Goal: Task Accomplishment & Management: Manage account settings

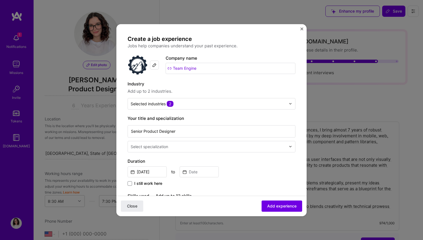
select select "US"
select select "Right Now"
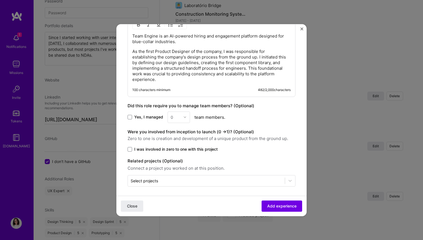
scroll to position [231, 0]
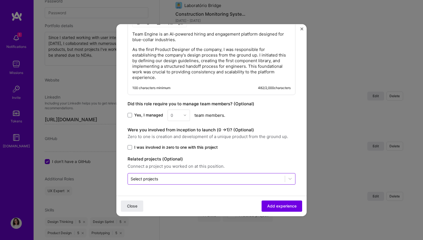
click at [195, 180] on input "text" at bounding box center [206, 179] width 151 height 6
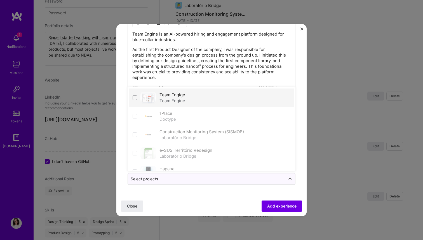
click at [174, 91] on div "Team Engige Team Engine" at bounding box center [211, 97] width 164 height 18
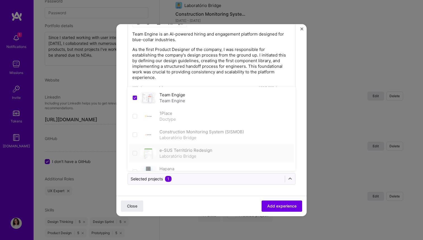
scroll to position [49, 0]
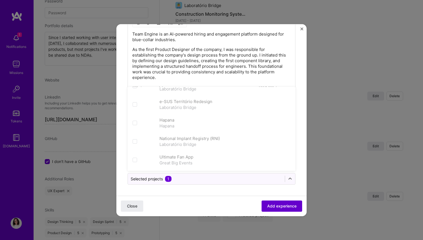
click at [283, 208] on span "Add experience" at bounding box center [281, 206] width 29 height 6
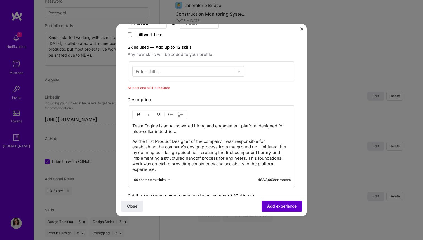
scroll to position [91, 0]
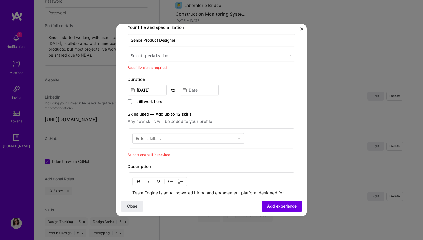
click at [156, 60] on div "Select specialization" at bounding box center [208, 55] width 161 height 11
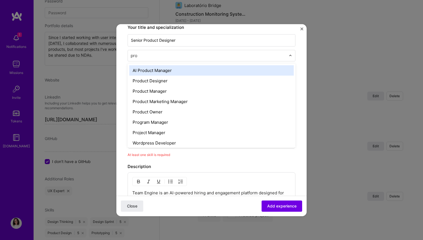
type input "prod"
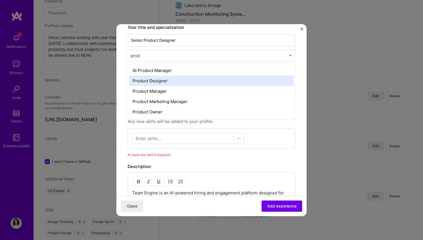
click at [160, 79] on div "Product Designer" at bounding box center [211, 80] width 164 height 10
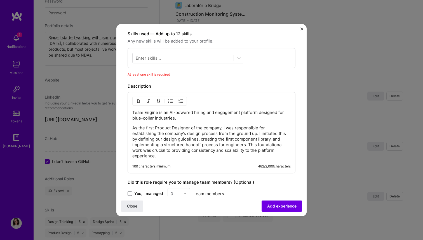
scroll to position [156, 0]
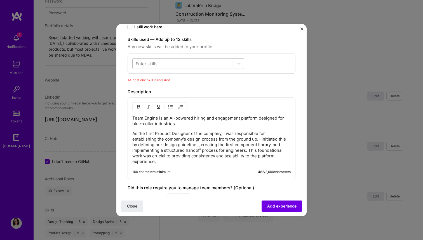
click at [181, 66] on div at bounding box center [183, 63] width 101 height 9
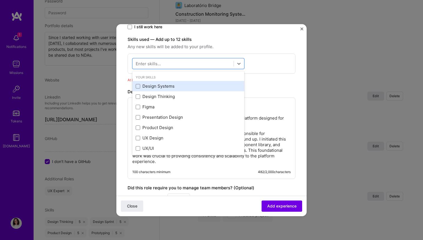
click at [174, 83] on div "Design Systems" at bounding box center [188, 86] width 105 height 6
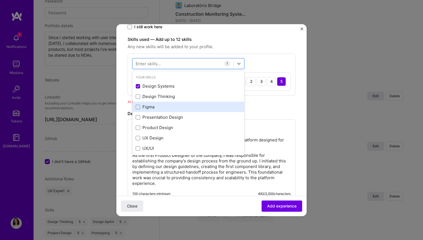
click at [167, 103] on div "Figma" at bounding box center [188, 107] width 112 height 10
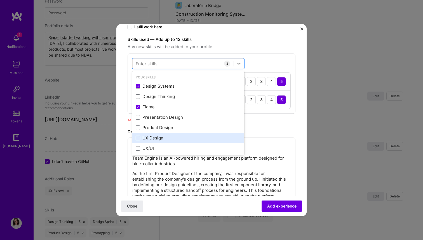
click at [165, 136] on div "UX Design" at bounding box center [188, 138] width 105 height 6
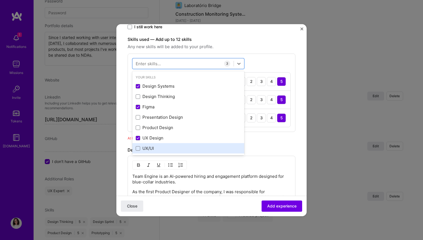
click at [164, 147] on div "UX/UI" at bounding box center [188, 148] width 105 height 6
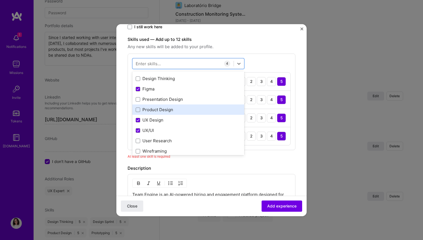
click at [166, 111] on div "Product Design" at bounding box center [188, 110] width 105 height 6
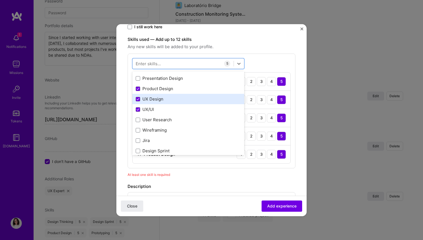
scroll to position [51, 0]
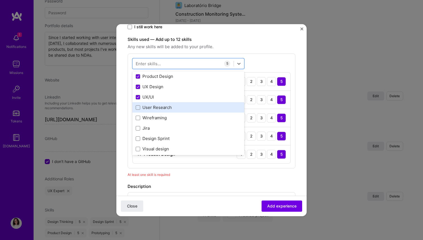
click at [168, 109] on div "User Research" at bounding box center [188, 108] width 105 height 6
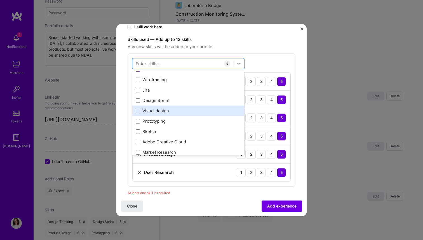
scroll to position [91, 0]
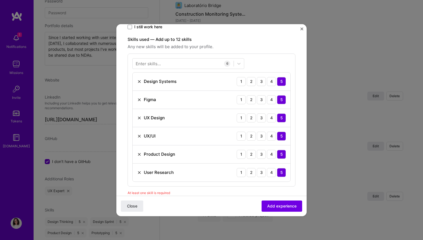
click at [181, 188] on div "Skills used — Add up to 12 skills Any new skills will be added to your profile.…" at bounding box center [211, 115] width 168 height 159
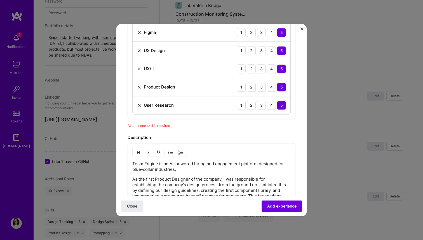
scroll to position [245, 0]
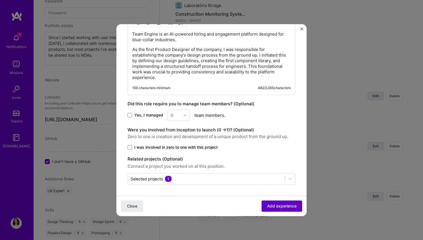
click at [288, 207] on span "Add experience" at bounding box center [281, 206] width 29 height 6
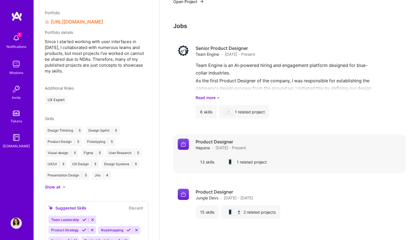
scroll to position [538, 0]
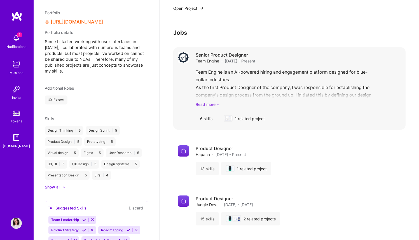
click at [214, 102] on link "Read more" at bounding box center [297, 104] width 205 height 6
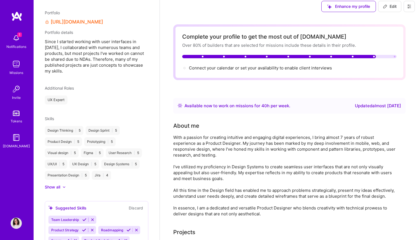
scroll to position [0, 0]
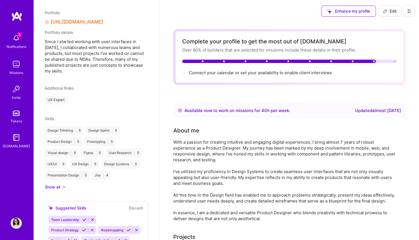
click at [389, 11] on span "Edit" at bounding box center [389, 11] width 14 height 6
select select "US"
select select "Right Now"
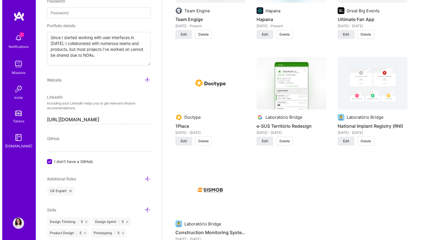
scroll to position [576, 0]
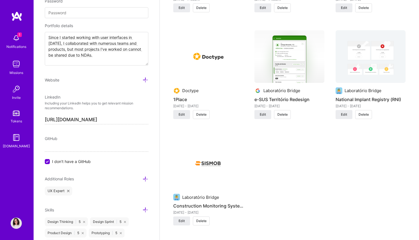
click at [367, 118] on button "Delete" at bounding box center [363, 114] width 17 height 9
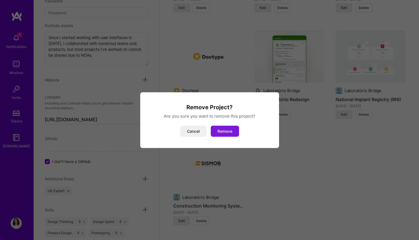
click at [212, 130] on button "Remove" at bounding box center [225, 130] width 28 height 11
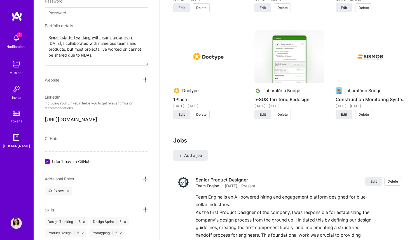
click at [360, 117] on button "Delete" at bounding box center [363, 114] width 17 height 9
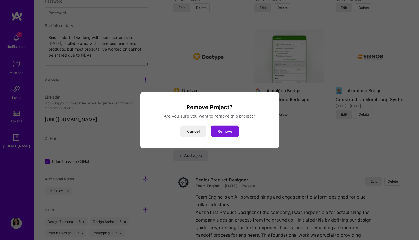
click at [217, 131] on button "Remove" at bounding box center [225, 130] width 28 height 11
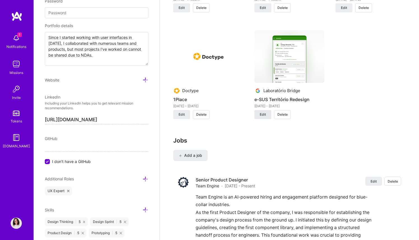
click at [257, 116] on button "Edit" at bounding box center [262, 114] width 17 height 9
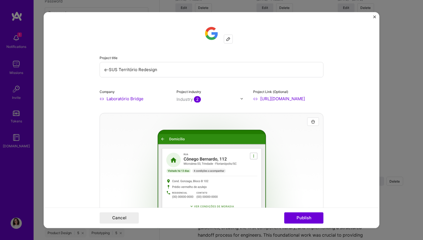
click at [305, 98] on input "https://play.google.com/store/apps/details?id=br.gov.saude.acs&hl=en_US" at bounding box center [288, 99] width 70 height 6
paste input "https://www.behance.net/gallery/123267777/e-SUS-Territorio-Redesign"
type input "https://www.behance.net/gallery/123267777/e-SUS-Territorio-Redesign"
click at [307, 216] on button "Publish" at bounding box center [303, 217] width 39 height 11
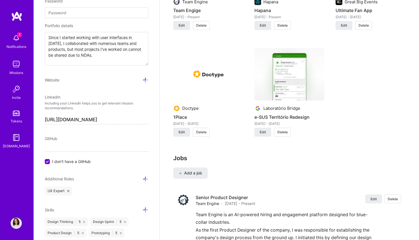
scroll to position [558, 0]
click at [197, 131] on span "Delete" at bounding box center [201, 132] width 10 height 5
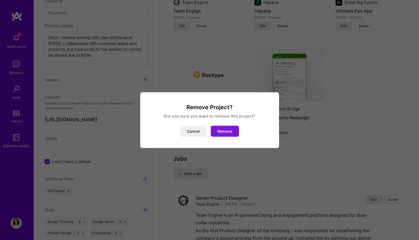
click at [222, 129] on button "Remove" at bounding box center [225, 130] width 28 height 11
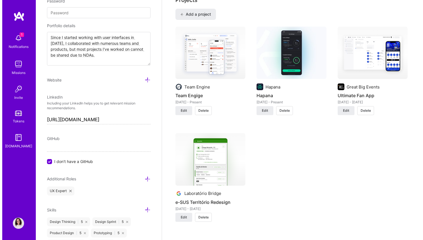
scroll to position [472, 0]
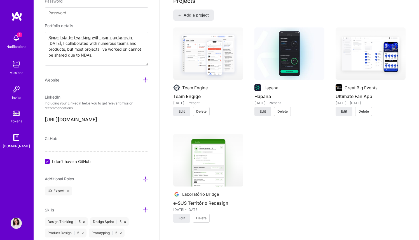
click at [266, 112] on button "Edit" at bounding box center [262, 111] width 17 height 9
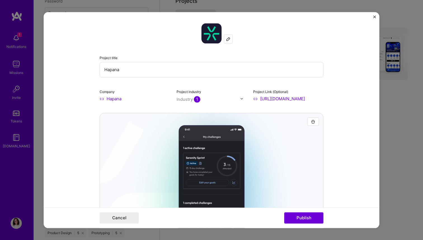
click at [159, 69] on input "Hapana" at bounding box center [212, 69] width 224 height 15
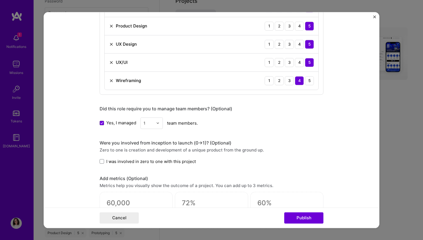
scroll to position [500, 0]
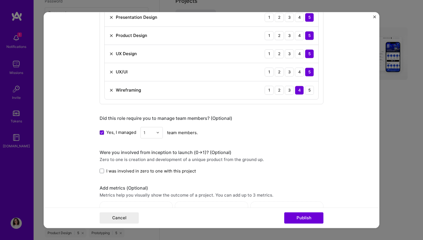
click at [109, 91] on img at bounding box center [111, 90] width 4 height 4
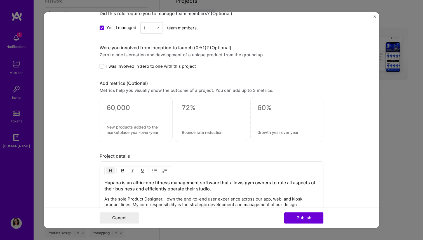
scroll to position [565, 0]
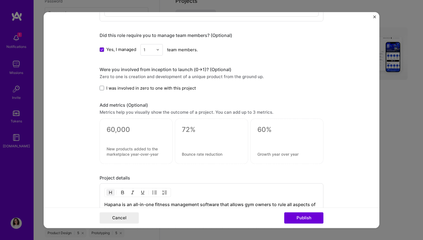
click at [130, 88] on span "I was involved in zero to one with this project" at bounding box center [150, 88] width 89 height 6
click at [0, 0] on input "I was involved in zero to one with this project" at bounding box center [0, 0] width 0 height 0
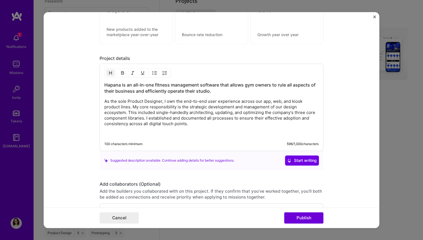
scroll to position [689, 0]
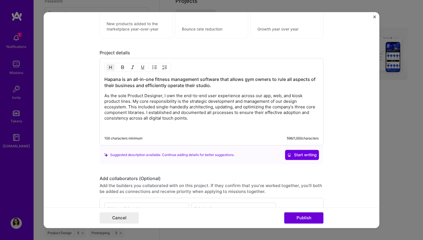
click at [188, 119] on p "As the sole Product Designer, I own the end-to-end user experience across our a…" at bounding box center [211, 107] width 214 height 28
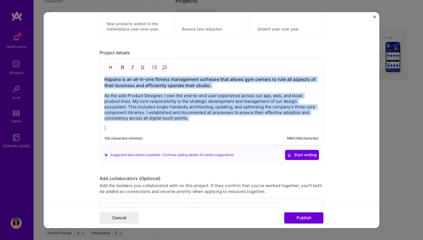
copy div "Hapana is an all-in-one fitness management software that allows gym owners to r…"
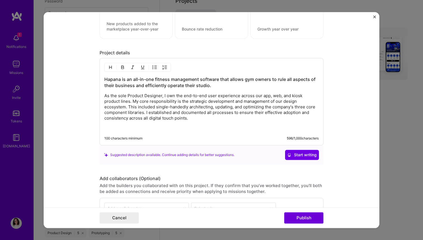
click at [190, 119] on p "As the sole Product Designer, I own the end-to-end user experience across our a…" at bounding box center [211, 107] width 214 height 28
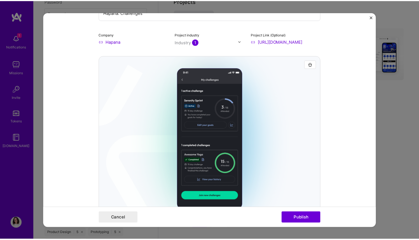
scroll to position [0, 0]
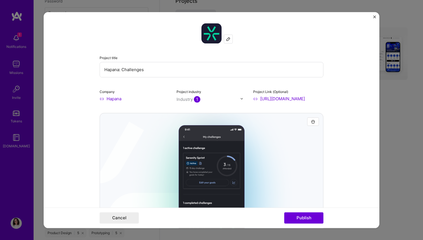
drag, startPoint x: 117, startPoint y: 71, endPoint x: 190, endPoint y: 74, distance: 73.3
click at [190, 74] on input "Hapana: Challenges" at bounding box center [212, 69] width 224 height 15
type input "Hapana"
click at [303, 216] on button "Publish" at bounding box center [303, 217] width 39 height 11
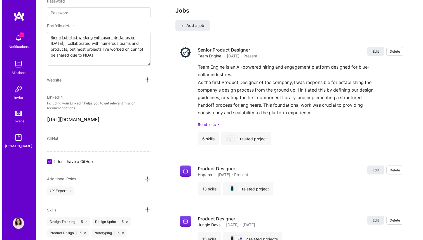
scroll to position [704, 0]
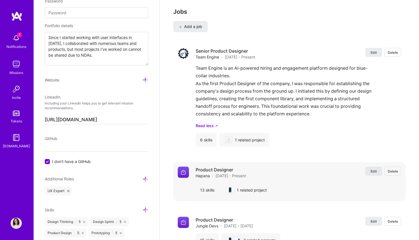
click at [376, 171] on button "Edit" at bounding box center [373, 170] width 17 height 9
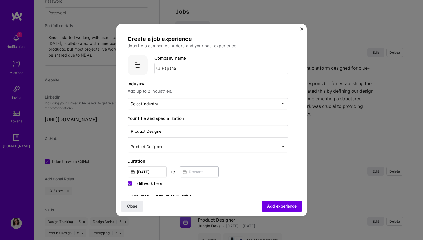
click at [168, 69] on input "Hapana" at bounding box center [221, 68] width 134 height 11
click at [175, 68] on input "Hapana" at bounding box center [221, 68] width 134 height 11
drag, startPoint x: 176, startPoint y: 68, endPoint x: 143, endPoint y: 68, distance: 33.0
click at [143, 68] on div "Company logo Company name Hapana" at bounding box center [207, 65] width 160 height 20
type input "Hapana"
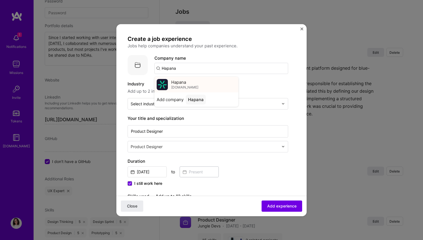
click at [167, 79] on img at bounding box center [162, 84] width 11 height 11
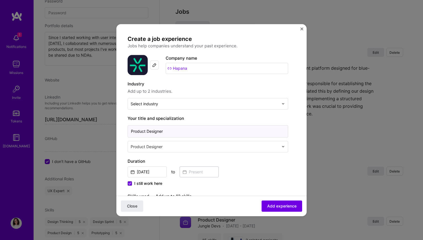
click at [133, 132] on input "Product Designer" at bounding box center [207, 131] width 160 height 12
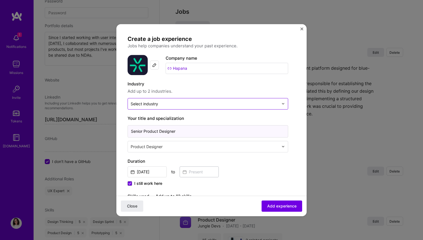
type input "Senior Product Designer"
click at [175, 105] on input "text" at bounding box center [205, 104] width 148 height 6
type input "s"
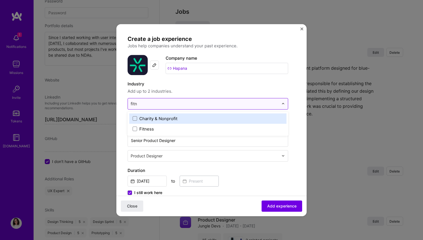
type input "fitne"
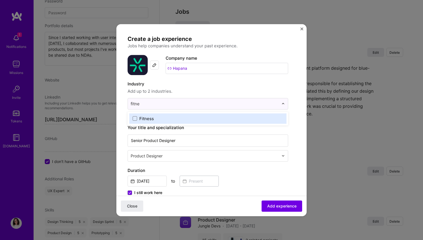
click at [173, 117] on label "Fitness" at bounding box center [208, 118] width 150 height 6
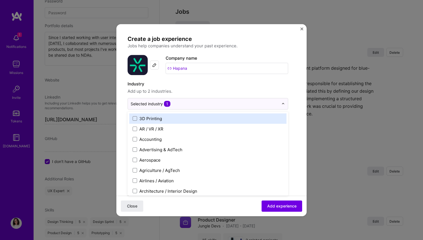
click at [189, 95] on div "Industry Add up to 2 industries. option Fitness, selected. option 3D Printing f…" at bounding box center [207, 95] width 160 height 29
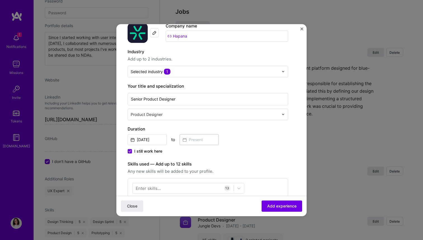
scroll to position [23, 0]
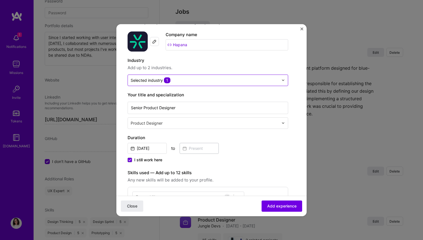
click at [173, 83] on div at bounding box center [205, 80] width 148 height 7
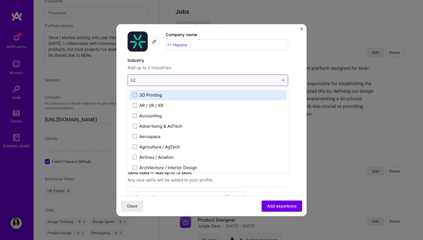
type input "b2b"
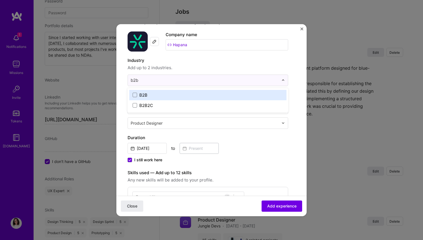
click at [144, 93] on div "B2B" at bounding box center [143, 95] width 8 height 6
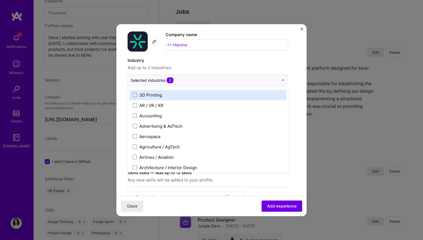
click at [185, 74] on div "Industry Add up to 2 industries. option B2B, selected. option 3D Printing focus…" at bounding box center [207, 71] width 160 height 29
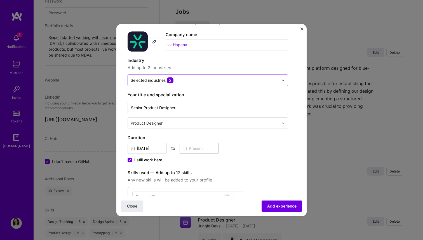
click at [173, 79] on span "2" at bounding box center [170, 80] width 7 height 6
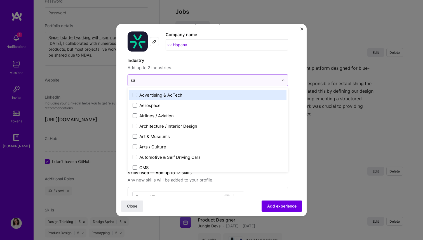
type input "saa"
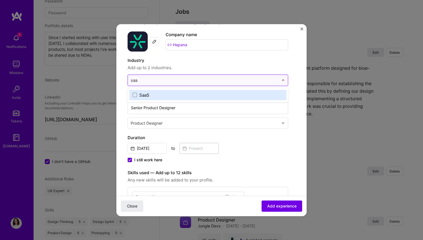
click at [164, 94] on label "SaaS" at bounding box center [208, 95] width 150 height 6
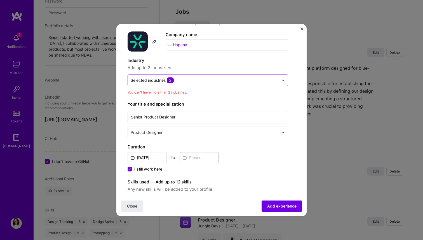
click at [180, 73] on div "Industry Add up to 2 industries. Selected industries 3" at bounding box center [207, 71] width 160 height 29
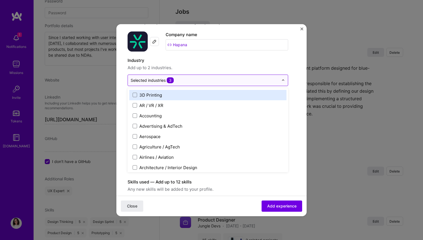
click at [191, 81] on input "text" at bounding box center [205, 80] width 148 height 6
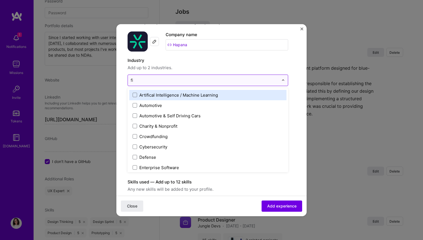
type input "fit"
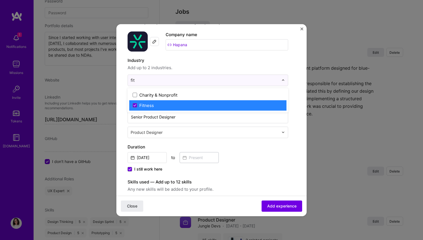
click at [176, 107] on label "Fitness" at bounding box center [208, 105] width 150 height 6
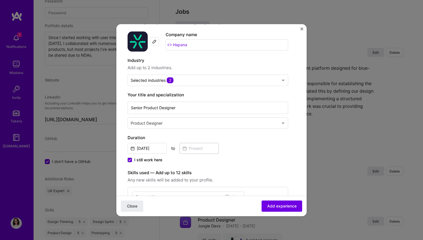
click at [186, 73] on div "Industry Add up to 2 industries. Selected industries 2" at bounding box center [207, 71] width 160 height 29
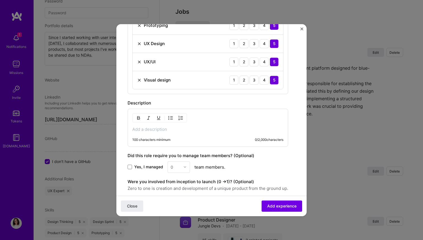
scroll to position [382, 0]
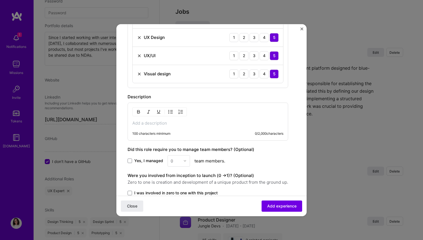
click at [140, 74] on img at bounding box center [139, 74] width 4 height 4
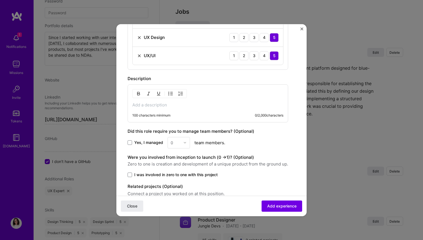
click at [144, 102] on p at bounding box center [207, 105] width 151 height 6
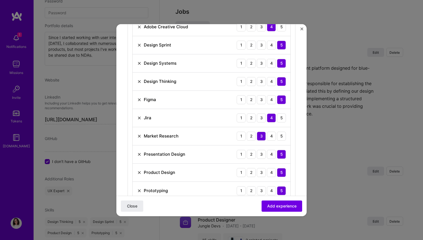
scroll to position [210, 0]
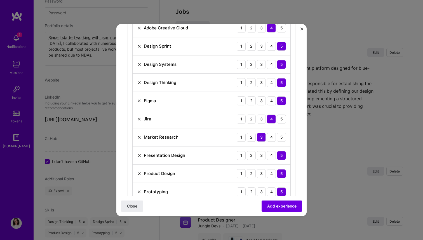
click at [138, 136] on img at bounding box center [139, 137] width 4 height 4
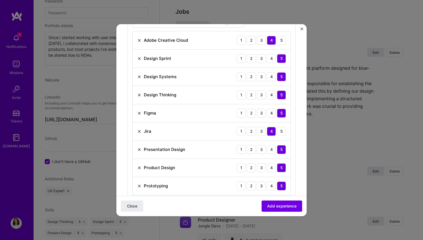
scroll to position [197, 0]
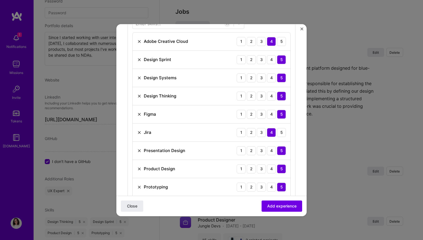
click at [138, 41] on img at bounding box center [139, 41] width 4 height 4
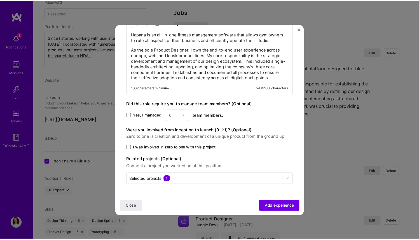
scroll to position [428, 0]
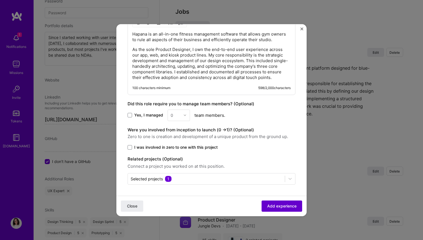
click at [283, 205] on span "Add experience" at bounding box center [281, 206] width 29 height 6
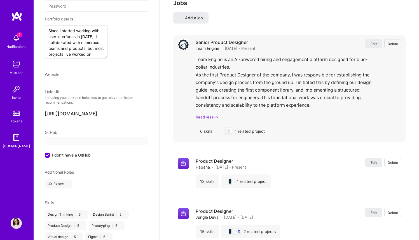
select select "US"
select select "Right Now"
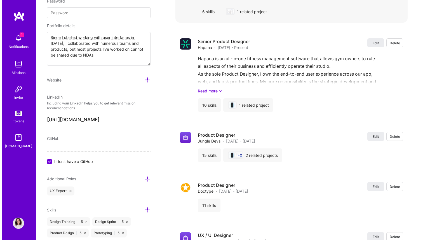
scroll to position [864, 0]
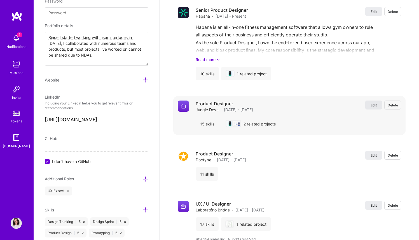
click at [370, 104] on span "Edit" at bounding box center [373, 105] width 6 height 5
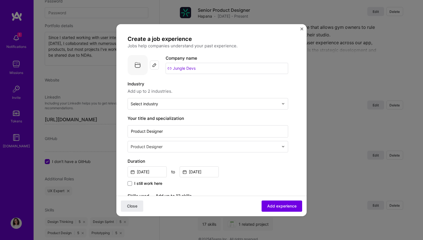
click at [182, 62] on div "Company name Jungle Devs" at bounding box center [227, 64] width 122 height 19
click at [182, 67] on input "Jungle Devs" at bounding box center [227, 68] width 122 height 11
click at [199, 67] on input "Jungle Devs" at bounding box center [227, 68] width 122 height 11
drag, startPoint x: 201, startPoint y: 68, endPoint x: 156, endPoint y: 65, distance: 45.6
click at [156, 65] on div "Company logo Company name Jungle Devs" at bounding box center [207, 65] width 160 height 20
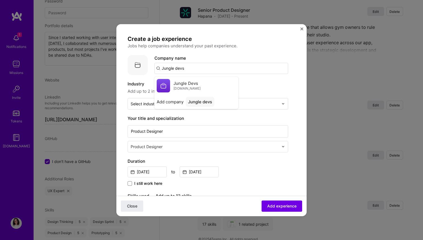
click at [176, 69] on input "Jungle devs" at bounding box center [221, 68] width 134 height 11
type input "Jungle Devs"
click at [243, 48] on p "Jobs help companies understand your past experience." at bounding box center [207, 45] width 160 height 7
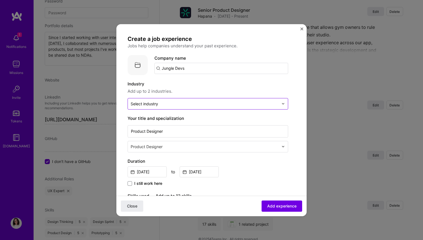
click at [162, 101] on input "text" at bounding box center [205, 104] width 148 height 6
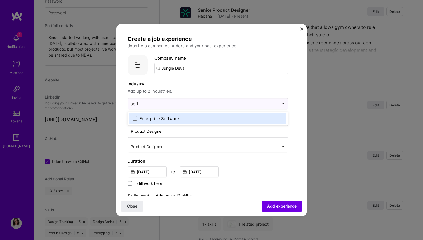
drag, startPoint x: 151, startPoint y: 105, endPoint x: 124, endPoint y: 106, distance: 26.3
type input "soft"
click at [138, 91] on span "Add up to 2 industries." at bounding box center [207, 91] width 160 height 7
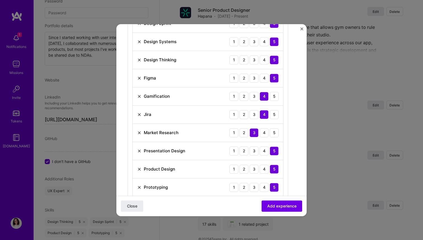
scroll to position [251, 0]
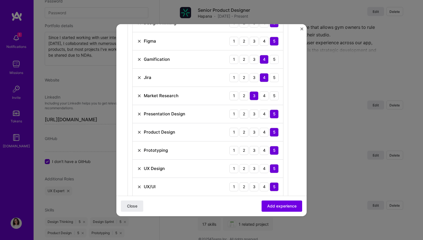
click at [139, 94] on img at bounding box center [139, 95] width 4 height 4
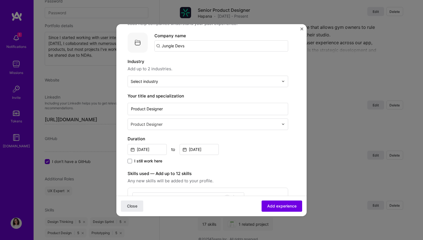
scroll to position [0, 0]
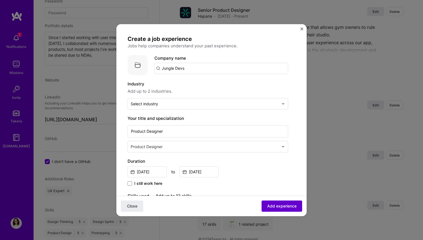
click at [274, 204] on span "Add experience" at bounding box center [281, 206] width 29 height 6
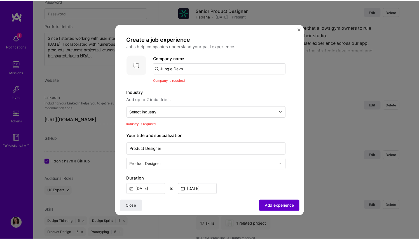
scroll to position [31, 0]
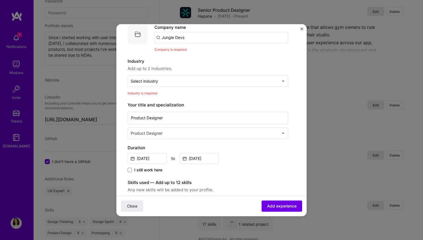
click at [303, 30] on img "Close" at bounding box center [301, 28] width 3 height 3
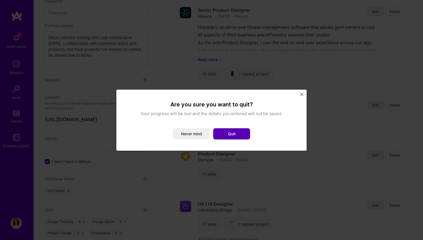
click at [235, 133] on button "Quit" at bounding box center [231, 133] width 37 height 11
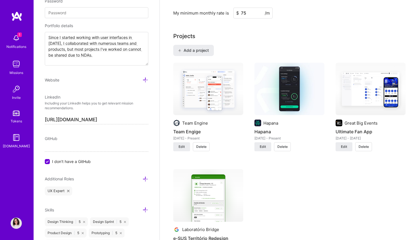
scroll to position [438, 0]
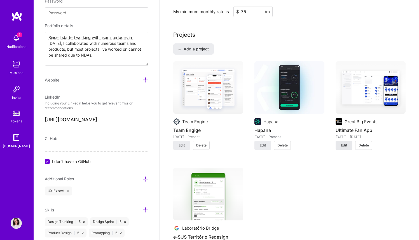
click at [342, 145] on span "Edit" at bounding box center [344, 145] width 6 height 5
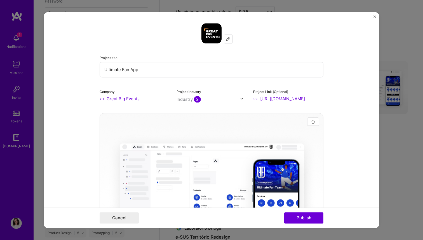
click at [127, 71] on input "Ultimate Fan App" at bounding box center [212, 69] width 224 height 15
drag, startPoint x: 146, startPoint y: 71, endPoint x: 128, endPoint y: 71, distance: 17.9
click at [128, 71] on input "Ultimate Fan App" at bounding box center [212, 69] width 224 height 15
click at [127, 71] on input "Ultimate Fan App" at bounding box center [212, 69] width 224 height 15
type input "Ultimate Fan"
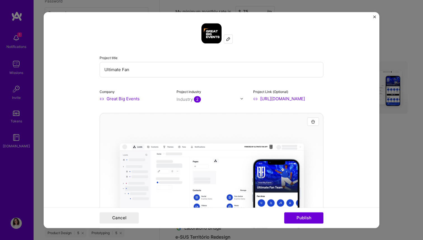
click at [132, 97] on input "Great Big Events" at bounding box center [135, 99] width 70 height 6
click at [140, 99] on input "Great Big Events" at bounding box center [135, 99] width 70 height 6
click at [157, 109] on div "Jungle Devs jungledevs.com" at bounding box center [142, 112] width 84 height 16
click at [224, 39] on div at bounding box center [228, 39] width 8 height 8
click at [110, 96] on input "Jungle Devs" at bounding box center [135, 99] width 70 height 6
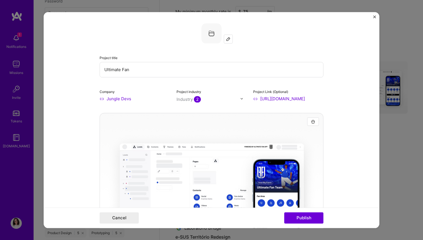
click at [101, 98] on input "Jungle Devs" at bounding box center [135, 99] width 70 height 6
click at [100, 99] on input "Jungle Devs" at bounding box center [135, 99] width 70 height 6
click at [113, 98] on input "Jungle Devs" at bounding box center [135, 99] width 70 height 6
click at [141, 99] on input "Jungle Devs" at bounding box center [135, 99] width 70 height 6
click at [132, 101] on input "Jungle Devs" at bounding box center [135, 99] width 70 height 6
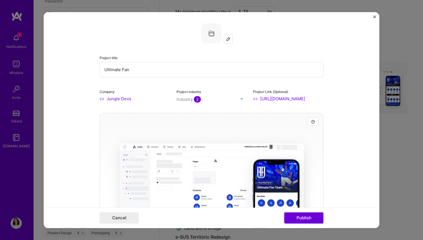
click at [122, 101] on input "Jungle Devs" at bounding box center [135, 99] width 70 height 6
click at [106, 100] on input "Jungle Devs" at bounding box center [135, 99] width 70 height 6
click at [100, 100] on input "Jungle Devs" at bounding box center [135, 99] width 70 height 6
drag, startPoint x: 125, startPoint y: 100, endPoint x: 98, endPoint y: 98, distance: 26.9
click at [100, 98] on input "Jungle Devs" at bounding box center [135, 99] width 70 height 6
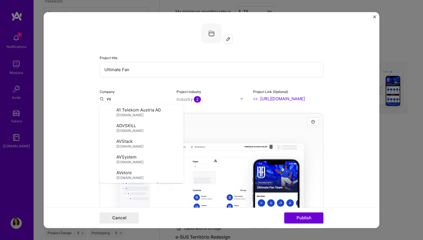
type input "s"
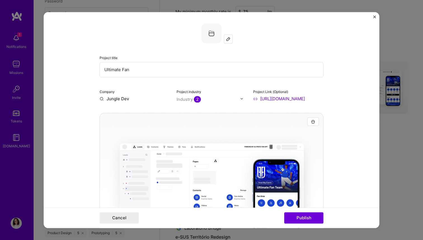
type input "Jungle Devs"
click at [136, 124] on div "Jungle Devs" at bounding box center [145, 127] width 29 height 10
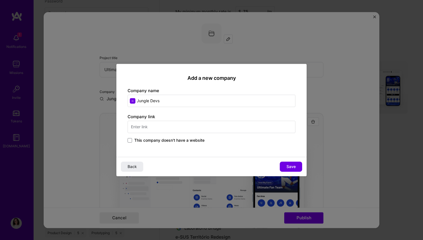
click at [146, 123] on input "text" at bounding box center [211, 127] width 168 height 12
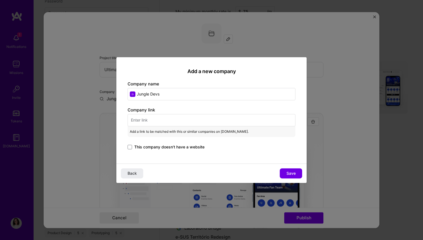
paste input "https://jungledevs.com/"
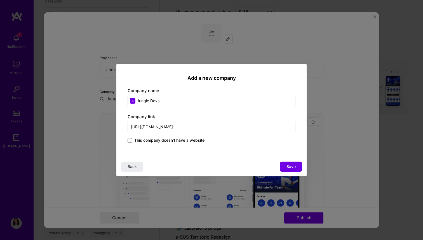
type input "https://jungledevs.com/"
click at [162, 115] on div "Company link https://jungledevs.com/ This company doesn't have a website" at bounding box center [211, 129] width 168 height 30
click at [289, 166] on span "Save" at bounding box center [290, 167] width 9 height 6
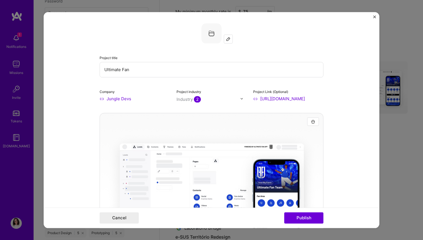
click at [340, 129] on form "Project title Ultimate Fan Company Jungle Devs Project industry Industry 2 Proj…" at bounding box center [212, 120] width 336 height 216
click at [227, 40] on img at bounding box center [228, 39] width 4 height 4
click at [232, 48] on div "Project title Ultimate Fan Company Jungle Devs Project industry Industry 2 Proj…" at bounding box center [212, 62] width 224 height 78
click at [314, 219] on button "Publish" at bounding box center [303, 217] width 39 height 11
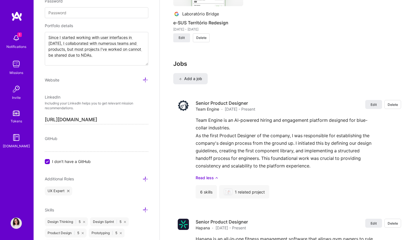
scroll to position [585, 0]
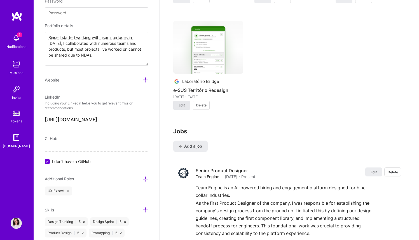
click at [186, 105] on button "Edit" at bounding box center [181, 105] width 17 height 9
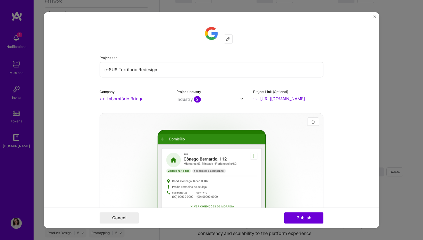
click at [227, 38] on img at bounding box center [228, 39] width 4 height 4
click at [127, 95] on div "Company Laboratório Bridge" at bounding box center [135, 94] width 70 height 13
click at [126, 98] on input "Laboratório Bridge" at bounding box center [135, 99] width 70 height 6
drag, startPoint x: 129, startPoint y: 98, endPoint x: 75, endPoint y: 92, distance: 54.4
click at [75, 92] on form "Project title e-SUS Território Redesign Company Laboratório Bridge Project indu…" at bounding box center [212, 120] width 336 height 216
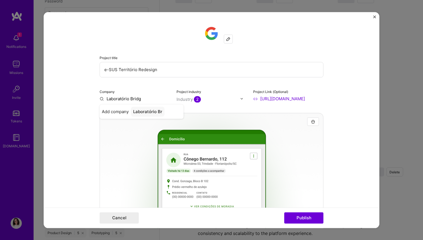
type input "Laboratório Bridge"
click at [109, 111] on span "Add company" at bounding box center [115, 111] width 27 height 6
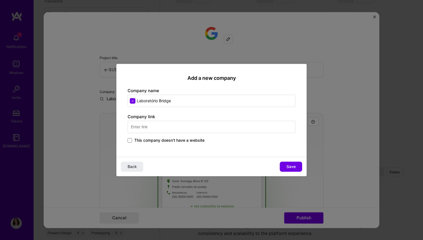
click at [143, 124] on input "text" at bounding box center [211, 127] width 168 height 12
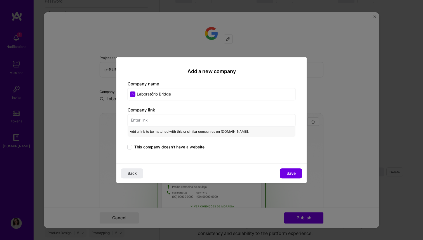
paste input "[URL][DOMAIN_NAME]"
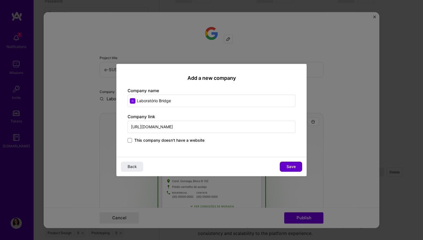
type input "[URL][DOMAIN_NAME]"
click at [285, 166] on button "Save" at bounding box center [291, 166] width 22 height 10
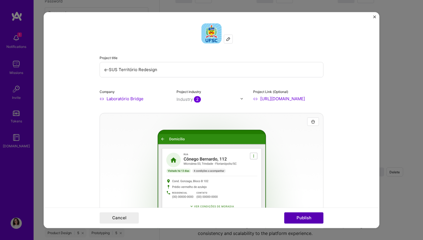
click at [309, 218] on button "Publish" at bounding box center [303, 217] width 39 height 11
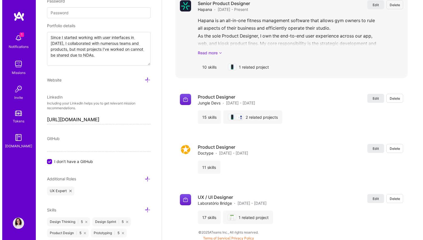
scroll to position [872, 0]
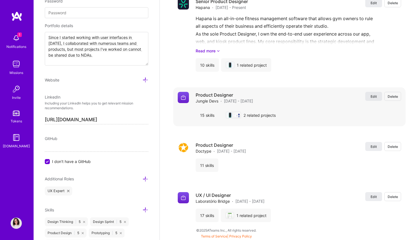
click at [376, 99] on button "Edit" at bounding box center [373, 96] width 17 height 9
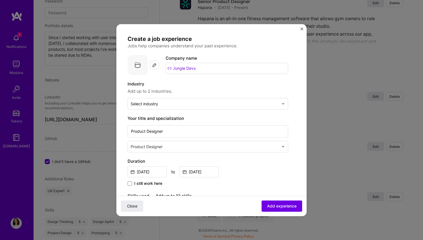
click at [180, 67] on input "Jungle Devs" at bounding box center [227, 68] width 122 height 11
drag, startPoint x: 206, startPoint y: 70, endPoint x: 154, endPoint y: 66, distance: 51.6
click at [154, 66] on div "Company logo Company name Jungle Devs" at bounding box center [207, 65] width 160 height 20
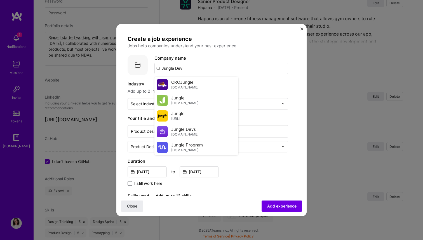
type input "Jungle Devs"
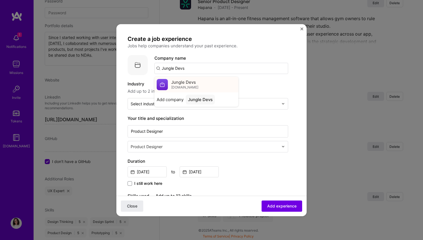
click at [185, 85] on span "jungledevs.com" at bounding box center [184, 87] width 27 height 4
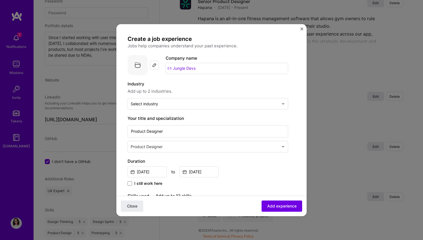
click at [155, 65] on img at bounding box center [154, 65] width 4 height 4
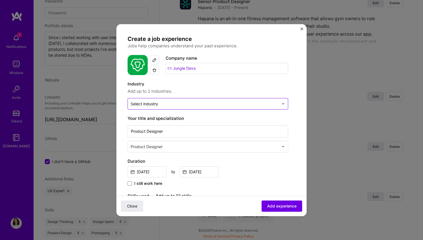
click at [169, 102] on input "text" at bounding box center [205, 104] width 148 height 6
type input "sof"
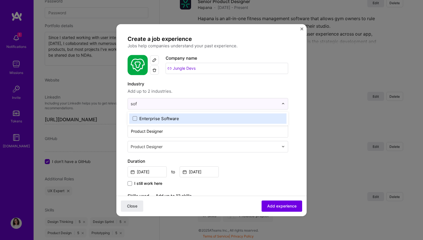
click at [168, 120] on div "Enterprise Software" at bounding box center [159, 118] width 40 height 6
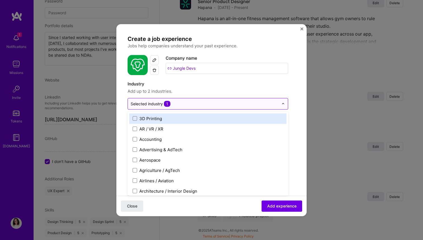
click at [180, 103] on input "text" at bounding box center [205, 104] width 148 height 6
type input "en"
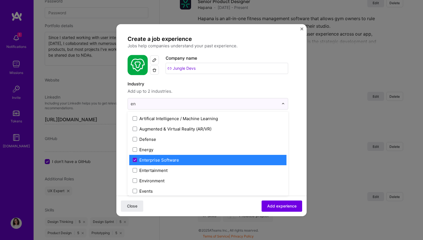
click at [158, 158] on div "Enterprise Software" at bounding box center [159, 160] width 40 height 6
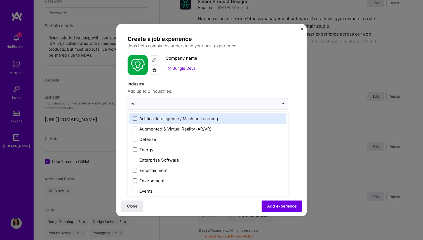
type input "e"
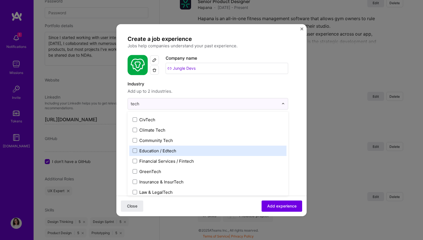
scroll to position [54, 0]
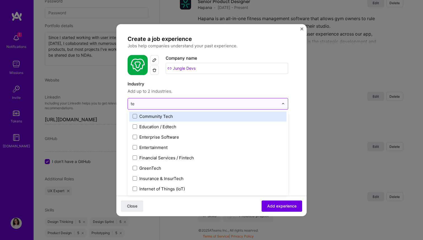
type input "t"
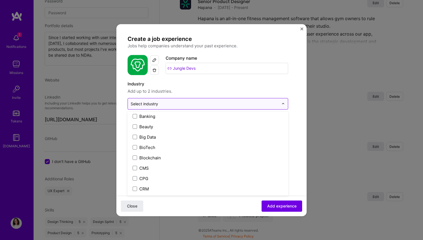
scroll to position [354, 0]
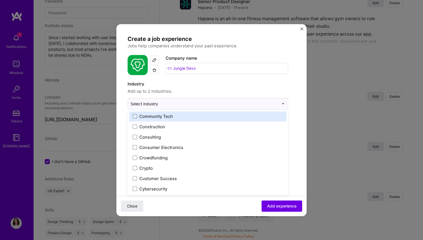
click at [169, 90] on span "Add up to 2 industries." at bounding box center [207, 91] width 160 height 7
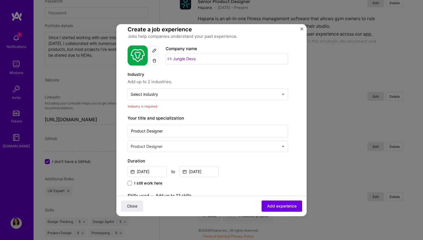
scroll to position [0, 0]
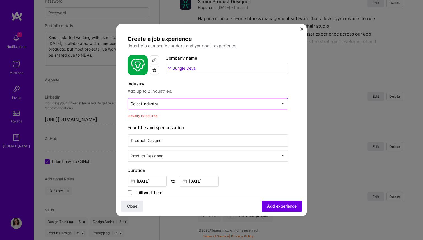
click at [237, 102] on input "text" at bounding box center [205, 104] width 148 height 6
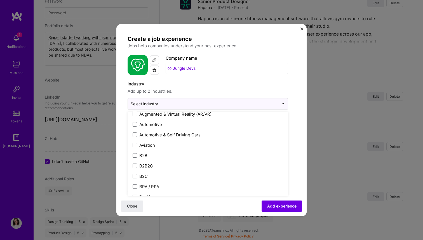
scroll to position [125, 0]
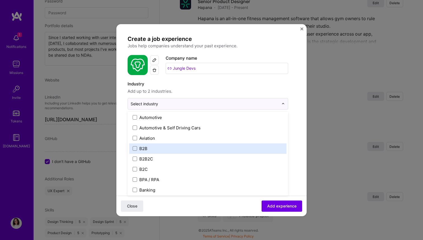
click at [206, 145] on div "B2B" at bounding box center [207, 148] width 157 height 10
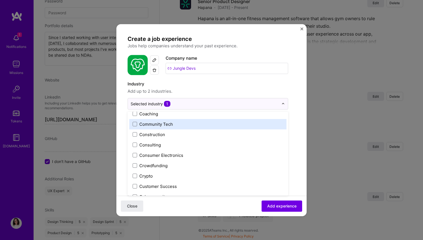
scroll to position [352, 0]
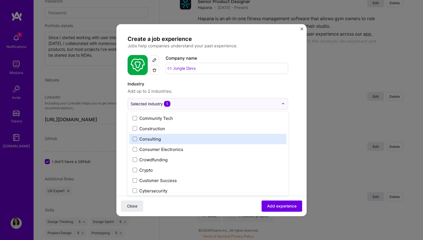
click at [181, 139] on label "Consulting" at bounding box center [208, 139] width 150 height 6
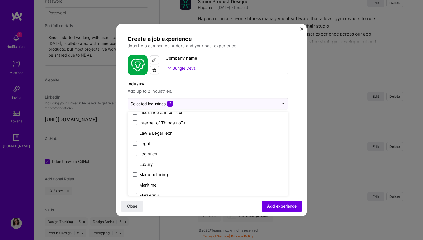
scroll to position [760, 0]
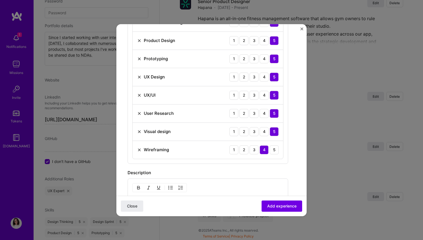
scroll to position [464, 0]
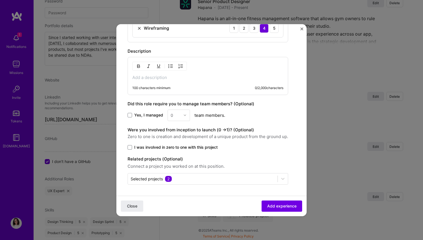
click at [176, 79] on p at bounding box center [207, 78] width 151 height 6
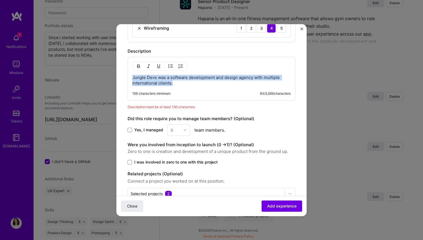
drag, startPoint x: 174, startPoint y: 83, endPoint x: 114, endPoint y: 76, distance: 60.5
click at [114, 76] on div "Create a job experience Jobs help companies understand your past experience. Co…" at bounding box center [211, 120] width 423 height 240
copy p "Jungle Devs was a software development and design agency with multiple internat…"
click at [179, 82] on p "Jungle Devs was a software development and design agency with multiple internat…" at bounding box center [211, 80] width 158 height 11
drag, startPoint x: 185, startPoint y: 84, endPoint x: 171, endPoint y: 78, distance: 14.9
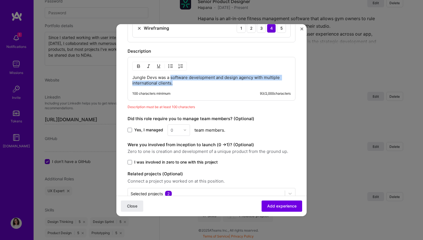
click at [171, 78] on p "Jungle Devs was a software development and design agency with multiple internat…" at bounding box center [211, 80] width 158 height 11
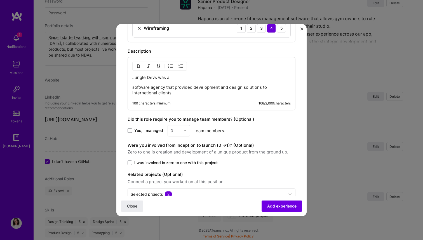
click at [133, 86] on p "software agency that provided development and design solutions to international…" at bounding box center [211, 89] width 158 height 11
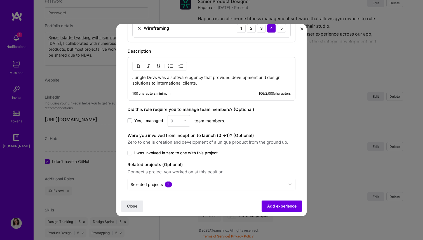
click at [204, 84] on p "Jungle Devs was a software agency that provided development and design solution…" at bounding box center [211, 80] width 158 height 11
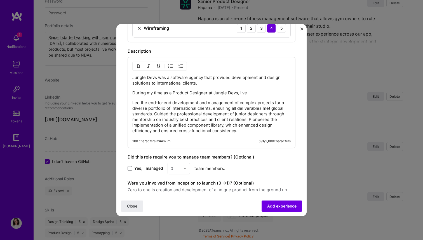
click at [135, 102] on p "Led the end-to-end development and management of complex projects for a diverse…" at bounding box center [211, 117] width 158 height 34
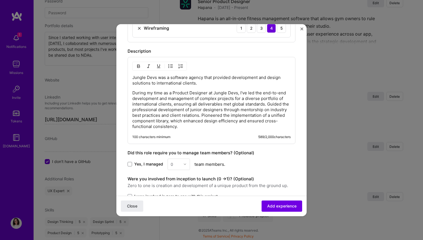
click at [221, 97] on p "During my time as a Product Designer at Jungle Devs, I've led the end-to-end de…" at bounding box center [211, 109] width 158 height 39
drag, startPoint x: 164, startPoint y: 99, endPoint x: 151, endPoint y: 99, distance: 13.4
click at [151, 99] on p "During my time as a Product Designer at Jungle Devs, I've led the end-to-end de…" at bounding box center [211, 109] width 158 height 39
click at [148, 99] on p "During my time as a Product Designer at Jungle Devs, I've led the end-to-end de…" at bounding box center [211, 109] width 158 height 39
drag, startPoint x: 141, startPoint y: 98, endPoint x: 226, endPoint y: 99, distance: 84.7
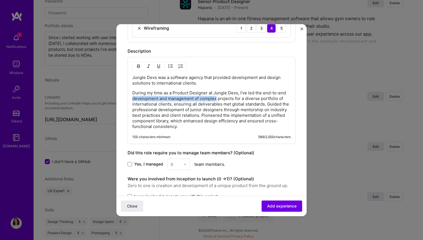
click at [226, 99] on p "During my time as a Product Designer at Jungle Devs, I've led the end-to-end de…" at bounding box center [211, 109] width 158 height 39
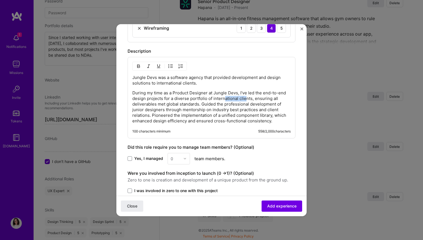
drag, startPoint x: 242, startPoint y: 98, endPoint x: 254, endPoint y: 98, distance: 12.0
click at [254, 98] on p "During my time as a Product Designer at Jungle Devs, I've led the end-to-end de…" at bounding box center [211, 107] width 158 height 34
click at [259, 99] on p "During my time as a Product Designer at Jungle Devs, I've led the end-to-end de…" at bounding box center [211, 107] width 158 height 34
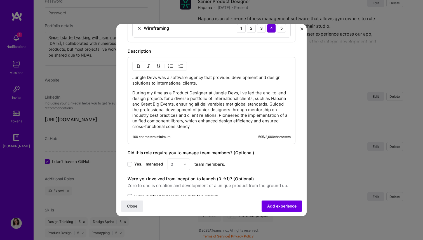
click at [259, 105] on p "During my time as a Product Designer at Jungle Devs, I've led the end-to-end de…" at bounding box center [211, 109] width 158 height 39
drag, startPoint x: 262, startPoint y: 105, endPoint x: 251, endPoint y: 105, distance: 10.6
click at [251, 105] on p "During my time as a Product Designer at Jungle Devs, I've led the end-to-end de…" at bounding box center [211, 109] width 158 height 39
click at [251, 110] on p "During my time as a Product Designer at Jungle Devs, I've led the end-to-end de…" at bounding box center [211, 109] width 158 height 39
click at [252, 114] on p "During my time as a Product Designer at Jungle Devs, I've led the end-to-end de…" at bounding box center [211, 109] width 158 height 39
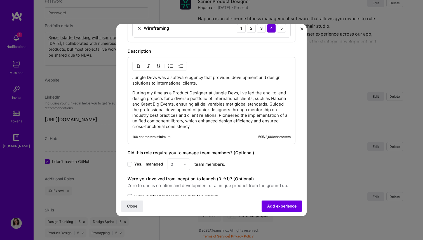
click at [133, 109] on p "During my time as a Product Designer at Jungle Devs, I've led the end-to-end de…" at bounding box center [211, 109] width 158 height 39
click at [226, 108] on p "During my time as a Product Designer at Jungle Devs, I've led the end-to-end de…" at bounding box center [211, 109] width 158 height 39
drag, startPoint x: 167, startPoint y: 113, endPoint x: 221, endPoint y: 113, distance: 54.0
click at [221, 113] on p "During my time as a Product Designer at Jungle Devs, I've led the end-to-end de…" at bounding box center [211, 109] width 158 height 39
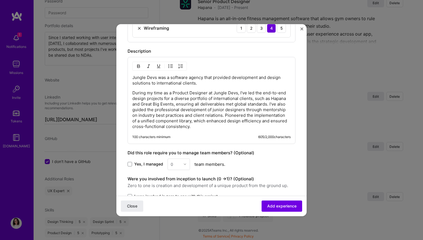
click at [248, 118] on p "During my time as a Product Designer at Jungle Devs, I've led the end-to-end de…" at bounding box center [211, 109] width 158 height 39
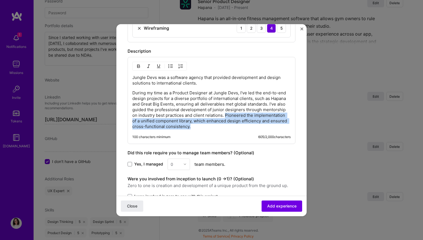
drag, startPoint x: 249, startPoint y: 115, endPoint x: 262, endPoint y: 124, distance: 15.8
click at [262, 124] on p "During my time as a Product Designer at Jungle Devs, I've led the end-to-end de…" at bounding box center [211, 109] width 158 height 39
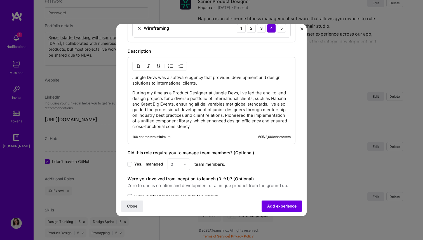
click at [248, 116] on p "During my time as a Product Designer at Jungle Devs, I've led the end-to-end de…" at bounding box center [211, 109] width 158 height 39
drag, startPoint x: 190, startPoint y: 106, endPoint x: 282, endPoint y: 104, distance: 92.0
click at [282, 103] on p "During my time as a Product Designer at Jungle Devs, I've led the end-to-end de…" at bounding box center [211, 109] width 158 height 39
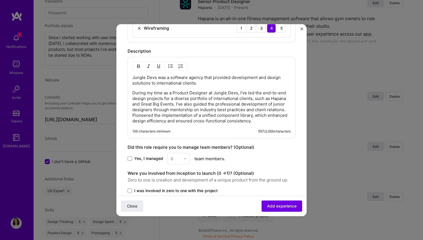
click at [152, 116] on p "During my time as a Product Designer at Jungle Devs, I've led the end-to-end de…" at bounding box center [211, 107] width 158 height 34
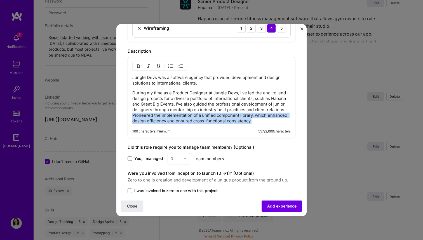
drag, startPoint x: 152, startPoint y: 116, endPoint x: 290, endPoint y: 124, distance: 137.5
click at [290, 124] on div "Jungle Devs was a software agency that provided development and design solution…" at bounding box center [211, 97] width 168 height 81
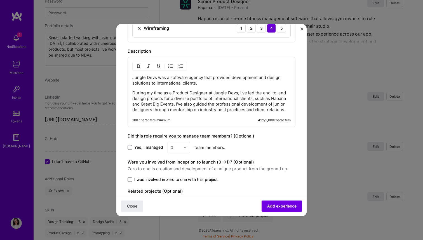
click at [192, 103] on p "During my time as a Product Designer at Jungle Devs, I've led the end-to-end de…" at bounding box center [211, 101] width 158 height 22
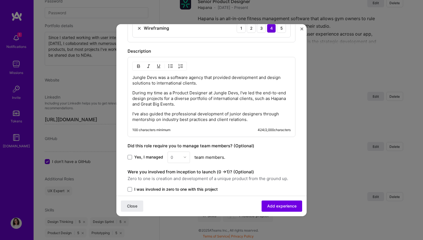
click at [211, 104] on p "During my time as a Product Designer at Jungle Devs, I've led the end-to-end de…" at bounding box center [211, 98] width 158 height 17
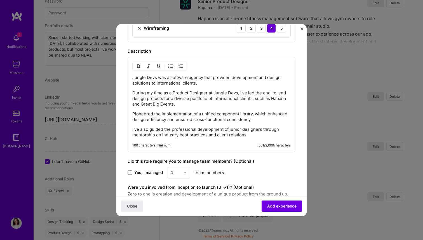
click at [133, 114] on p "Pioneered the implementation of a unified component library, which enhanced des…" at bounding box center [211, 116] width 158 height 11
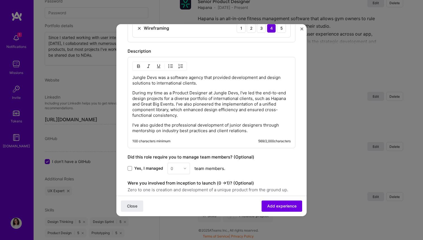
click at [194, 112] on p "During my time as a Product Designer at Jungle Devs, I've led the end-to-end de…" at bounding box center [211, 104] width 158 height 28
click at [183, 111] on p "During my time as a Product Designer at Jungle Devs, I've led the end-to-end de…" at bounding box center [211, 104] width 158 height 28
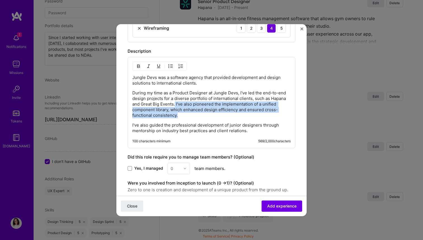
drag, startPoint x: 194, startPoint y: 115, endPoint x: 192, endPoint y: 103, distance: 11.9
click at [192, 103] on p "During my time as a Product Designer at Jungle Devs, I've led the end-to-end de…" at bounding box center [211, 104] width 158 height 28
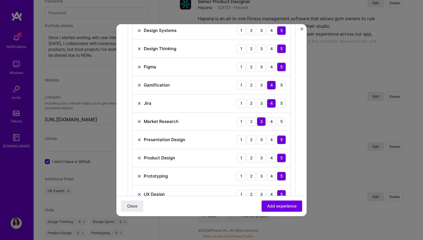
scroll to position [221, 0]
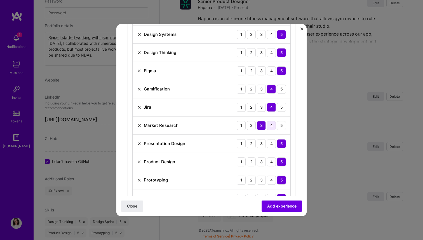
click at [268, 126] on div "4" at bounding box center [271, 125] width 9 height 9
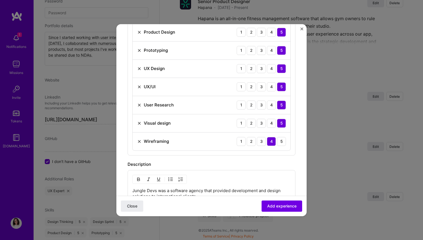
scroll to position [502, 0]
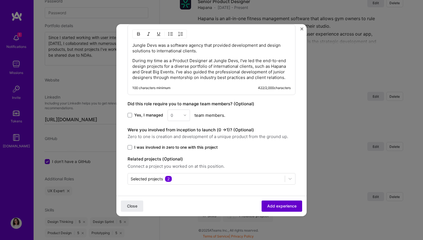
click at [285, 203] on span "Add experience" at bounding box center [281, 206] width 29 height 6
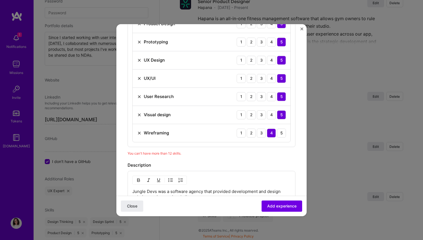
scroll to position [352, 0]
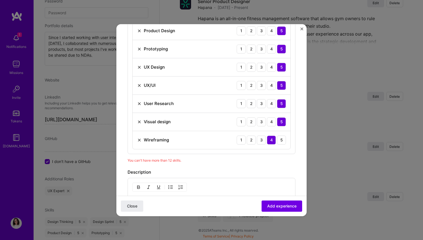
click at [141, 123] on img at bounding box center [139, 121] width 4 height 4
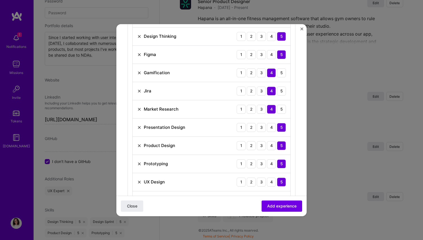
scroll to position [229, 0]
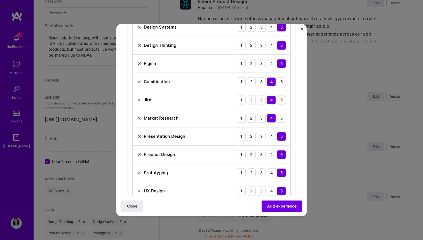
click at [140, 120] on img at bounding box center [139, 118] width 4 height 4
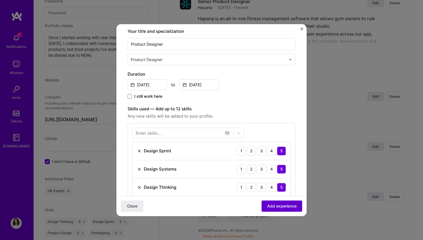
click at [267, 205] on span "Add experience" at bounding box center [281, 206] width 29 height 6
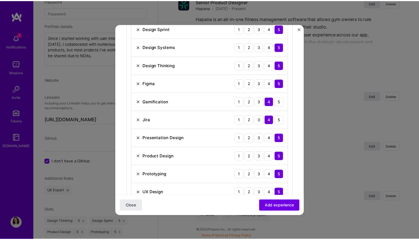
scroll to position [197, 0]
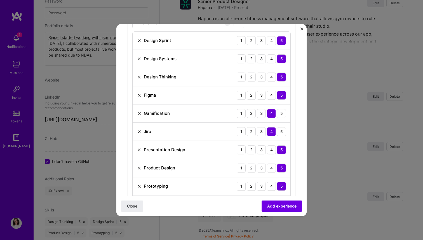
click at [140, 132] on img at bounding box center [139, 131] width 4 height 4
click at [267, 203] on span "Add experience" at bounding box center [281, 206] width 29 height 6
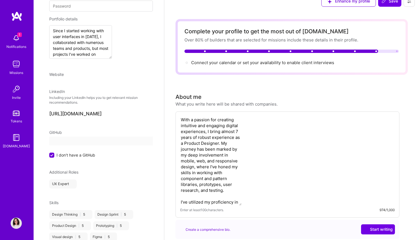
select select "US"
select select "Right Now"
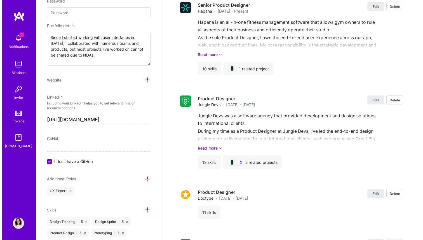
scroll to position [868, 0]
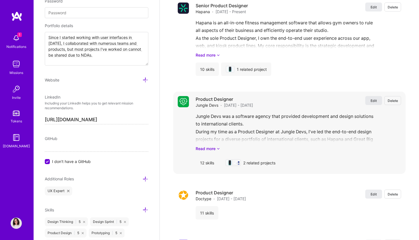
click at [371, 101] on span "Edit" at bounding box center [373, 100] width 6 height 5
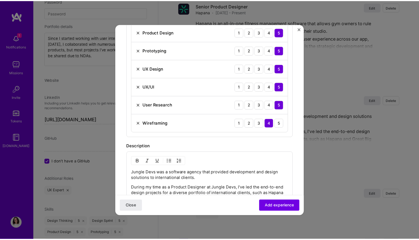
scroll to position [413, 0]
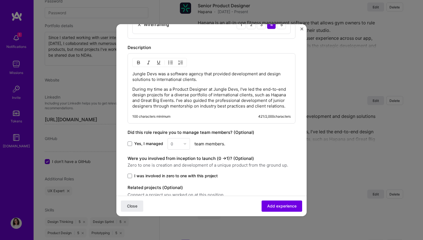
click at [223, 84] on div "Jungle Devs was a software agency that provided development and design solution…" at bounding box center [211, 90] width 158 height 38
drag, startPoint x: 207, startPoint y: 90, endPoint x: 237, endPoint y: 87, distance: 30.0
click at [237, 87] on p "During my time as a Product Designer at Jungle Devs, I've led the end-to-end de…" at bounding box center [211, 97] width 158 height 22
click at [269, 203] on span "Add experience" at bounding box center [281, 206] width 29 height 6
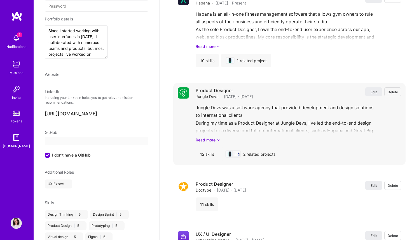
select select "US"
select select "Right Now"
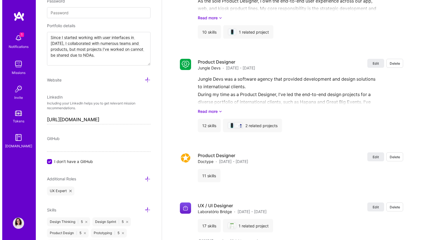
scroll to position [916, 0]
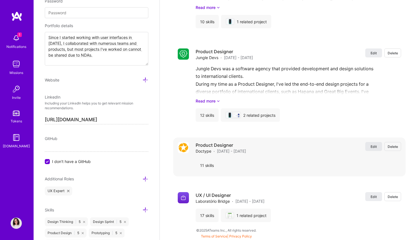
click at [376, 146] on span "Edit" at bounding box center [373, 146] width 6 height 5
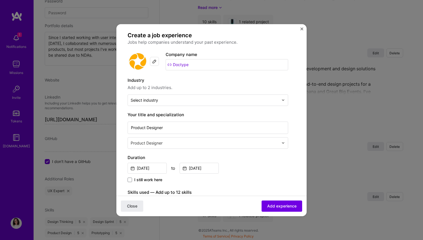
scroll to position [8, 0]
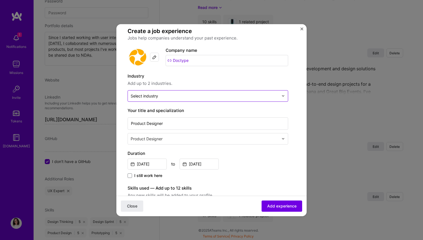
click at [178, 92] on div "Select industry 0" at bounding box center [205, 95] width 154 height 11
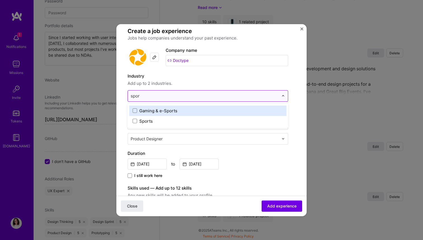
type input "sport"
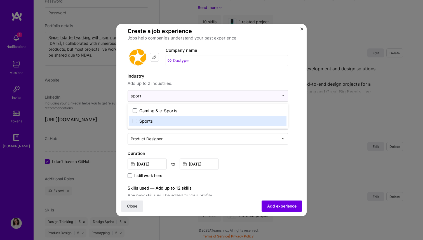
click at [150, 119] on div "Sports" at bounding box center [145, 121] width 13 height 6
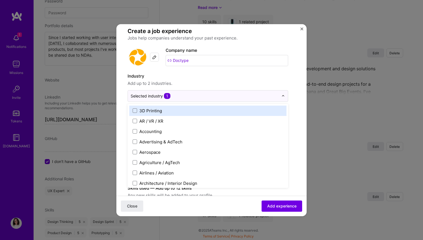
click at [174, 86] on span "Add up to 2 industries." at bounding box center [207, 83] width 160 height 7
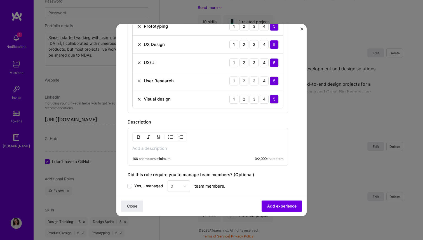
scroll to position [321, 0]
click at [143, 95] on div "Visual design 1 2 3 4 5" at bounding box center [208, 99] width 150 height 18
click at [140, 99] on img at bounding box center [139, 98] width 4 height 4
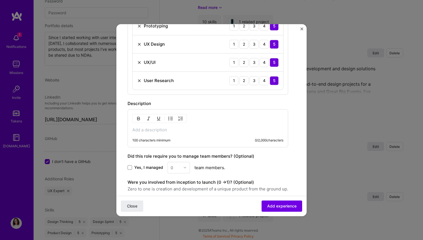
click at [178, 126] on div "100 characters minimum 0 / 2,000 characters" at bounding box center [207, 128] width 160 height 38
click at [169, 132] on p at bounding box center [207, 130] width 151 height 6
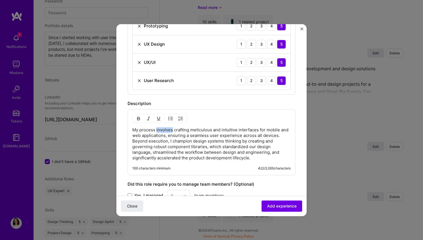
drag, startPoint x: 156, startPoint y: 129, endPoint x: 173, endPoint y: 129, distance: 16.2
click at [173, 129] on p "My process involves crafting meticulous and intuitive interfaces for mobile and…" at bounding box center [211, 144] width 158 height 34
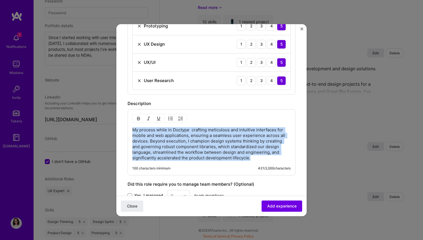
drag, startPoint x: 194, startPoint y: 147, endPoint x: 113, endPoint y: 119, distance: 85.7
click at [113, 119] on div "Create a job experience Jobs help companies understand your past experience. Co…" at bounding box center [211, 120] width 423 height 240
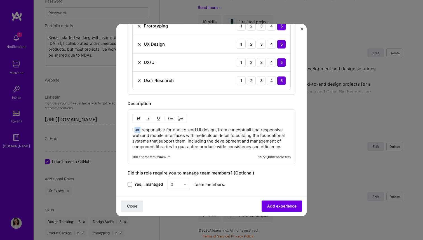
drag, startPoint x: 141, startPoint y: 130, endPoint x: 136, endPoint y: 131, distance: 5.2
click at [136, 131] on p "I am responsible for end-to-end UI design, from conceptualizing responsive web …" at bounding box center [211, 138] width 158 height 22
click at [141, 129] on p "I am responsible for end-to-end UI design, from conceptualizing responsive web …" at bounding box center [211, 138] width 158 height 22
drag, startPoint x: 140, startPoint y: 131, endPoint x: 135, endPoint y: 131, distance: 4.8
click at [135, 131] on p "I am responsible for end-to-end UI design, from conceptualizing responsive web …" at bounding box center [211, 138] width 158 height 22
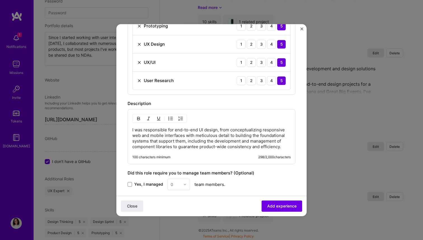
drag, startPoint x: 160, startPoint y: 131, endPoint x: 157, endPoint y: 131, distance: 2.9
click at [160, 131] on p "I was responsible for end-to-end UI design, from conceptualizing responsive web…" at bounding box center [211, 138] width 158 height 22
click at [144, 129] on p "I was responsible for end-to-end UI design, from conceptualizing responsive web…" at bounding box center [211, 138] width 158 height 22
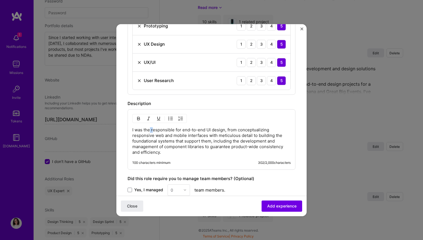
drag, startPoint x: 151, startPoint y: 131, endPoint x: 152, endPoint y: 128, distance: 3.6
click at [152, 128] on p "I was the responsible for end-to-end UI design, from conceptualizing responsive…" at bounding box center [211, 141] width 158 height 28
click at [149, 131] on p "I was the only Designer in the team, and responsible for end-to-end UI design, …" at bounding box center [211, 141] width 158 height 28
click at [148, 134] on p "I was the only Designer in the team, and responsible for end-to-end UI design, …" at bounding box center [211, 141] width 158 height 28
click at [161, 129] on p "I was the only Designer in the team, and responsible for end-to-end UI design, …" at bounding box center [211, 141] width 158 height 28
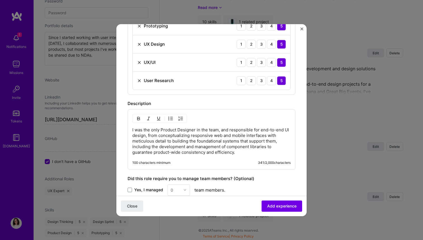
click at [212, 130] on p "I was the only Product Designer in the team, and responsible for end-to-end UI …" at bounding box center [211, 141] width 158 height 28
drag, startPoint x: 231, startPoint y: 131, endPoint x: 247, endPoint y: 131, distance: 15.4
click at [247, 131] on p "I was the only Product Designer in the team, and responsible for end-to-end UI …" at bounding box center [211, 141] width 158 height 28
click at [226, 138] on p "I was the only Product Designer in the team, and responsible for end-to-end UI …" at bounding box center [211, 141] width 158 height 28
drag, startPoint x: 156, startPoint y: 136, endPoint x: 224, endPoint y: 136, distance: 67.9
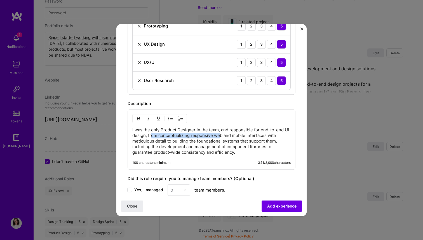
click at [224, 136] on p "I was the only Product Designer in the team, and responsible for end-to-end UI …" at bounding box center [211, 141] width 158 height 28
click at [225, 136] on p "I was the only Product Designer in the team, and responsible for end-to-end UI …" at bounding box center [211, 141] width 158 height 28
click at [218, 150] on p "I was the only Product Designer in the team, and responsible for end-to-end UI …" at bounding box center [211, 141] width 158 height 28
click at [254, 153] on p "I was the only Product Designer in the team, and responsible for end-to-end UI …" at bounding box center [211, 141] width 158 height 28
drag, startPoint x: 271, startPoint y: 135, endPoint x: 167, endPoint y: 140, distance: 104.7
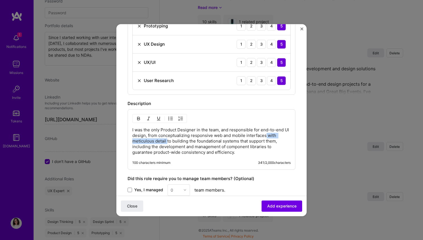
click at [167, 140] on p "I was the only Product Designer in the team, and responsible for end-to-end UI …" at bounding box center [211, 141] width 158 height 28
click at [194, 141] on p "I was the only Product Designer in the team, and responsible for end-to-end UI …" at bounding box center [211, 141] width 158 height 28
drag, startPoint x: 181, startPoint y: 141, endPoint x: 157, endPoint y: 142, distance: 24.6
click at [157, 142] on p "I was the only Product Designer in the team, and responsible for end-to-end UI …" at bounding box center [211, 141] width 158 height 28
click at [157, 141] on p "I was the only Product Designer in the team, and responsible for end-to-end UI …" at bounding box center [211, 141] width 158 height 28
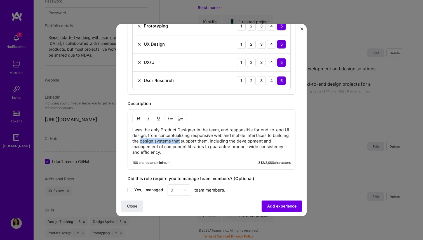
drag, startPoint x: 156, startPoint y: 141, endPoint x: 197, endPoint y: 141, distance: 40.5
click at [197, 141] on p "I was the only Product Designer in the team, and responsible for end-to-end UI …" at bounding box center [211, 141] width 158 height 28
click at [185, 150] on p "I was the only Product Designer in the team, and responsible for end-to-end UI …" at bounding box center [211, 141] width 158 height 28
click at [181, 151] on p "I was the only Product Designer in the team, and responsible for end-to-end UI …" at bounding box center [211, 141] width 158 height 28
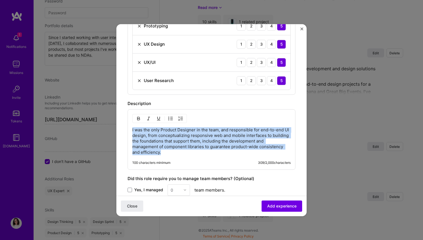
drag, startPoint x: 182, startPoint y: 152, endPoint x: 127, endPoint y: 131, distance: 59.0
click at [127, 131] on form "Create a job experience Jobs help companies understand your past experience. Co…" at bounding box center [211, 3] width 190 height 576
copy p "I was the only Product Designer in the team, and responsible for end-to-end UI …"
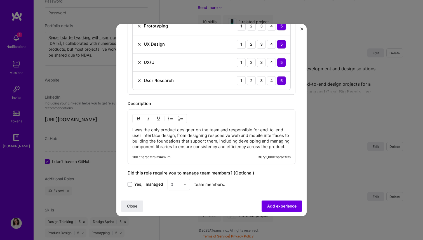
click at [163, 131] on p "I was the only product designer on the team and responsible for end-to-end user…" at bounding box center [211, 138] width 158 height 22
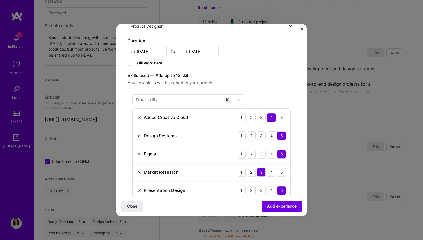
scroll to position [125, 0]
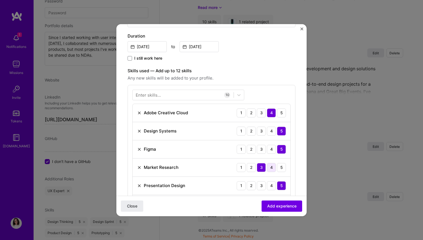
click at [267, 167] on div "4" at bounding box center [271, 167] width 9 height 9
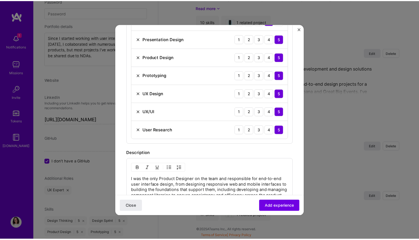
scroll to position [395, 0]
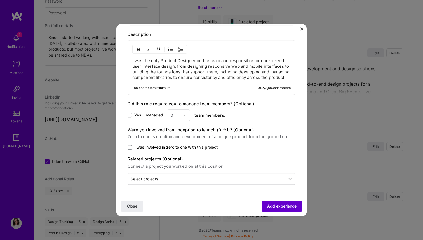
click at [271, 202] on button "Add experience" at bounding box center [281, 205] width 41 height 11
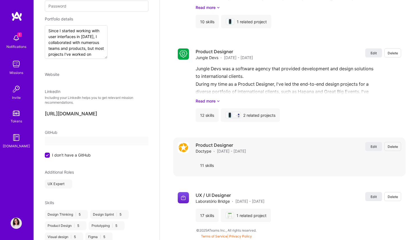
select select "US"
select select "Right Now"
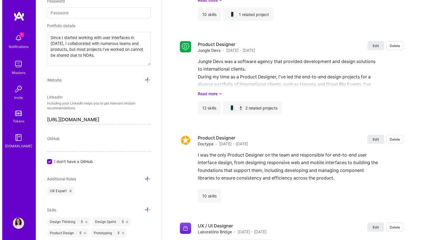
scroll to position [932, 0]
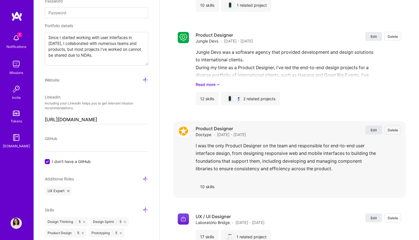
click at [375, 128] on span "Edit" at bounding box center [373, 129] width 6 height 5
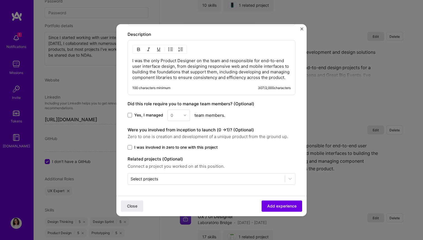
scroll to position [395, 0]
click at [131, 53] on div "I was the only Product Designer on the team and responsible for end-to-end user…" at bounding box center [211, 67] width 168 height 55
click at [133, 58] on p "I was the only Product Designer on the team and responsible for end-to-end user…" at bounding box center [211, 69] width 158 height 22
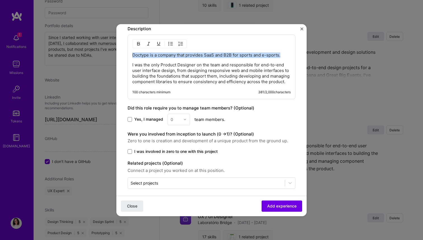
drag, startPoint x: 273, startPoint y: 55, endPoint x: 118, endPoint y: 53, distance: 155.2
copy p "Doctype is a company that provides SaaS and B2B for sports and e-sports."
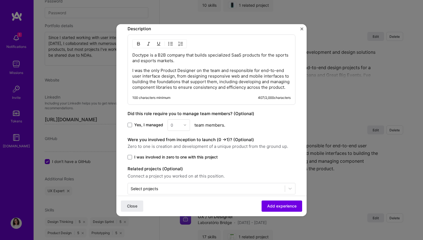
click at [238, 60] on p "Doctype is a B2B company that builds specialized SaaS products for the sports a…" at bounding box center [211, 57] width 158 height 11
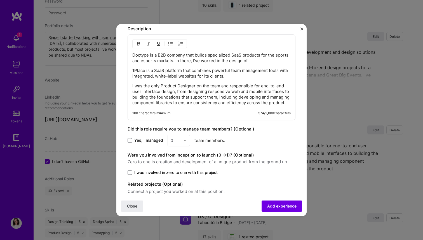
click at [133, 71] on p "1Place is a SaaS platform that combines powerful team management tools with int…" at bounding box center [211, 73] width 158 height 11
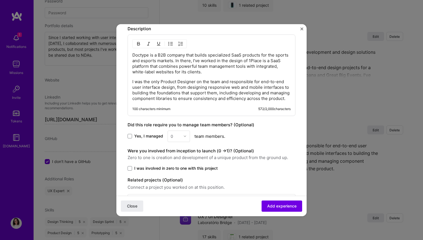
click at [274, 60] on p "Doctype is a B2B company that builds specialized SaaS products for the sports a…" at bounding box center [211, 63] width 158 height 22
drag, startPoint x: 190, startPoint y: 67, endPoint x: 209, endPoint y: 68, distance: 18.8
click at [209, 68] on p "Doctype is a B2B company that builds specialized SaaS products for the sports a…" at bounding box center [211, 63] width 158 height 22
click at [249, 64] on p "Doctype is a B2B company that builds specialized SaaS products for the sports a…" at bounding box center [211, 63] width 158 height 22
click at [173, 72] on p "Doctype is a B2B company that builds specialized SaaS products for the sports a…" at bounding box center [211, 63] width 158 height 22
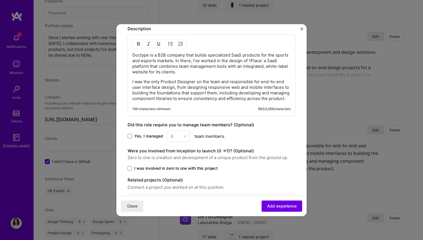
click at [277, 68] on p "Doctype is a B2B company that builds specialized SaaS products for the sports a…" at bounding box center [211, 63] width 158 height 22
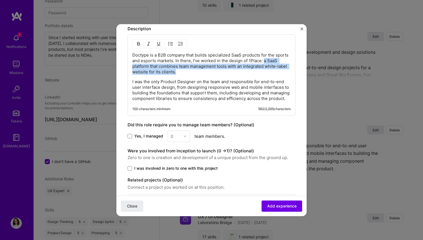
drag, startPoint x: 261, startPoint y: 69, endPoint x: 278, endPoint y: 60, distance: 18.8
click at [278, 60] on p "Doctype is a B2B company that builds specialized SaaS products for the sports a…" at bounding box center [211, 63] width 158 height 22
copy p "a SaaS platform that combines team management tools with an integrated white-la…"
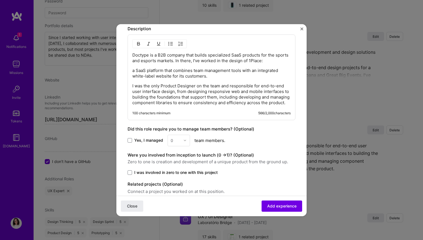
click at [134, 70] on p "a SaaS platform that combines team management tools with an integrated white-la…" at bounding box center [211, 73] width 158 height 11
click at [133, 70] on p "a SaaS platform that combines team management tools with an integrated white-la…" at bounding box center [211, 73] width 158 height 11
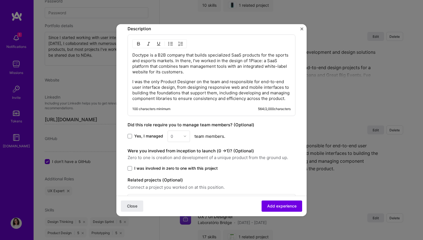
click at [208, 101] on p "I was the only Product Designer on the team and responsible for end-to-end user…" at bounding box center [211, 90] width 158 height 22
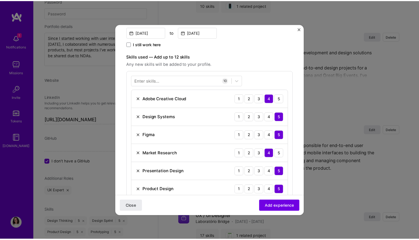
scroll to position [0, 0]
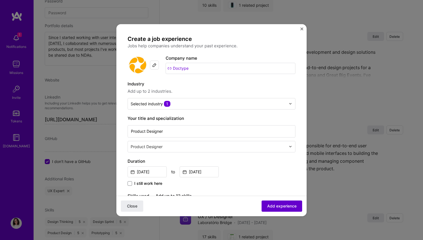
click at [279, 207] on span "Add experience" at bounding box center [281, 206] width 29 height 6
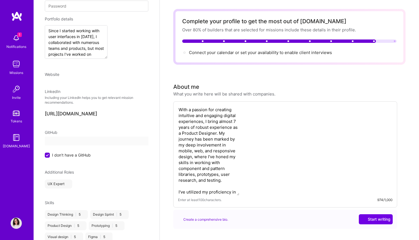
select select "US"
select select "Right Now"
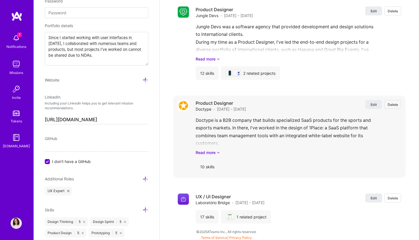
scroll to position [959, 0]
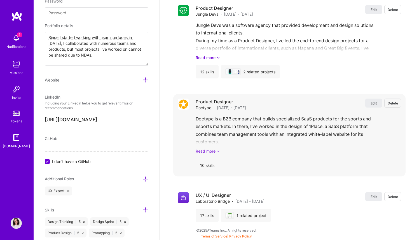
click at [219, 153] on icon at bounding box center [217, 151] width 3 height 6
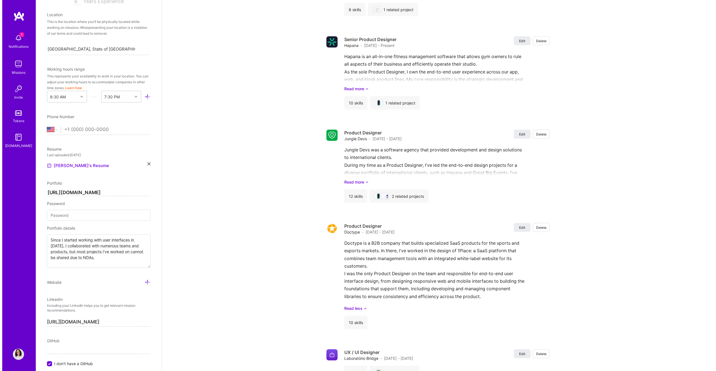
scroll to position [860, 0]
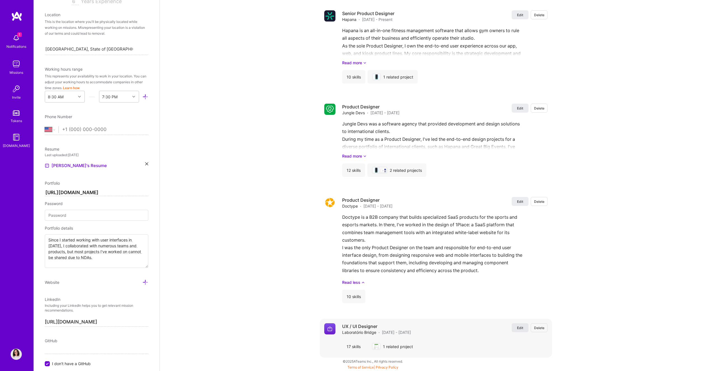
click at [422, 239] on button "Edit" at bounding box center [519, 327] width 17 height 9
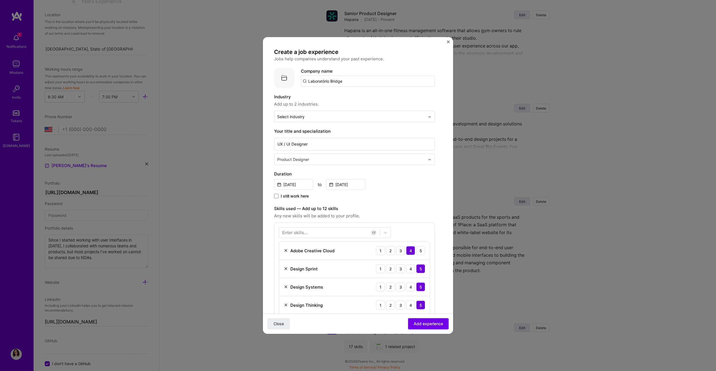
click at [337, 82] on input "Laboratório Bridge" at bounding box center [368, 81] width 134 height 11
click at [346, 82] on input "Laboratório Bridge" at bounding box center [368, 81] width 134 height 11
click at [292, 74] on img at bounding box center [284, 78] width 20 height 20
click at [288, 77] on img at bounding box center [284, 78] width 20 height 20
click at [283, 79] on img at bounding box center [284, 78] width 20 height 20
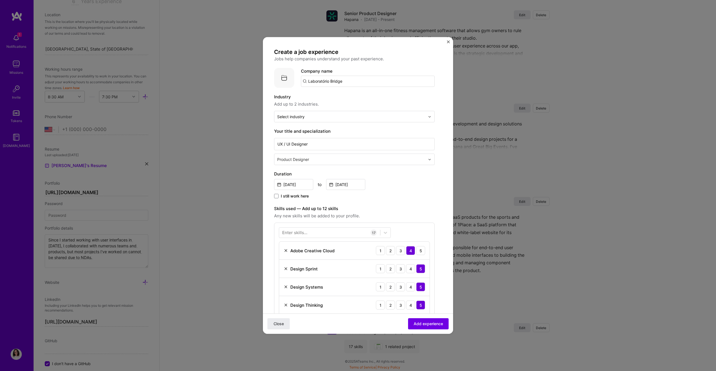
click at [306, 95] on label "Industry" at bounding box center [354, 97] width 160 height 7
click at [302, 115] on div "Select industry 0" at bounding box center [290, 117] width 27 height 6
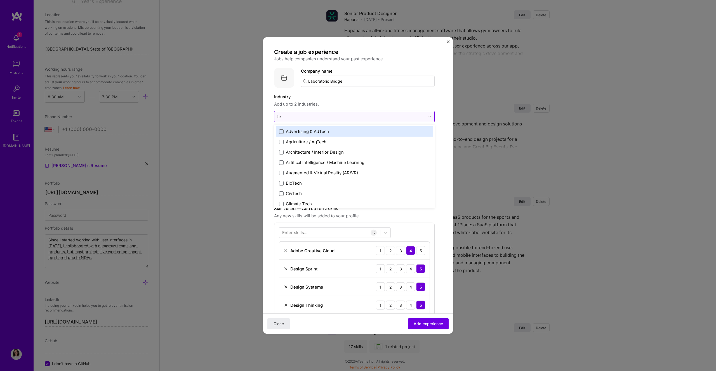
type input "t"
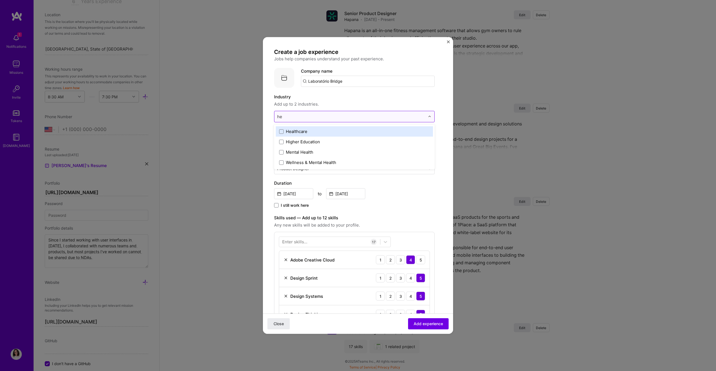
type input "h"
type input "gov"
click at [299, 129] on div "Government & B2G" at bounding box center [305, 132] width 38 height 6
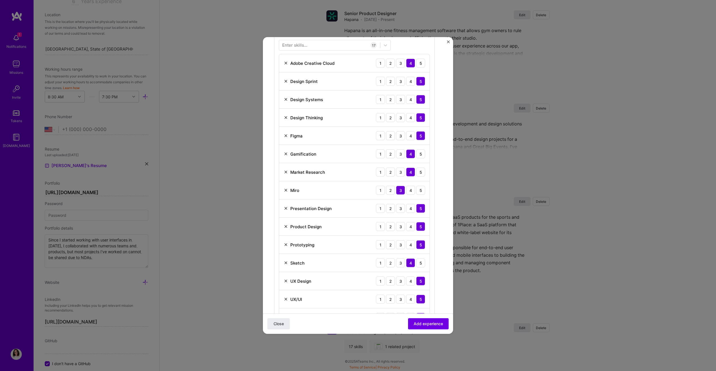
scroll to position [188, 0]
click at [285, 189] on img at bounding box center [286, 190] width 4 height 4
click at [286, 155] on img at bounding box center [286, 153] width 4 height 4
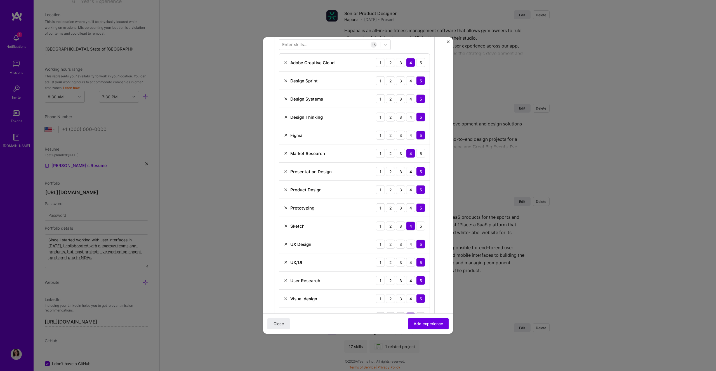
click at [286, 239] on img at bounding box center [286, 299] width 4 height 4
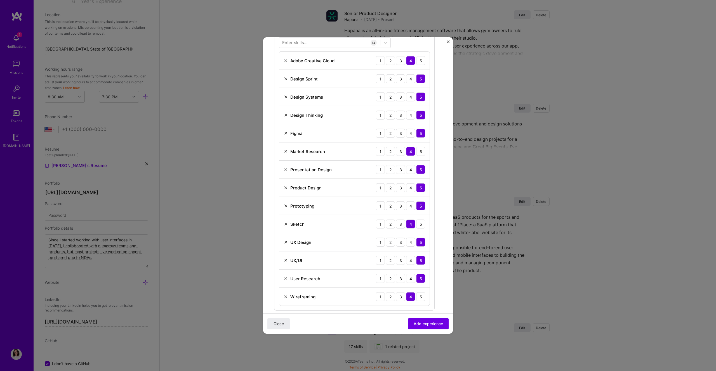
scroll to position [186, 0]
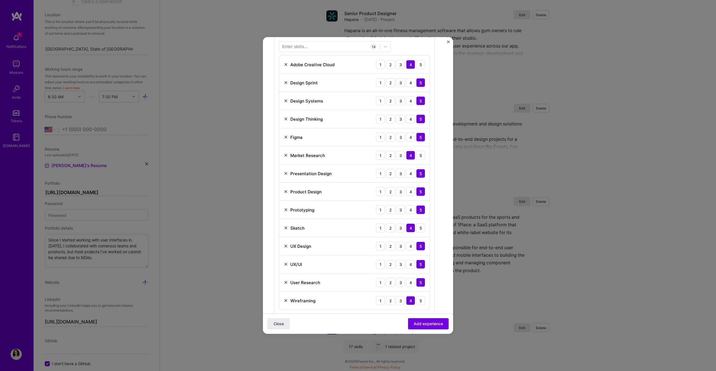
click at [287, 64] on img at bounding box center [286, 64] width 4 height 4
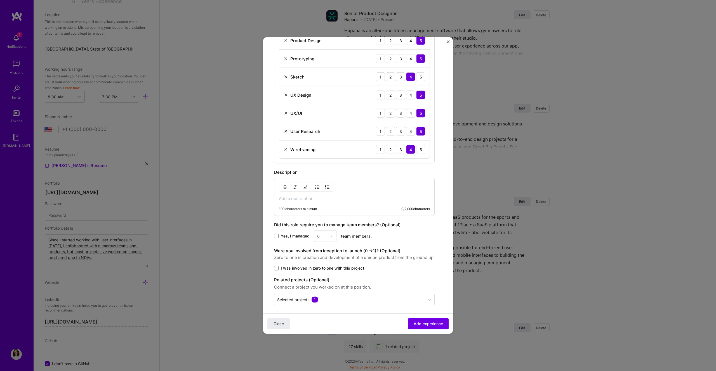
scroll to position [322, 0]
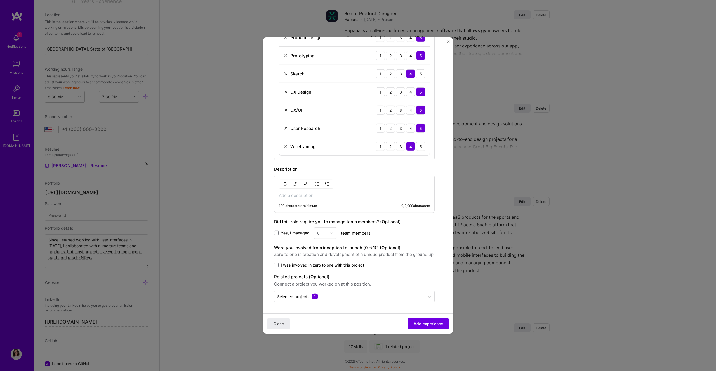
click at [342, 195] on p at bounding box center [354, 196] width 151 height 6
paste div
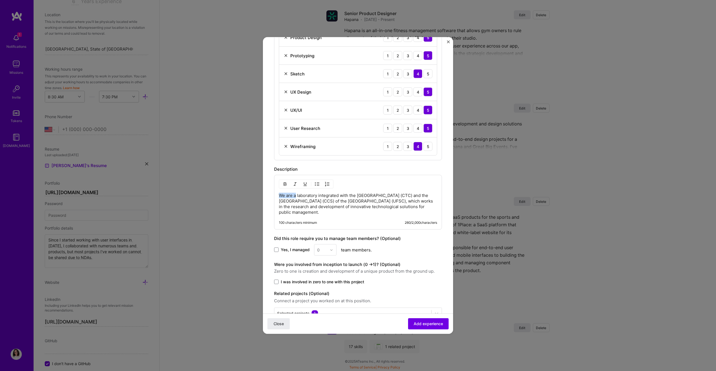
drag, startPoint x: 295, startPoint y: 196, endPoint x: 260, endPoint y: 197, distance: 35.2
click at [260, 197] on div "Create a job experience Jobs help companies understand your past experience. Co…" at bounding box center [358, 185] width 716 height 371
drag, startPoint x: 401, startPoint y: 194, endPoint x: 414, endPoint y: 196, distance: 13.5
click at [414, 196] on p "Bridge is laboratory integrated with the Technological Center (CTC) and the Hea…" at bounding box center [358, 204] width 158 height 22
click at [368, 197] on p "Bridge is laboratory integrated with the Technological Center (CTC) and the Hea…" at bounding box center [358, 204] width 158 height 22
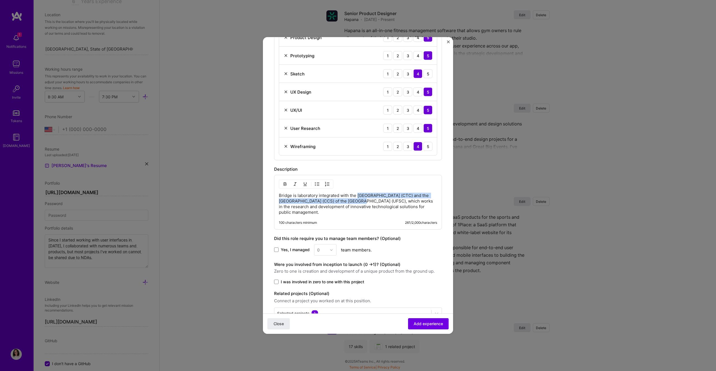
drag, startPoint x: 351, startPoint y: 201, endPoint x: 358, endPoint y: 194, distance: 10.5
click at [358, 194] on p "Bridge is laboratory integrated with the Technological Center (CTC) and the Hea…" at bounding box center [358, 204] width 158 height 22
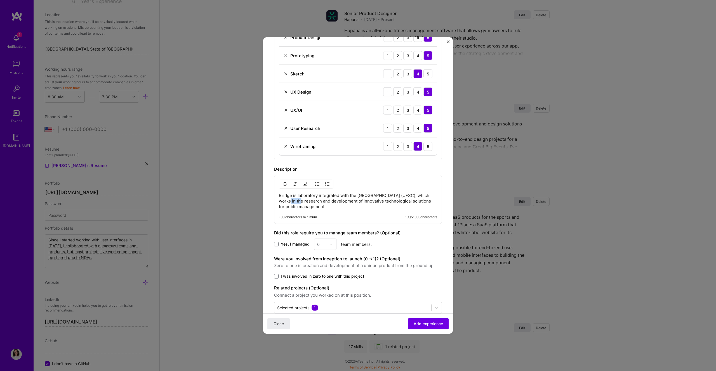
drag, startPoint x: 294, startPoint y: 202, endPoint x: 271, endPoint y: 202, distance: 22.9
click at [271, 202] on form "Create a job experience Jobs help companies understand your past experience. Co…" at bounding box center [358, 35] width 190 height 619
click at [349, 206] on p "Bridge is laboratory integrated with the [GEOGRAPHIC_DATA], which works in the …" at bounding box center [358, 201] width 158 height 17
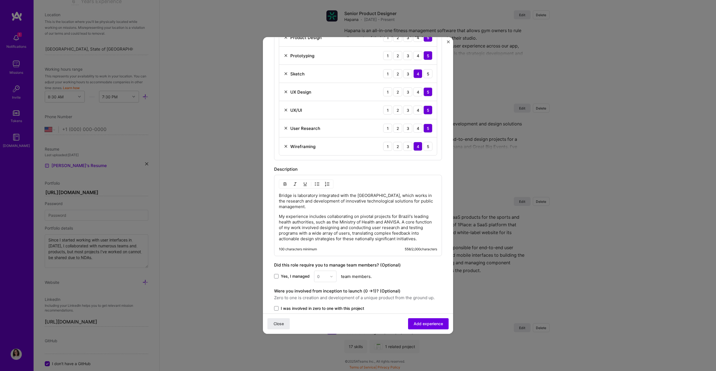
click at [288, 213] on div "Bridge is laboratory integrated with the Federal University of Santa Catarina, …" at bounding box center [358, 217] width 158 height 49
drag, startPoint x: 359, startPoint y: 216, endPoint x: 385, endPoint y: 216, distance: 26.3
click at [385, 216] on p "My experience includes collaborating on pivotal projects for Brazil's leading h…" at bounding box center [358, 228] width 158 height 28
click at [343, 226] on p "My experience includes collaborating on pivotal projects for Brazil's leading h…" at bounding box center [358, 228] width 158 height 28
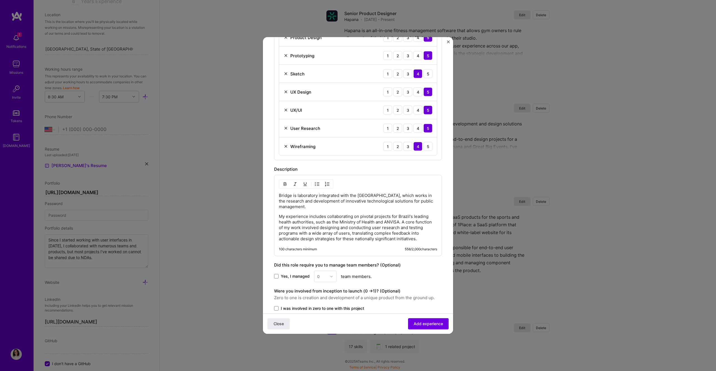
click at [343, 224] on p "My experience includes collaborating on pivotal projects for Brazil's leading h…" at bounding box center [358, 228] width 158 height 28
drag, startPoint x: 357, startPoint y: 222, endPoint x: 398, endPoint y: 220, distance: 40.8
click at [398, 220] on p "My experience includes collaborating on pivotal projects for Brazil's leading h…" at bounding box center [358, 228] width 158 height 28
drag, startPoint x: 398, startPoint y: 220, endPoint x: 382, endPoint y: 223, distance: 16.4
click at [398, 220] on p "My experience includes collaborating on pivotal projects for Brazil's leading h…" at bounding box center [358, 228] width 158 height 28
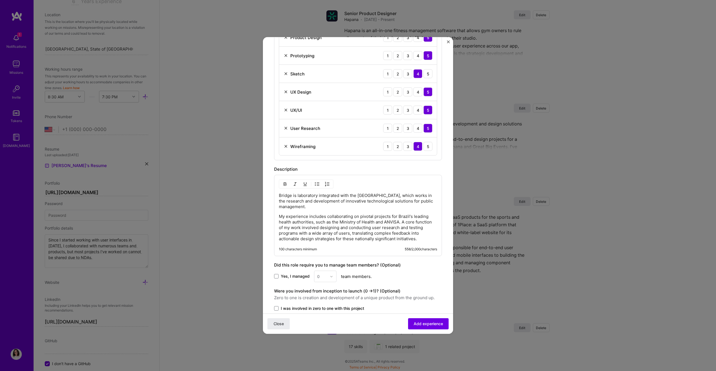
drag, startPoint x: 310, startPoint y: 227, endPoint x: 334, endPoint y: 227, distance: 24.0
click at [334, 227] on p "My experience includes collaborating on pivotal projects for Brazil's leading h…" at bounding box center [358, 228] width 158 height 28
drag, startPoint x: 332, startPoint y: 228, endPoint x: 364, endPoint y: 228, distance: 31.3
click at [364, 228] on p "My experience includes collaborating on pivotal projects for Brazil's leading h…" at bounding box center [358, 228] width 158 height 28
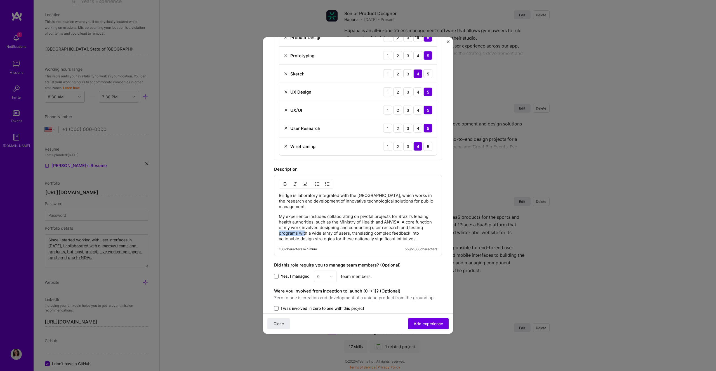
drag, startPoint x: 294, startPoint y: 233, endPoint x: 321, endPoint y: 232, distance: 26.3
click at [321, 232] on p "My experience includes collaborating on pivotal projects for Brazil's leading h…" at bounding box center [358, 228] width 158 height 28
drag, startPoint x: 294, startPoint y: 235, endPoint x: 315, endPoint y: 234, distance: 20.7
click at [315, 234] on p "My experience includes collaborating on pivotal projects for Brazil's leading h…" at bounding box center [358, 228] width 158 height 28
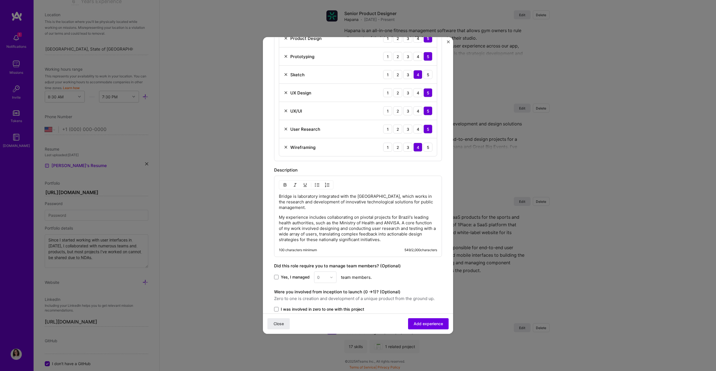
scroll to position [320, 0]
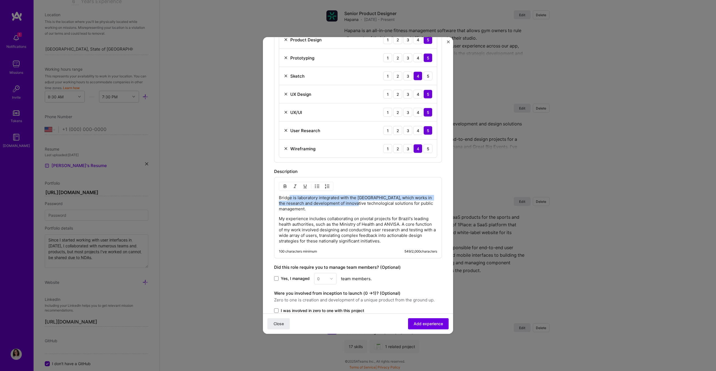
drag, startPoint x: 290, startPoint y: 198, endPoint x: 350, endPoint y: 202, distance: 59.4
click at [350, 202] on p "Bridge is laboratory integrated with the [GEOGRAPHIC_DATA], which works in the …" at bounding box center [358, 203] width 158 height 17
click at [342, 206] on p "Bridge is laboratory integrated with the [GEOGRAPHIC_DATA], which works in the …" at bounding box center [358, 203] width 158 height 17
click at [343, 208] on p "Bridge is laboratory integrated with the [GEOGRAPHIC_DATA], which works in the …" at bounding box center [358, 203] width 158 height 17
click at [308, 220] on p "My experience includes collaborating on pivotal projects for Brazil's leading h…" at bounding box center [358, 230] width 158 height 28
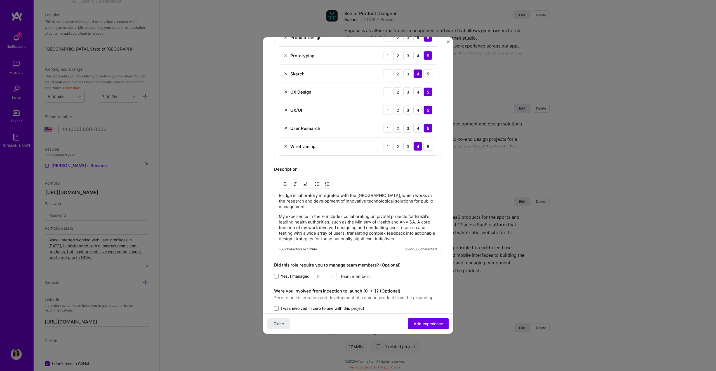
scroll to position [366, 0]
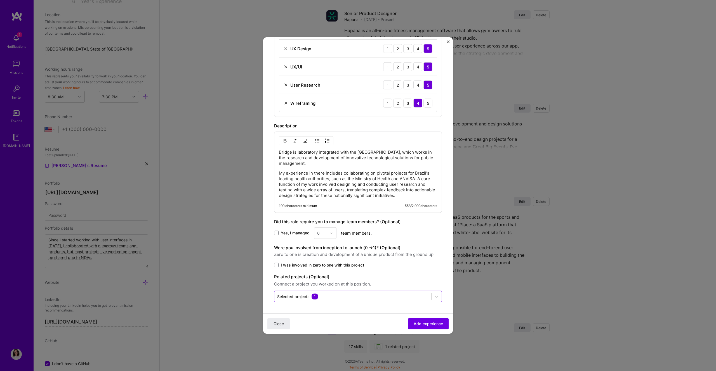
click at [345, 239] on input "text" at bounding box center [352, 297] width 151 height 6
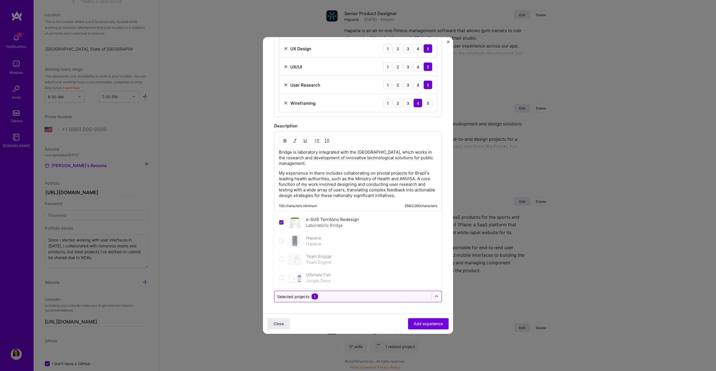
click at [345, 239] on input "text" at bounding box center [352, 297] width 151 height 6
click at [343, 239] on form "Create a job experience Jobs help companies understand your past experience. Co…" at bounding box center [358, 8] width 190 height 651
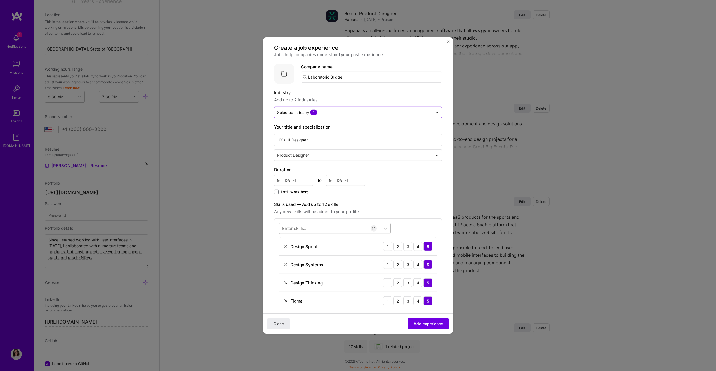
scroll to position [0, 0]
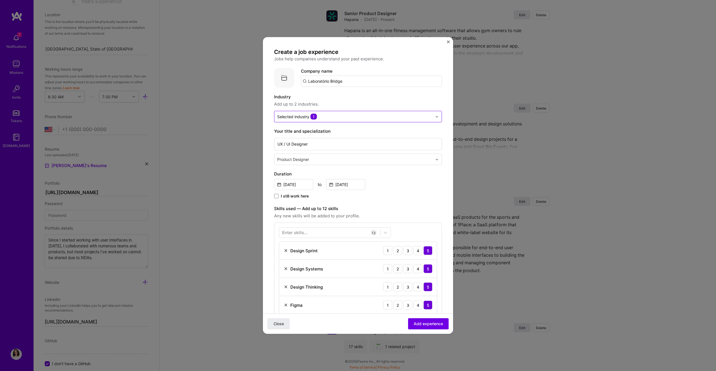
click at [356, 88] on div "Company name Laboratório Bridge" at bounding box center [371, 78] width 141 height 20
click at [357, 76] on input "Laboratório Bridge" at bounding box center [371, 81] width 141 height 11
type input "Laboratório Bridge"
click at [351, 93] on div "Laboratório Bridge" at bounding box center [353, 97] width 42 height 10
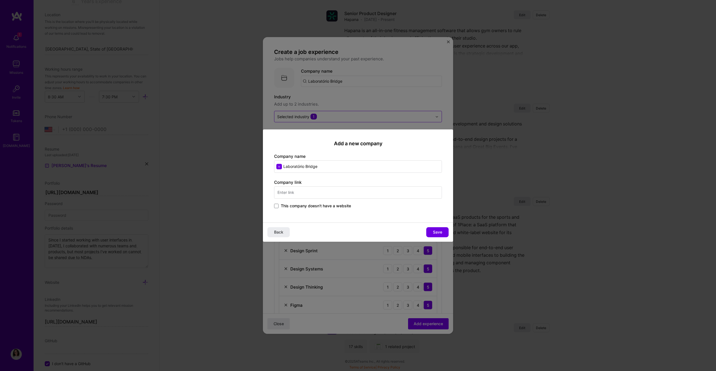
click at [303, 195] on input "text" at bounding box center [358, 192] width 168 height 12
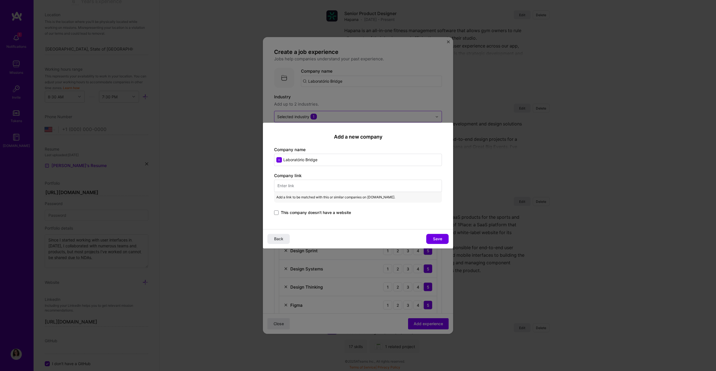
paste input "[URL][DOMAIN_NAME]"
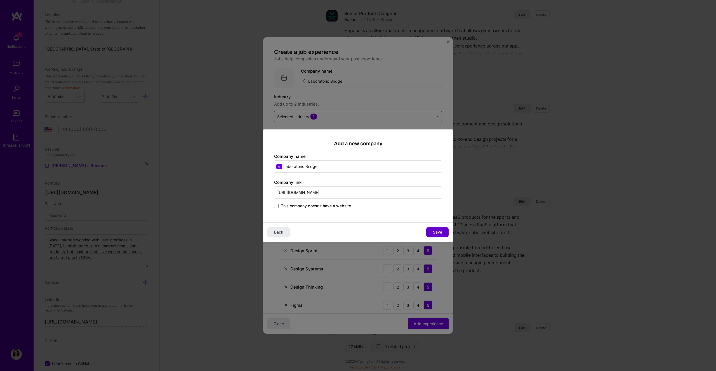
type input "[URL][DOMAIN_NAME]"
click at [422, 233] on span "Save" at bounding box center [437, 233] width 9 height 6
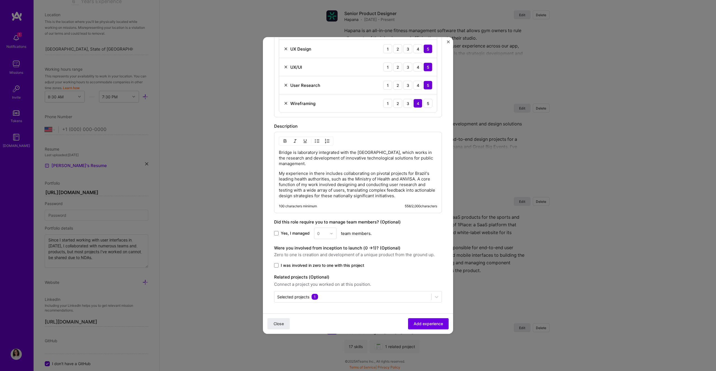
scroll to position [366, 0]
click at [414, 239] on span "Add experience" at bounding box center [428, 324] width 29 height 6
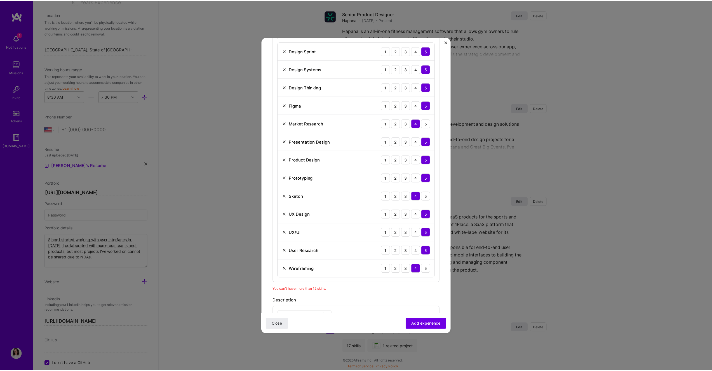
scroll to position [199, 0]
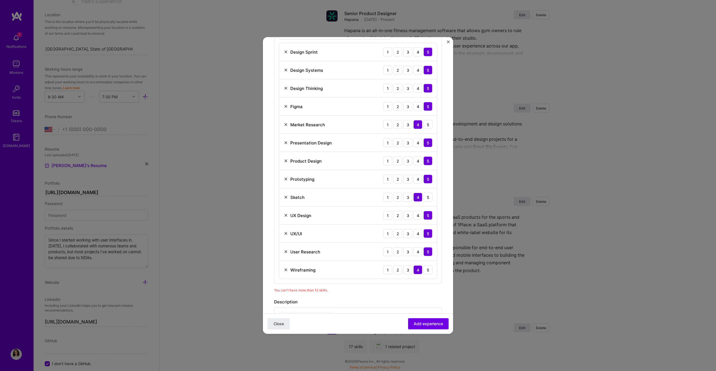
click at [285, 124] on img at bounding box center [286, 124] width 4 height 4
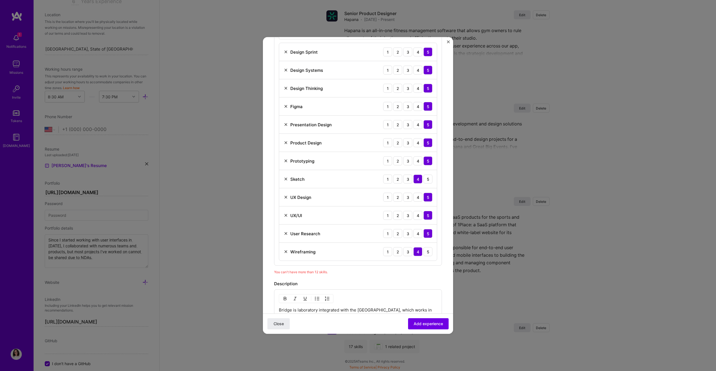
click at [285, 239] on img at bounding box center [286, 252] width 4 height 4
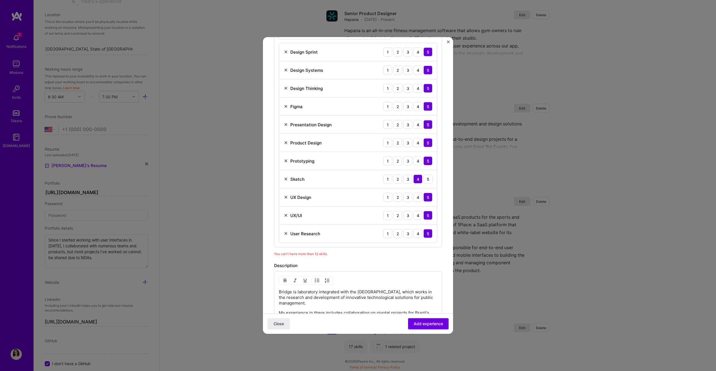
click at [418, 239] on div "Close Add experience" at bounding box center [358, 324] width 190 height 20
click at [418, 239] on button "Add experience" at bounding box center [428, 323] width 41 height 11
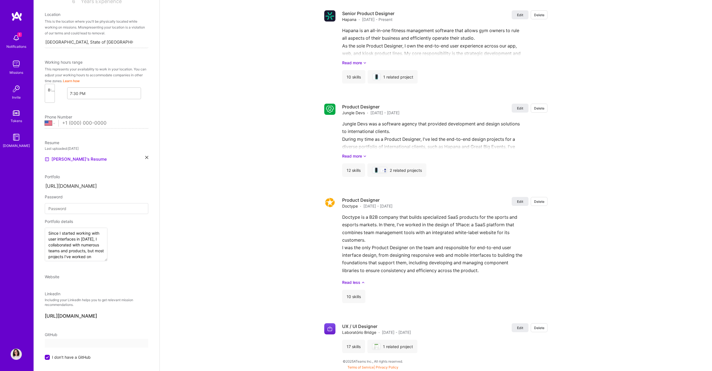
select select "US"
select select "Right Now"
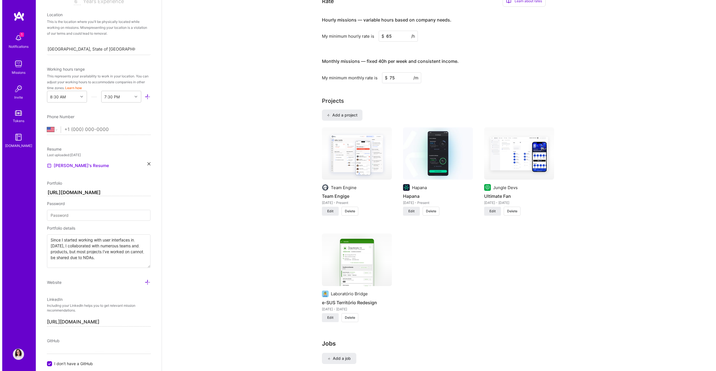
scroll to position [369, 0]
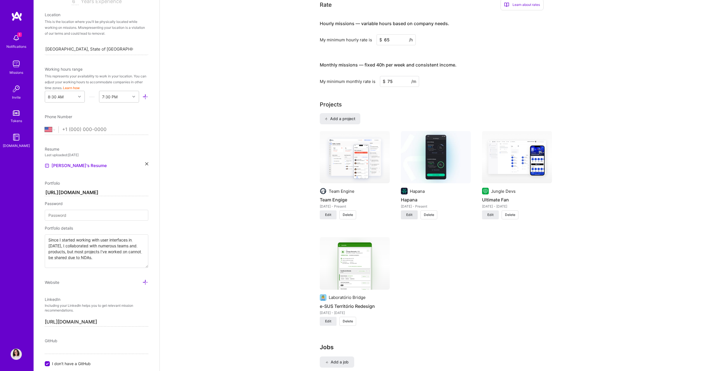
click at [409, 218] on button "Edit" at bounding box center [409, 215] width 17 height 9
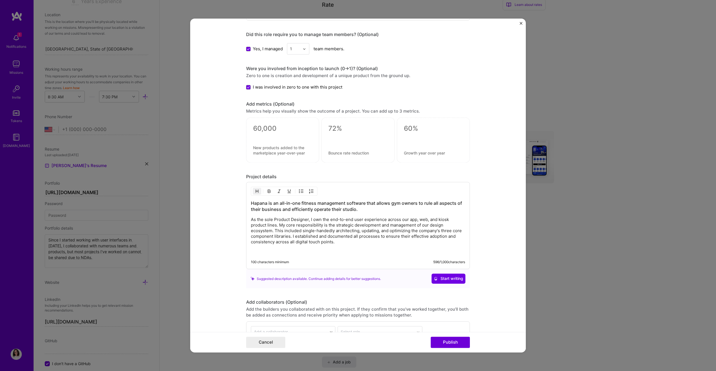
scroll to position [574, 0]
click at [310, 233] on p "As the sole Product Designer, I own the end-to-end user experience across our a…" at bounding box center [358, 229] width 214 height 28
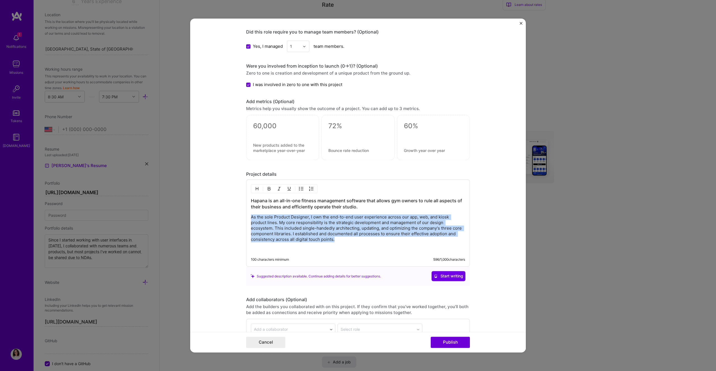
drag, startPoint x: 339, startPoint y: 241, endPoint x: 247, endPoint y: 217, distance: 95.8
click at [247, 217] on div "Hapana is an all-in-one fitness management software that allows gym owners to r…" at bounding box center [358, 223] width 224 height 87
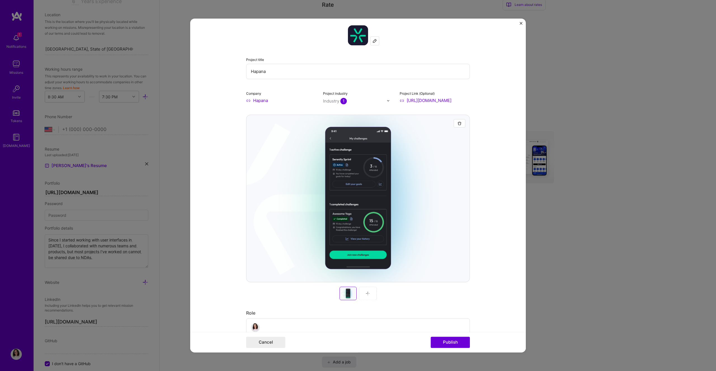
scroll to position [0, 0]
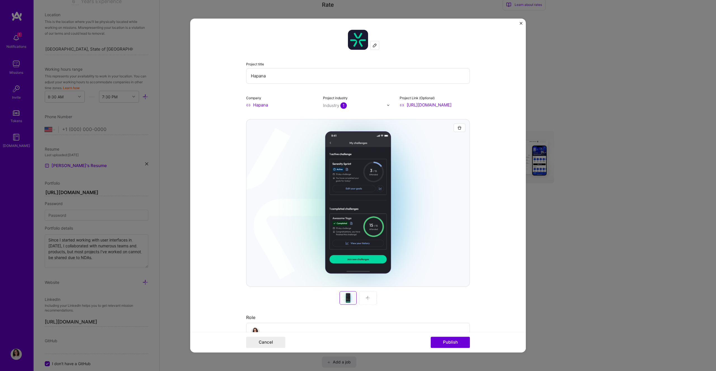
click at [422, 104] on input "https://hapana.com/" at bounding box center [435, 105] width 70 height 6
paste input "www.behance.net/gallery/223505069/Hapana-Challenges"
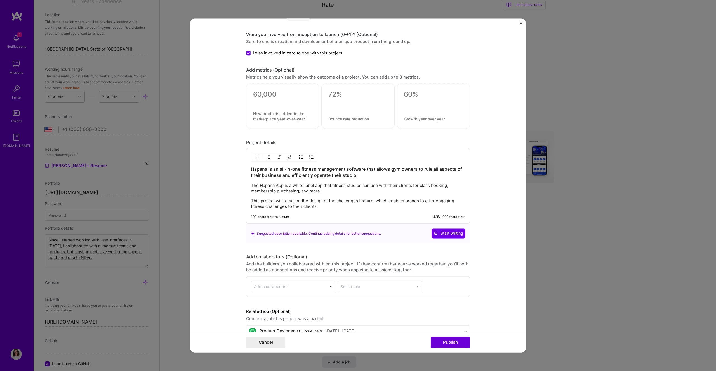
scroll to position [617, 0]
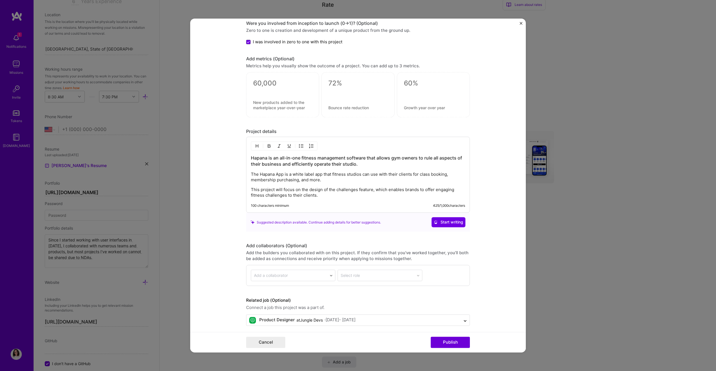
type input "https://www.behance.net/gallery/223505069/Hapana-Challenges"
click at [297, 198] on p "This project will focus on the design of the challenges feature, which enables …" at bounding box center [358, 192] width 214 height 11
click at [248, 188] on div "Hapana is an all-in-one fitness management software that allows gym owners to r…" at bounding box center [358, 175] width 224 height 76
click at [251, 188] on p "This project will focus on the design of the challenges feature, which enables …" at bounding box center [358, 192] width 214 height 11
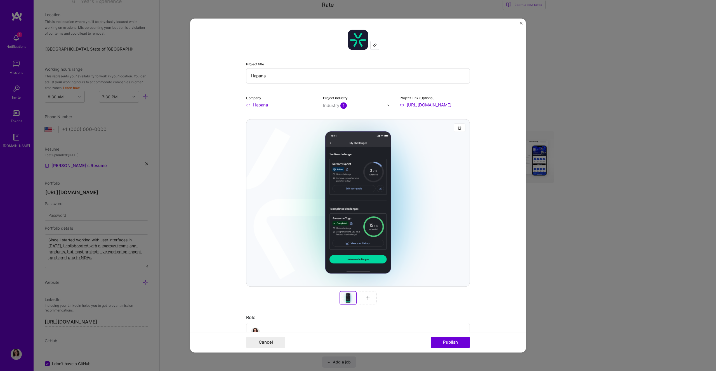
click at [273, 79] on input "Hapana" at bounding box center [358, 75] width 224 height 15
type input "Hapana: Challenges"
click at [422, 239] on button "Publish" at bounding box center [450, 342] width 39 height 11
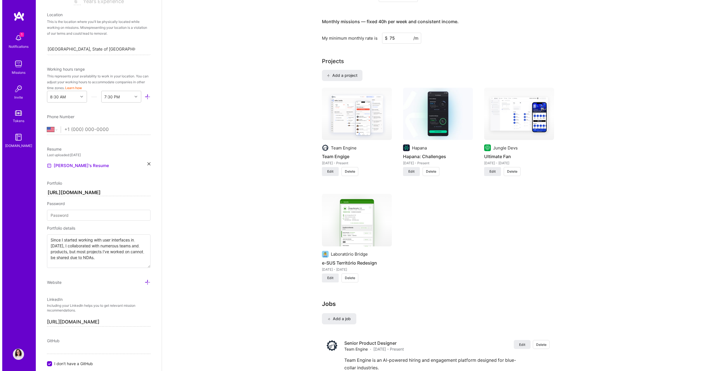
scroll to position [412, 0]
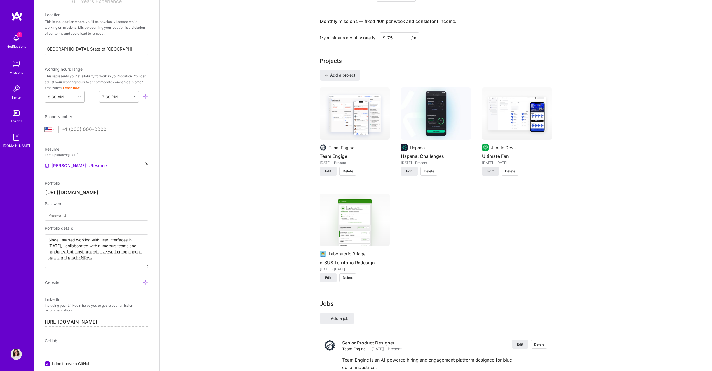
click at [422, 171] on span "Edit" at bounding box center [490, 171] width 6 height 5
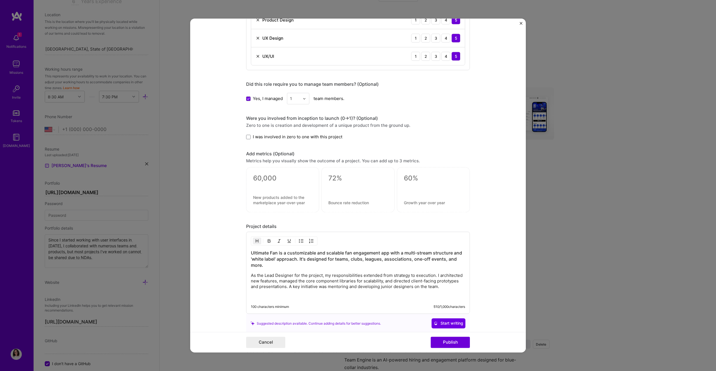
scroll to position [573, 0]
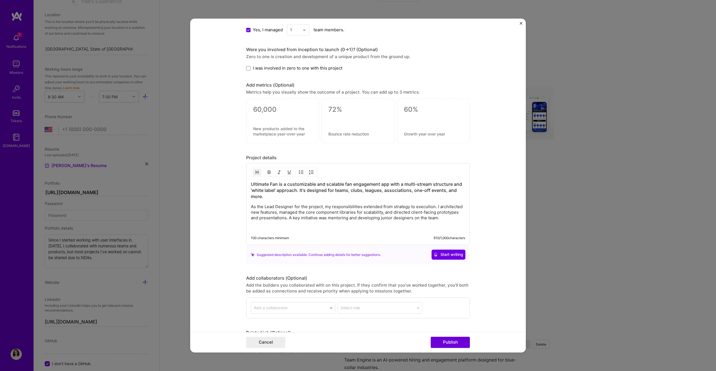
click at [301, 213] on p "As the Lead Designer for the project, my responsibilities extended from strateg…" at bounding box center [358, 212] width 214 height 17
click at [274, 190] on h3 "Ultimate Fan is a customizable and scalable fan engagement app with a multi-str…" at bounding box center [358, 190] width 214 height 18
drag, startPoint x: 294, startPoint y: 192, endPoint x: 450, endPoint y: 185, distance: 156.4
click at [422, 185] on h3 "Ultimate Fan is a customizable and scalable fan engagement app with a multi-str…" at bounding box center [358, 190] width 214 height 18
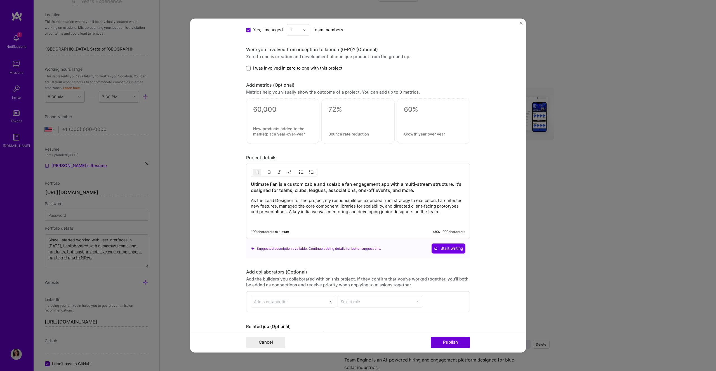
click at [415, 192] on h3 "Ultimate Fan is a customizable and scalable fan engagement app with a multi-str…" at bounding box center [358, 187] width 214 height 12
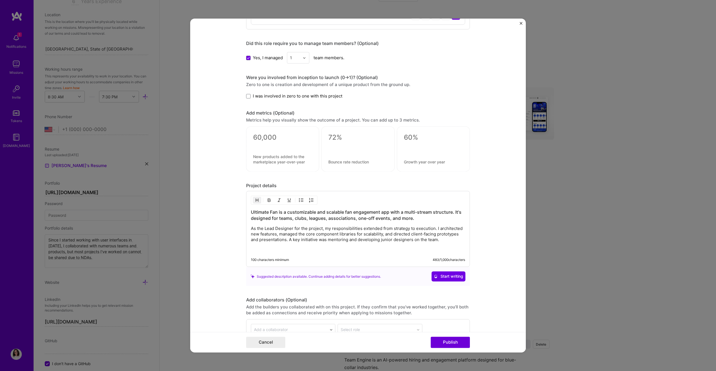
scroll to position [571, 0]
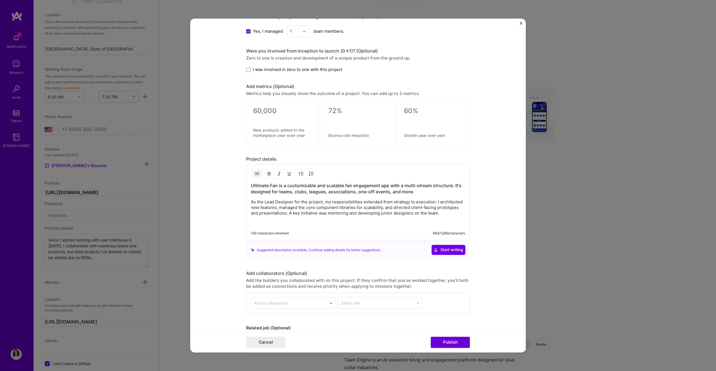
click at [422, 215] on p "As the Lead Designer for the project, my responsibilities extended from strateg…" at bounding box center [358, 208] width 214 height 17
click at [422, 239] on button "Publish" at bounding box center [450, 342] width 39 height 11
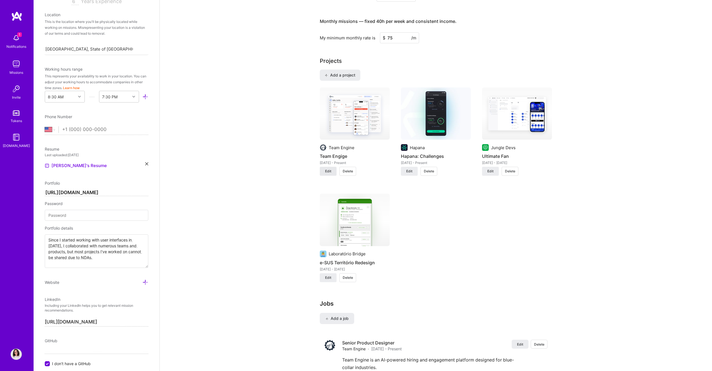
click at [331, 170] on button "Edit" at bounding box center [328, 171] width 17 height 9
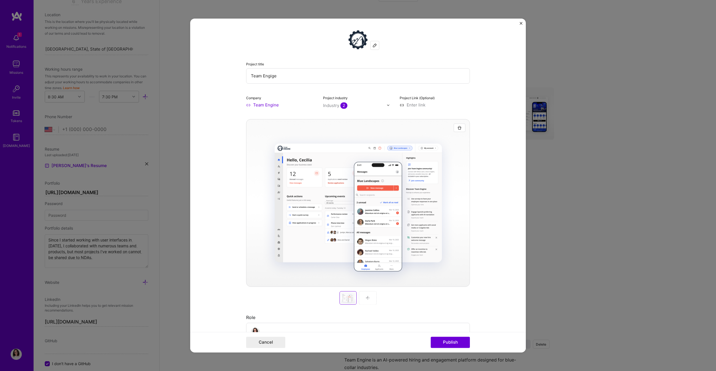
click at [409, 161] on div at bounding box center [358, 203] width 224 height 168
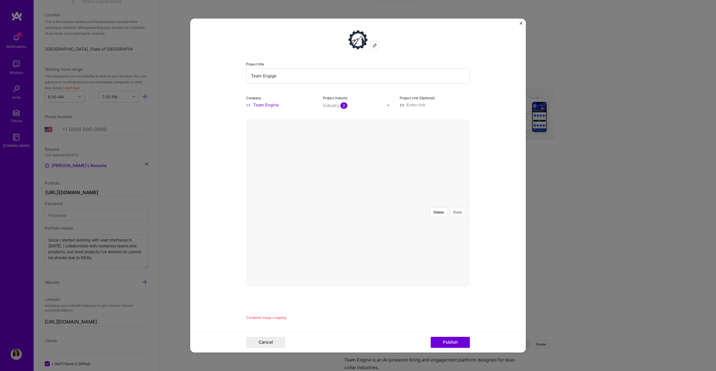
click at [422, 207] on button "Done" at bounding box center [458, 212] width 16 height 10
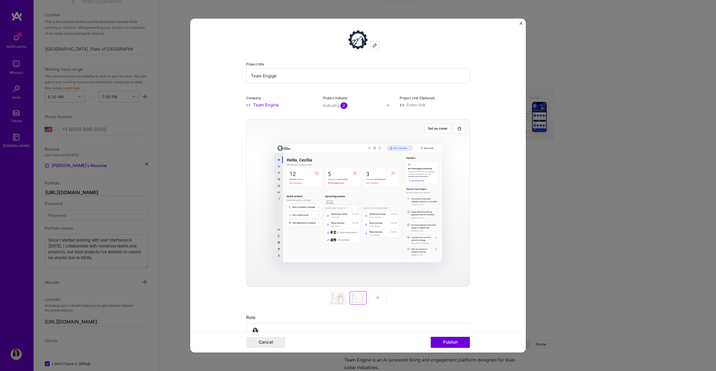
click at [422, 105] on input at bounding box center [435, 105] width 70 height 6
paste input "https://www.teamengine.io/"
type input "https://www.teamengine.io/"
click at [422, 117] on form "Project title Team Engige Company Team Engine Project industry Industry 2 Proje…" at bounding box center [358, 185] width 336 height 334
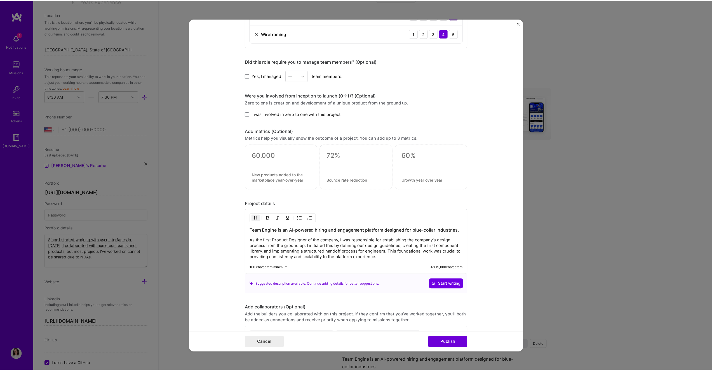
scroll to position [611, 0]
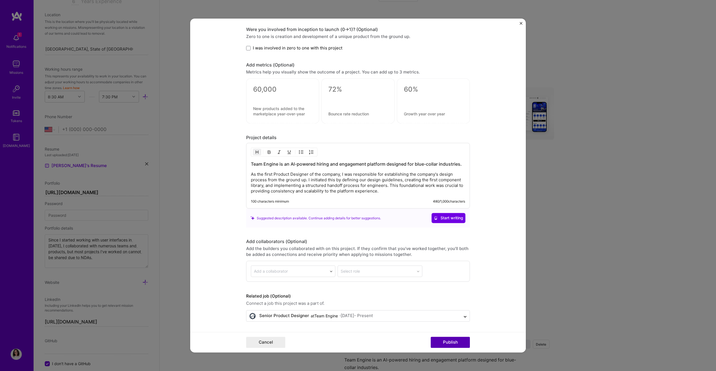
click at [422, 239] on button "Publish" at bounding box center [450, 342] width 39 height 11
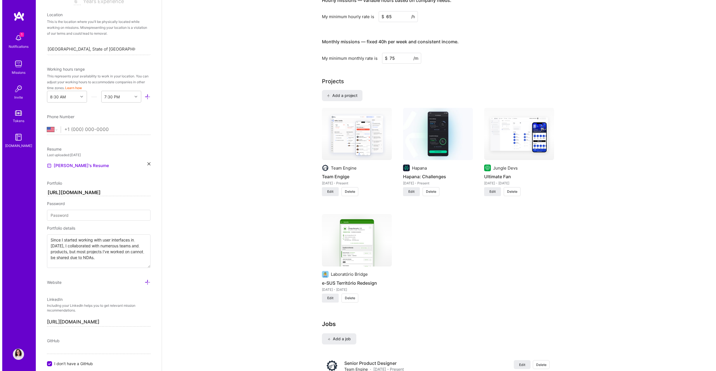
scroll to position [384, 0]
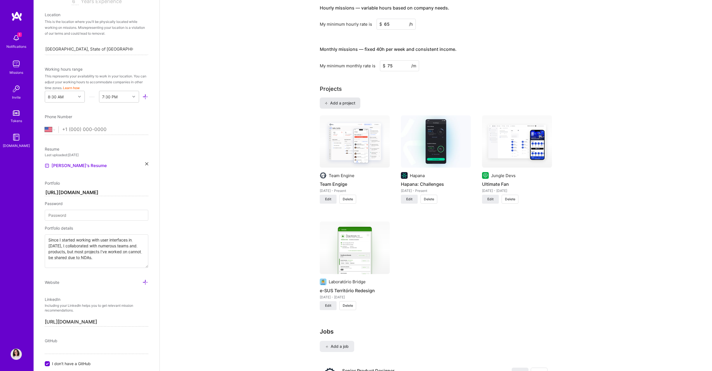
click at [333, 103] on span "Add a project" at bounding box center [340, 103] width 30 height 6
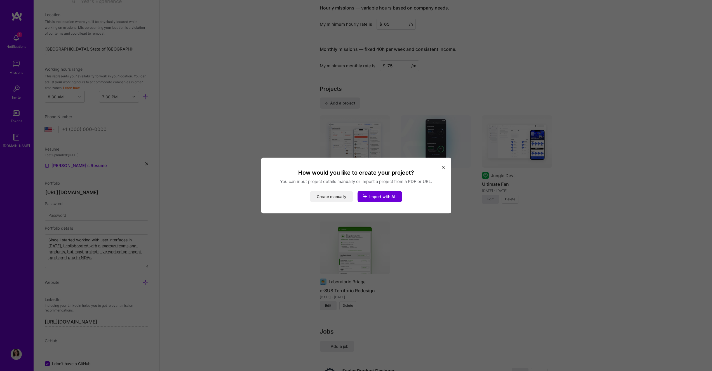
click at [346, 199] on button "Create manually" at bounding box center [331, 196] width 43 height 11
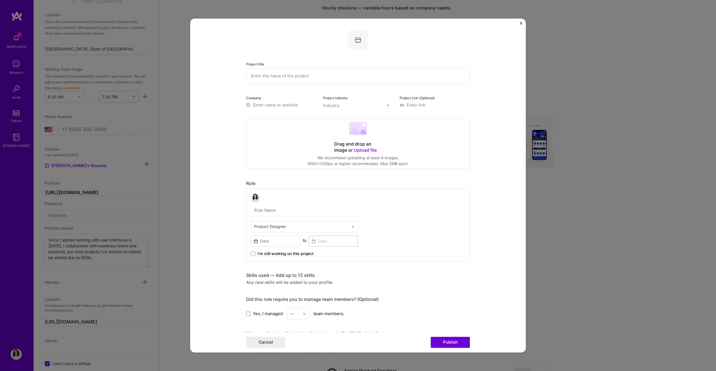
click at [305, 79] on input "text" at bounding box center [358, 75] width 224 height 15
type input "Team Engine: App"
click at [354, 153] on span "Upload file" at bounding box center [365, 150] width 23 height 6
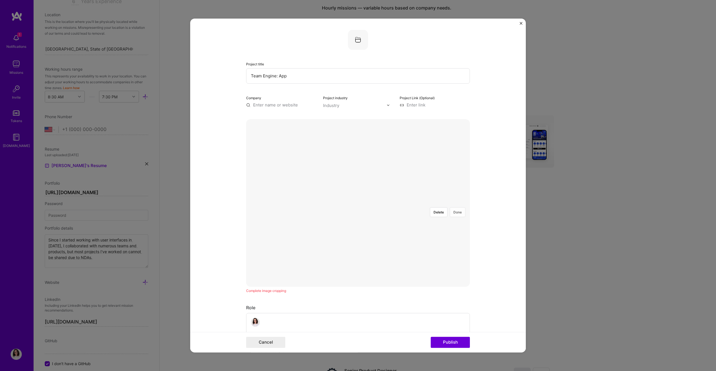
click at [422, 207] on button "Done" at bounding box center [458, 212] width 16 height 10
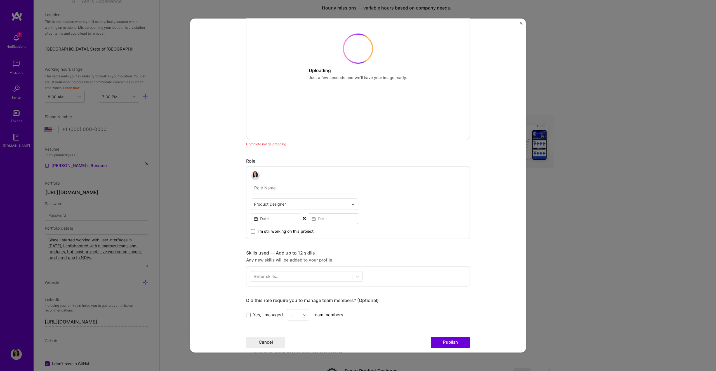
scroll to position [174, 0]
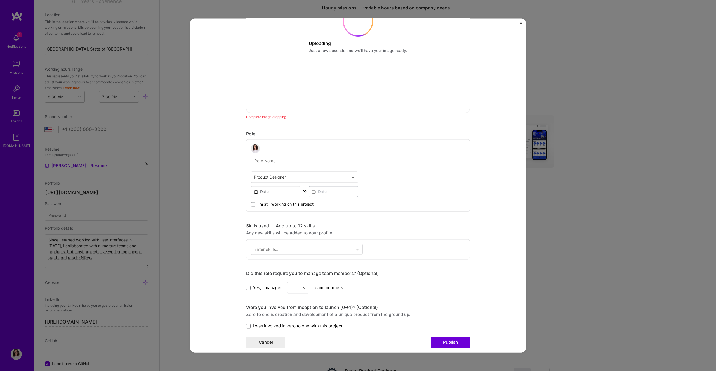
click at [310, 158] on input "text" at bounding box center [304, 161] width 107 height 12
type input "Senior Product Designer"
click at [289, 195] on input at bounding box center [275, 191] width 49 height 11
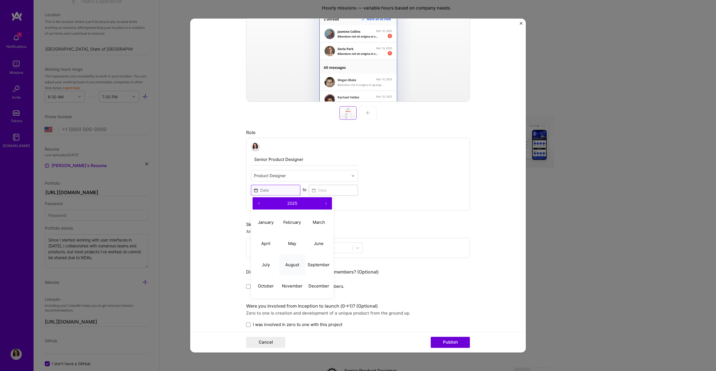
scroll to position [191, 0]
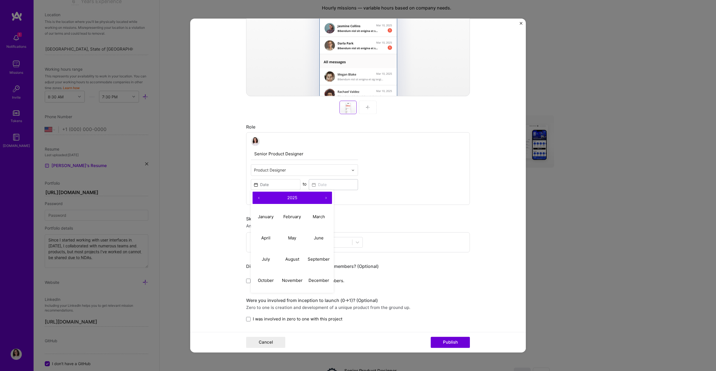
click at [324, 197] on button "›" at bounding box center [326, 198] width 12 height 12
click at [255, 197] on button "‹" at bounding box center [258, 198] width 12 height 12
click at [263, 214] on button "January" at bounding box center [265, 216] width 27 height 21
type input "Jan, 2025"
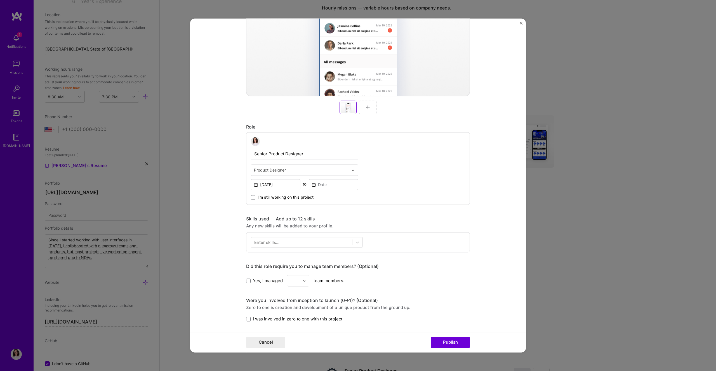
click at [292, 199] on span "I’m still working on this project" at bounding box center [286, 198] width 56 height 6
click at [0, 0] on input "I’m still working on this project" at bounding box center [0, 0] width 0 height 0
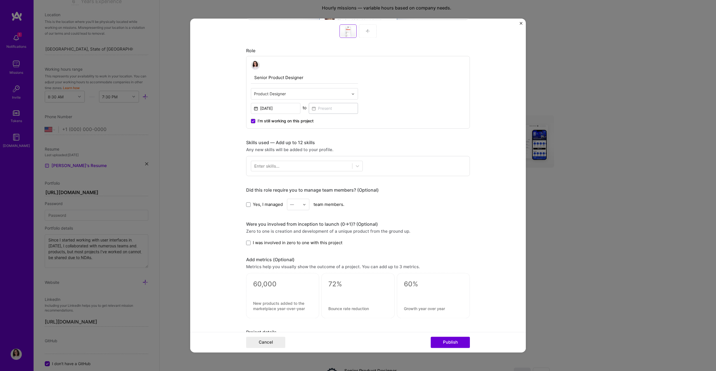
scroll to position [268, 0]
click at [338, 165] on div at bounding box center [301, 165] width 101 height 9
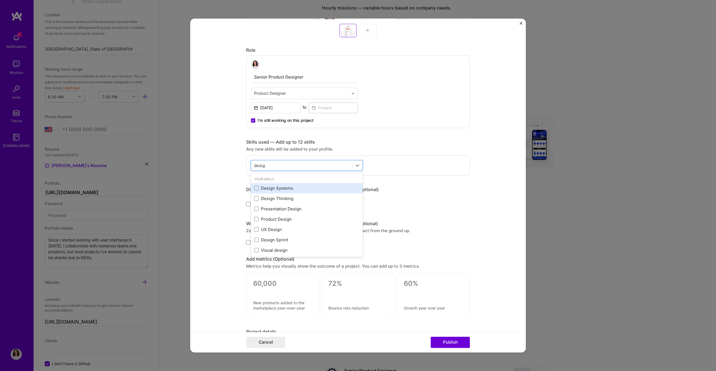
click at [299, 189] on div "Design Systems" at bounding box center [306, 188] width 105 height 6
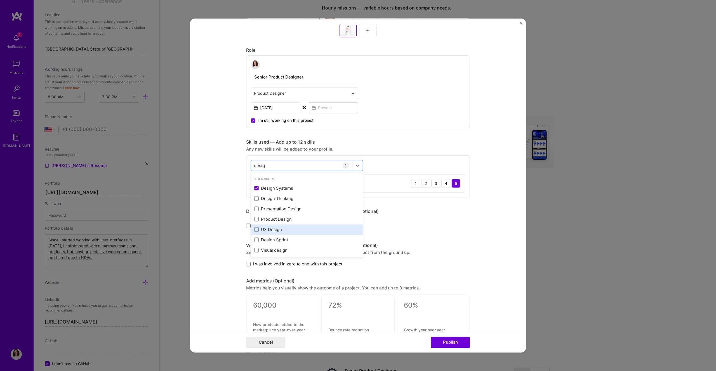
click at [268, 226] on div "UX Design" at bounding box center [307, 230] width 112 height 10
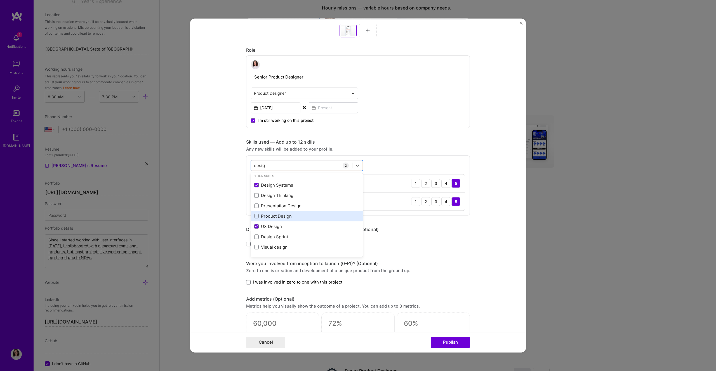
click at [282, 217] on div "Product Design" at bounding box center [306, 216] width 105 height 6
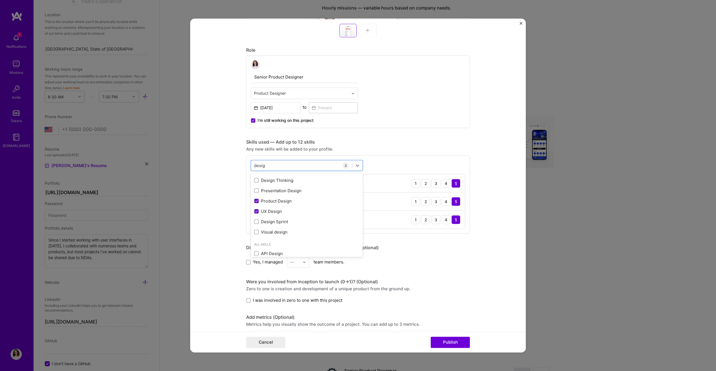
scroll to position [0, 0]
click at [276, 198] on div "UX/UI" at bounding box center [306, 199] width 105 height 6
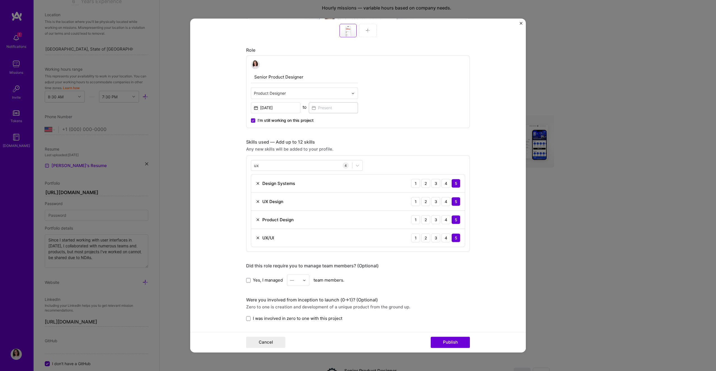
click at [217, 206] on form "Project title Team Engine: App Company Project industry Industry Project Link (…" at bounding box center [358, 185] width 336 height 334
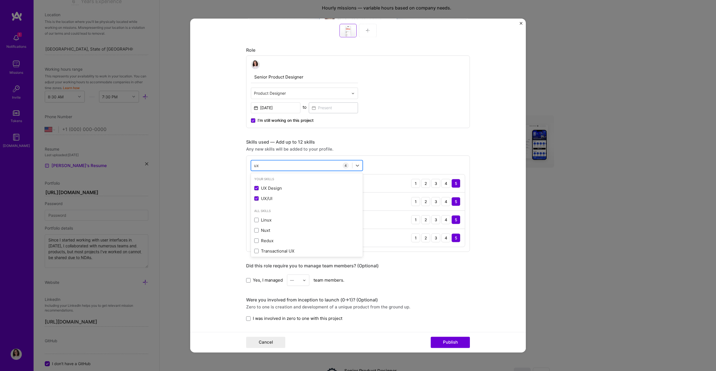
drag, startPoint x: 258, startPoint y: 165, endPoint x: 250, endPoint y: 163, distance: 8.8
click at [251, 163] on div "ux ux" at bounding box center [301, 165] width 101 height 9
type input "u"
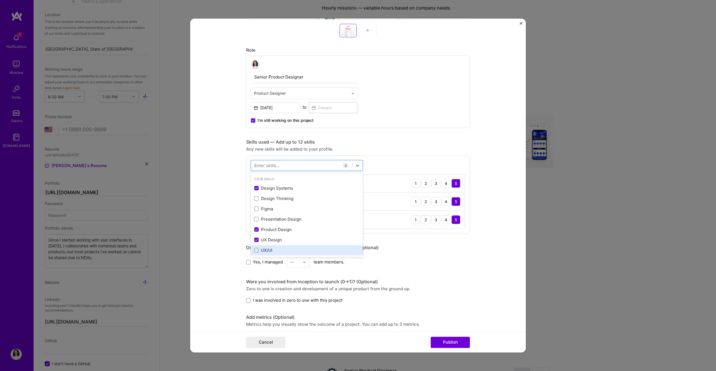
click at [275, 239] on div "UX/UI" at bounding box center [306, 250] width 105 height 6
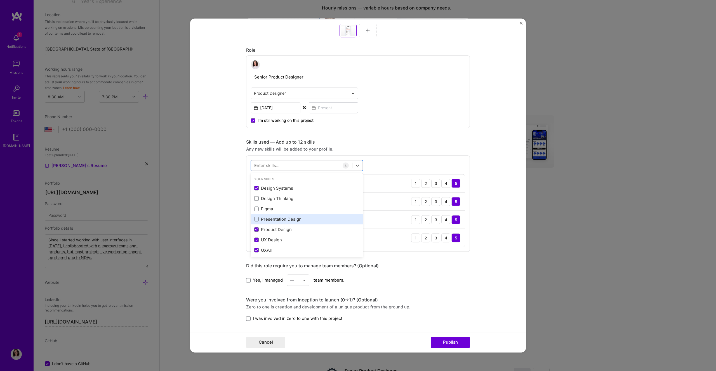
click at [274, 218] on div "Presentation Design" at bounding box center [306, 219] width 105 height 6
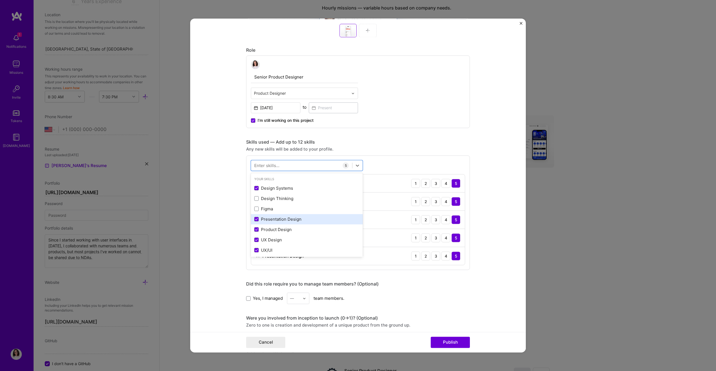
click at [278, 220] on div "Presentation Design" at bounding box center [306, 219] width 105 height 6
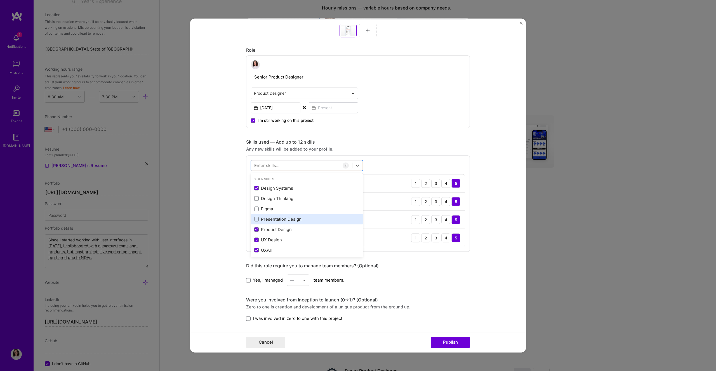
click at [268, 217] on div "Presentation Design" at bounding box center [306, 219] width 105 height 6
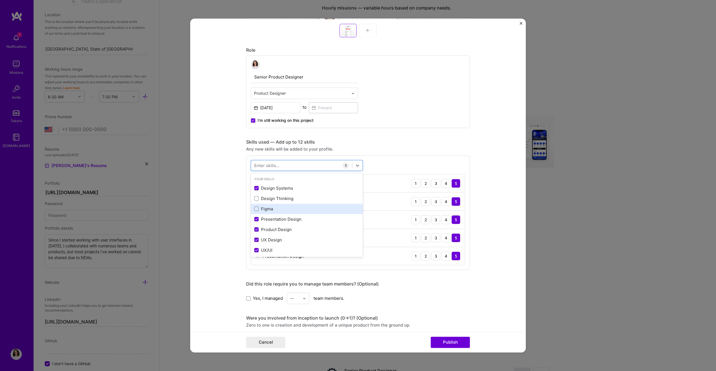
click at [268, 208] on div "Figma" at bounding box center [306, 209] width 105 height 6
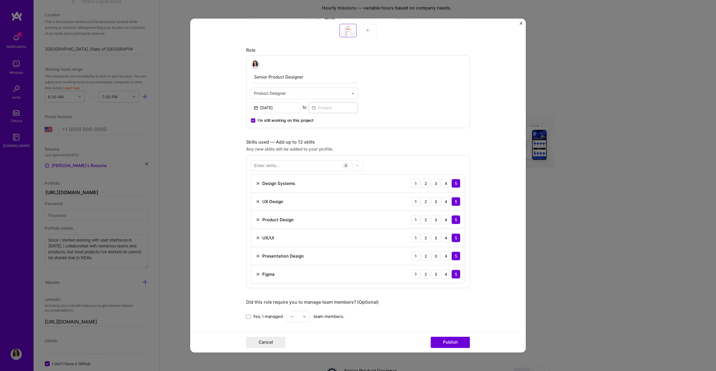
click at [234, 225] on form "Project title Team Engine: App Company Project industry Industry Project Link (…" at bounding box center [358, 185] width 336 height 334
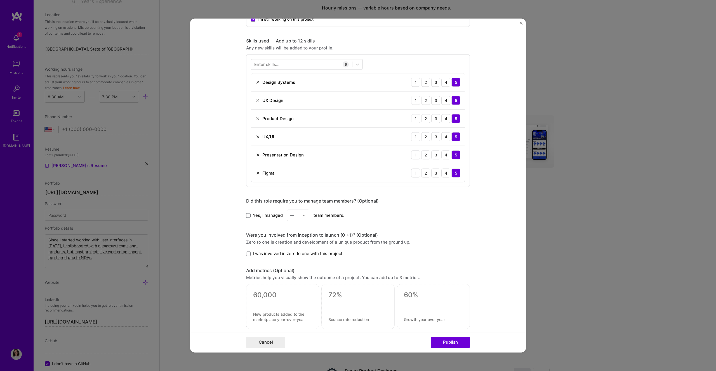
scroll to position [433, 0]
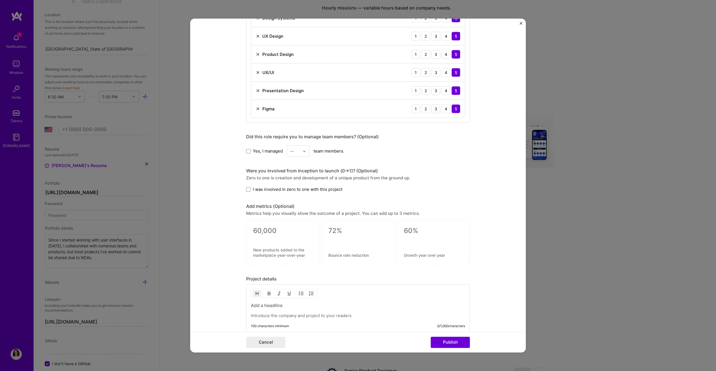
click at [280, 189] on span "I was involved in zero to one with this project" at bounding box center [297, 189] width 89 height 6
click at [0, 0] on input "I was involved in zero to one with this project" at bounding box center [0, 0] width 0 height 0
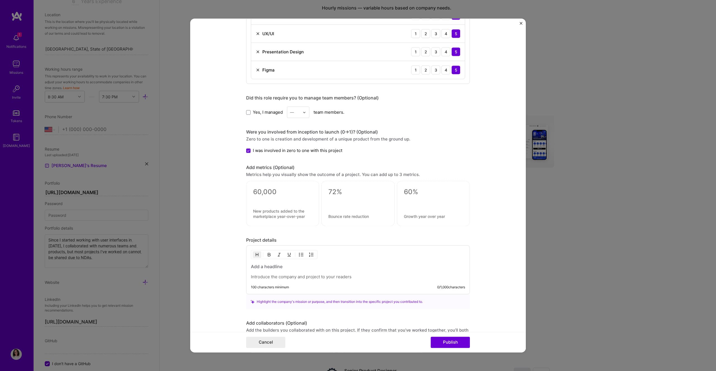
scroll to position [502, 0]
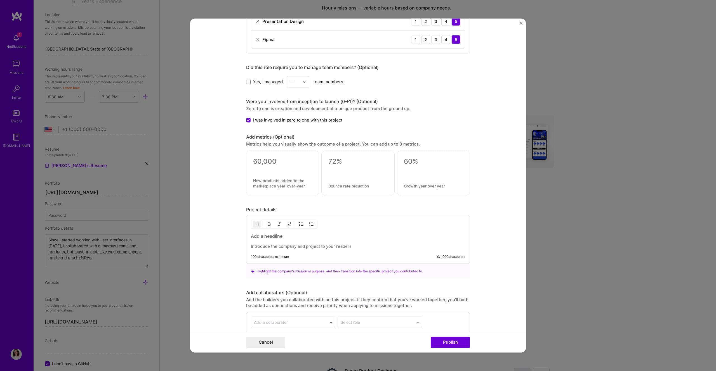
click at [265, 239] on h3 at bounding box center [358, 236] width 214 height 6
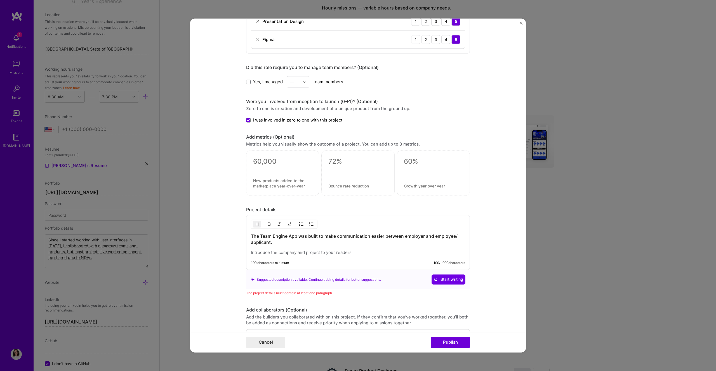
click at [349, 239] on h3 "The Team Engine App was built to make communication easier between employer and…" at bounding box center [358, 239] width 214 height 12
drag, startPoint x: 266, startPoint y: 241, endPoint x: 248, endPoint y: 236, distance: 18.7
click at [251, 236] on h3 "The Team Engine App was built to make communication easier between employer and…" at bounding box center [358, 239] width 214 height 12
copy h3 "The Team Engine App was built to make communication easier between employer and…"
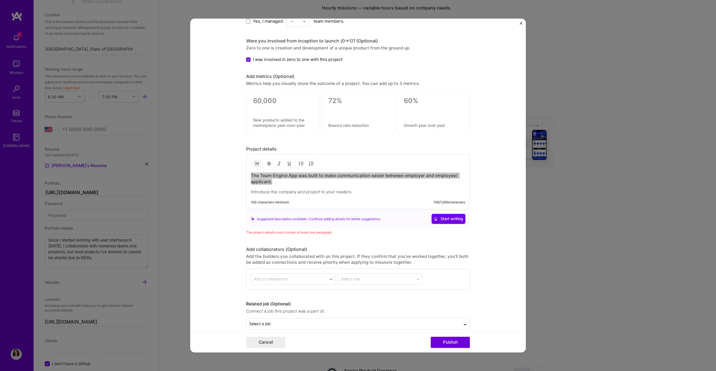
scroll to position [571, 0]
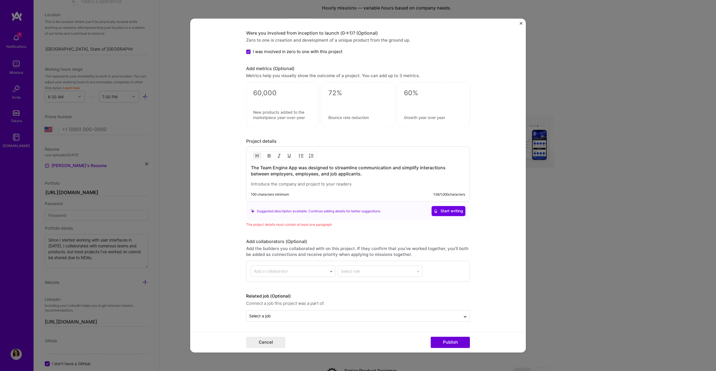
click at [356, 184] on p at bounding box center [358, 185] width 214 height 6
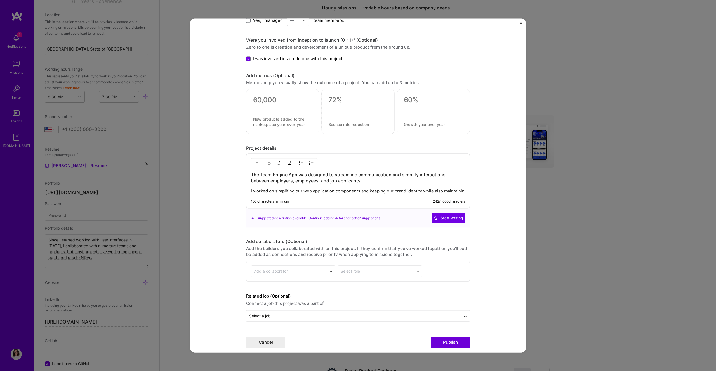
scroll to position [570, 0]
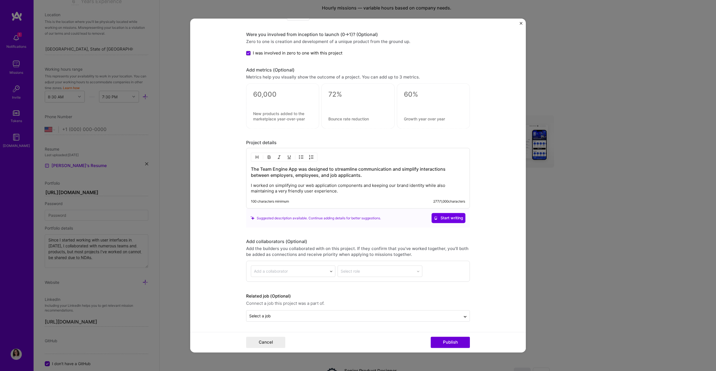
click at [343, 192] on p "I worked on simplifying our web application components and keeping our brand id…" at bounding box center [358, 188] width 214 height 11
click at [267, 185] on p "I worked on simplifying our web application components and keeping our brand id…" at bounding box center [358, 188] width 214 height 11
click at [301, 185] on p "I worked the whole end-toend design process, on simplifying our web application…" at bounding box center [358, 188] width 214 height 11
drag, startPoint x: 350, startPoint y: 185, endPoint x: 343, endPoint y: 188, distance: 7.3
click at [343, 188] on p "I worked the whole end-to-end design process, on simplifying our web applicatio…" at bounding box center [358, 188] width 214 height 11
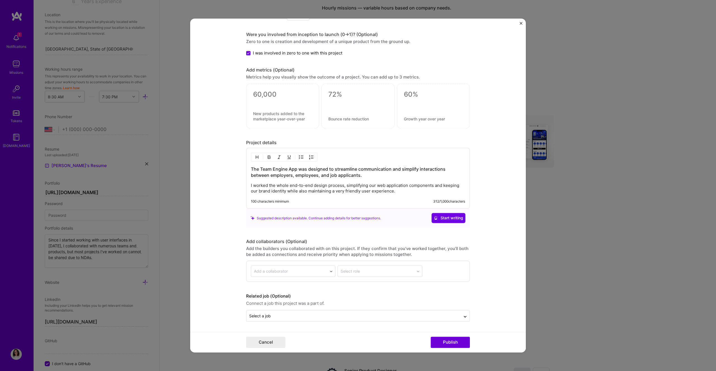
drag, startPoint x: 402, startPoint y: 192, endPoint x: 247, endPoint y: 188, distance: 154.7
click at [247, 188] on div "The Team Engine App was designed to streamline communication and simplify inter…" at bounding box center [358, 178] width 224 height 61
copy p "I worked the whole end-to-end design process, simplifying our web application c…"
drag, startPoint x: 329, startPoint y: 185, endPoint x: 354, endPoint y: 187, distance: 24.7
click at [354, 187] on p "I owned the end-to-end design process, streamlining web application components …" at bounding box center [358, 188] width 214 height 11
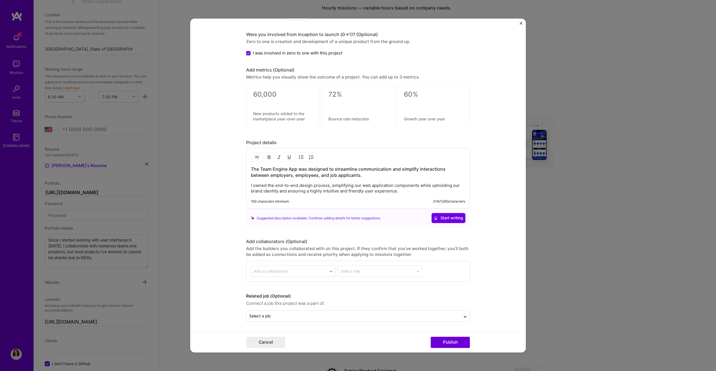
click at [398, 190] on p "I owned the end-to-end design process, simplifying our web application componen…" at bounding box center [358, 188] width 214 height 11
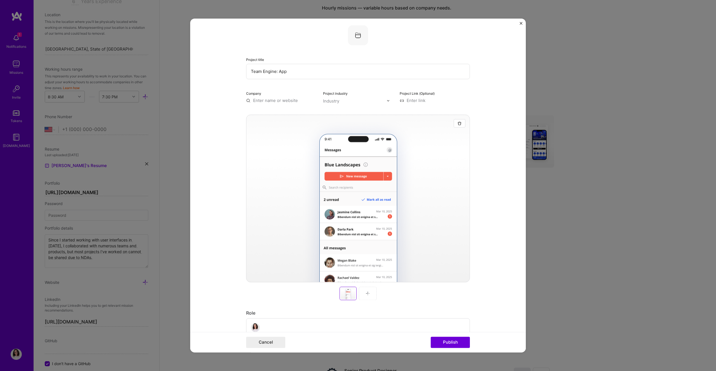
scroll to position [0, 0]
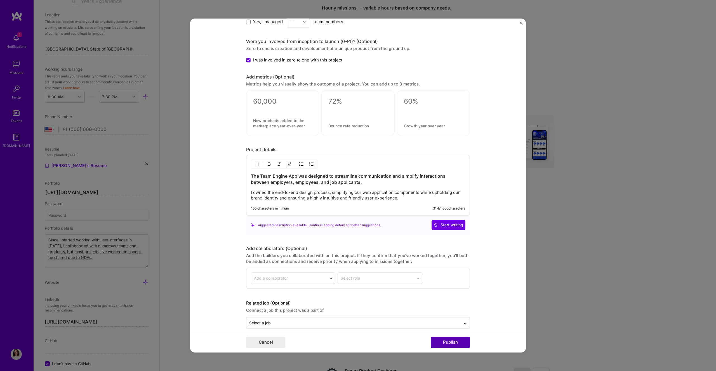
click at [422, 239] on button "Publish" at bounding box center [450, 342] width 39 height 11
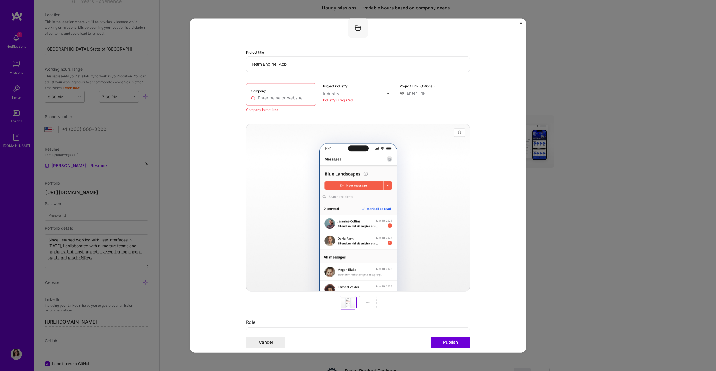
scroll to position [11, 0]
click at [302, 98] on input "text" at bounding box center [281, 99] width 61 height 6
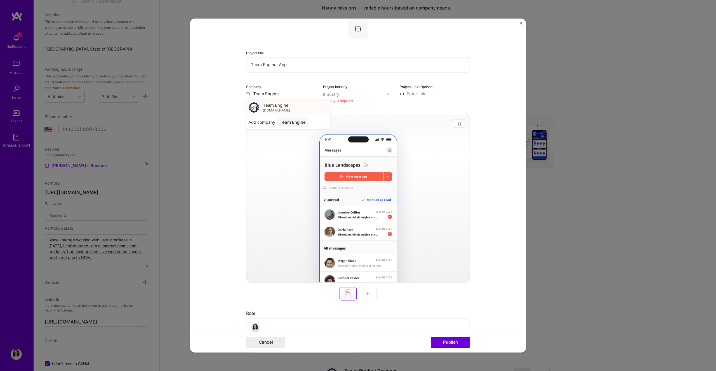
type input "Team Engine"
click at [310, 107] on div "Team Engine teamengine.io" at bounding box center [288, 108] width 84 height 16
click at [333, 95] on div "Industry" at bounding box center [331, 94] width 16 height 6
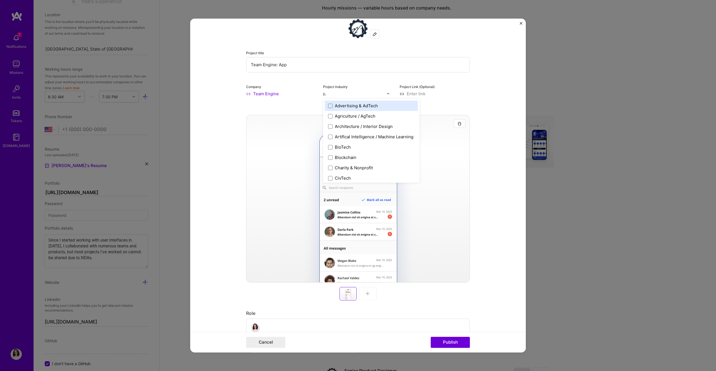
type input "hr"
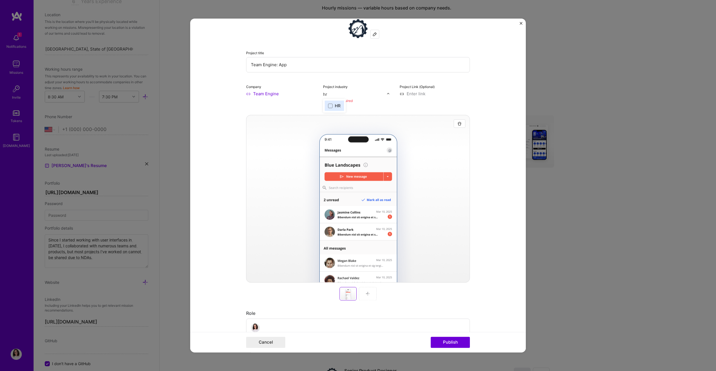
click at [332, 102] on div "HR" at bounding box center [334, 106] width 19 height 10
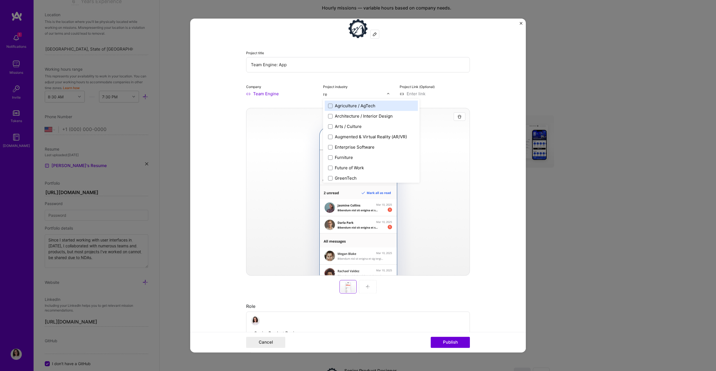
type input "rec"
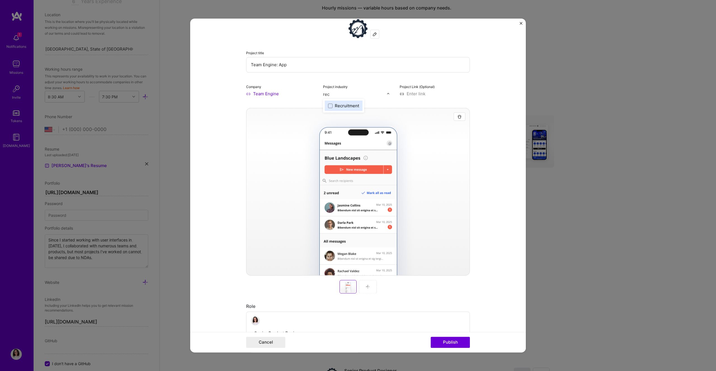
click at [341, 103] on div "Recruitment" at bounding box center [347, 106] width 24 height 6
click at [422, 92] on input at bounding box center [435, 94] width 70 height 6
paste input "https://www.teamengine.io/app-for-employee-communication"
type input "https://www.teamengine.io/app-for-employee-communication"
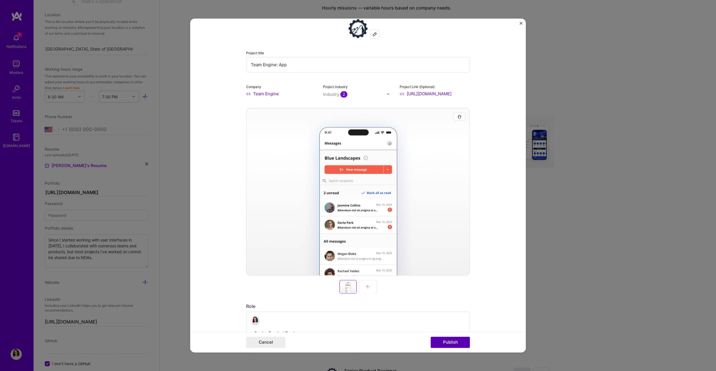
click at [422, 239] on button "Publish" at bounding box center [450, 342] width 39 height 11
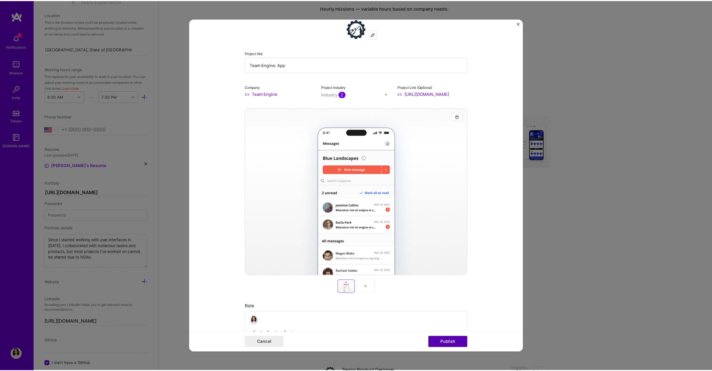
scroll to position [0, 0]
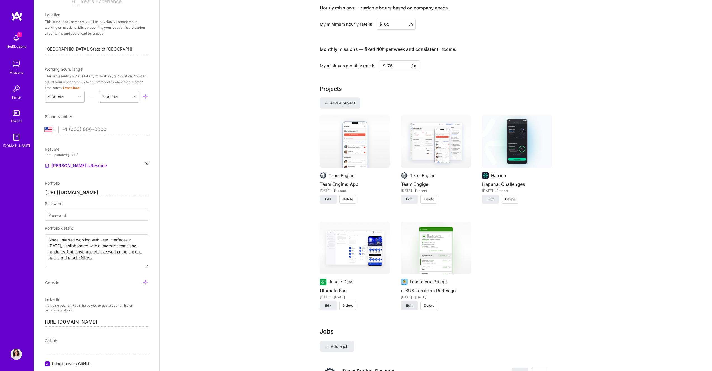
click at [409, 239] on span "Edit" at bounding box center [409, 305] width 6 height 5
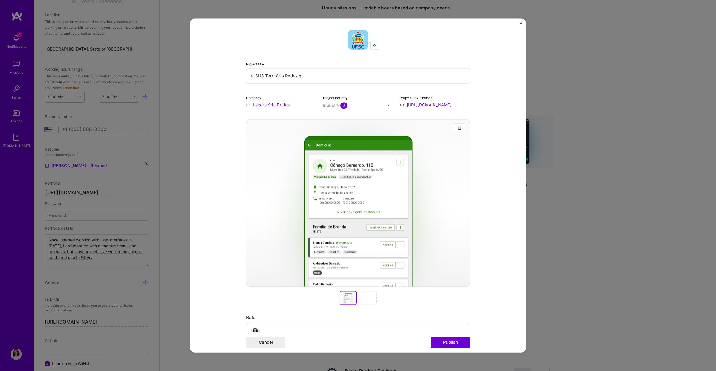
click at [280, 77] on input "e-SUS Território Redesign" at bounding box center [358, 75] width 224 height 15
type input "e-SUS Território: Redesign"
click at [422, 239] on button "Publish" at bounding box center [450, 342] width 39 height 11
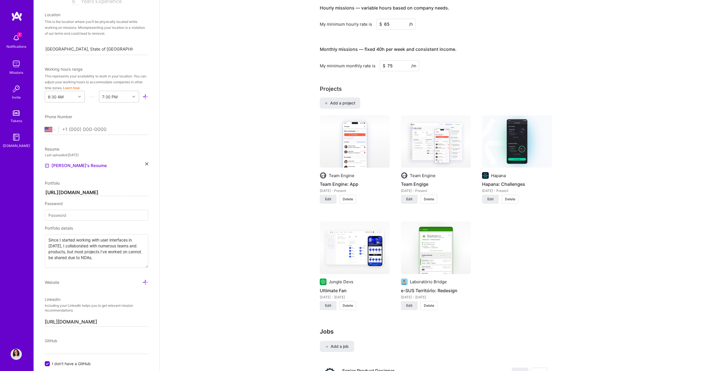
click at [422, 239] on div "Complete your profile to get the most out of A.Team Over 80% of builders that a…" at bounding box center [436, 264] width 552 height 1253
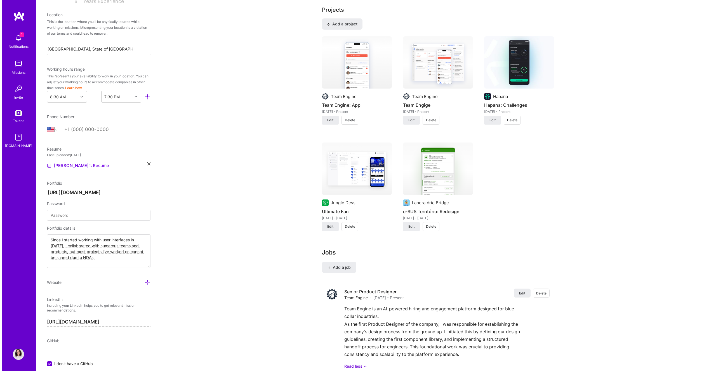
scroll to position [345, 0]
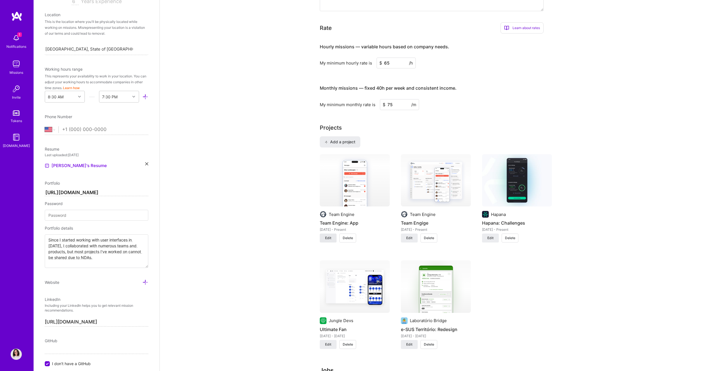
click at [326, 237] on span "Edit" at bounding box center [328, 238] width 6 height 5
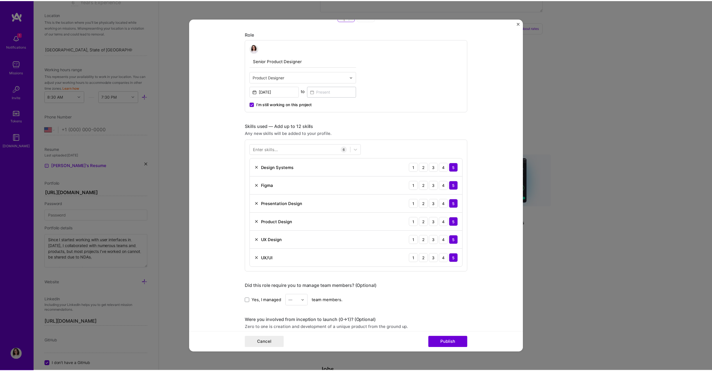
scroll to position [570, 0]
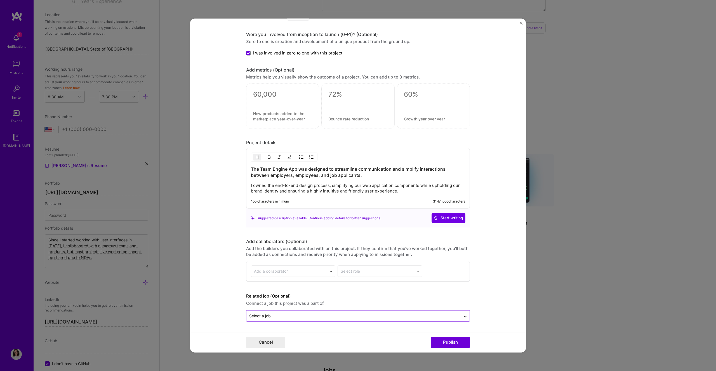
click at [279, 239] on div at bounding box center [353, 316] width 209 height 7
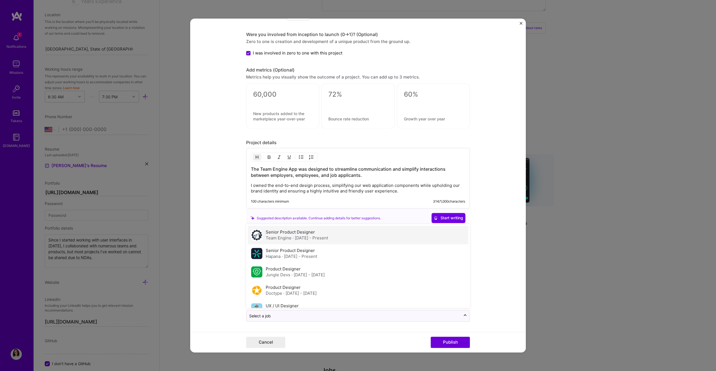
click at [302, 238] on span "· Aug 2025 - Present" at bounding box center [310, 238] width 36 height 5
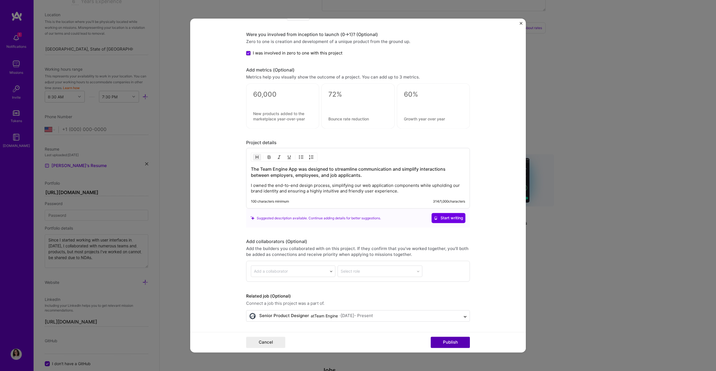
click at [422, 239] on button "Publish" at bounding box center [450, 342] width 39 height 11
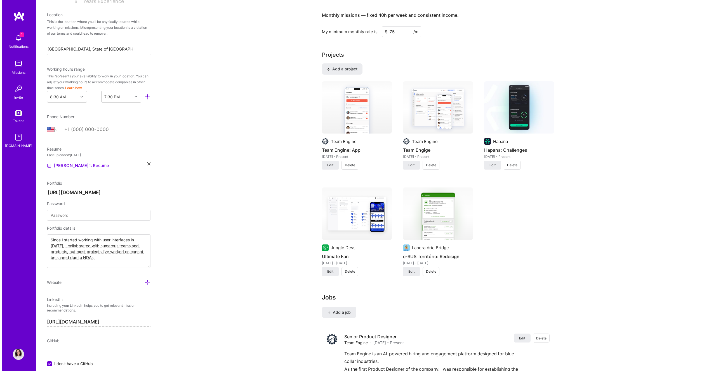
scroll to position [317, 0]
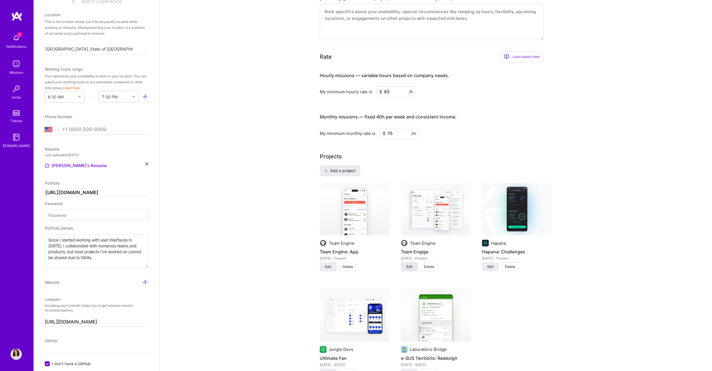
click at [405, 239] on button "Edit" at bounding box center [409, 267] width 17 height 9
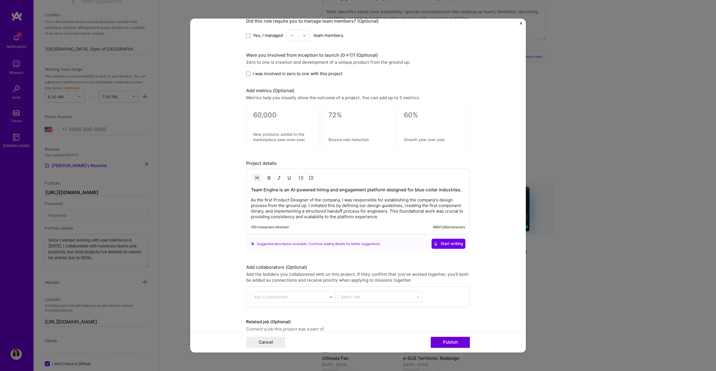
scroll to position [611, 0]
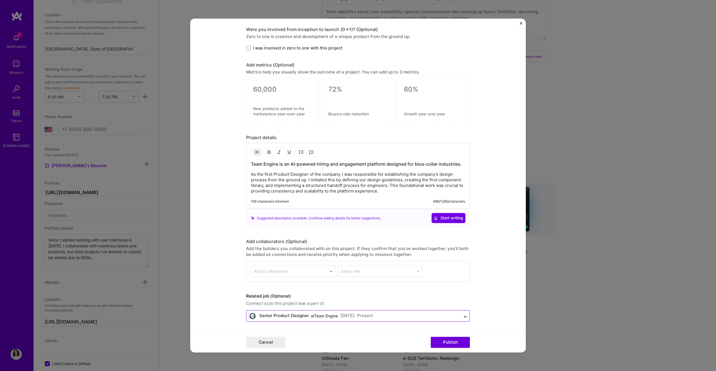
click at [333, 239] on div "at Team Engine" at bounding box center [324, 316] width 27 height 6
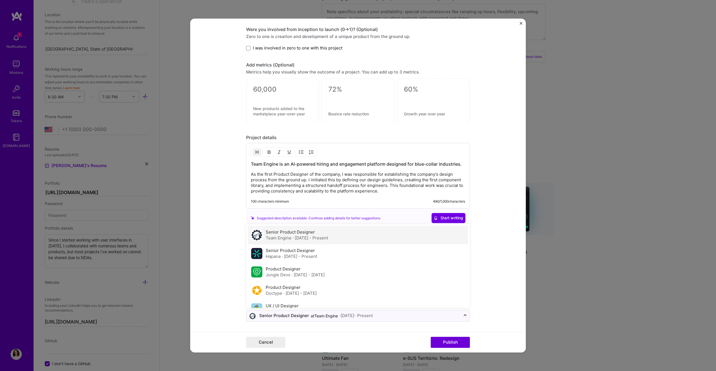
click at [326, 237] on span "· Aug 2025 - Present" at bounding box center [310, 238] width 36 height 5
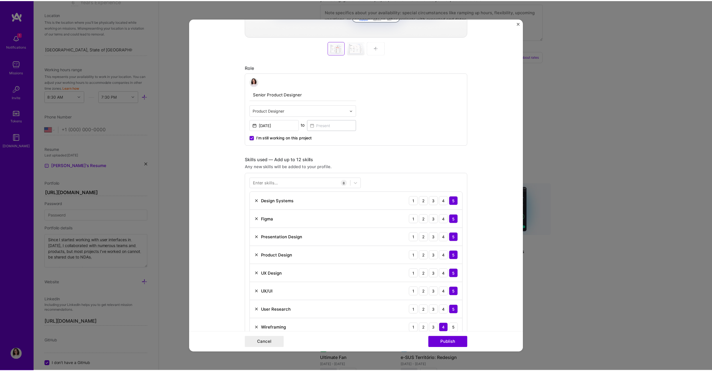
scroll to position [0, 0]
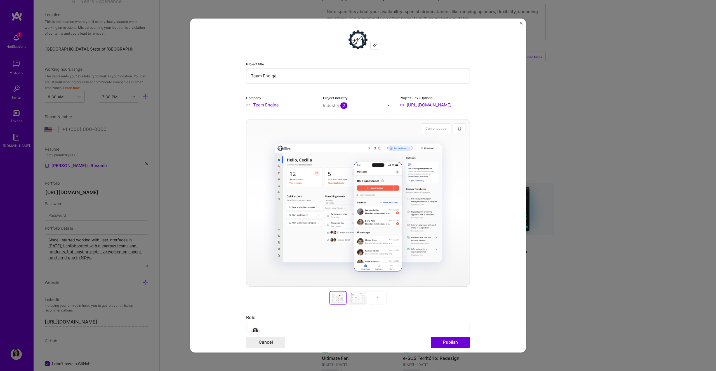
click at [355, 239] on div at bounding box center [358, 297] width 18 height 13
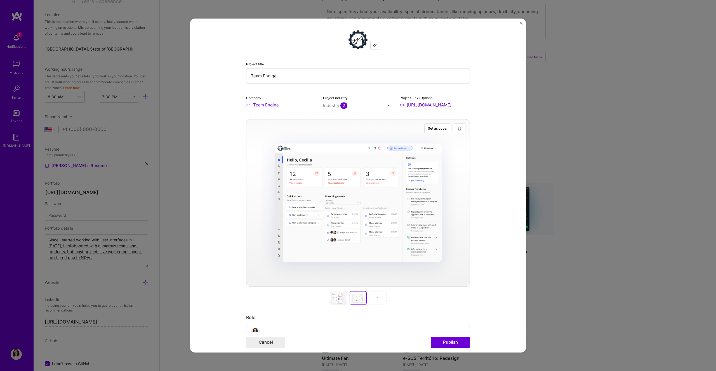
click at [339, 239] on div at bounding box center [338, 297] width 18 height 13
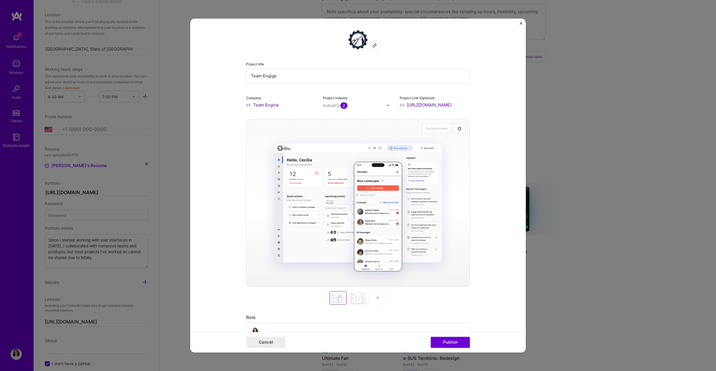
click at [350, 239] on div at bounding box center [358, 297] width 18 height 13
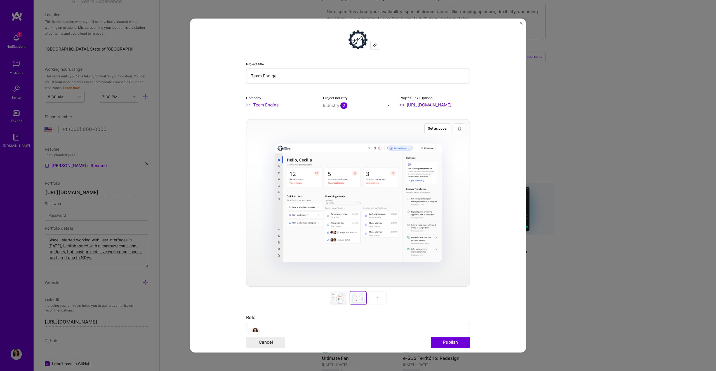
click at [329, 239] on div at bounding box center [338, 297] width 18 height 13
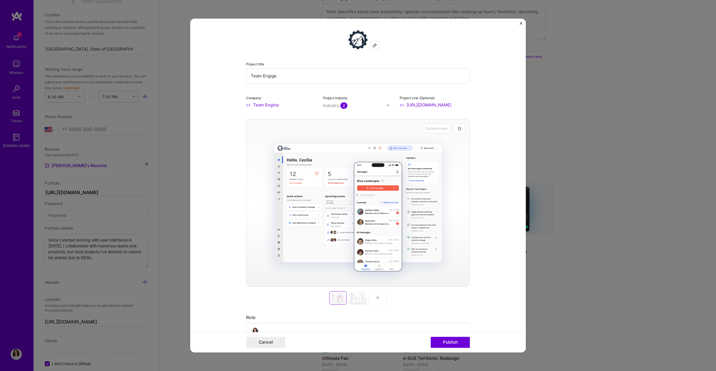
click at [422, 128] on img "button" at bounding box center [459, 128] width 4 height 4
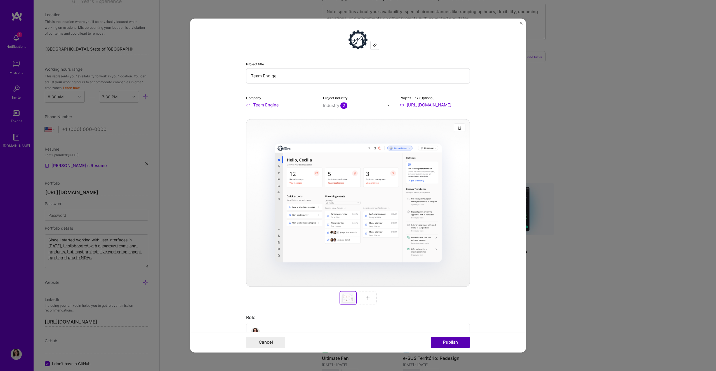
click at [422, 239] on button "Publish" at bounding box center [450, 342] width 39 height 11
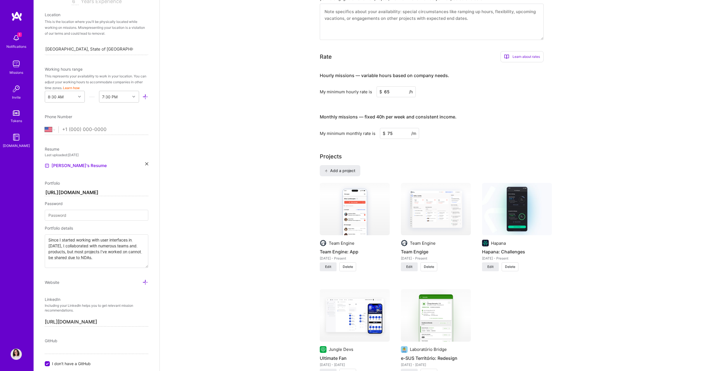
scroll to position [318, 0]
click at [422, 221] on img at bounding box center [517, 208] width 70 height 53
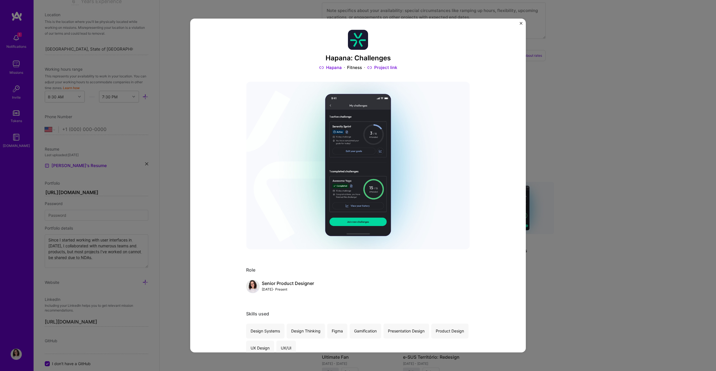
click at [410, 191] on img at bounding box center [358, 166] width 224 height 168
click at [422, 186] on div "Hapana: Challenges Hapana Fitness Project link Role Senior Product Designer May…" at bounding box center [358, 185] width 716 height 371
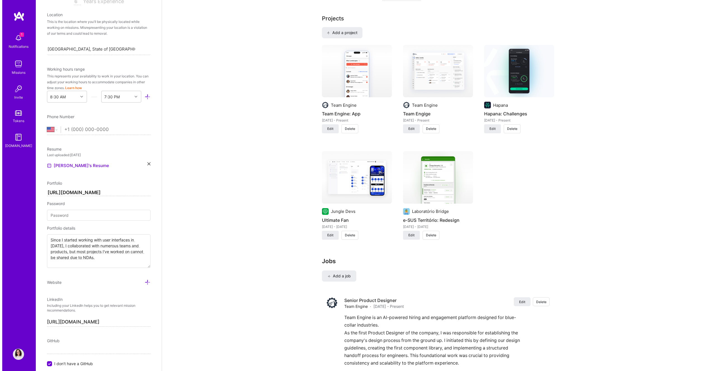
scroll to position [451, 0]
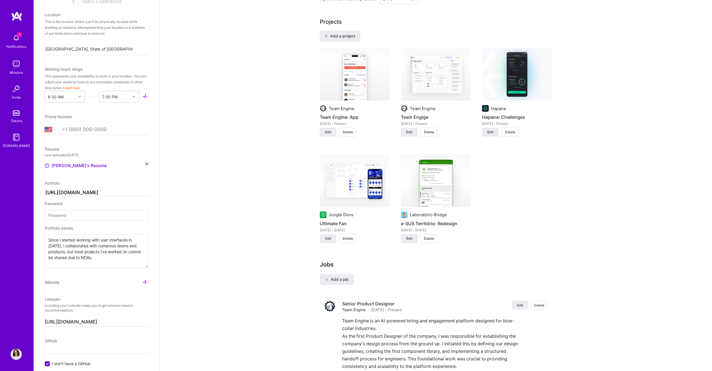
click at [422, 81] on img at bounding box center [436, 74] width 70 height 53
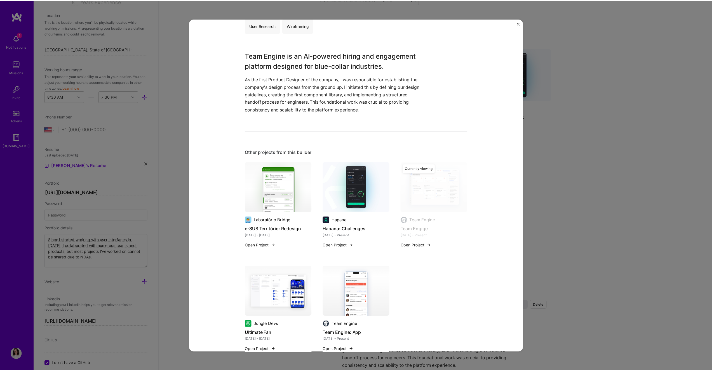
scroll to position [341, 0]
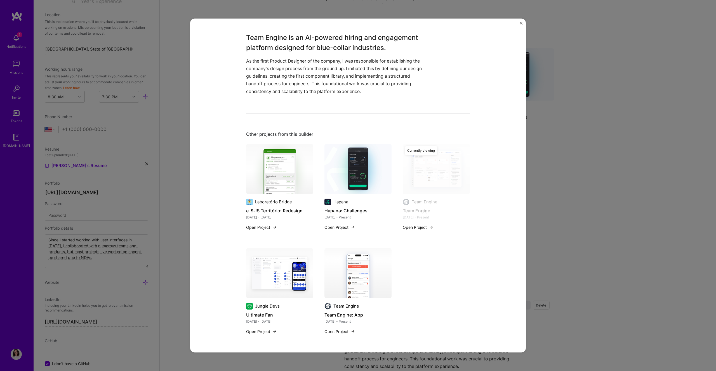
click at [422, 205] on div "Team Engige Team Engine HR, Recruitment Project link Role Senior Product Design…" at bounding box center [358, 185] width 716 height 371
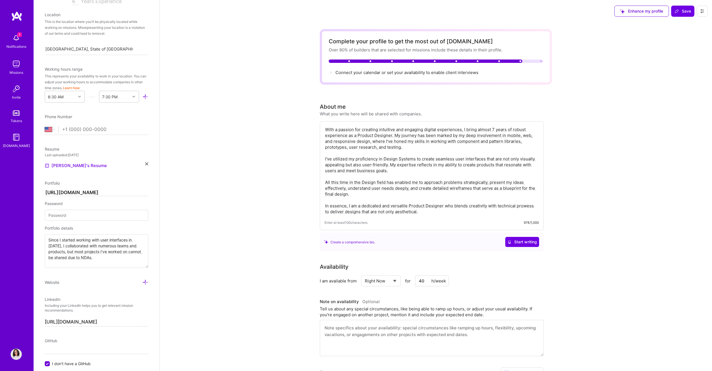
click at [422, 218] on div "With a passion for creating intuitive and engaging digital experiences, I bring…" at bounding box center [432, 175] width 224 height 109
click at [422, 217] on div "With a passion for creating intuitive and engaging digital experiences, I bring…" at bounding box center [432, 175] width 224 height 109
click at [422, 214] on textarea "With a passion for creating intuitive and engaging digital experiences, I bring…" at bounding box center [431, 170] width 214 height 89
click at [422, 8] on span "Save" at bounding box center [682, 11] width 16 height 6
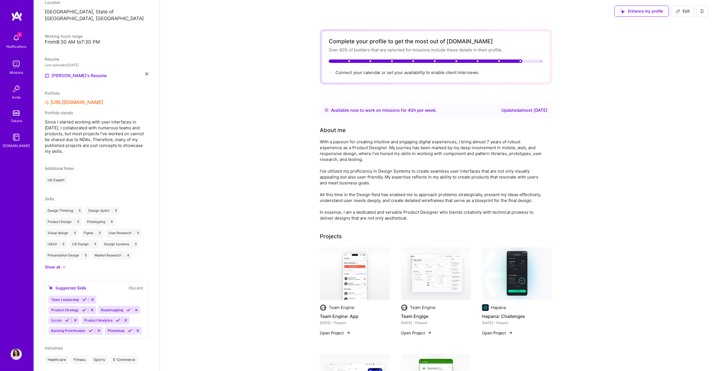
scroll to position [93, 0]
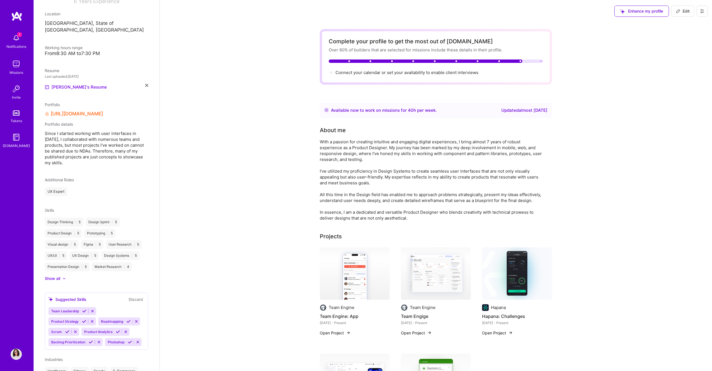
click at [422, 13] on span "Edit" at bounding box center [683, 11] width 14 height 6
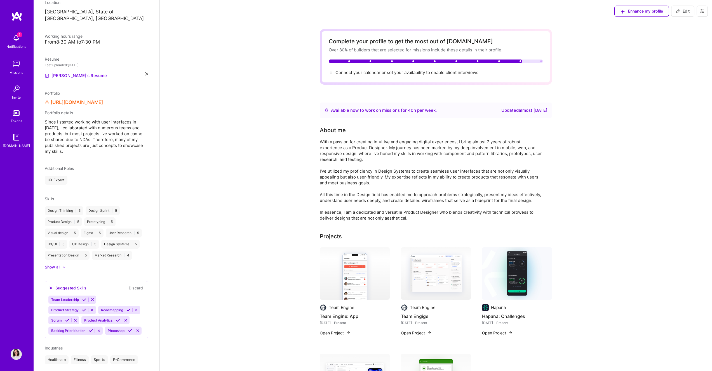
select select "US"
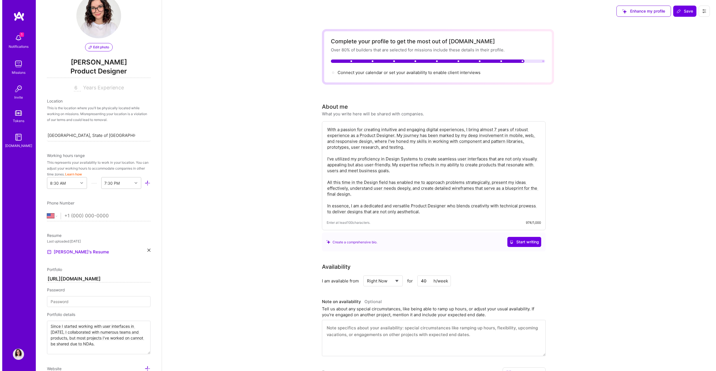
scroll to position [0, 0]
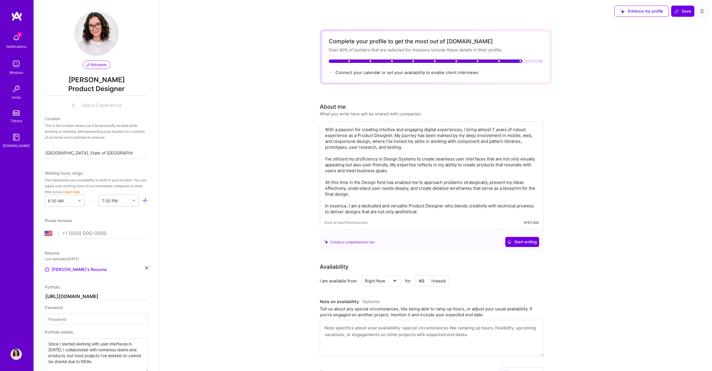
click at [384, 239] on select "Select... Right Now Future Date Not Available" at bounding box center [381, 281] width 32 height 14
select select "Future Date"
click at [365, 239] on select "Select... Right Now Future Date Not Available" at bounding box center [381, 281] width 32 height 14
click at [422, 239] on input "Aug 20" at bounding box center [429, 281] width 28 height 11
click at [391, 239] on div "1" at bounding box center [392, 265] width 8 height 8
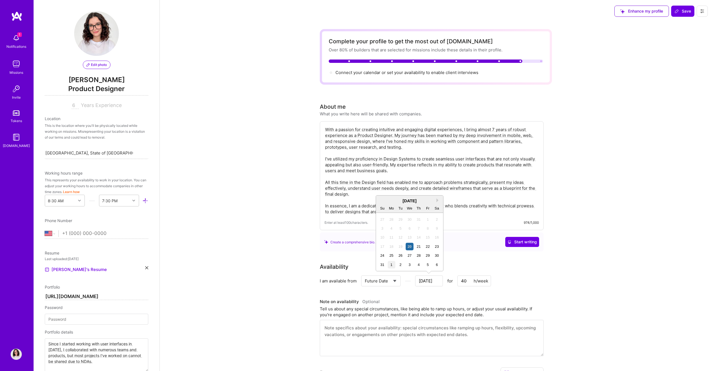
type input "[DATE]"
click at [421, 239] on h3 "Note on availability Optional" at bounding box center [432, 302] width 224 height 8
click at [422, 9] on button "Save" at bounding box center [682, 11] width 23 height 11
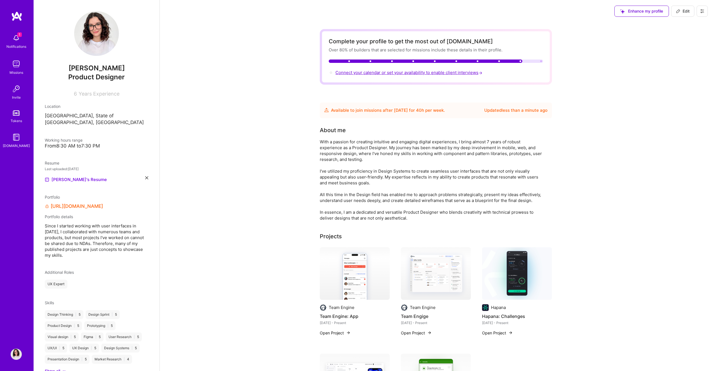
click at [422, 72] on span "Connect your calendar or set your availability to enable client interviews →" at bounding box center [409, 72] width 148 height 5
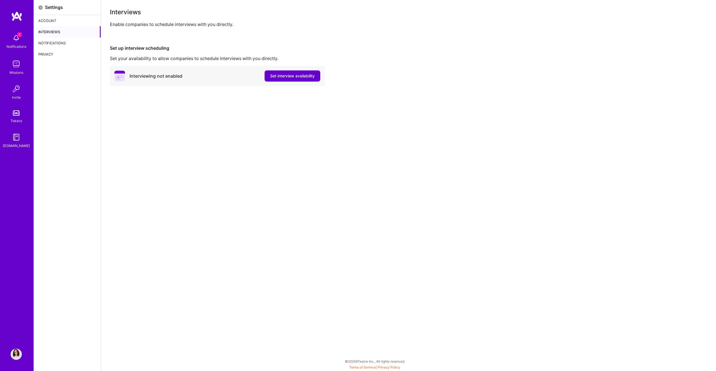
click at [277, 72] on button "Set interview availability" at bounding box center [293, 75] width 56 height 11
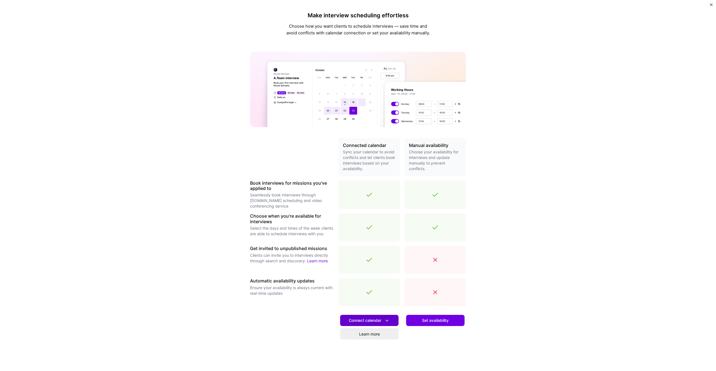
click at [365, 239] on span "Connect calendar" at bounding box center [369, 321] width 41 height 6
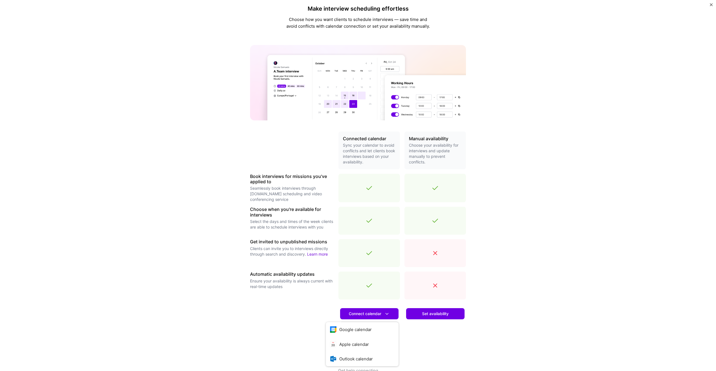
scroll to position [20, 0]
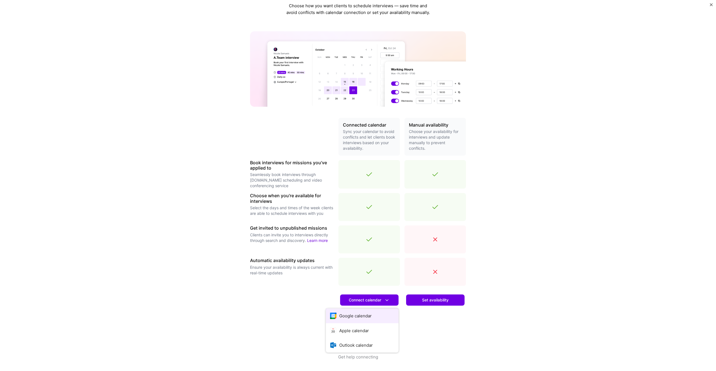
click at [348, 239] on button "Google calendar" at bounding box center [362, 316] width 73 height 15
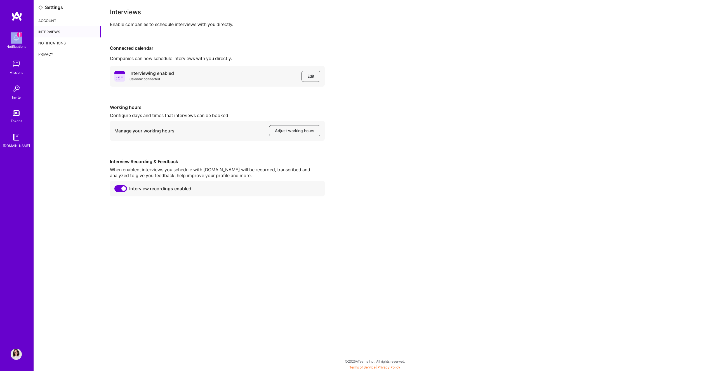
click at [22, 36] on div "1 Notifications" at bounding box center [16, 40] width 35 height 19
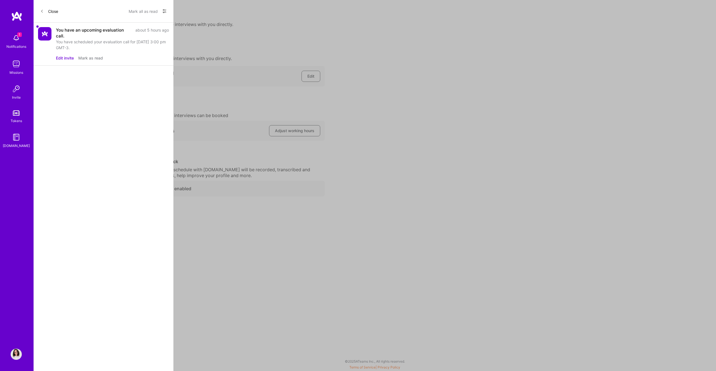
click at [77, 40] on div "You have scheduled your evaluation call for Aug 25, 2025 at 3:00 pm GMT-3." at bounding box center [112, 45] width 113 height 12
click at [129, 10] on button "Mark all as read" at bounding box center [143, 11] width 29 height 9
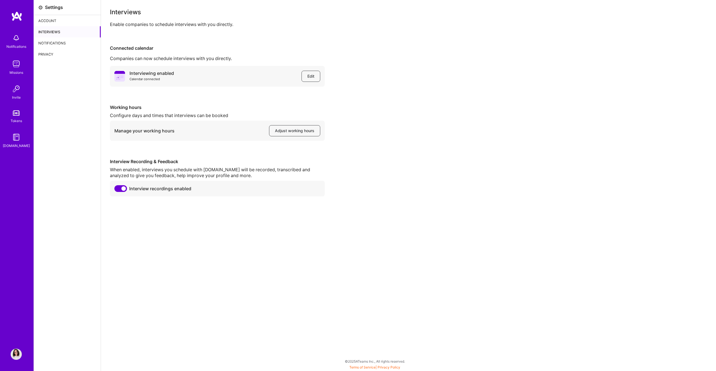
click at [21, 19] on img at bounding box center [16, 16] width 11 height 10
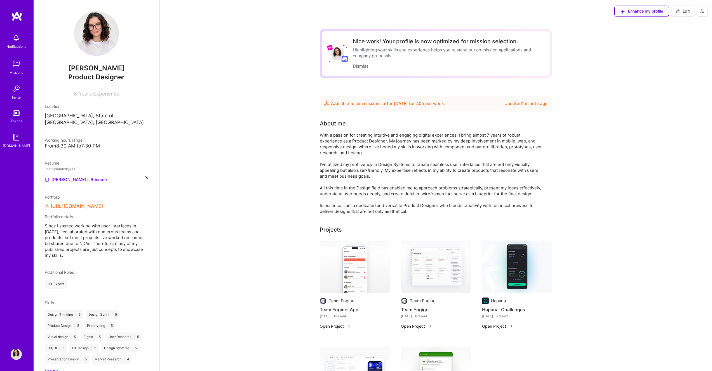
click at [360, 65] on button "Dismiss" at bounding box center [361, 66] width 16 height 6
click at [353, 69] on button "Dismiss" at bounding box center [361, 66] width 16 height 6
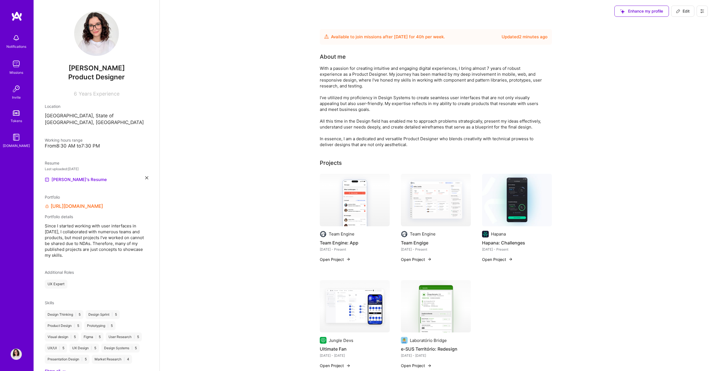
click at [538, 137] on div "With a passion for creating intuitive and engaging digital experiences, I bring…" at bounding box center [432, 106] width 224 height 82
click at [676, 10] on icon at bounding box center [678, 11] width 4 height 4
select select "US"
select select "Future Date"
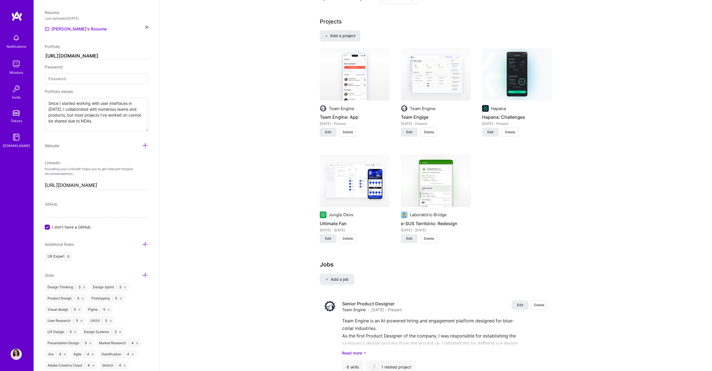
scroll to position [380, 0]
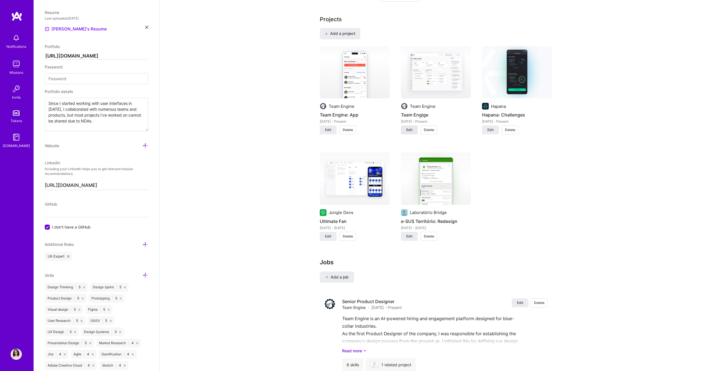
click at [412, 133] on button "Edit" at bounding box center [409, 130] width 17 height 9
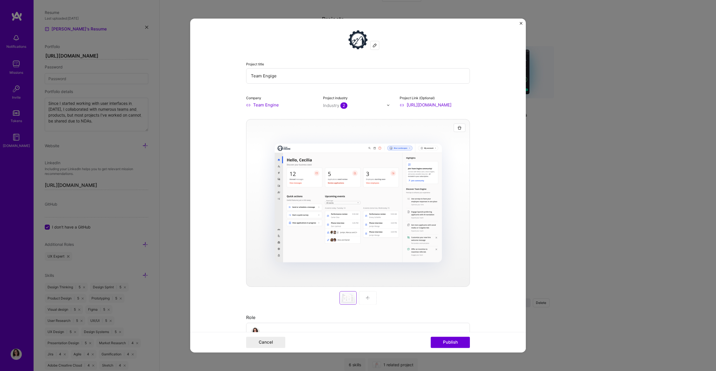
click at [271, 77] on input "Team Engige" at bounding box center [358, 75] width 224 height 15
type input "Team Engine"
click at [444, 343] on button "Publish" at bounding box center [450, 342] width 39 height 11
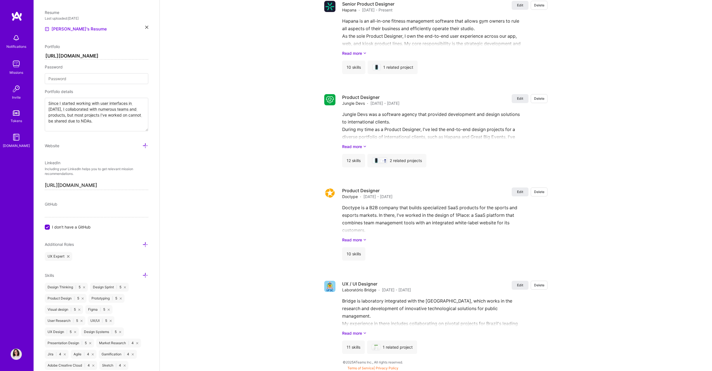
scroll to position [772, 0]
click at [368, 330] on link "Read more" at bounding box center [444, 333] width 205 height 6
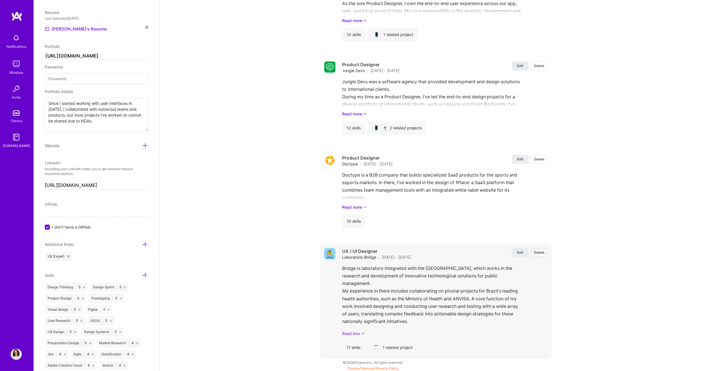
click at [354, 332] on link "Read less" at bounding box center [444, 334] width 205 height 6
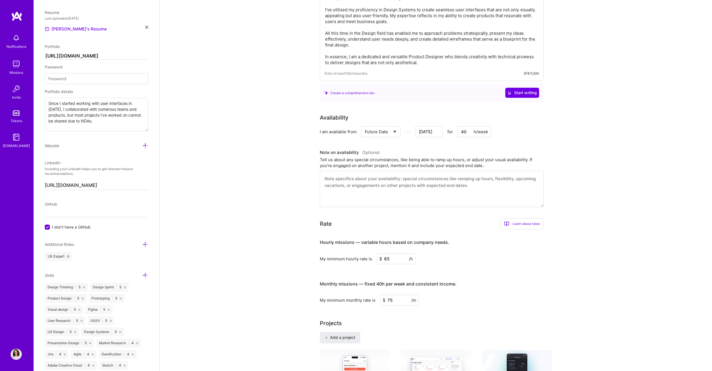
scroll to position [75, 0]
drag, startPoint x: 366, startPoint y: 287, endPoint x: 418, endPoint y: 285, distance: 52.0
click at [418, 285] on h4 "Monthly missions — fixed 40h per week and consistent income." at bounding box center [388, 285] width 137 height 5
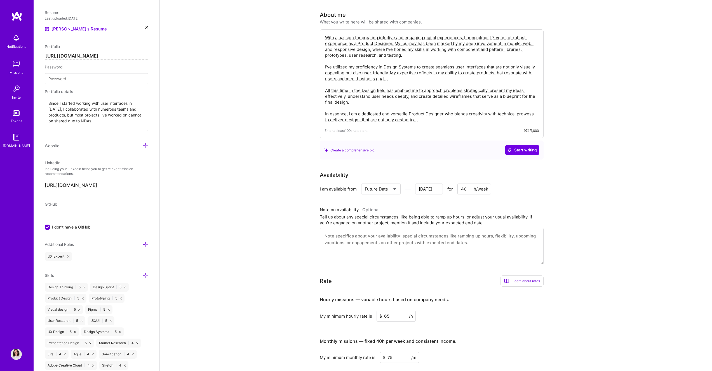
scroll to position [0, 0]
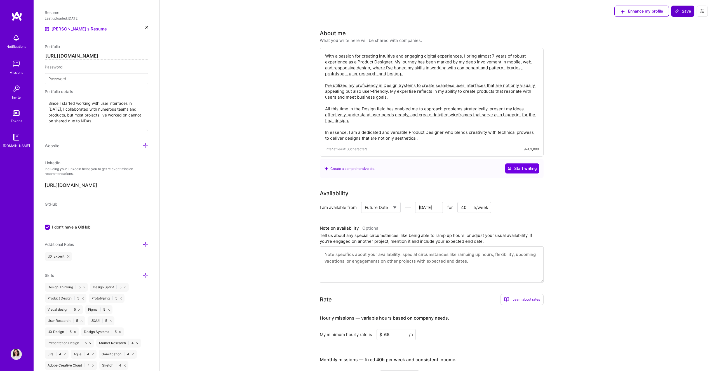
click at [684, 10] on span "Save" at bounding box center [682, 11] width 16 height 6
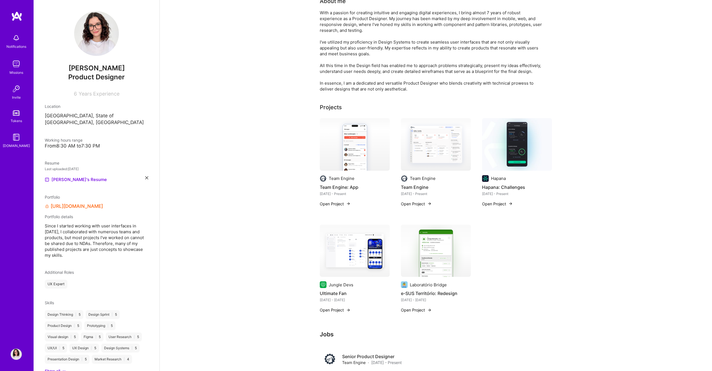
scroll to position [36, 0]
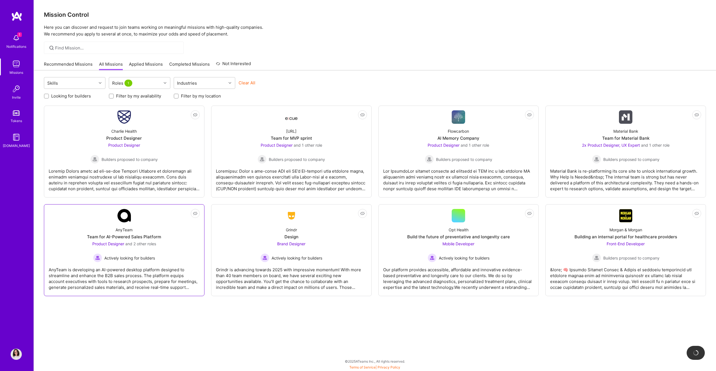
click at [171, 251] on div "AnyTeam Team for AI-Powered Sales Platform Product Designer and 2 other roles A…" at bounding box center [124, 243] width 151 height 40
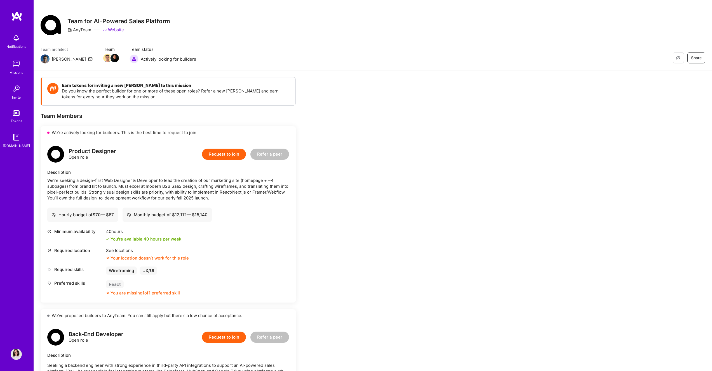
scroll to position [11, 0]
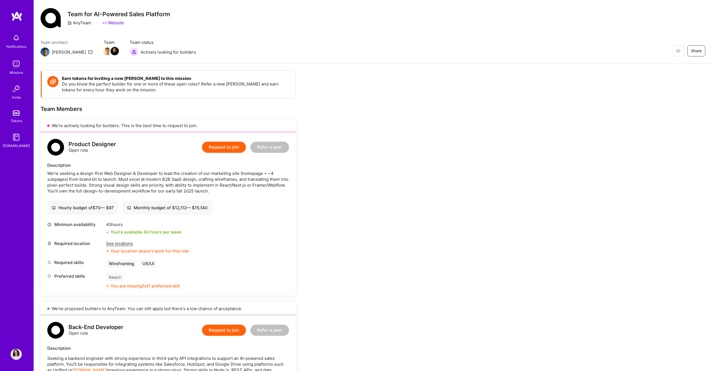
click at [124, 243] on div "See locations" at bounding box center [147, 244] width 83 height 6
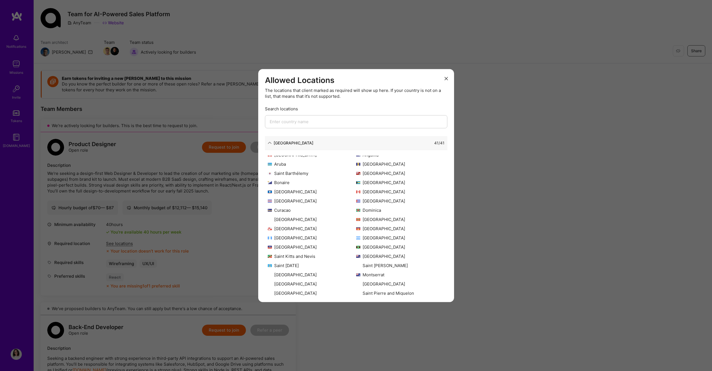
scroll to position [0, 0]
click at [291, 139] on div "North America 41 / 41" at bounding box center [356, 143] width 182 height 14
click at [290, 140] on div "North America" at bounding box center [293, 143] width 40 height 6
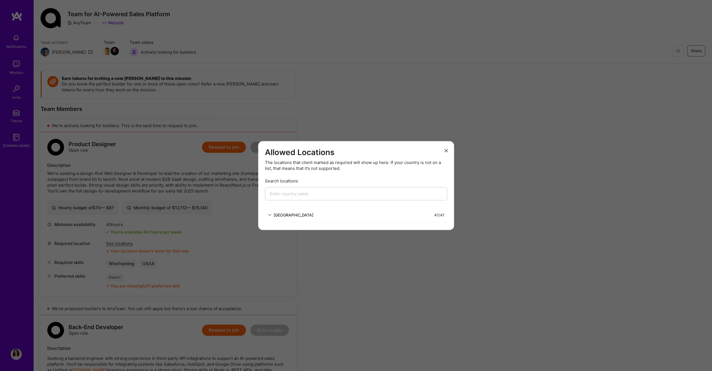
click at [226, 169] on div "Allowed Locations The locations that client marked as required will show up her…" at bounding box center [356, 185] width 712 height 371
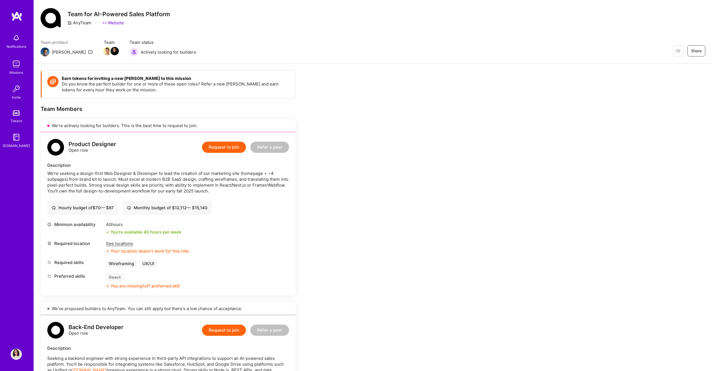
click at [16, 8] on div "Notifications Missions Invite Tokens A.Guide Profile" at bounding box center [17, 185] width 34 height 371
click at [15, 11] on img at bounding box center [16, 16] width 11 height 10
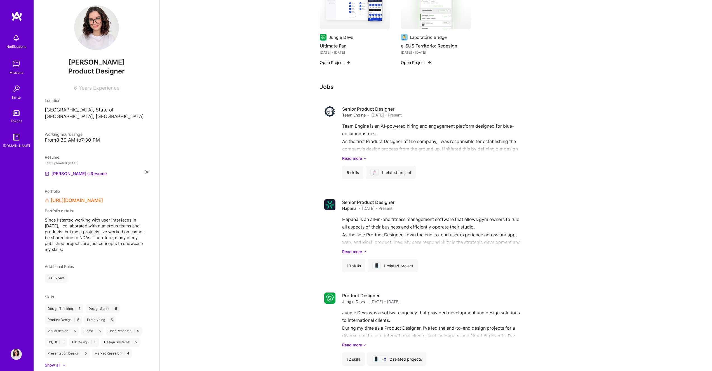
scroll to position [37, 0]
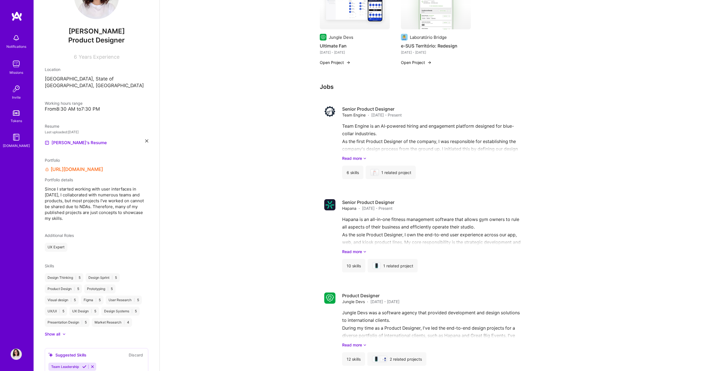
click at [51, 332] on div "Show all" at bounding box center [52, 335] width 15 height 6
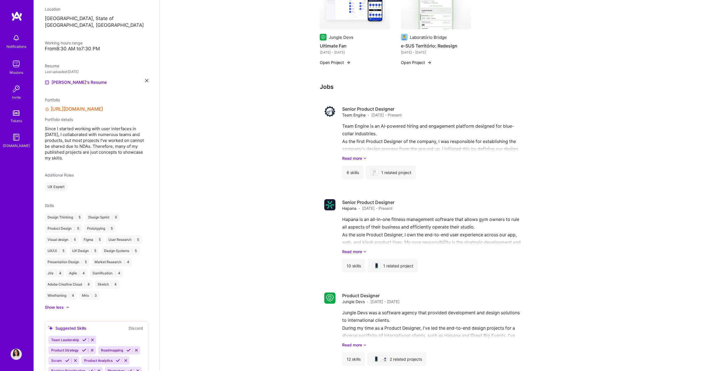
scroll to position [117, 0]
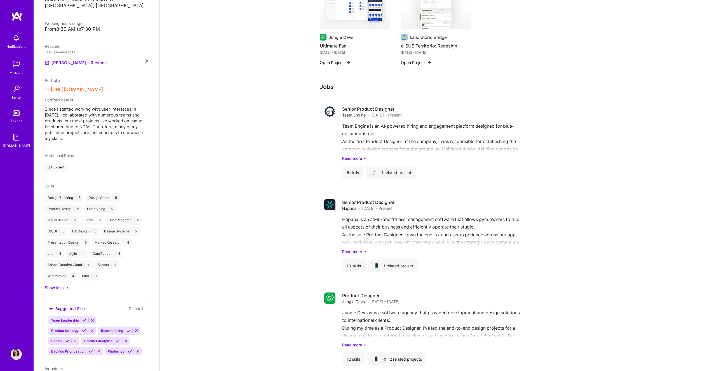
click at [129, 306] on button "Discard" at bounding box center [136, 309] width 18 height 6
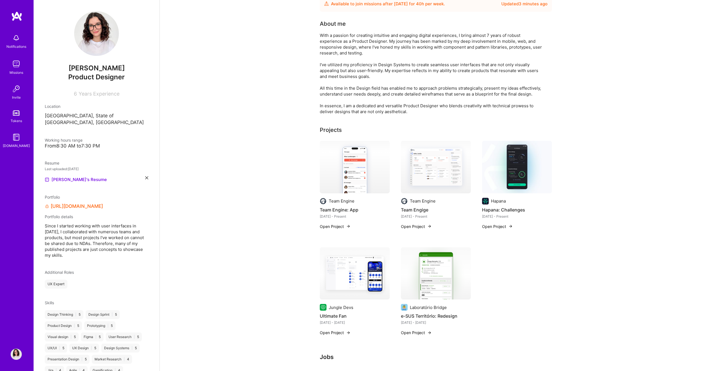
scroll to position [0, 0]
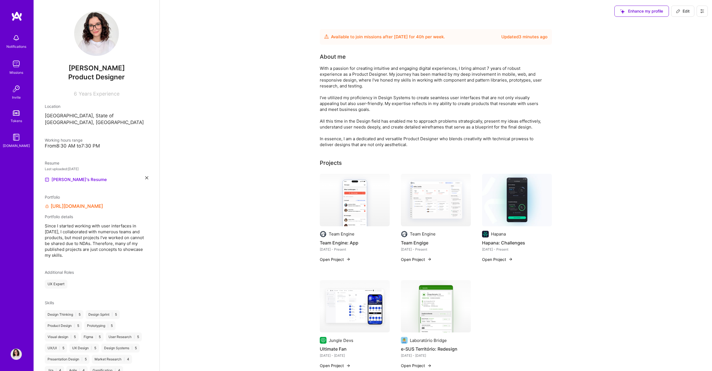
click at [676, 10] on icon at bounding box center [678, 11] width 4 height 4
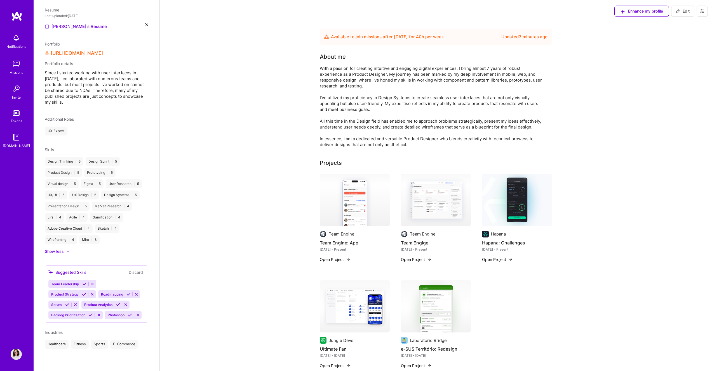
select select "US"
select select "Future Date"
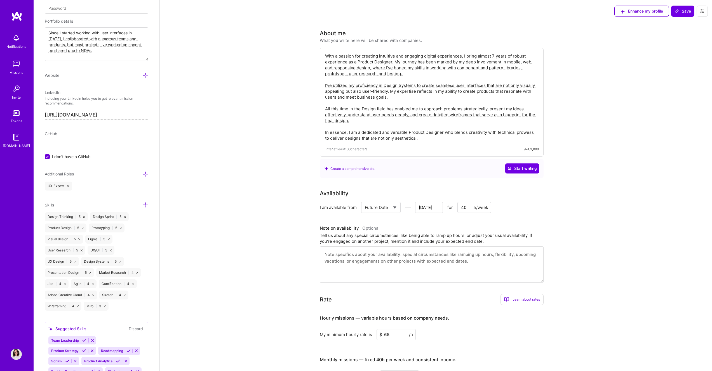
scroll to position [390, 0]
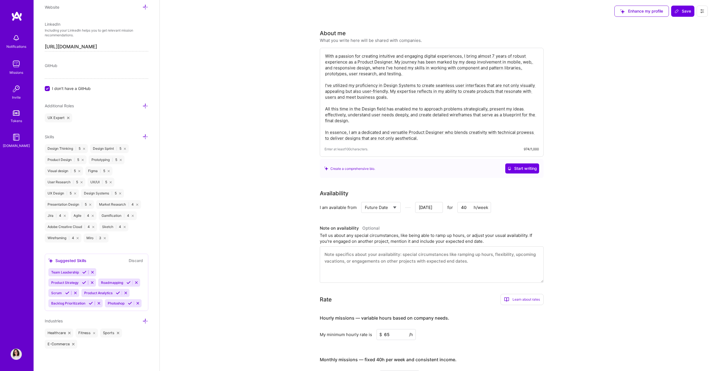
click at [142, 134] on icon at bounding box center [145, 137] width 6 height 6
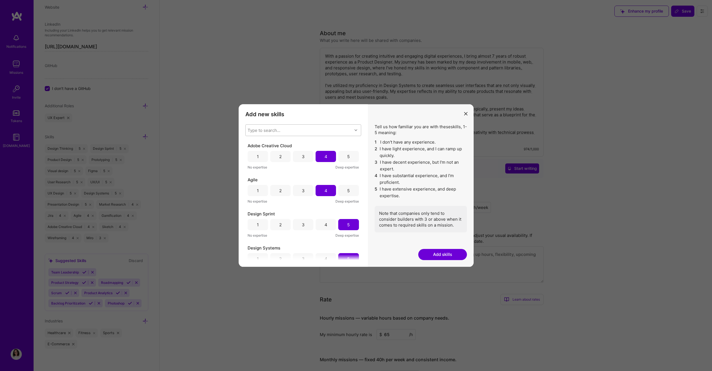
click at [276, 131] on div "Type to search..." at bounding box center [263, 130] width 33 height 6
type input "stake"
click at [285, 146] on div "Stakeholder Management" at bounding box center [303, 145] width 109 height 6
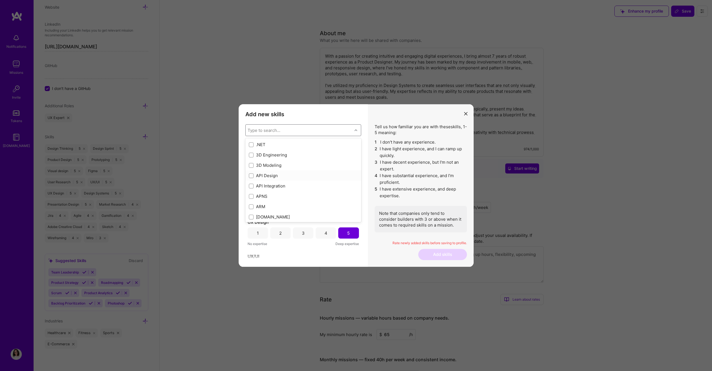
scroll to position [558, 0]
click at [313, 233] on div "Wireframing" at bounding box center [302, 236] width 111 height 6
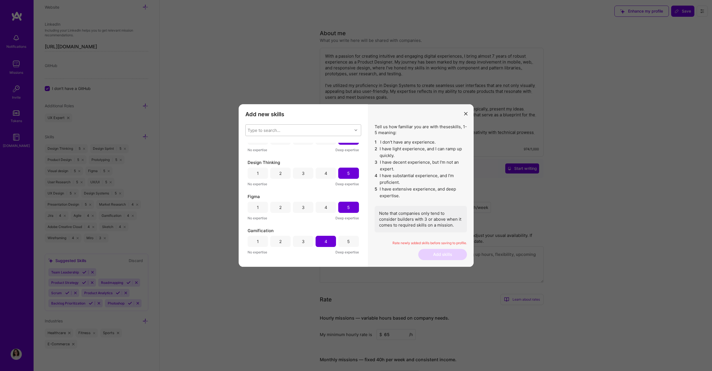
scroll to position [0, 0]
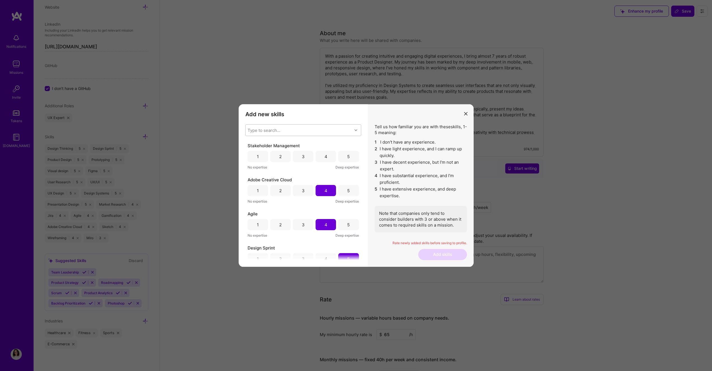
click at [322, 159] on div "4" at bounding box center [325, 156] width 20 height 11
click at [425, 253] on button "Add skills" at bounding box center [442, 254] width 49 height 11
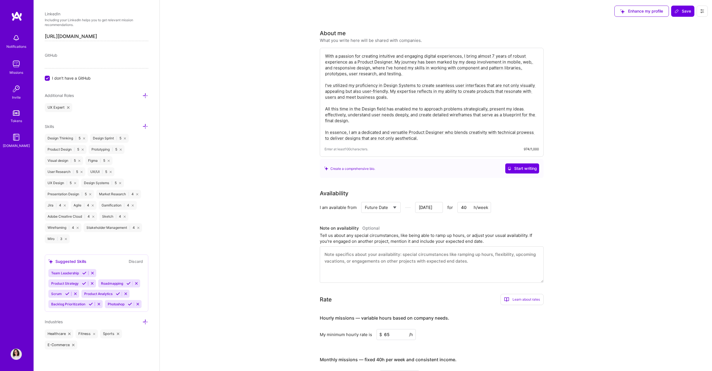
click at [112, 250] on div "Edit photo [PERSON_NAME] Product Designer 6 Years Experience Location This is t…" at bounding box center [97, 185] width 126 height 371
click at [68, 275] on span "Team Leadership" at bounding box center [65, 273] width 28 height 4
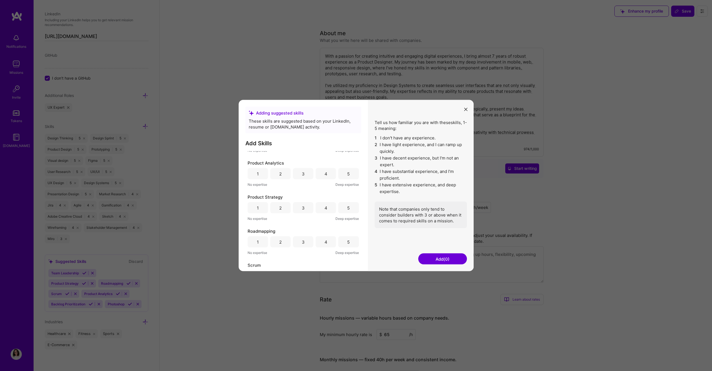
scroll to position [60, 0]
click at [320, 207] on div "4" at bounding box center [325, 206] width 20 height 11
click at [321, 238] on div "4" at bounding box center [325, 240] width 20 height 11
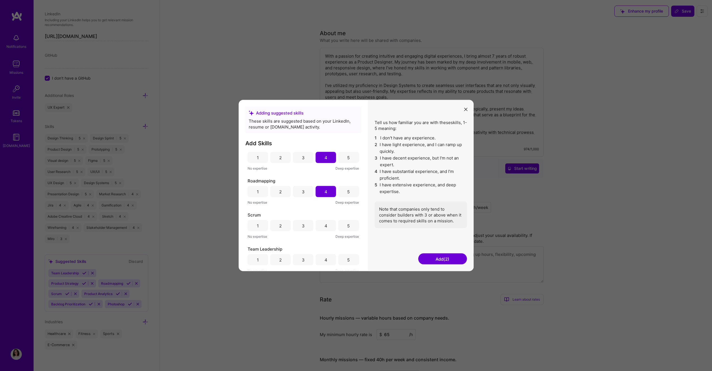
scroll to position [112, 0]
click at [307, 259] on div "3" at bounding box center [303, 257] width 20 height 11
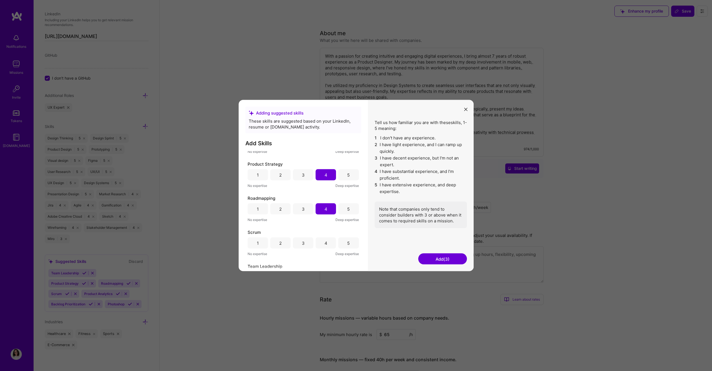
scroll to position [91, 0]
click at [306, 211] on div "3" at bounding box center [303, 210] width 20 height 11
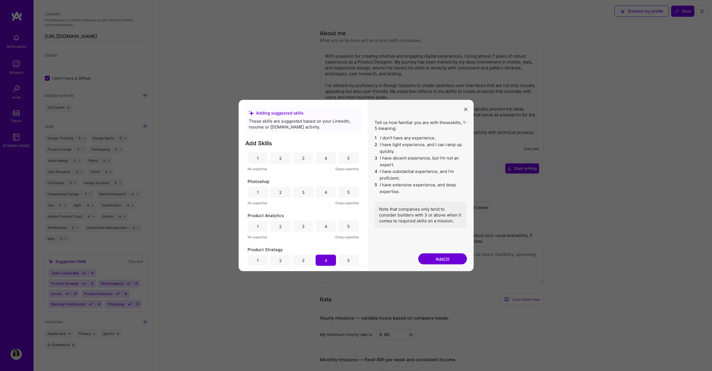
scroll to position [0, 0]
click at [424, 254] on button "Add (3)" at bounding box center [442, 259] width 49 height 11
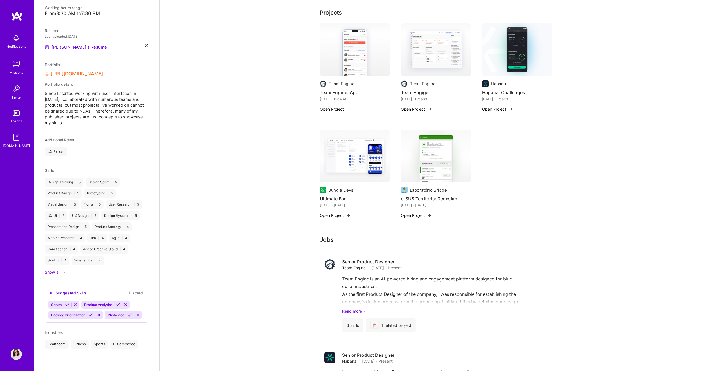
scroll to position [154, 0]
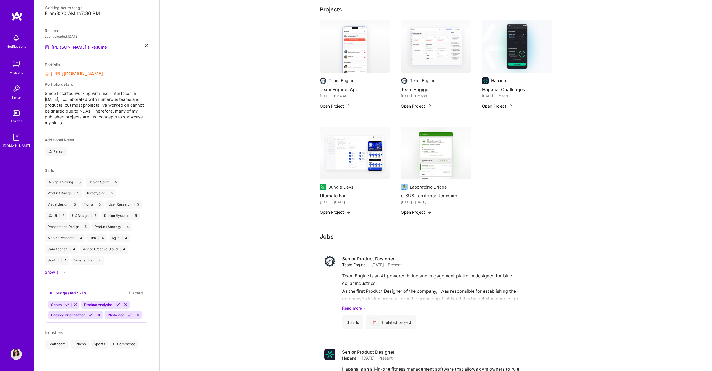
click at [136, 290] on button "Discard" at bounding box center [136, 293] width 18 height 6
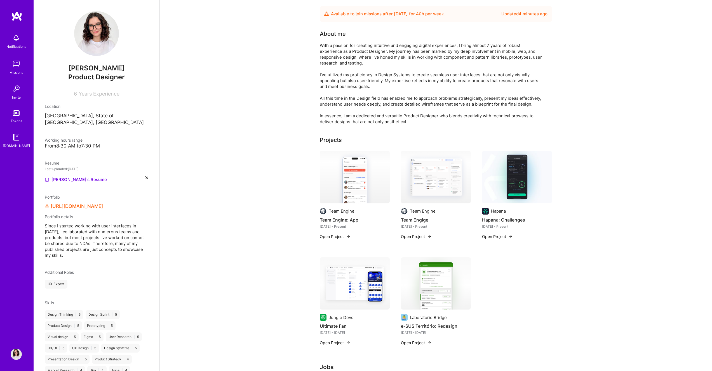
scroll to position [0, 0]
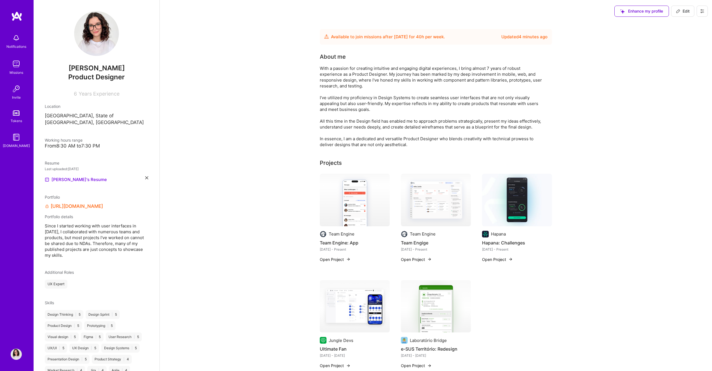
click at [19, 70] on div "Missions" at bounding box center [17, 73] width 14 height 6
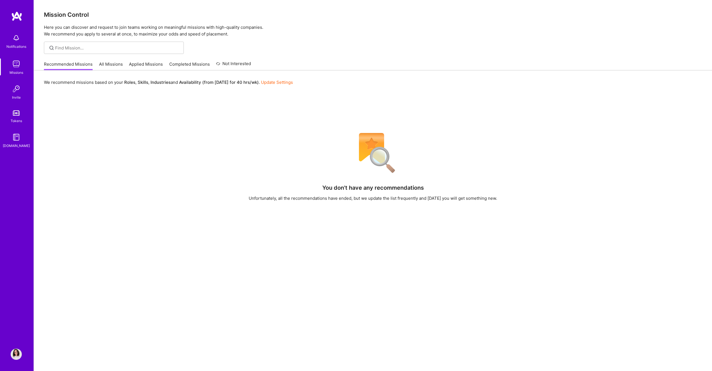
click at [111, 62] on link "All Missions" at bounding box center [111, 65] width 24 height 9
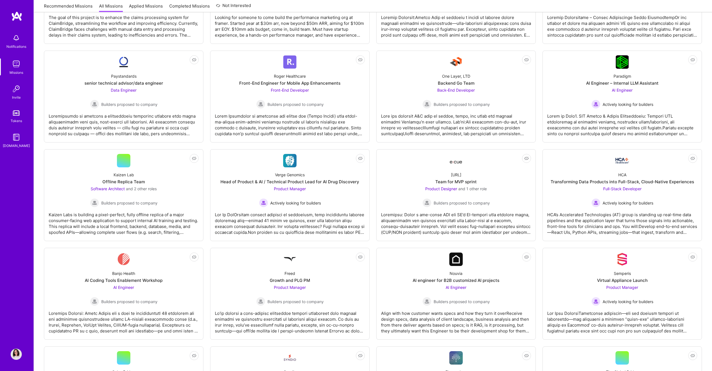
scroll to position [282, 0]
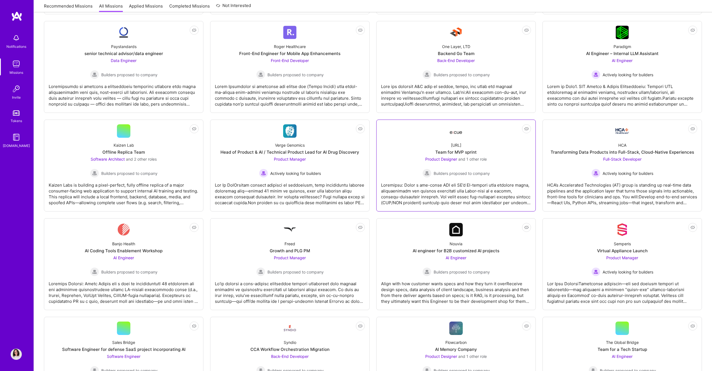
click at [405, 193] on div at bounding box center [456, 192] width 150 height 28
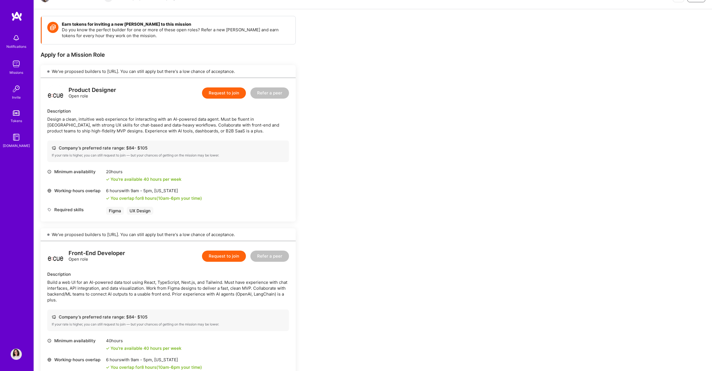
scroll to position [65, 0]
drag, startPoint x: 99, startPoint y: 155, endPoint x: 206, endPoint y: 156, distance: 107.4
click at [206, 156] on div "If your rate is higher, you can still request to join — but your chances of get…" at bounding box center [168, 156] width 233 height 4
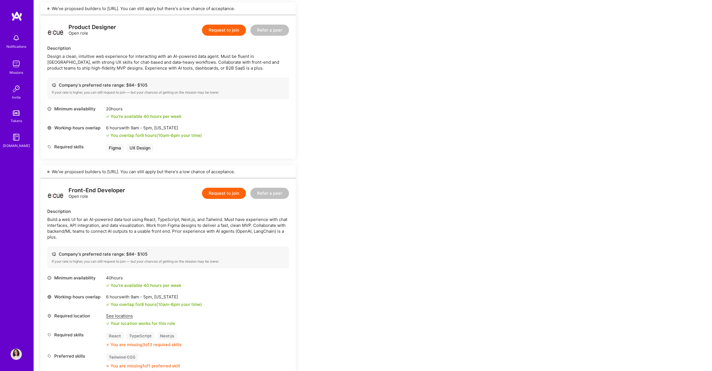
scroll to position [121, 0]
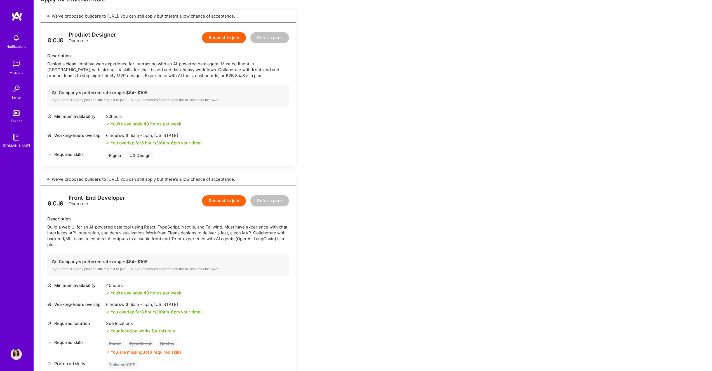
click at [16, 19] on img at bounding box center [16, 16] width 11 height 10
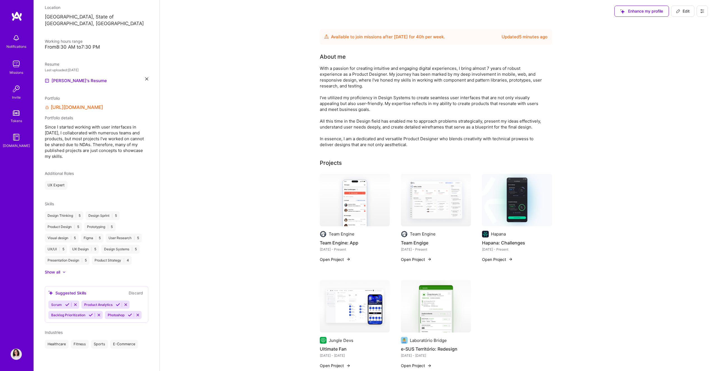
click at [683, 13] on span "Edit" at bounding box center [683, 11] width 14 height 6
select select "US"
select select "Future Date"
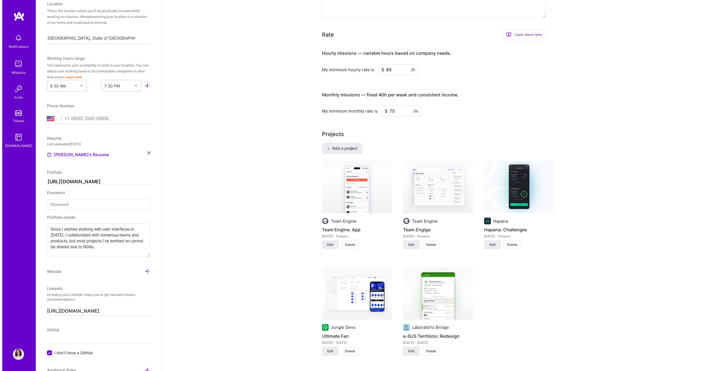
scroll to position [266, 0]
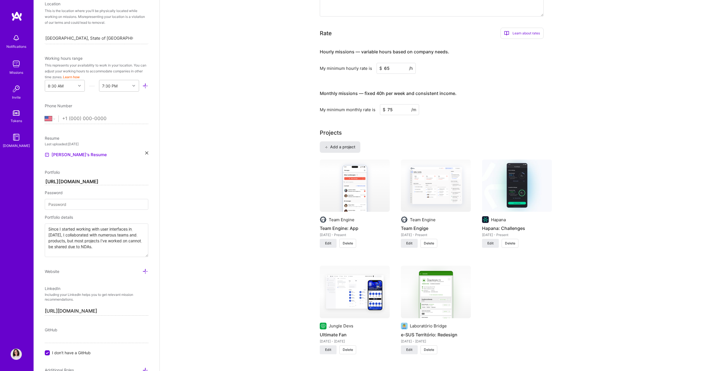
click at [335, 143] on button "Add a project" at bounding box center [340, 146] width 41 height 11
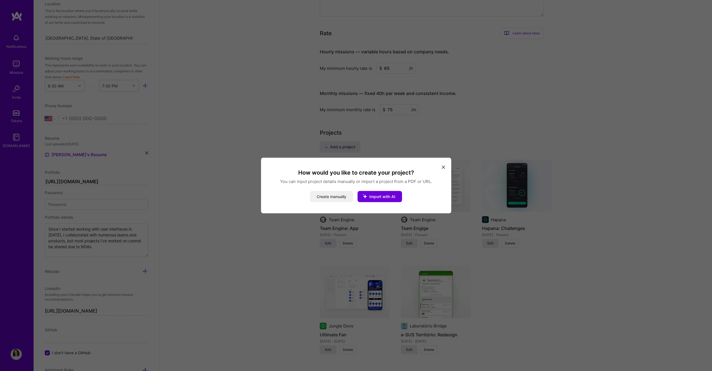
click at [349, 196] on button "Create manually" at bounding box center [331, 196] width 43 height 11
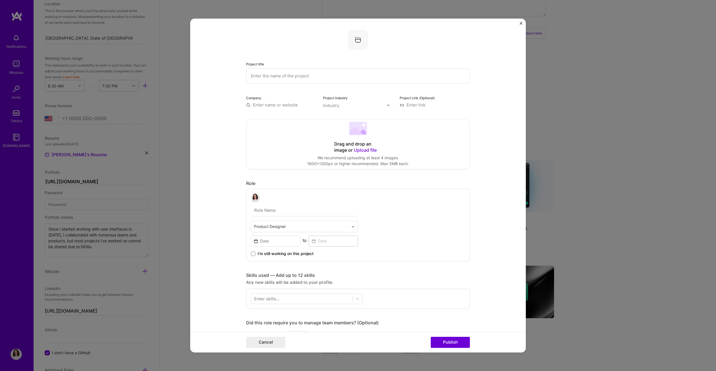
click at [332, 71] on input "text" at bounding box center [358, 75] width 224 height 15
type input "TeamUp"
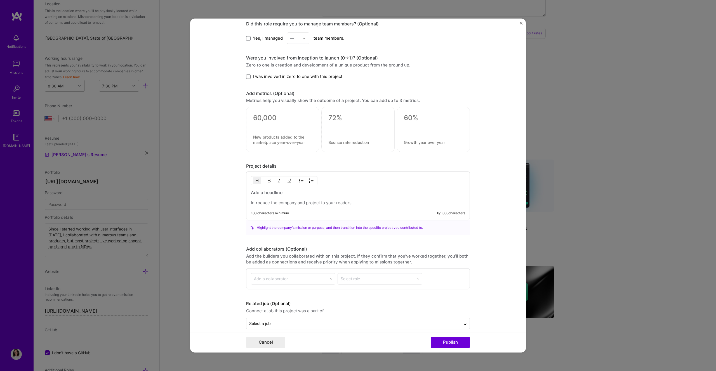
scroll to position [307, 0]
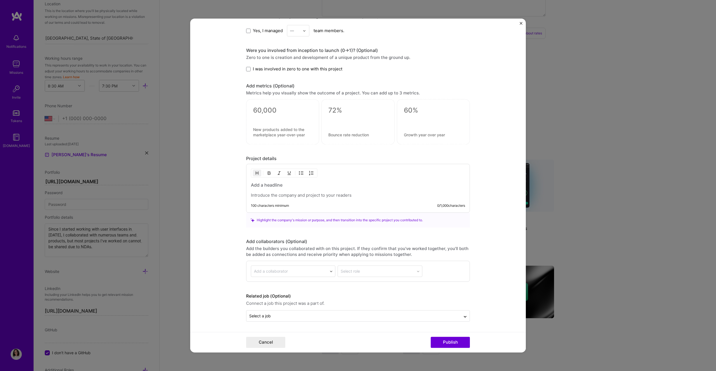
click at [273, 186] on h3 at bounding box center [358, 185] width 214 height 6
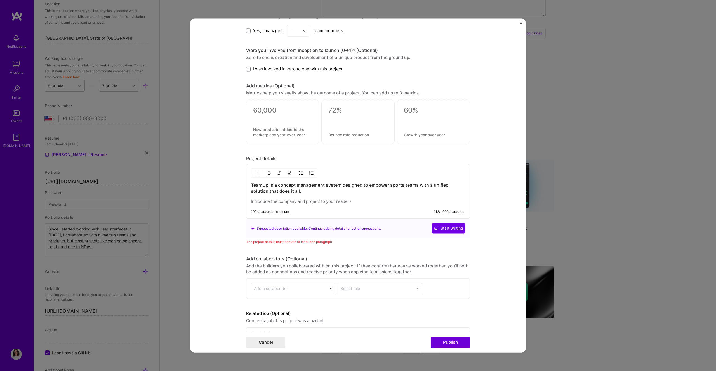
click at [294, 202] on p at bounding box center [358, 202] width 214 height 6
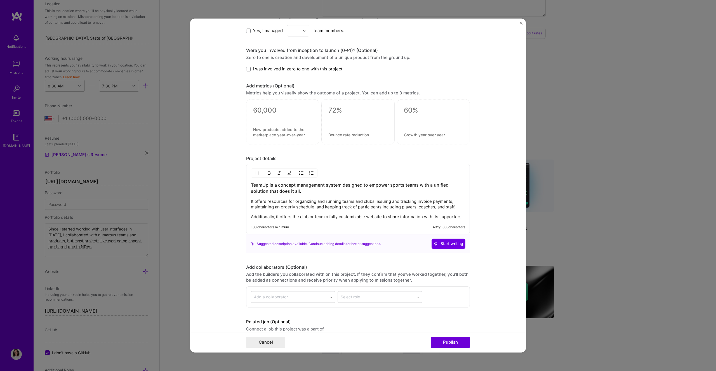
click at [251, 216] on p "Additionally, it offers the club or team a fully customizable website to share …" at bounding box center [358, 217] width 214 height 6
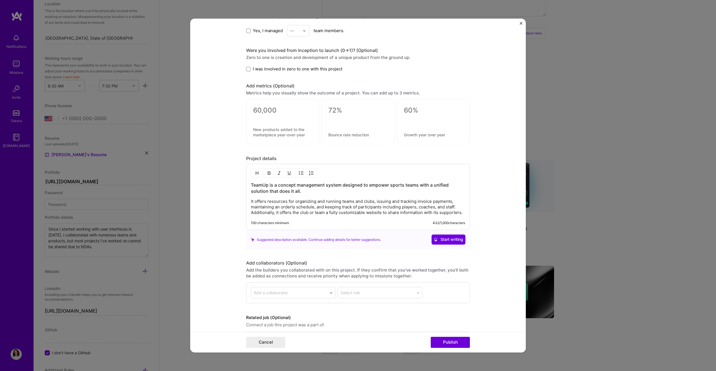
click at [251, 202] on p "It offers resources for organizing and running teams and clubs, issuing and tra…" at bounding box center [358, 207] width 214 height 17
click at [462, 213] on p "It offers resources for organizing and running teams and clubs, issuing and tra…" at bounding box center [358, 207] width 214 height 17
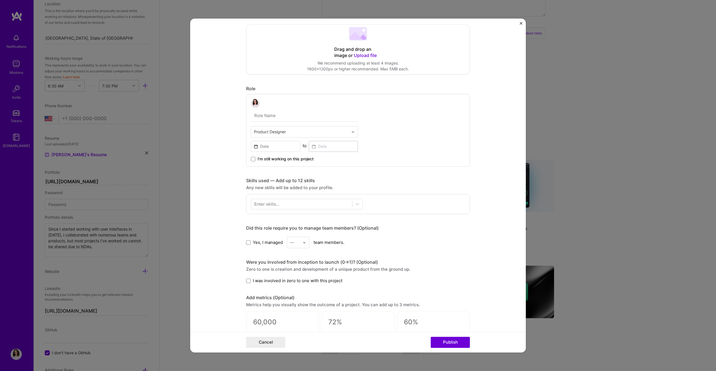
scroll to position [0, 0]
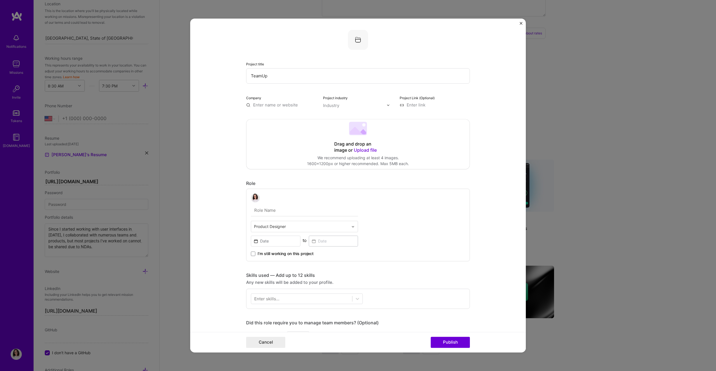
click at [366, 143] on div "Drag and drop an image or Upload file" at bounding box center [358, 147] width 48 height 12
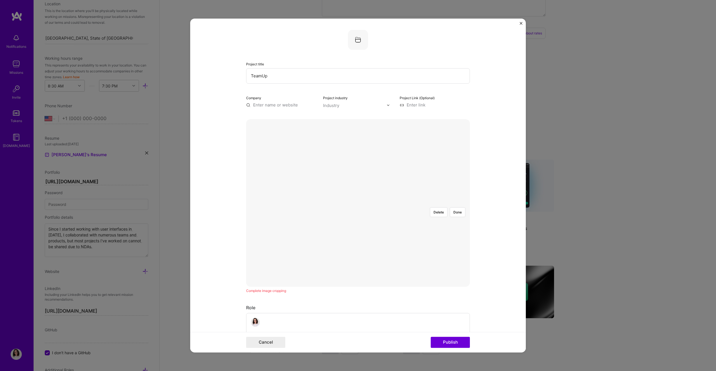
click at [397, 205] on div at bounding box center [456, 277] width 196 height 148
click at [418, 203] on div at bounding box center [477, 277] width 196 height 148
click at [435, 207] on button "Delete" at bounding box center [439, 212] width 18 height 10
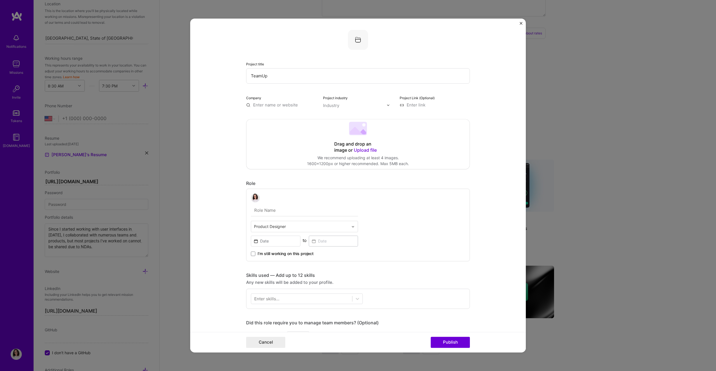
click at [413, 140] on div "Drag and drop an image or Upload file Upload file We recommend uploading at lea…" at bounding box center [357, 144] width 223 height 50
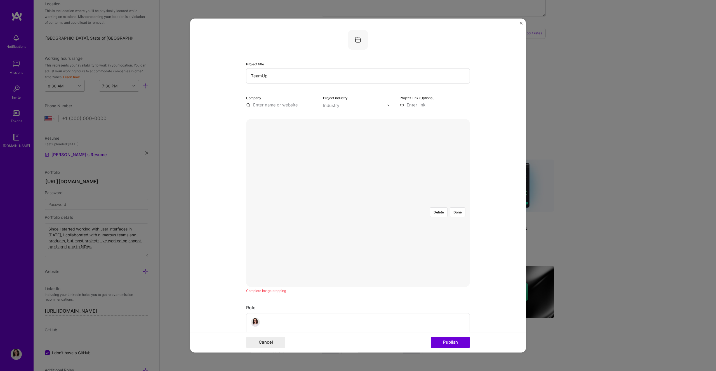
click at [411, 222] on div at bounding box center [471, 277] width 196 height 148
click at [455, 207] on button "Done" at bounding box center [458, 212] width 16 height 10
click at [265, 104] on input "text" at bounding box center [281, 105] width 70 height 6
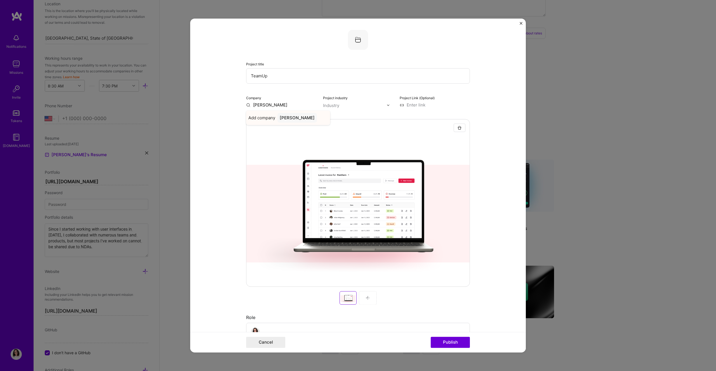
type input "[PERSON_NAME]"
click at [280, 115] on div "[PERSON_NAME]" at bounding box center [296, 118] width 39 height 10
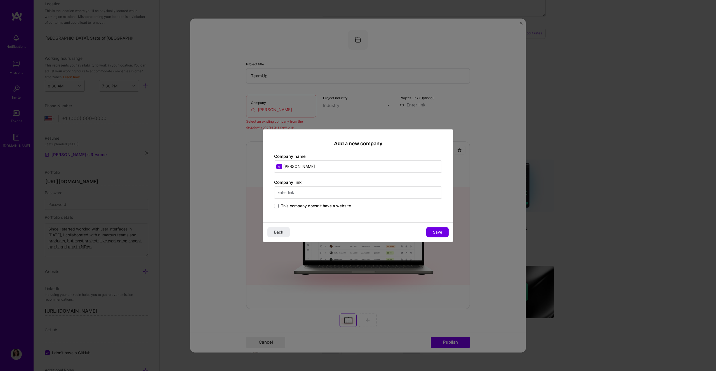
click at [288, 205] on span "This company doesn't have a website" at bounding box center [316, 206] width 70 height 6
click at [0, 0] on input "This company doesn't have a website" at bounding box center [0, 0] width 0 height 0
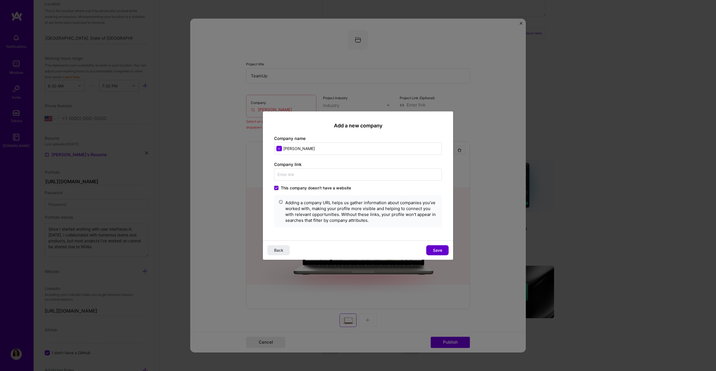
click at [434, 249] on span "Save" at bounding box center [437, 250] width 9 height 6
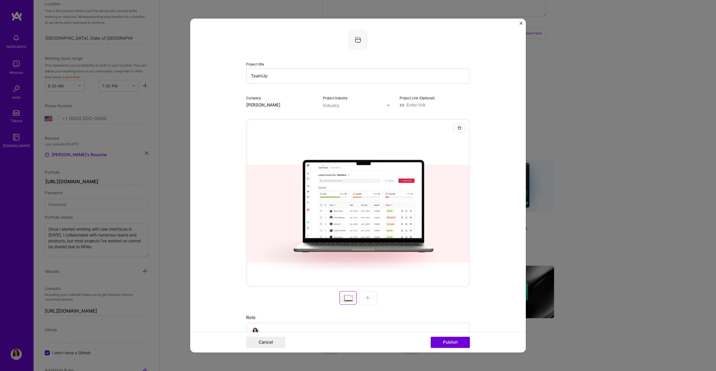
click at [268, 105] on input "[PERSON_NAME]" at bounding box center [281, 105] width 70 height 6
drag, startPoint x: 417, startPoint y: 104, endPoint x: 416, endPoint y: 108, distance: 4.3
click at [417, 104] on input at bounding box center [435, 105] width 70 height 6
paste input "[URL][DOMAIN_NAME]"
click at [427, 104] on input "[URL][DOMAIN_NAME]" at bounding box center [435, 105] width 70 height 6
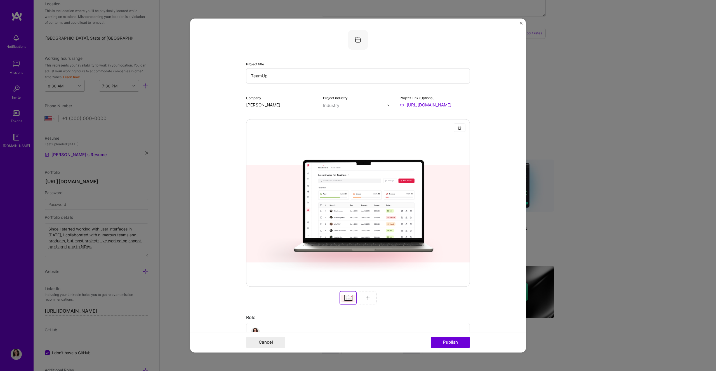
paste input "gallery/181438843/TeamUp"
type input "[URL][DOMAIN_NAME]"
click at [382, 84] on div "Project title TeamUp Company [PERSON_NAME] Project industry Industry Project Li…" at bounding box center [358, 69] width 224 height 78
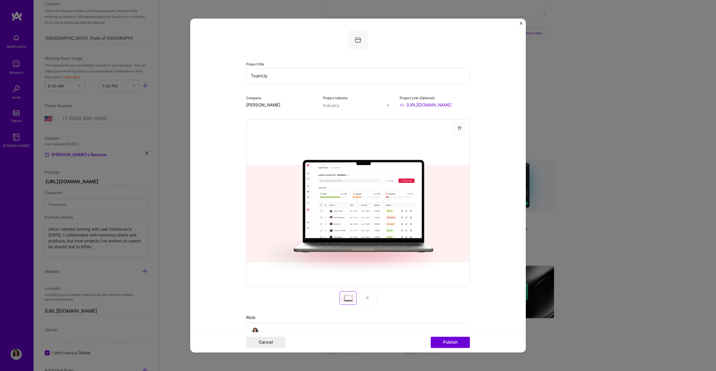
click at [369, 104] on input "text" at bounding box center [355, 106] width 64 height 6
type input "spor"
click at [362, 124] on div "Sports" at bounding box center [350, 127] width 51 height 10
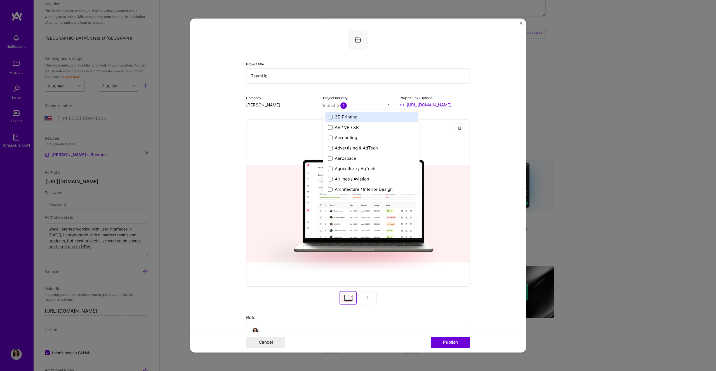
click at [372, 91] on div "Project title TeamUp Company [PERSON_NAME] Project industry option Sports, sele…" at bounding box center [358, 69] width 224 height 78
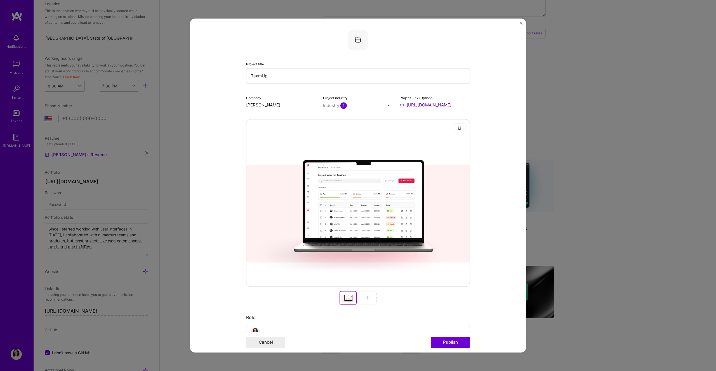
click at [361, 108] on input "text" at bounding box center [355, 106] width 64 height 6
type input "manag"
click at [365, 94] on div "Project title TeamUp Company [PERSON_NAME] Project industry Industry 1 Project …" at bounding box center [358, 69] width 224 height 78
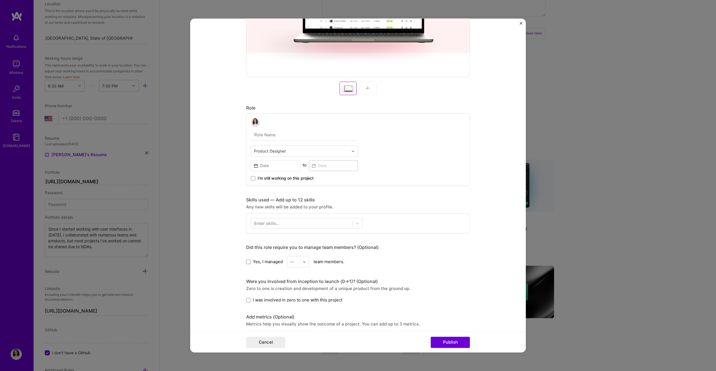
scroll to position [214, 0]
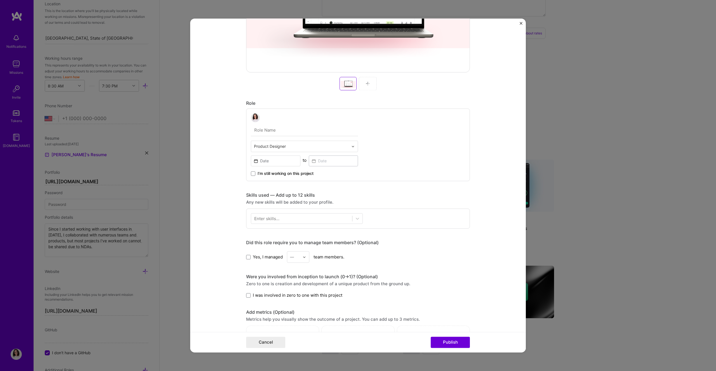
click at [285, 134] on input "text" at bounding box center [304, 130] width 107 height 12
type input "UI Designer"
click at [278, 162] on input at bounding box center [275, 160] width 49 height 11
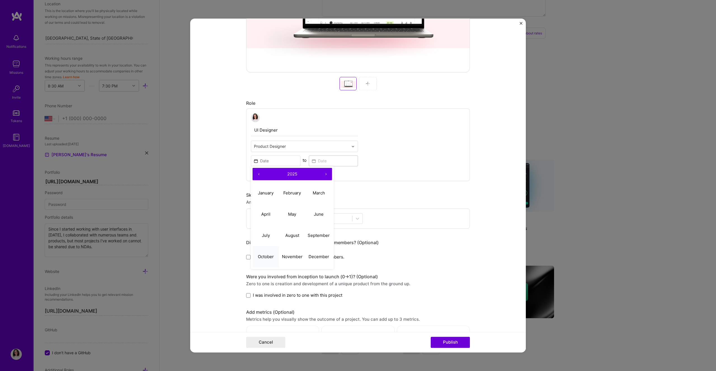
click at [261, 254] on abbr "October" at bounding box center [266, 256] width 16 height 5
type input "[DATE]"
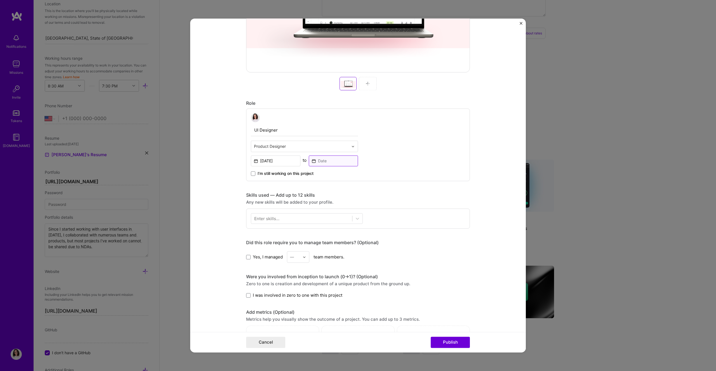
click at [326, 159] on input at bounding box center [333, 160] width 49 height 11
click at [369, 256] on abbr "December" at bounding box center [376, 256] width 21 height 5
type input "[DATE]"
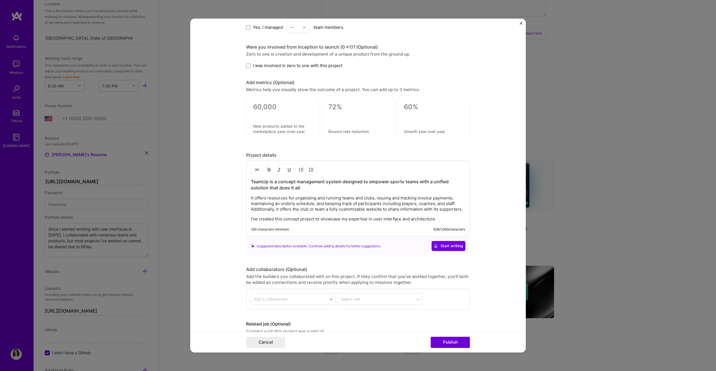
scroll to position [472, 0]
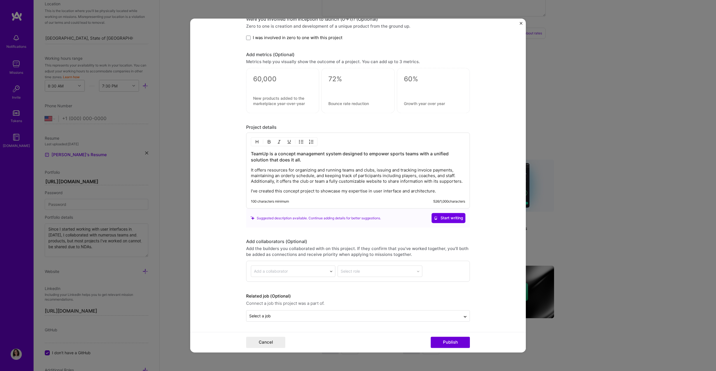
click at [386, 192] on p "I've created this concept project to showcase my expertise in user interface an…" at bounding box center [358, 192] width 214 height 6
click at [399, 191] on p "I've created this concept project to showcase my expertise in user interface an…" at bounding box center [358, 192] width 214 height 6
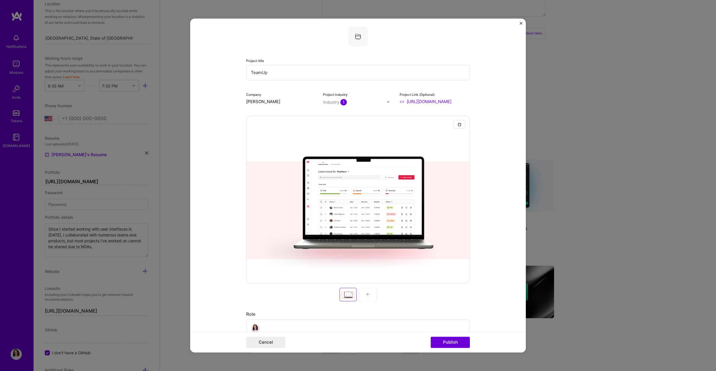
scroll to position [0, 0]
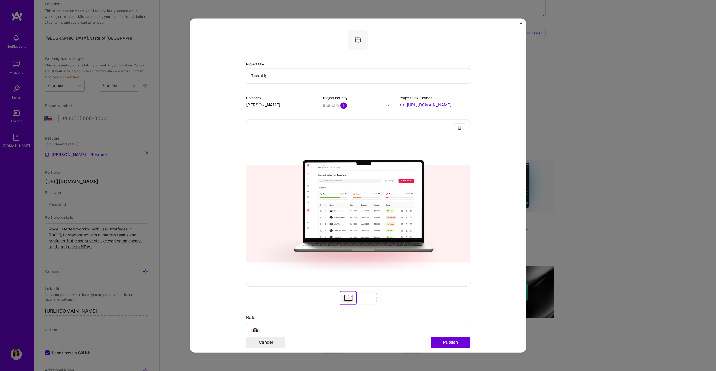
click at [277, 101] on div "Company [PERSON_NAME]" at bounding box center [281, 101] width 70 height 13
click at [276, 105] on input "[PERSON_NAME]" at bounding box center [281, 105] width 70 height 6
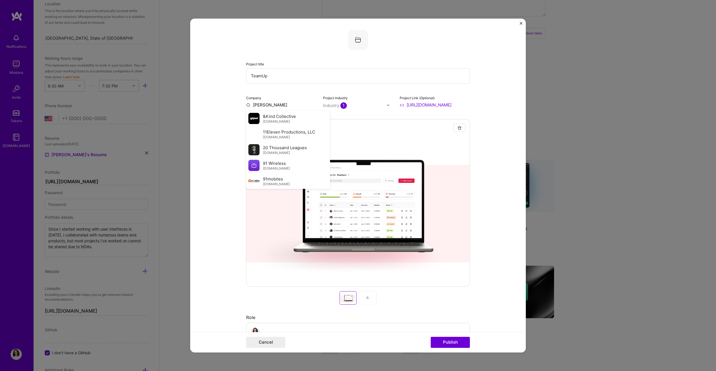
type input "[PERSON_NAME]"
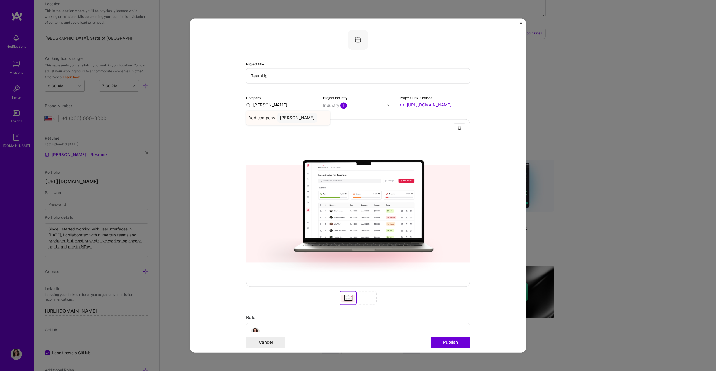
click at [297, 115] on div "[PERSON_NAME]" at bounding box center [296, 118] width 39 height 10
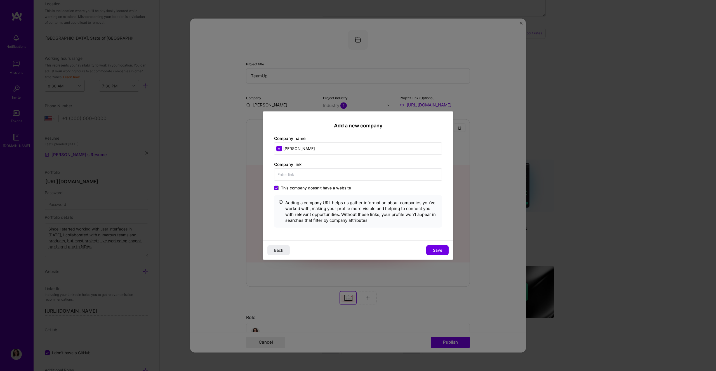
click at [286, 188] on span "This company doesn't have a website" at bounding box center [316, 188] width 70 height 6
click at [0, 0] on input "This company doesn't have a website" at bounding box center [0, 0] width 0 height 0
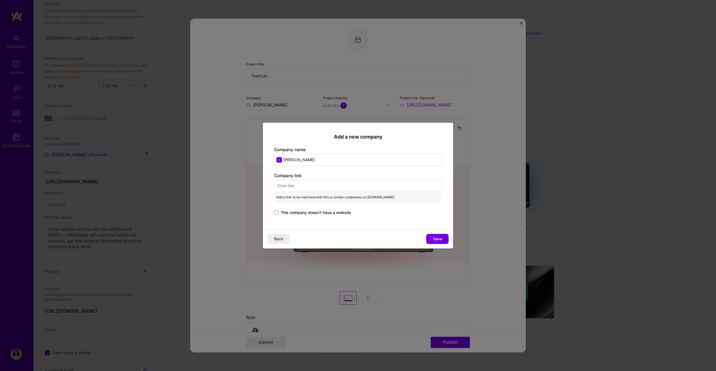
click at [292, 186] on input "text" at bounding box center [358, 186] width 168 height 12
paste input "[URL][DOMAIN_NAME]"
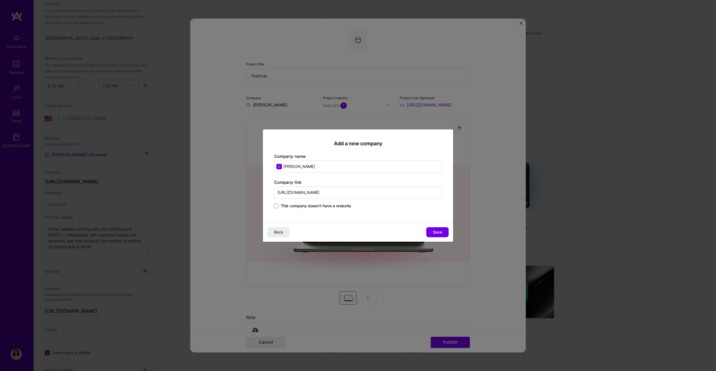
type input "[URL][DOMAIN_NAME]"
click at [326, 222] on div "Add a new company Company name [PERSON_NAME] Company link [URL][DOMAIN_NAME] Th…" at bounding box center [358, 175] width 190 height 93
click at [439, 229] on button "Save" at bounding box center [437, 232] width 22 height 10
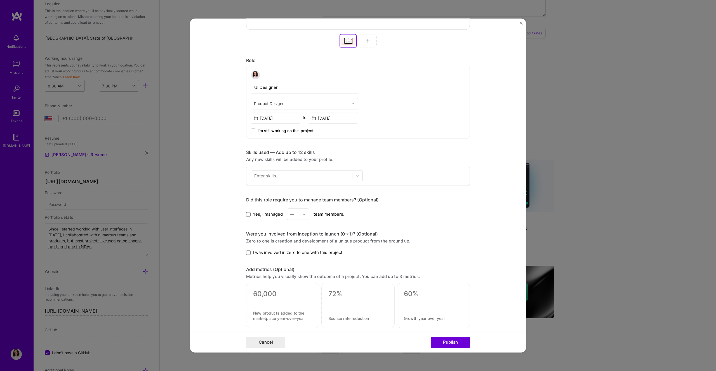
scroll to position [248, 0]
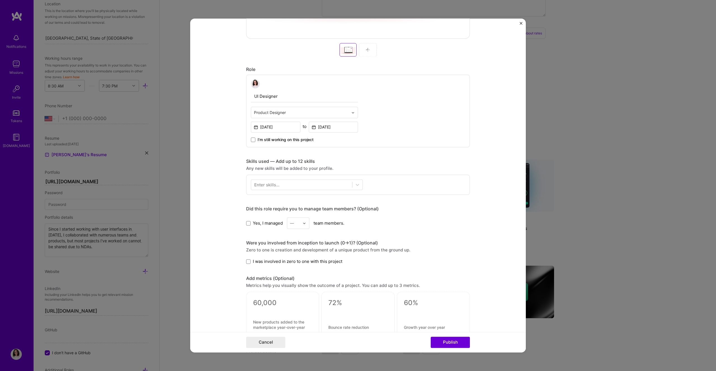
click at [270, 97] on input "UI Designer" at bounding box center [304, 97] width 107 height 12
type input "Product Designer"
click at [447, 346] on button "Publish" at bounding box center [450, 342] width 39 height 11
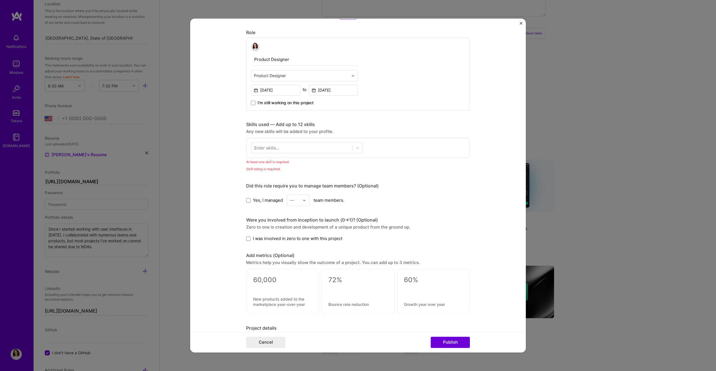
scroll to position [270, 0]
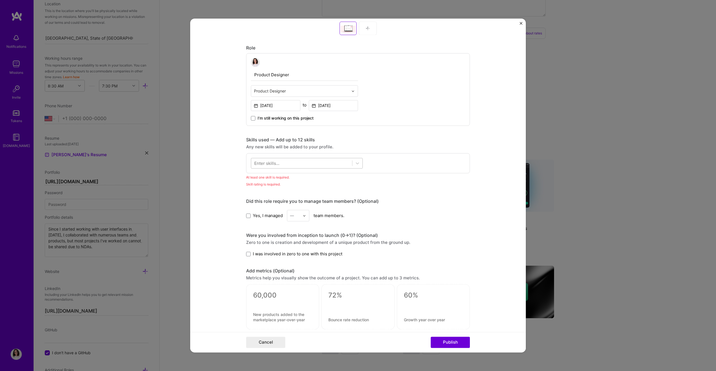
click at [281, 163] on div at bounding box center [301, 163] width 101 height 9
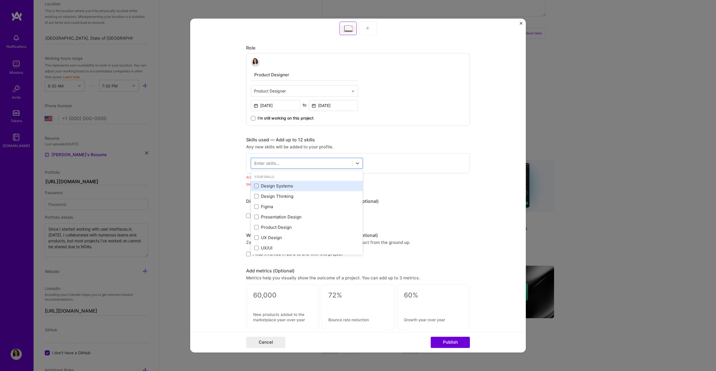
click at [280, 183] on div "Design Systems" at bounding box center [307, 186] width 112 height 10
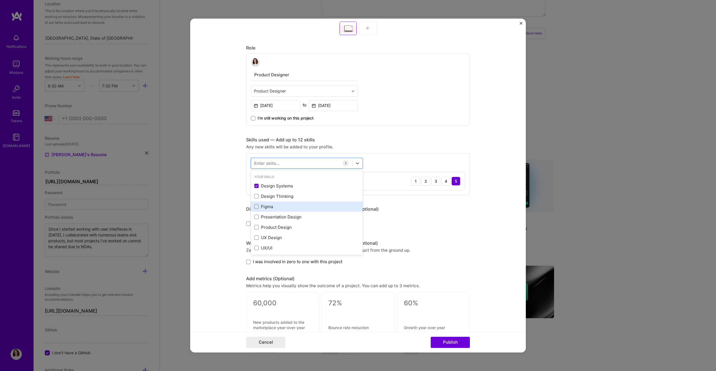
click at [273, 204] on div "Figma" at bounding box center [306, 207] width 105 height 6
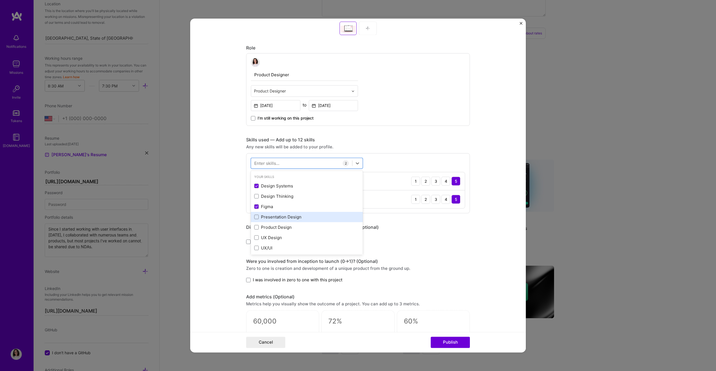
click at [277, 218] on div "Presentation Design" at bounding box center [306, 217] width 105 height 6
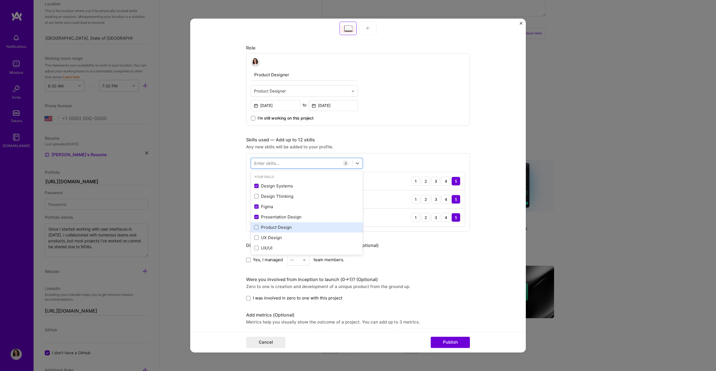
click at [277, 226] on div "Product Design" at bounding box center [306, 228] width 105 height 6
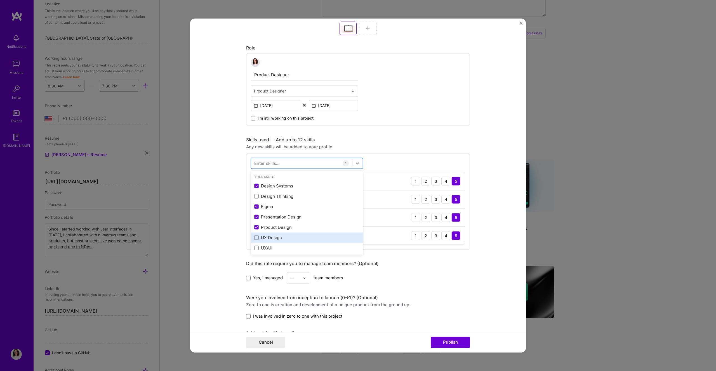
click at [275, 236] on div "UX Design" at bounding box center [306, 238] width 105 height 6
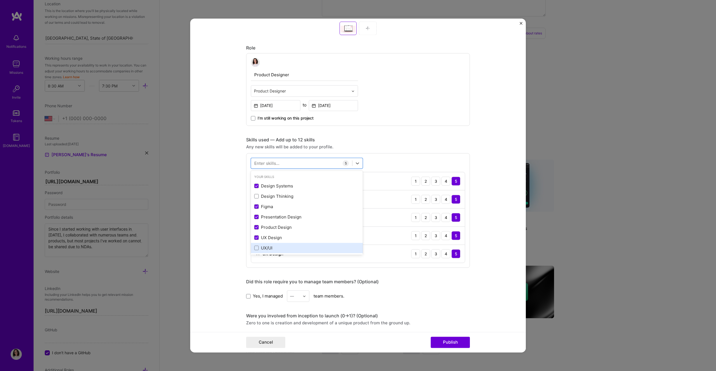
click at [276, 247] on div "UX/UI" at bounding box center [306, 248] width 105 height 6
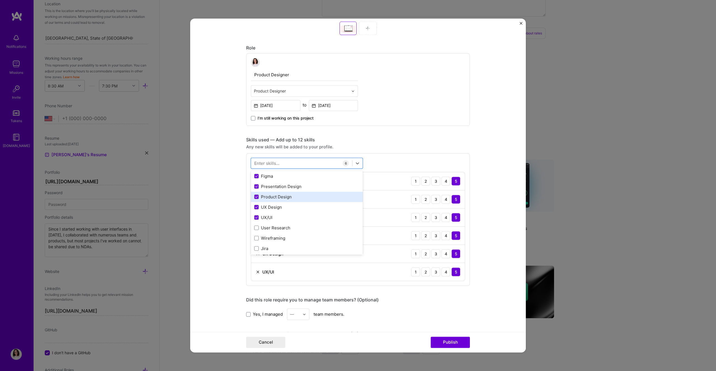
scroll to position [31, 0]
click at [282, 237] on div "Wireframing" at bounding box center [306, 238] width 105 height 6
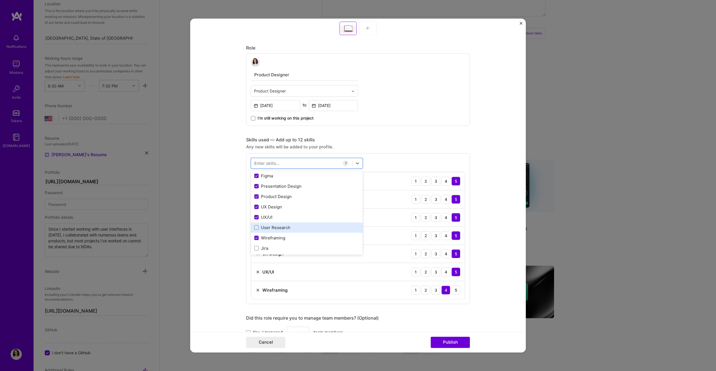
click at [285, 226] on div "User Research" at bounding box center [306, 228] width 105 height 6
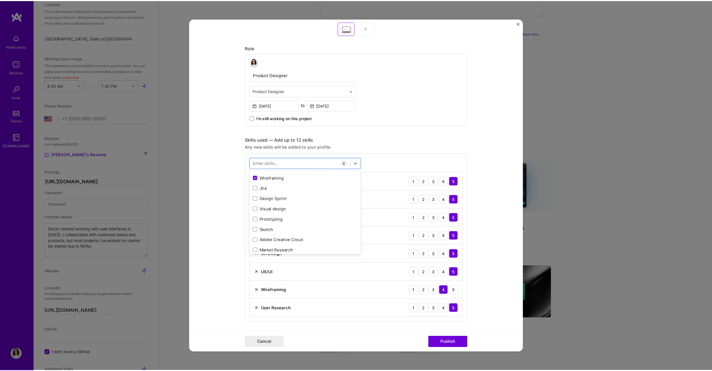
scroll to position [95, 0]
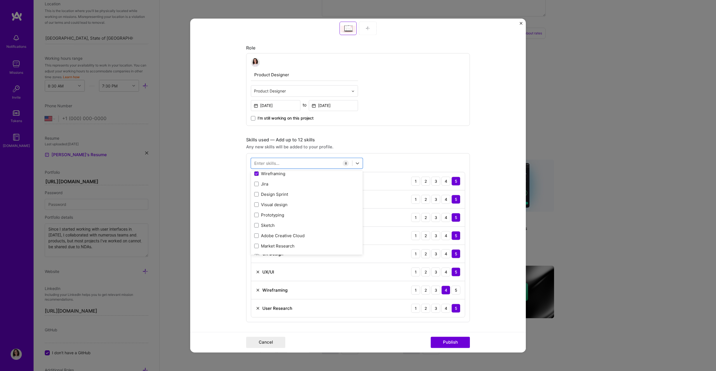
click at [497, 265] on form "Project title TeamUp Company [PERSON_NAME] Project industry Industry 1 Project …" at bounding box center [358, 185] width 336 height 334
click at [456, 337] on button "Publish" at bounding box center [450, 342] width 39 height 11
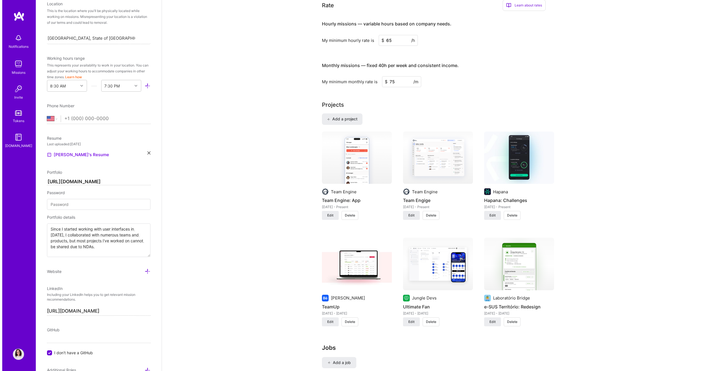
scroll to position [289, 0]
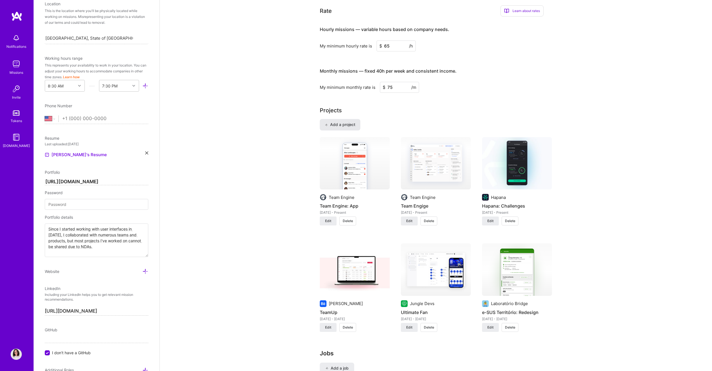
click at [345, 124] on span "Add a project" at bounding box center [340, 125] width 30 height 6
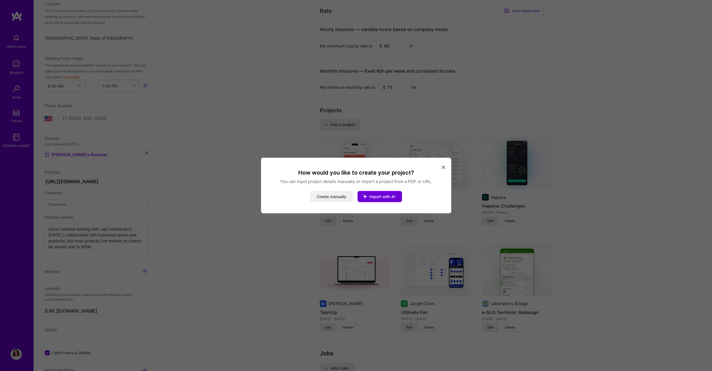
click at [340, 195] on button "Create manually" at bounding box center [331, 196] width 43 height 11
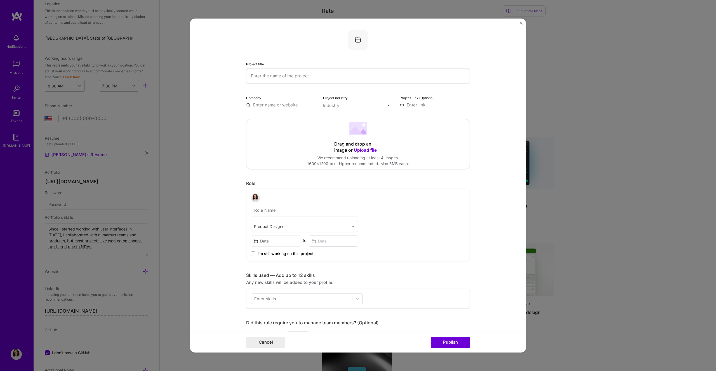
click at [302, 78] on input "text" at bounding box center [358, 75] width 224 height 15
type input "[DEMOGRAPHIC_DATA]"
click at [287, 107] on input "text" at bounding box center [281, 105] width 70 height 6
type input "Laboratório Bridge"
click at [292, 114] on div "Laboratório Bridge" at bounding box center [298, 118] width 42 height 10
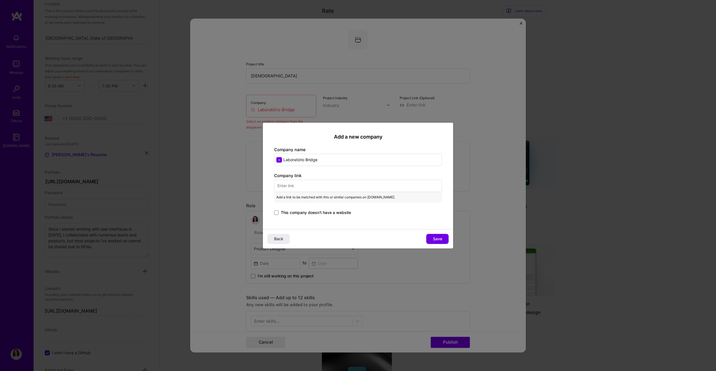
click at [311, 185] on input "text" at bounding box center [358, 186] width 168 height 12
paste input "[URL][DOMAIN_NAME]"
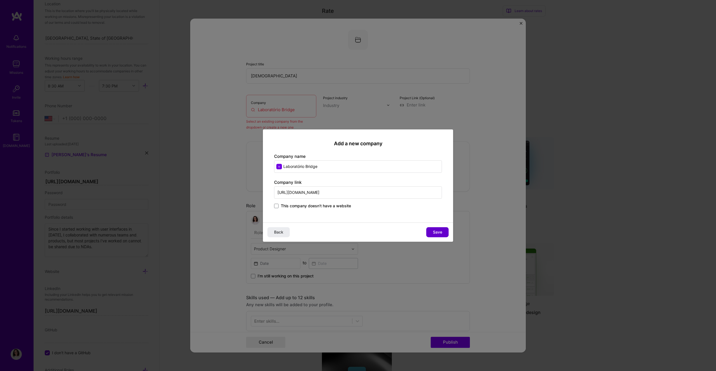
type input "[URL][DOMAIN_NAME]"
click at [437, 233] on span "Save" at bounding box center [437, 233] width 9 height 6
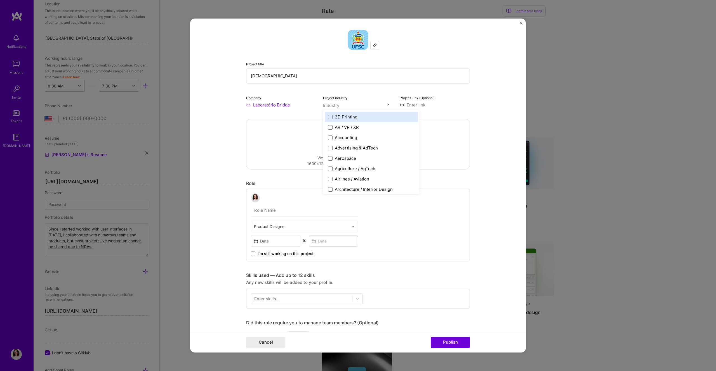
click at [340, 104] on input "text" at bounding box center [355, 106] width 64 height 6
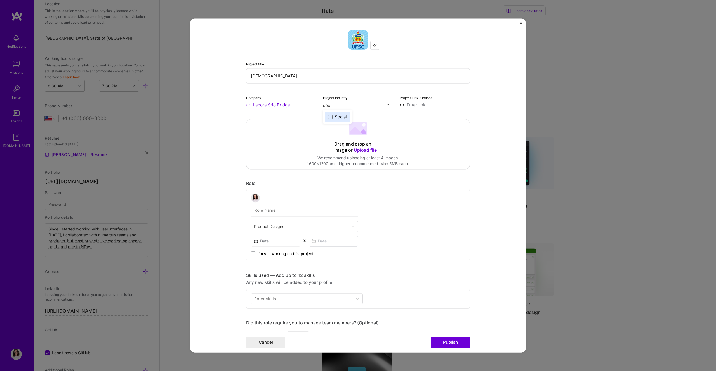
type input "soci"
click at [335, 115] on div "Social" at bounding box center [341, 117] width 12 height 6
click at [423, 107] on input at bounding box center [435, 105] width 70 height 6
click at [414, 107] on input at bounding box center [435, 105] width 70 height 6
paste input "[URL][DOMAIN_NAME]"
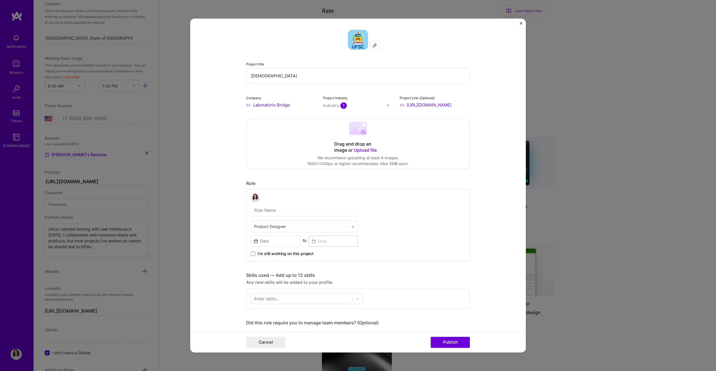
scroll to position [0, 36]
type input "[URL][DOMAIN_NAME]"
click at [481, 163] on form "Project title Depô Company Laboratório Bridge Project industry Industry 1 Proje…" at bounding box center [358, 185] width 336 height 334
click at [273, 213] on input "text" at bounding box center [304, 211] width 107 height 12
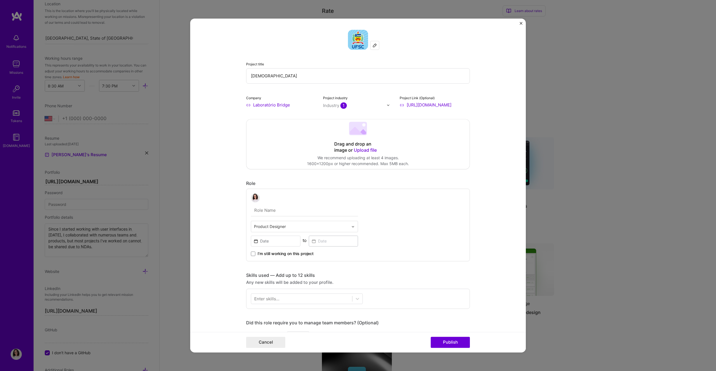
type input "UX/UI Designer"
click at [271, 239] on input at bounding box center [275, 241] width 49 height 11
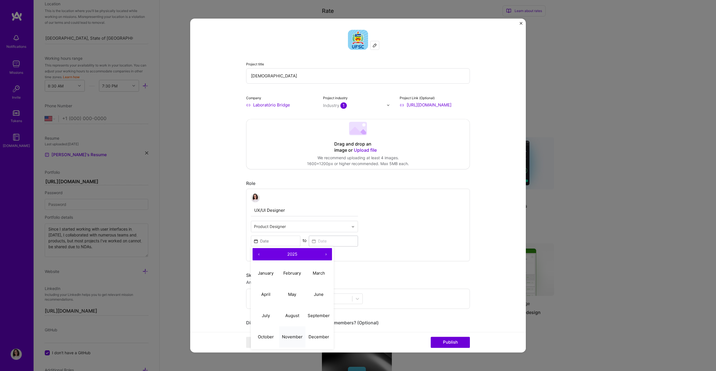
click at [282, 335] on abbr "November" at bounding box center [292, 336] width 21 height 5
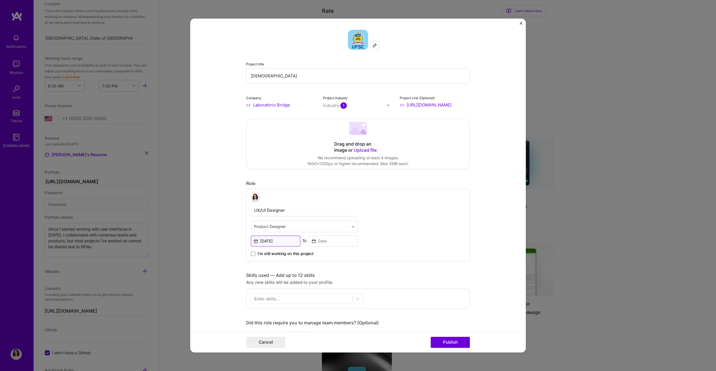
click at [287, 241] on input "[DATE]" at bounding box center [275, 241] width 49 height 11
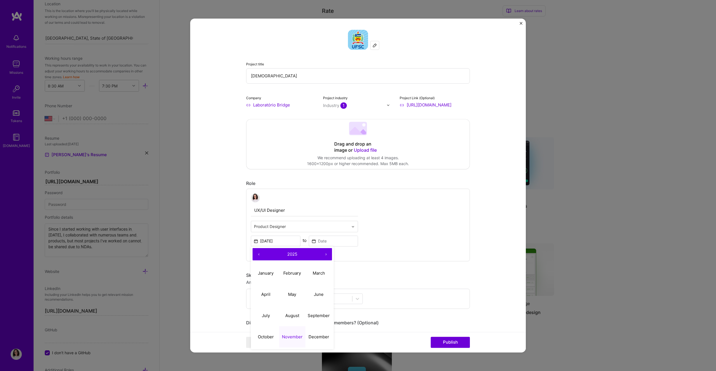
click at [259, 256] on button "‹" at bounding box center [258, 254] width 12 height 12
click at [294, 335] on abbr "November" at bounding box center [292, 336] width 21 height 5
type input "[DATE]"
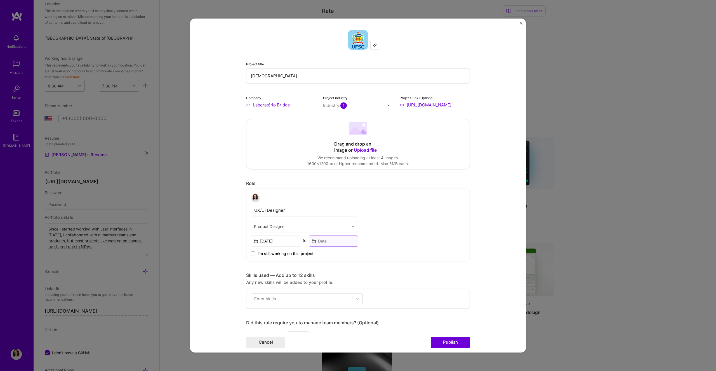
click at [326, 239] on input at bounding box center [333, 241] width 49 height 11
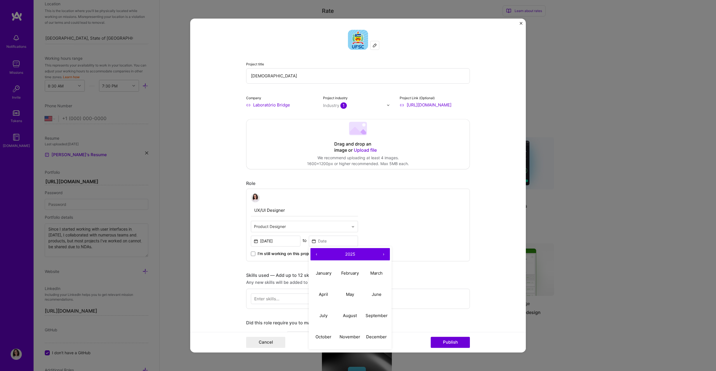
click at [316, 253] on button "‹" at bounding box center [316, 254] width 12 height 12
click at [372, 339] on abbr "December" at bounding box center [376, 336] width 21 height 5
type input "[DATE]"
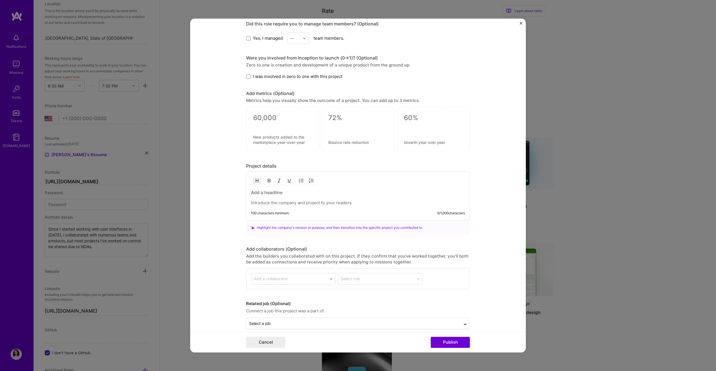
scroll to position [307, 0]
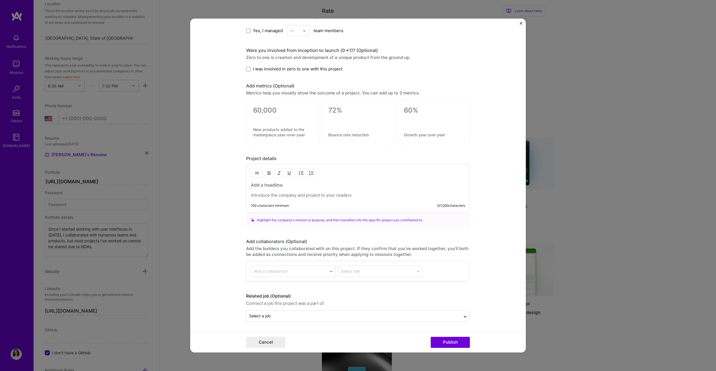
click at [271, 194] on p at bounding box center [358, 196] width 214 height 6
click at [271, 183] on h3 at bounding box center [358, 185] width 214 height 6
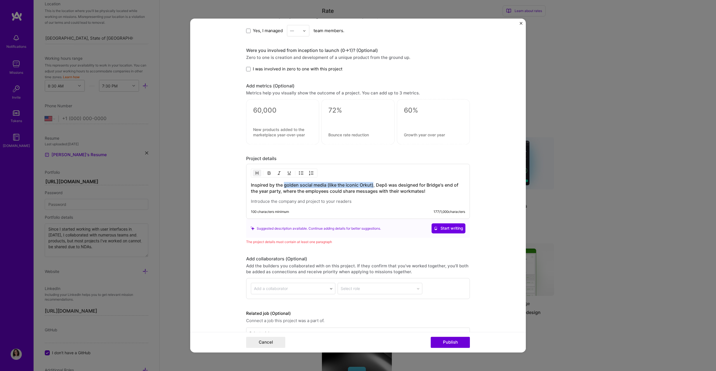
drag, startPoint x: 371, startPoint y: 185, endPoint x: 282, endPoint y: 183, distance: 89.5
click at [282, 183] on h3 "Inspired by the golden social media (like the iconic Orkut), Depô was designed …" at bounding box center [358, 188] width 214 height 12
click at [389, 189] on h3 "Inspired by the 2010's social media, [PERSON_NAME] was designed for [PERSON_NAM…" at bounding box center [358, 188] width 214 height 12
click at [363, 205] on div "Inspired by the 2010's social media, [PERSON_NAME] was designed for [PERSON_NAM…" at bounding box center [358, 191] width 224 height 55
click at [363, 203] on p at bounding box center [358, 202] width 214 height 6
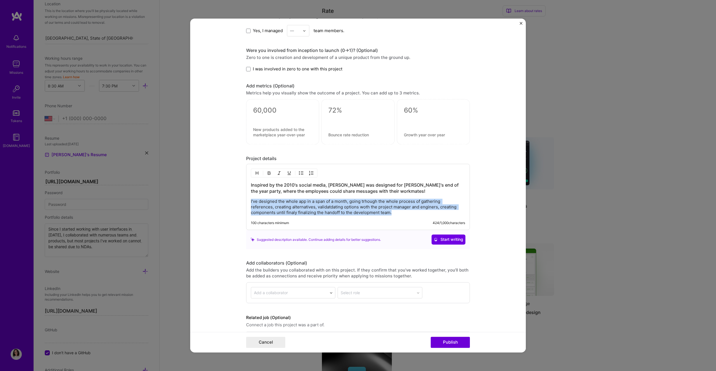
drag, startPoint x: 402, startPoint y: 215, endPoint x: 235, endPoint y: 201, distance: 167.5
click at [235, 201] on form "Project title Depô Company Laboratório Bridge Project industry Industry 1 Proje…" at bounding box center [358, 185] width 336 height 334
copy p "I've designed the whole app in a span of a month, going trhough the whole proce…"
click at [339, 207] on p "I've designed the whole app in a span of a month, going trhough the whole proce…" at bounding box center [358, 207] width 214 height 17
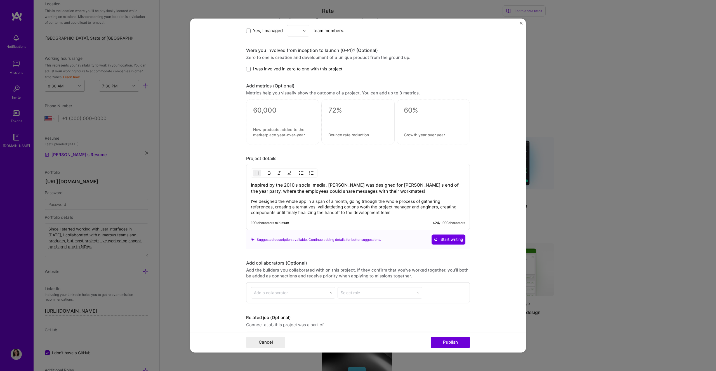
click at [382, 191] on h3 "Inspired by the 2010's social media, [PERSON_NAME] was designed for [PERSON_NAM…" at bounding box center [358, 188] width 214 height 12
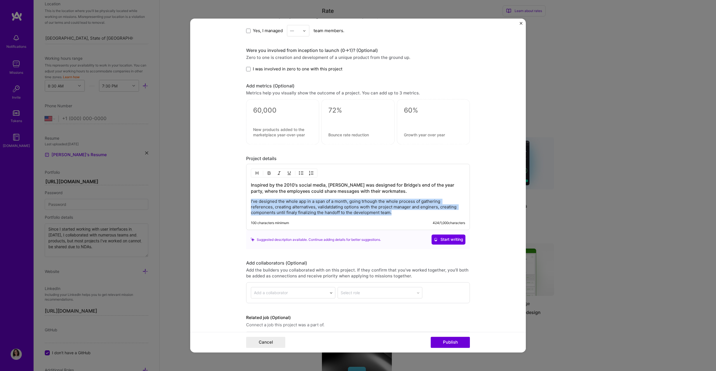
drag, startPoint x: 393, startPoint y: 213, endPoint x: 239, endPoint y: 202, distance: 154.5
click at [239, 202] on form "Project title Depô Company Laboratório Bridge Project industry Industry 1 Proje…" at bounding box center [358, 185] width 336 height 334
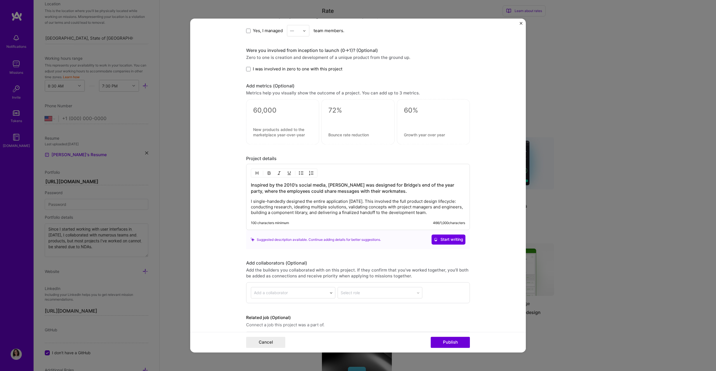
click at [290, 207] on p "I single-handedly designed the entire application [DATE]. This involved the ful…" at bounding box center [358, 207] width 214 height 17
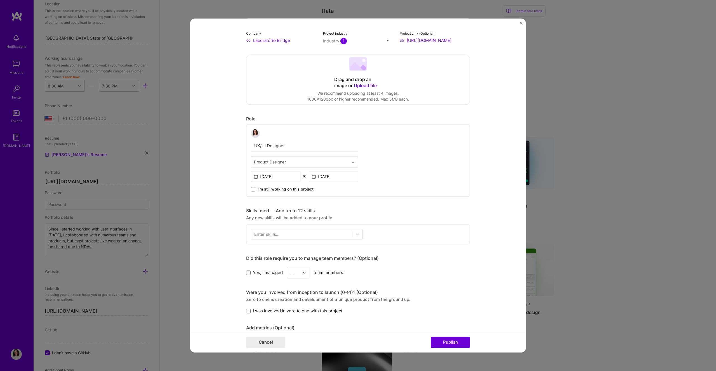
scroll to position [64, 0]
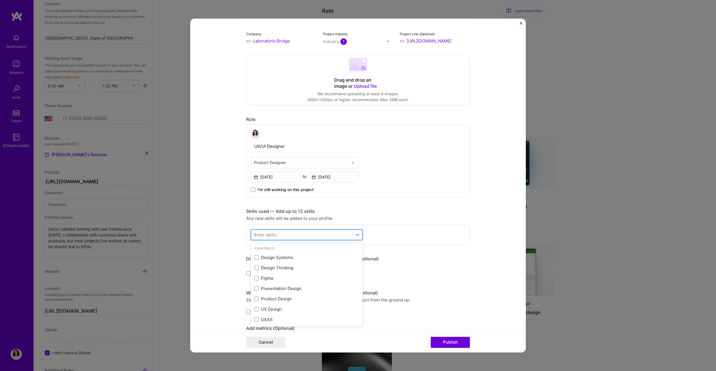
click at [292, 233] on div at bounding box center [301, 234] width 101 height 9
click at [266, 259] on div "Design Systems" at bounding box center [306, 258] width 105 height 6
click at [266, 275] on div "Figma" at bounding box center [307, 278] width 112 height 10
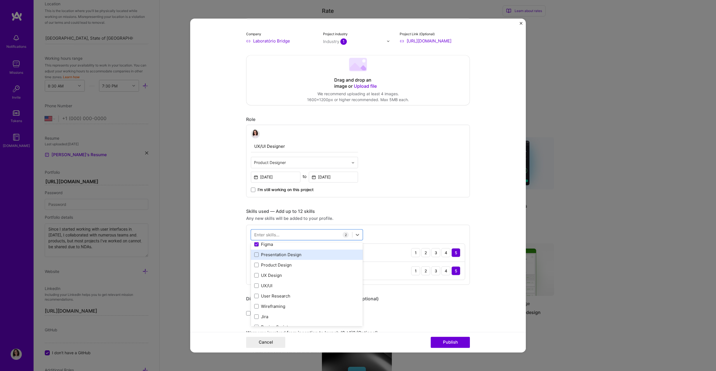
scroll to position [29, 0]
drag, startPoint x: 287, startPoint y: 259, endPoint x: 279, endPoint y: 274, distance: 16.6
click at [287, 260] on div "Presentation Design" at bounding box center [306, 260] width 105 height 6
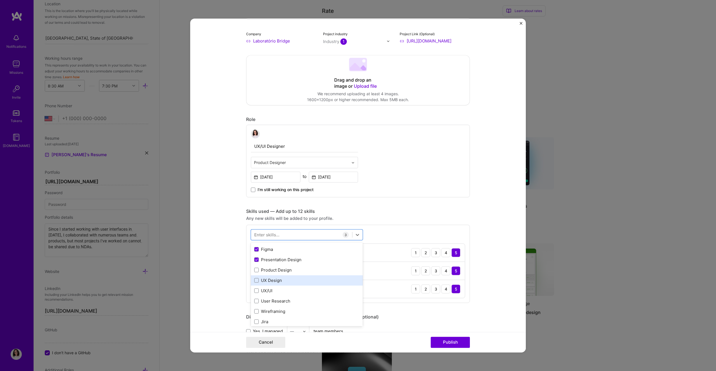
click at [273, 284] on div "UX Design" at bounding box center [307, 280] width 112 height 10
click at [270, 290] on div "UX/UI" at bounding box center [306, 291] width 105 height 6
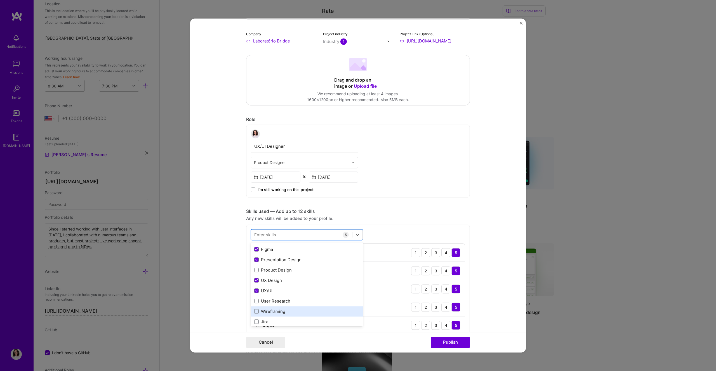
click at [278, 308] on div "Wireframing" at bounding box center [307, 311] width 112 height 10
click at [275, 271] on div "Product Design" at bounding box center [306, 270] width 105 height 6
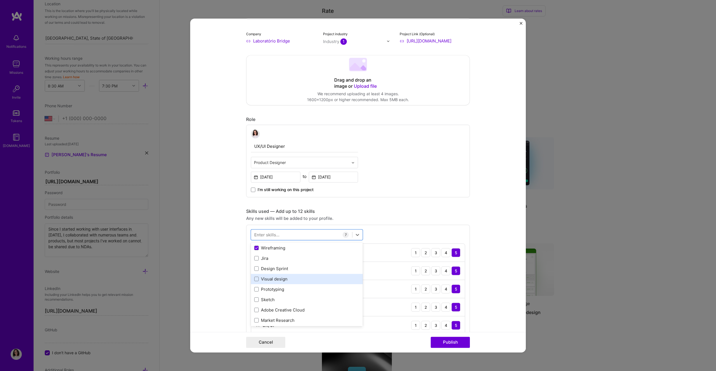
scroll to position [95, 0]
click at [272, 286] on div "Prototyping" at bounding box center [306, 287] width 105 height 6
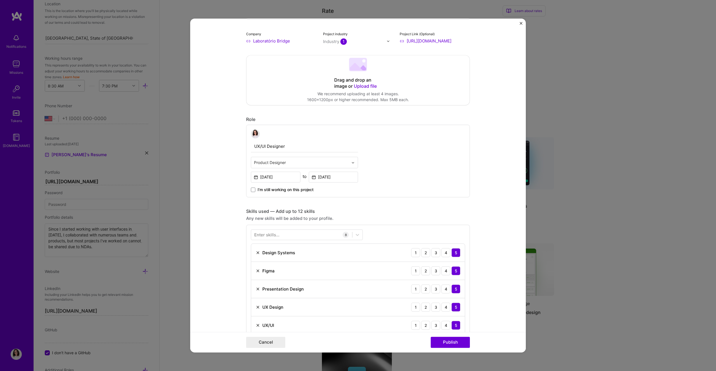
click at [238, 289] on form "Project title Depô Company Laboratório Bridge Project industry Industry 1 Proje…" at bounding box center [358, 185] width 336 height 334
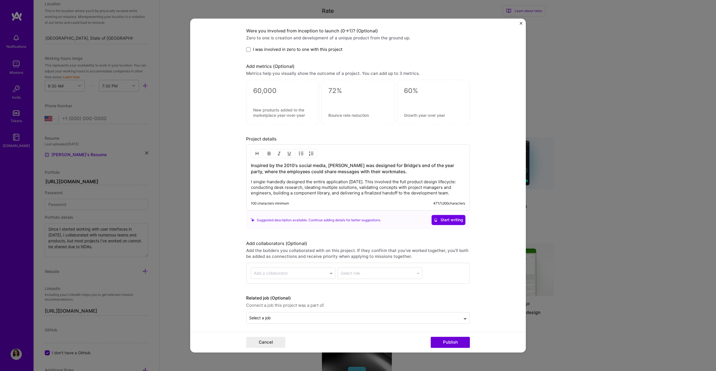
scroll to position [477, 0]
click at [259, 321] on div "Select a job" at bounding box center [353, 316] width 214 height 11
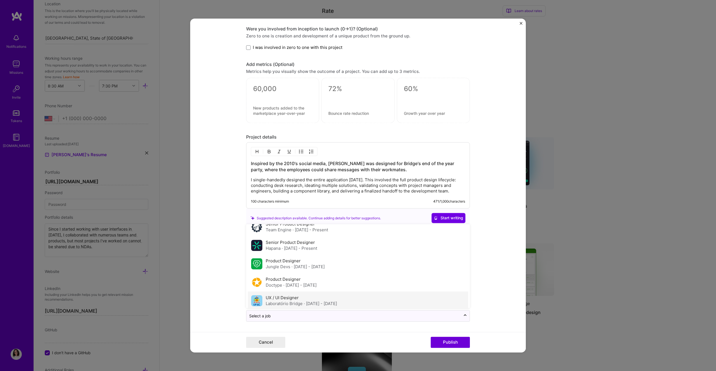
scroll to position [9, 0]
click at [273, 304] on div "Laboratório Bridge · [DATE] - [DATE]" at bounding box center [301, 303] width 71 height 6
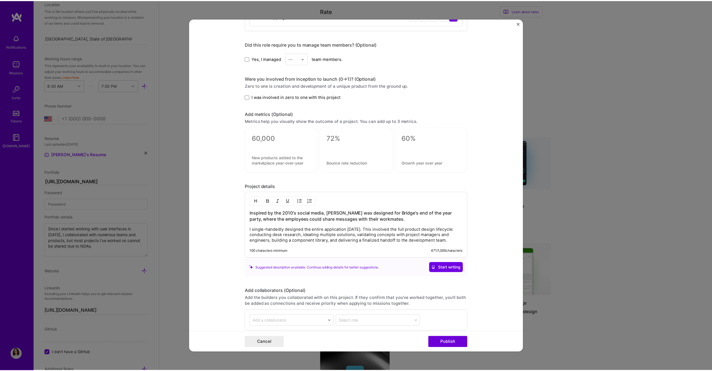
scroll to position [477, 0]
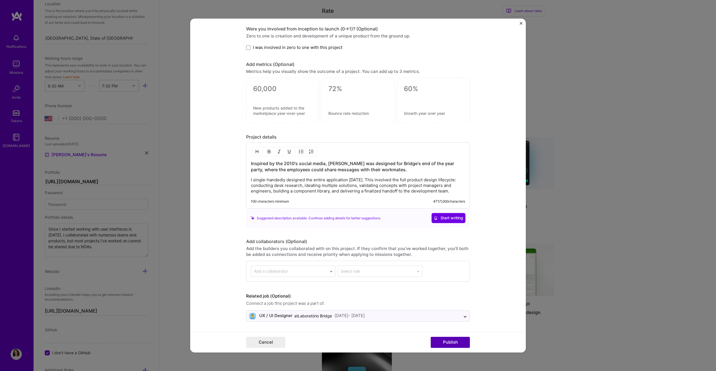
click at [448, 341] on button "Publish" at bounding box center [450, 342] width 39 height 11
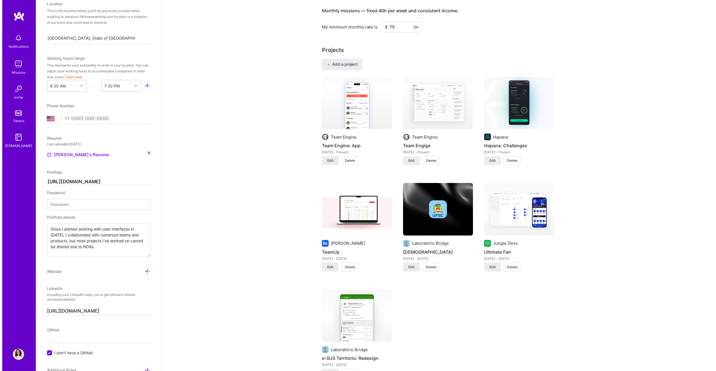
scroll to position [350, 0]
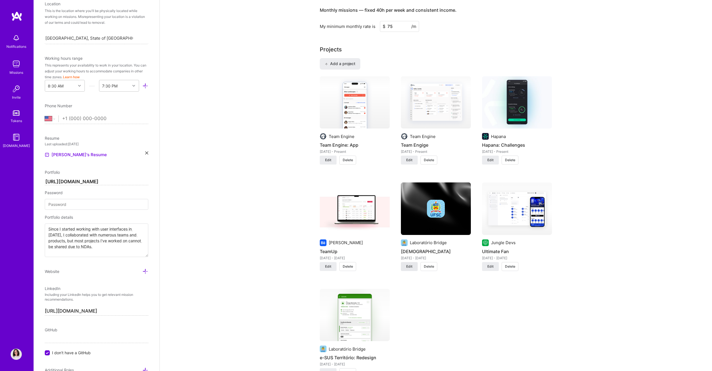
click at [410, 268] on span "Edit" at bounding box center [409, 266] width 6 height 5
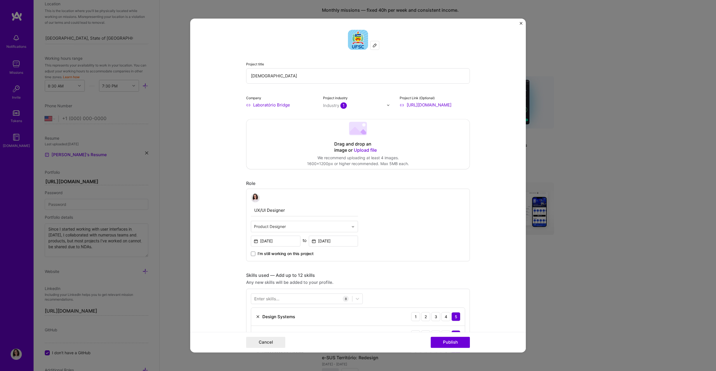
click at [354, 151] on span "Upload file" at bounding box center [365, 150] width 23 height 6
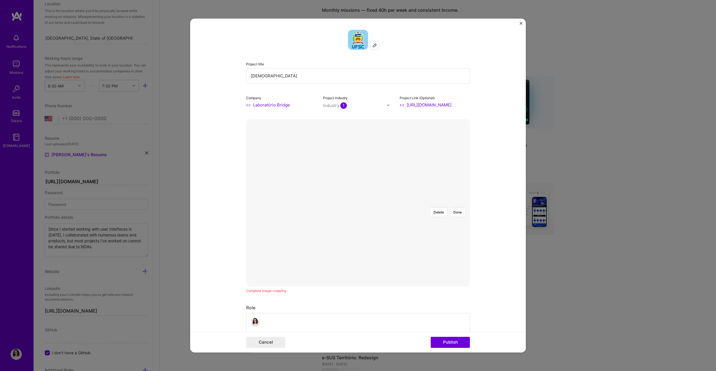
click at [419, 228] on div at bounding box center [456, 276] width 196 height 147
click at [456, 207] on button "Done" at bounding box center [458, 212] width 16 height 10
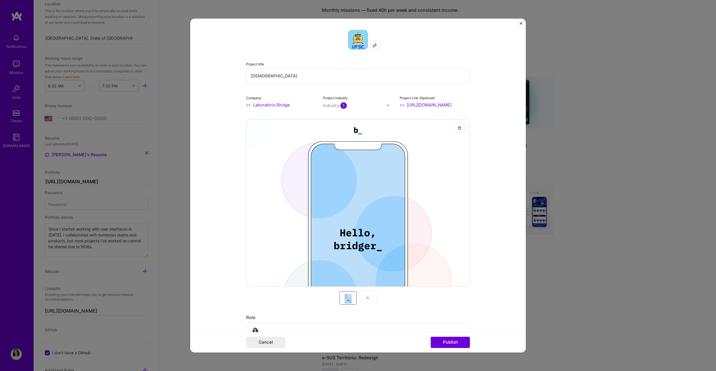
click at [343, 78] on input "[DEMOGRAPHIC_DATA]" at bounding box center [358, 75] width 224 height 15
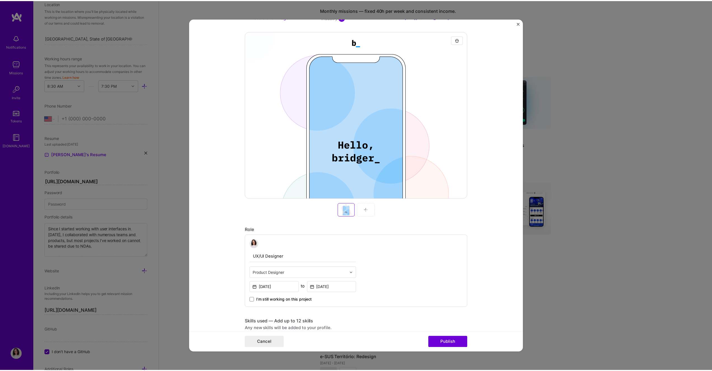
scroll to position [0, 0]
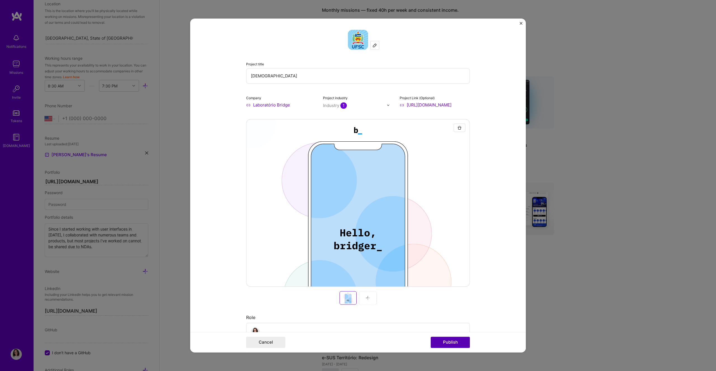
click at [450, 339] on button "Publish" at bounding box center [450, 342] width 39 height 11
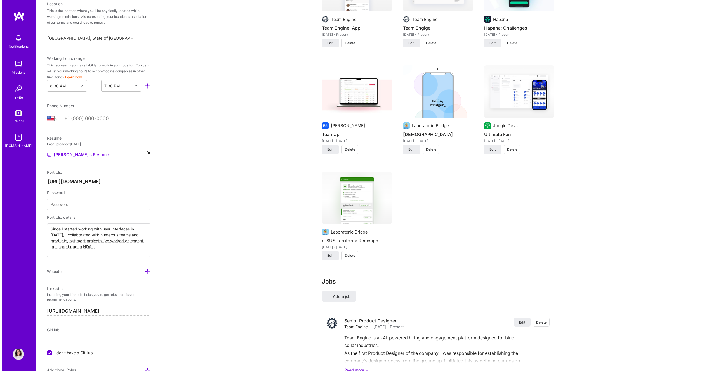
scroll to position [463, 0]
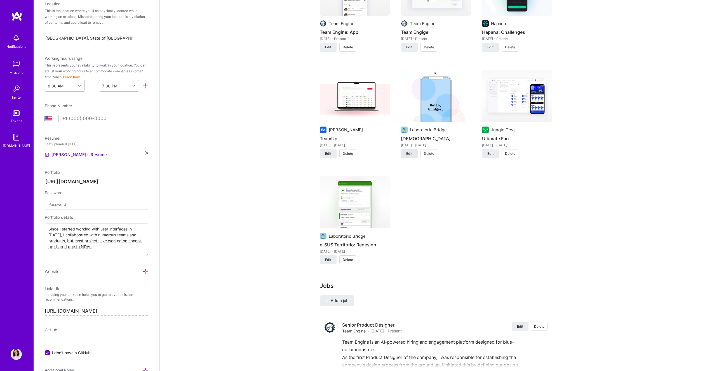
click at [407, 155] on span "Edit" at bounding box center [409, 153] width 6 height 5
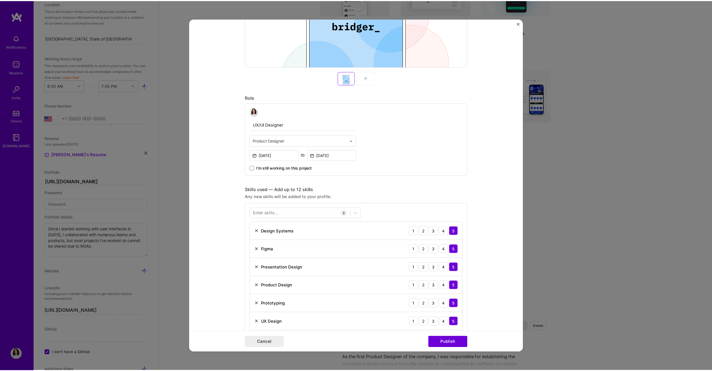
scroll to position [206, 0]
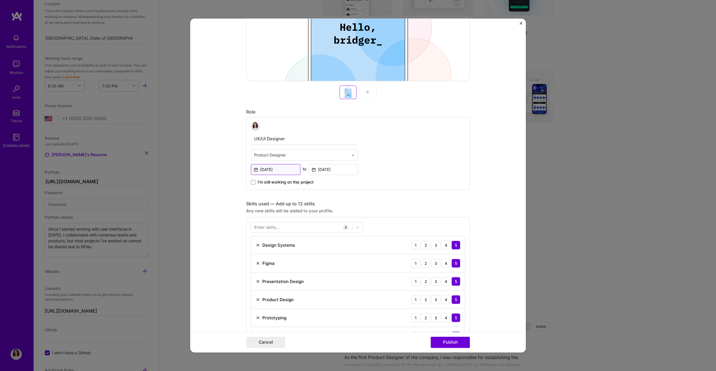
click at [269, 173] on input "[DATE]" at bounding box center [275, 169] width 49 height 11
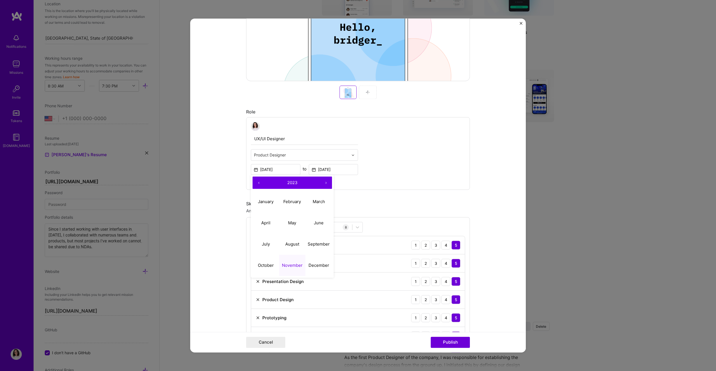
click at [258, 183] on button "‹" at bounding box center [258, 183] width 12 height 12
click at [288, 263] on abbr "November" at bounding box center [292, 265] width 21 height 5
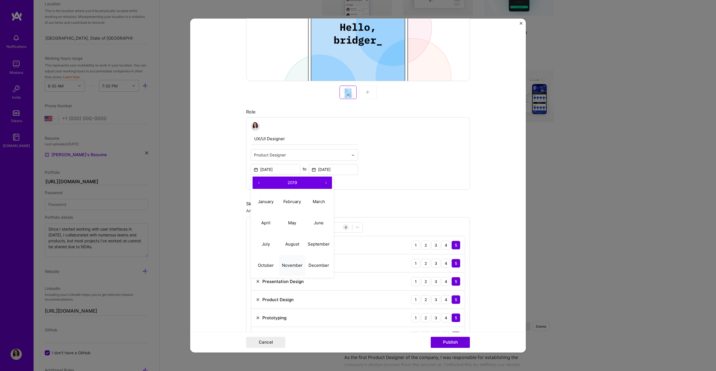
type input "[DATE]"
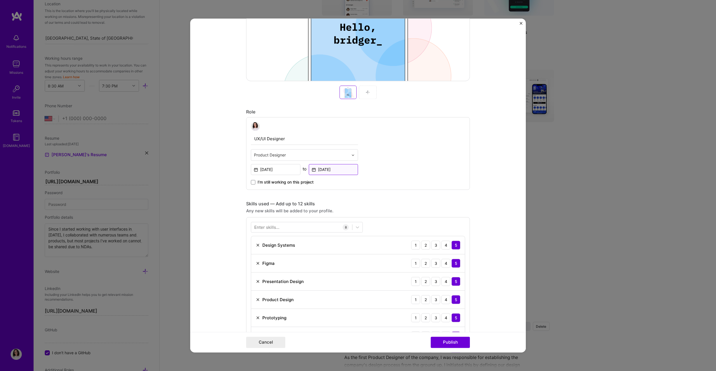
click at [316, 172] on input "[DATE]" at bounding box center [333, 169] width 49 height 11
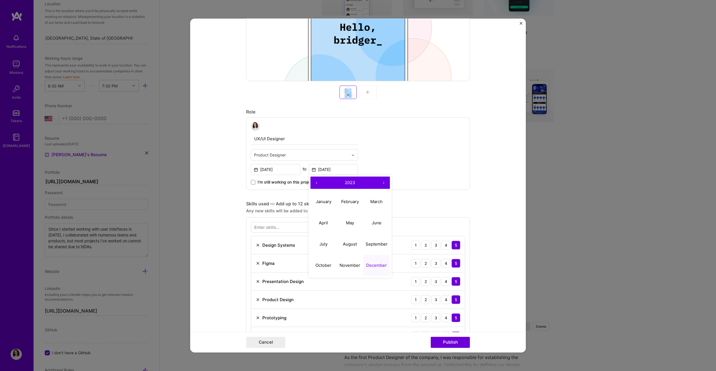
click at [317, 184] on button "‹" at bounding box center [316, 183] width 12 height 12
click at [372, 261] on button "December" at bounding box center [376, 265] width 27 height 21
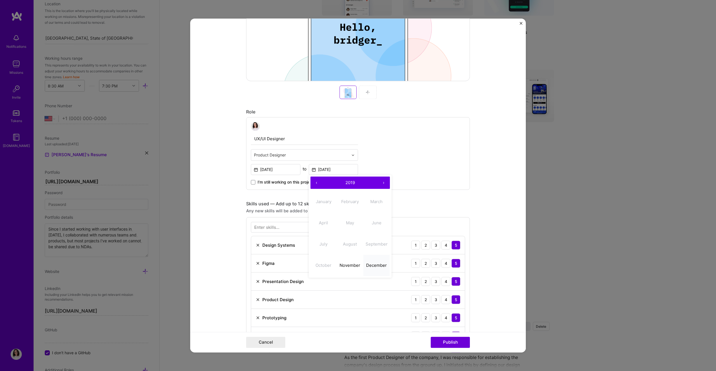
type input "[DATE]"
click at [450, 339] on button "Publish" at bounding box center [450, 342] width 39 height 11
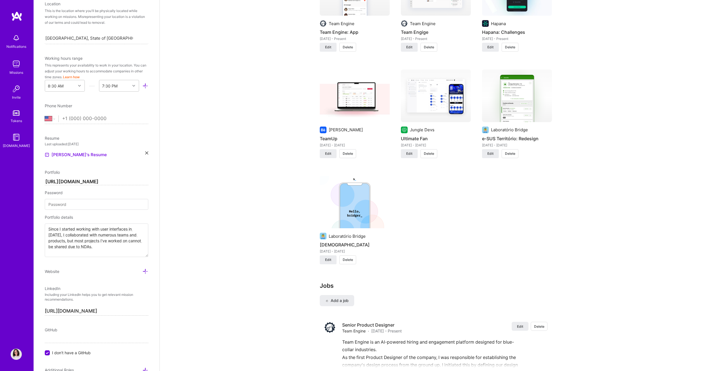
click at [591, 158] on div "About me What you write here will be shared with companies. Enter at least 100 …" at bounding box center [436, 173] width 552 height 1227
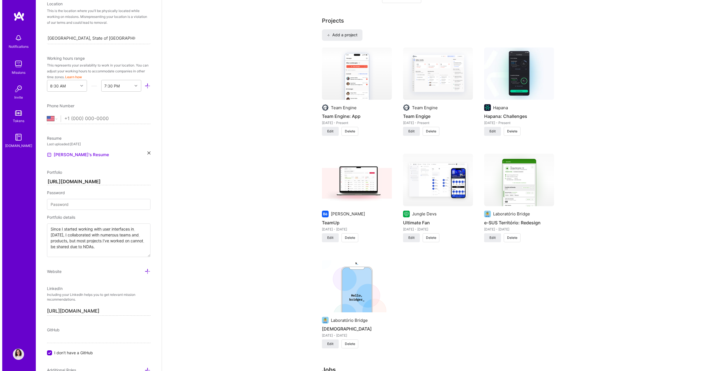
scroll to position [378, 0]
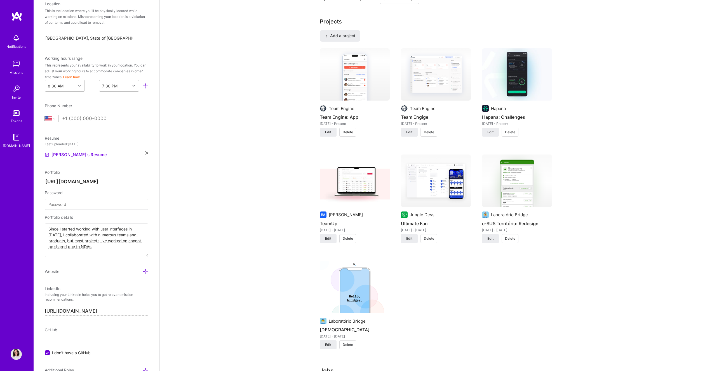
click at [459, 182] on img at bounding box center [436, 181] width 70 height 53
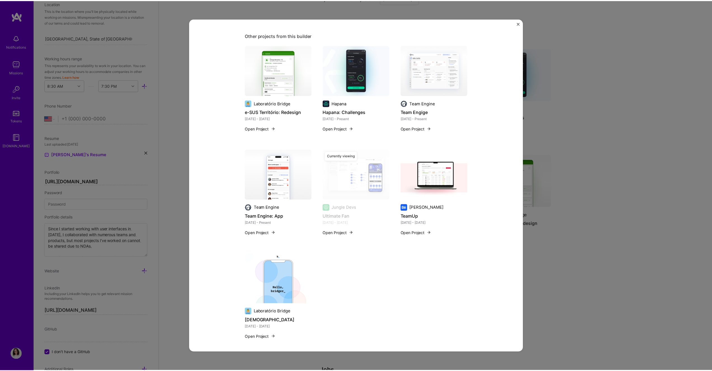
scroll to position [555, 0]
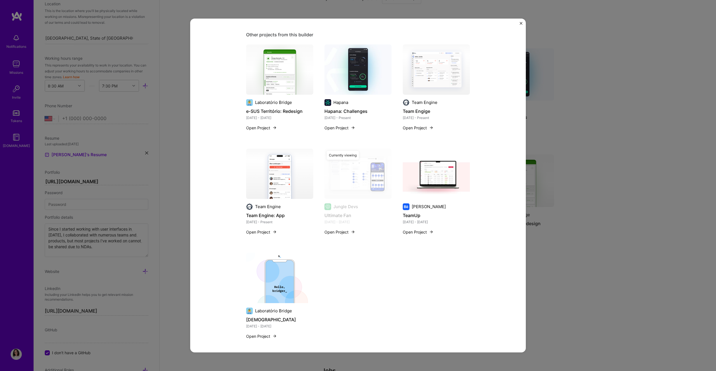
click at [588, 175] on div "Ultimate Fan Jungle Devs Sports, Events Project link Role Product Designer [DAT…" at bounding box center [358, 185] width 716 height 371
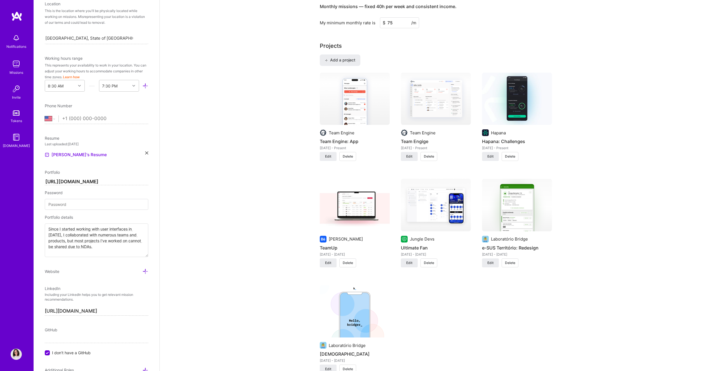
scroll to position [354, 0]
click at [516, 213] on img at bounding box center [517, 204] width 70 height 53
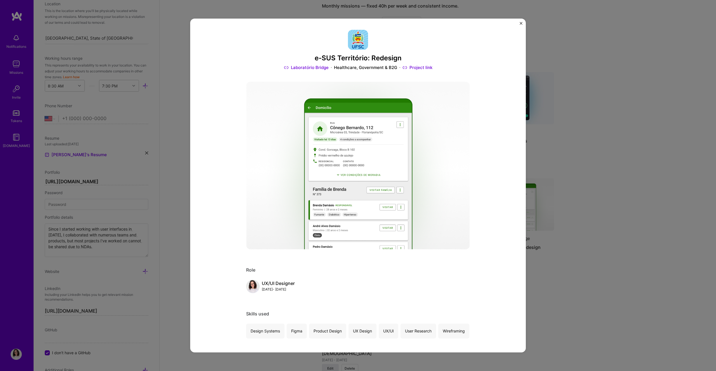
click at [577, 213] on div "e-SUS Território: Redesign Laboratório Bridge Healthcare, Government & B2G Proj…" at bounding box center [358, 185] width 716 height 371
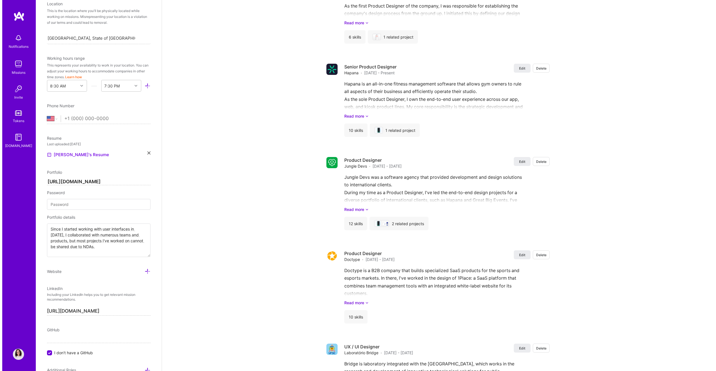
scroll to position [878, 0]
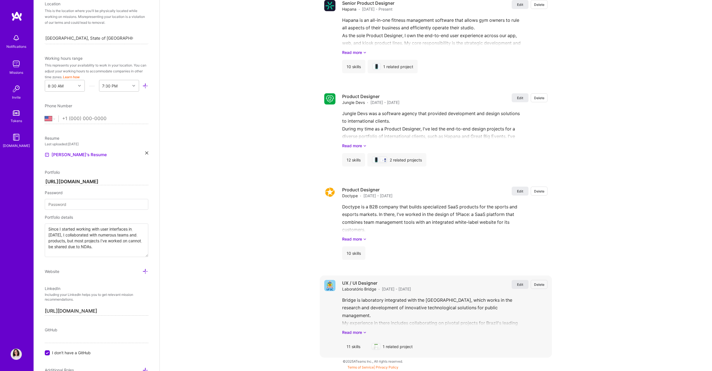
click at [521, 286] on span "Edit" at bounding box center [520, 284] width 6 height 5
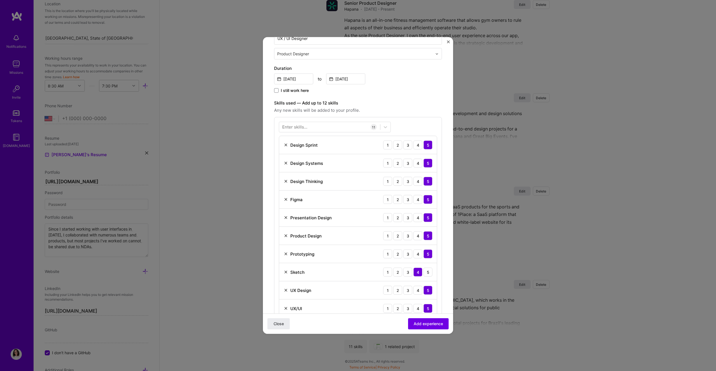
scroll to position [329, 0]
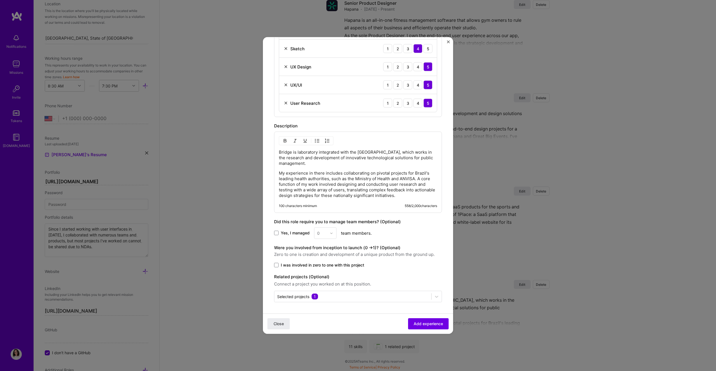
click at [325, 303] on form "Create a job experience Jobs help companies understand your past experience. Co…" at bounding box center [358, 26] width 190 height 615
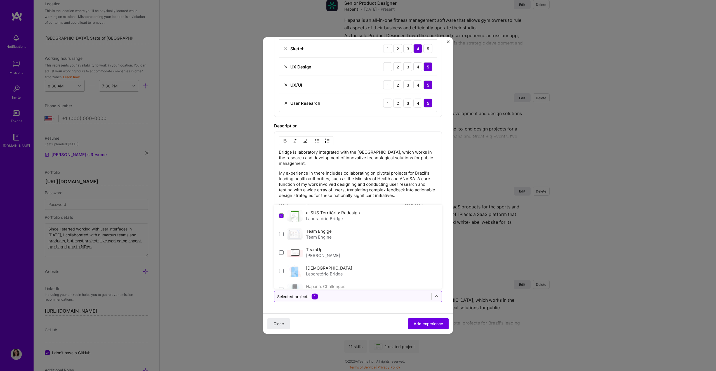
click at [326, 299] on div at bounding box center [352, 296] width 151 height 7
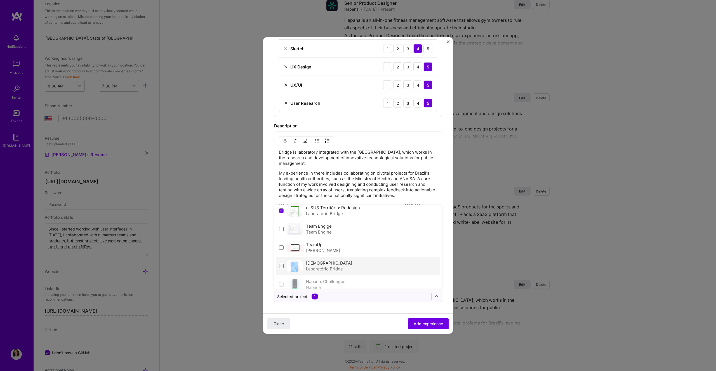
click at [337, 268] on div "Laboratório Bridge" at bounding box center [329, 269] width 46 height 6
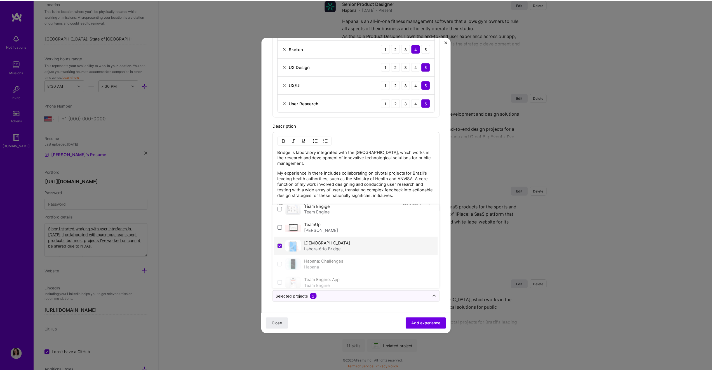
scroll to position [0, 0]
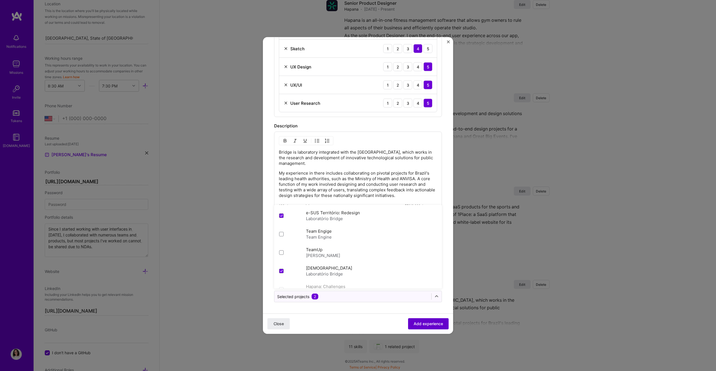
click at [414, 326] on span "Add experience" at bounding box center [428, 324] width 29 height 6
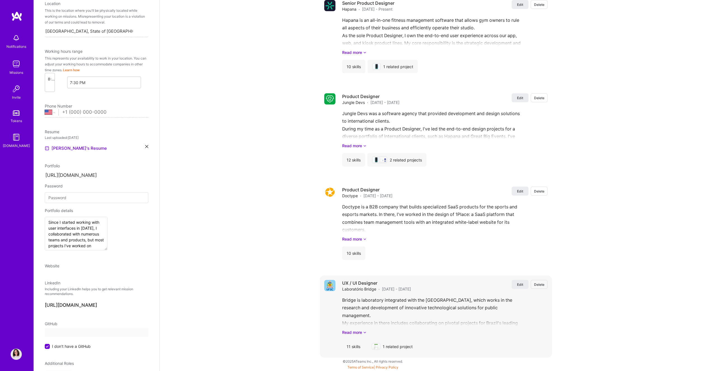
select select "US"
select select "Future Date"
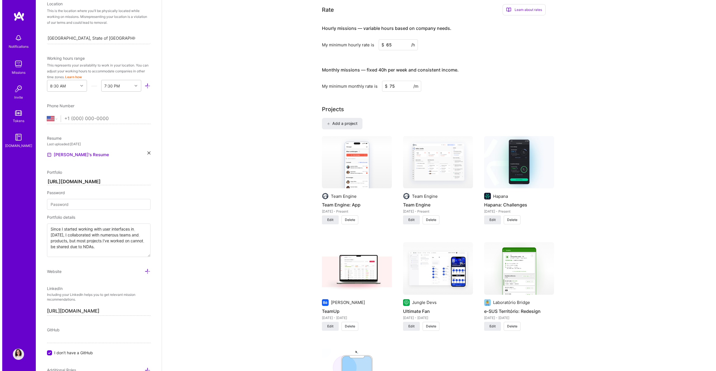
scroll to position [295, 0]
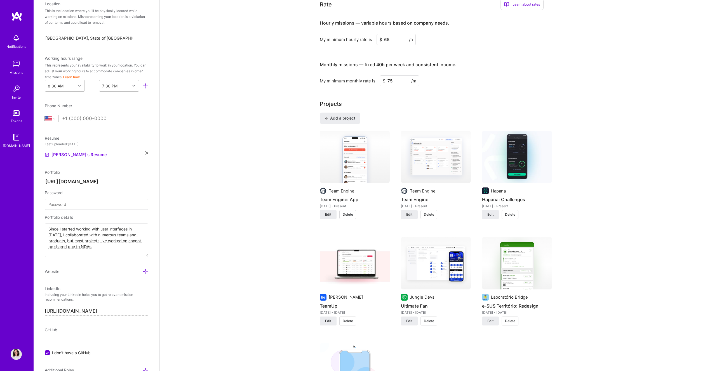
click at [346, 271] on img at bounding box center [355, 263] width 70 height 53
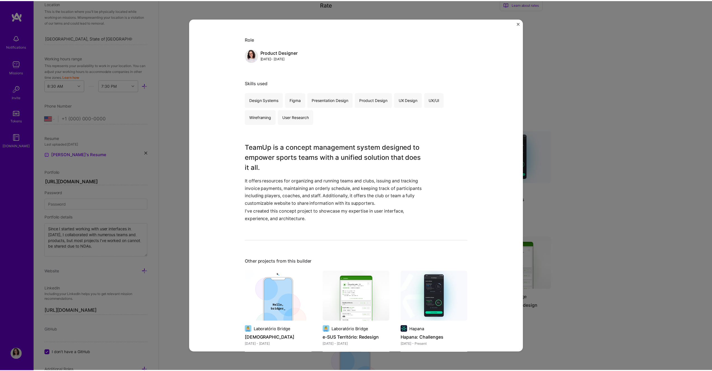
scroll to position [230, 0]
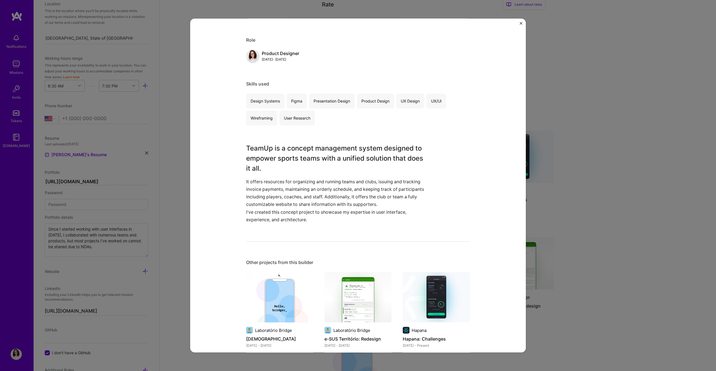
click at [576, 252] on div "TeamUp [PERSON_NAME] Sports Project link Role Product Designer [DATE] - [DATE] …" at bounding box center [358, 185] width 716 height 371
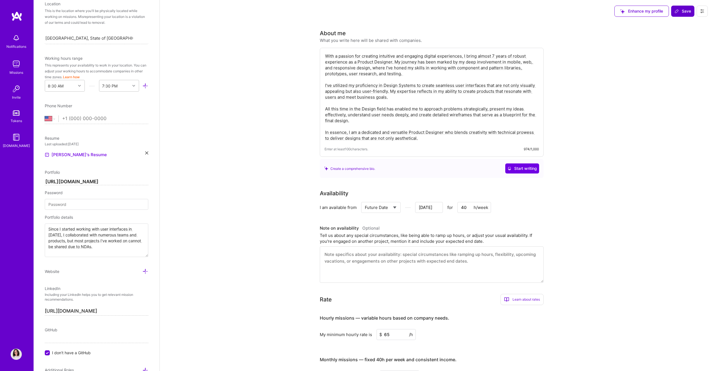
click at [676, 11] on icon at bounding box center [676, 11] width 4 height 4
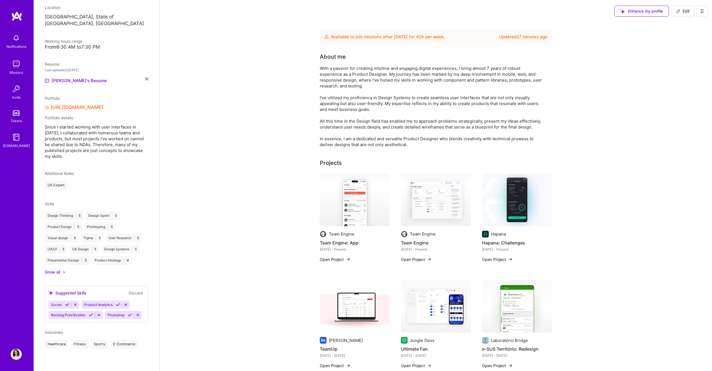
click at [353, 162] on div "Projects" at bounding box center [436, 163] width 232 height 8
click at [338, 160] on div "Projects" at bounding box center [331, 163] width 22 height 8
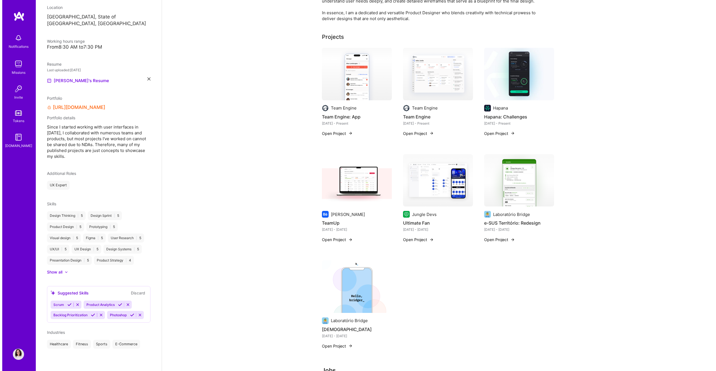
scroll to position [125, 0]
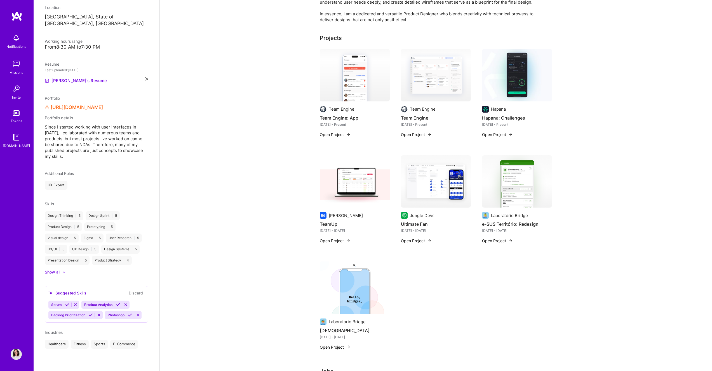
click at [452, 203] on img at bounding box center [436, 181] width 70 height 53
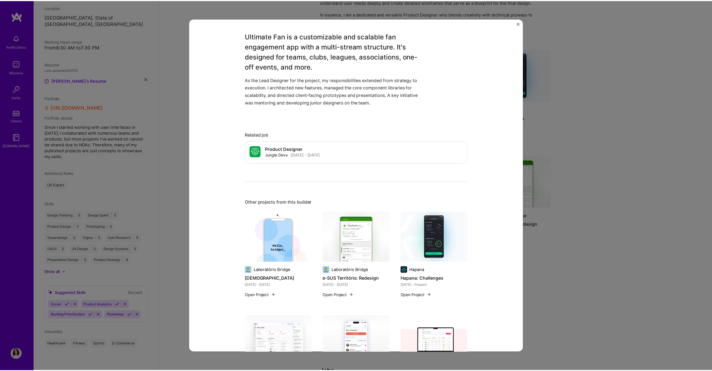
scroll to position [213, 0]
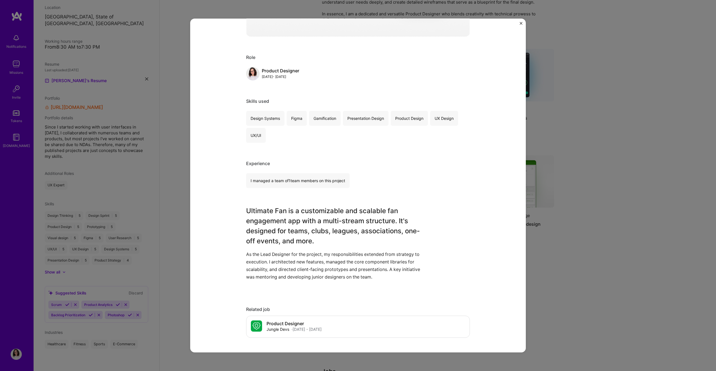
click at [520, 24] on img "Close" at bounding box center [520, 23] width 3 height 3
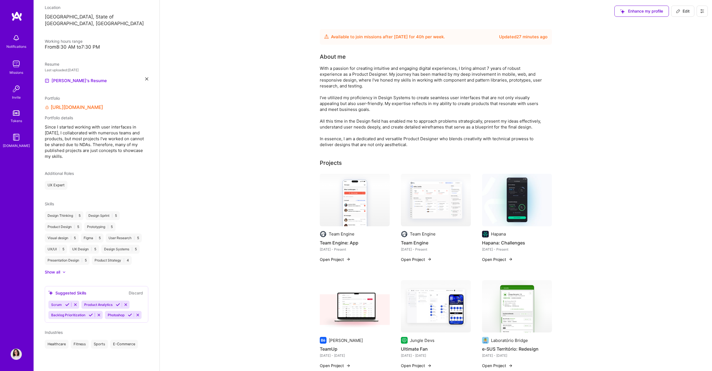
click at [681, 12] on span "Edit" at bounding box center [683, 11] width 14 height 6
select select "US"
select select "Future Date"
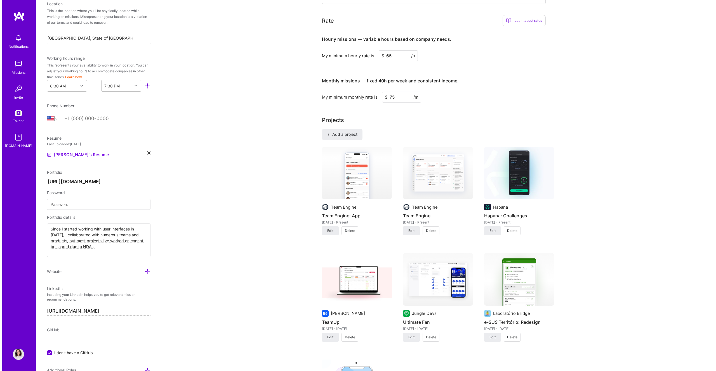
scroll to position [280, 0]
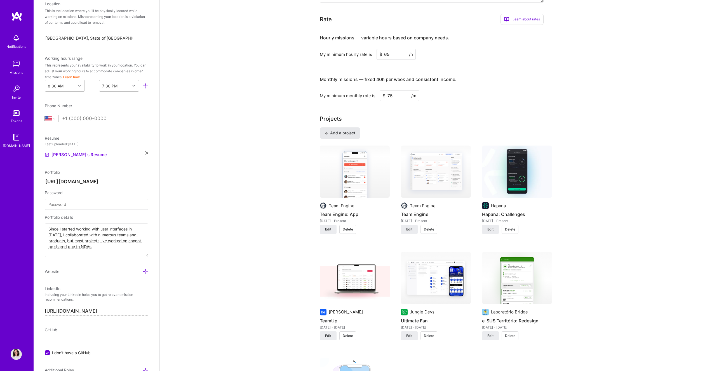
click at [354, 132] on span "Add a project" at bounding box center [340, 133] width 30 height 6
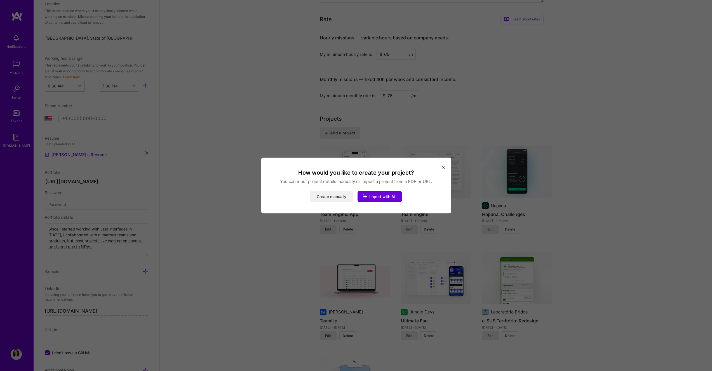
click at [342, 200] on button "Create manually" at bounding box center [331, 196] width 43 height 11
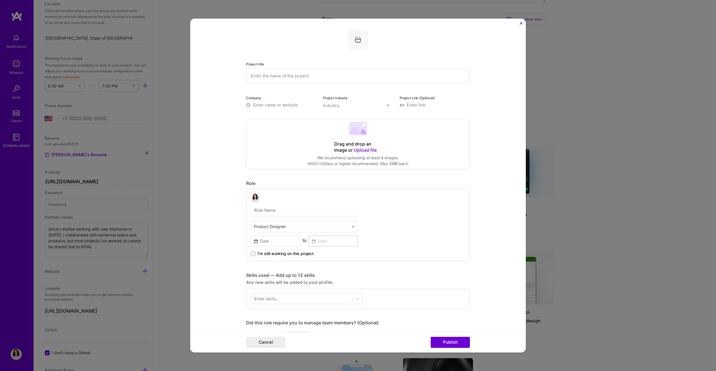
click at [339, 72] on input "text" at bounding box center [358, 75] width 224 height 15
type input "TeamUp: Landing Page"
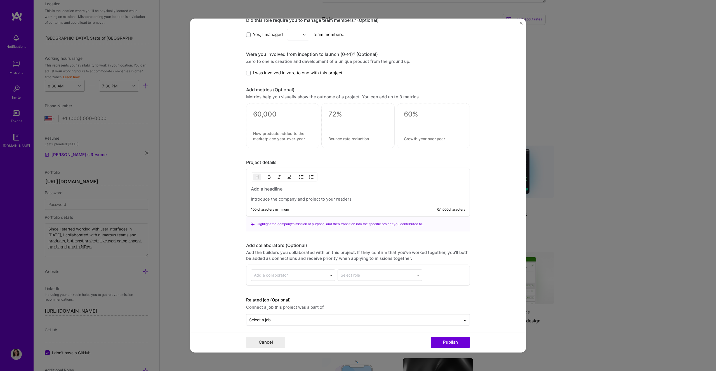
scroll to position [307, 0]
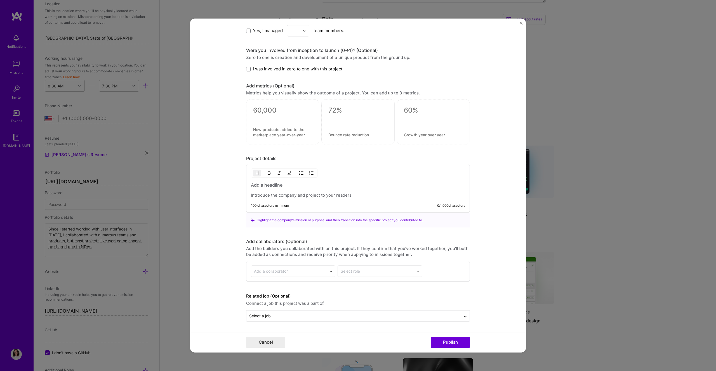
click at [294, 183] on h3 at bounding box center [358, 185] width 214 height 6
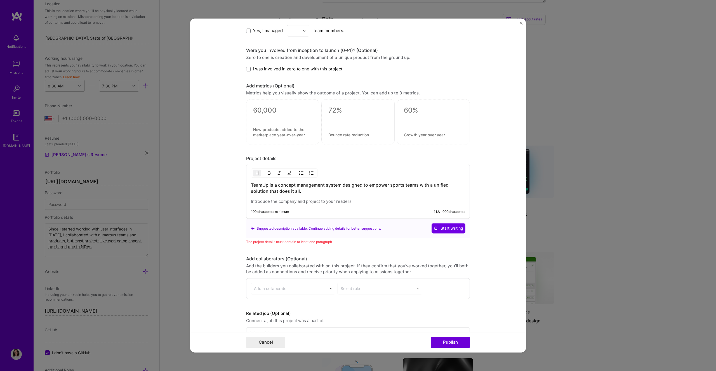
click at [329, 200] on p at bounding box center [358, 202] width 214 height 6
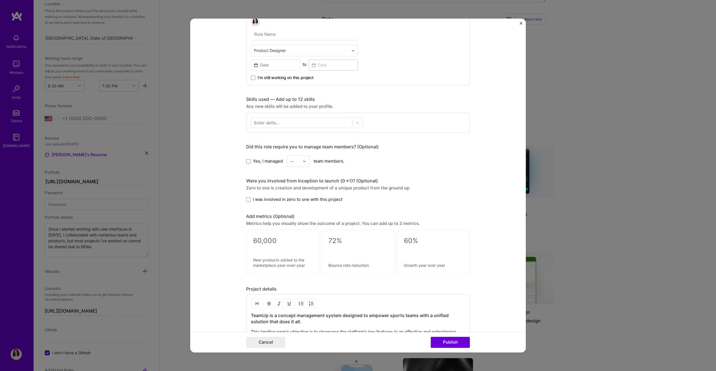
scroll to position [175, 0]
click at [286, 200] on span "I was involved in zero to one with this project" at bounding box center [297, 201] width 89 height 6
click at [0, 0] on input "I was involved in zero to one with this project" at bounding box center [0, 0] width 0 height 0
click at [286, 200] on span "I was involved in zero to one with this project" at bounding box center [297, 201] width 89 height 6
click at [0, 0] on input "I was involved in zero to one with this project" at bounding box center [0, 0] width 0 height 0
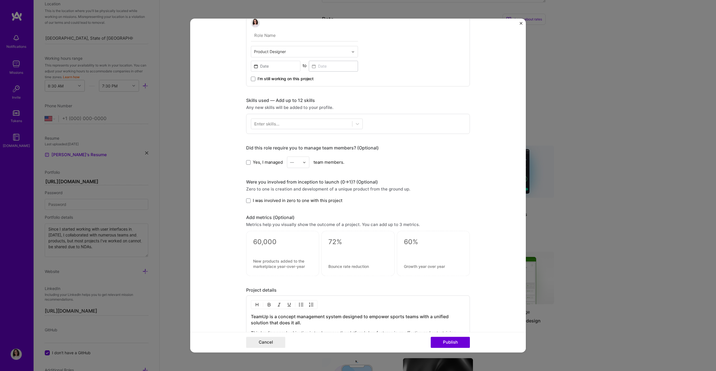
click at [278, 200] on span "I was involved in zero to one with this project" at bounding box center [297, 201] width 89 height 6
click at [0, 0] on input "I was involved in zero to one with this project" at bounding box center [0, 0] width 0 height 0
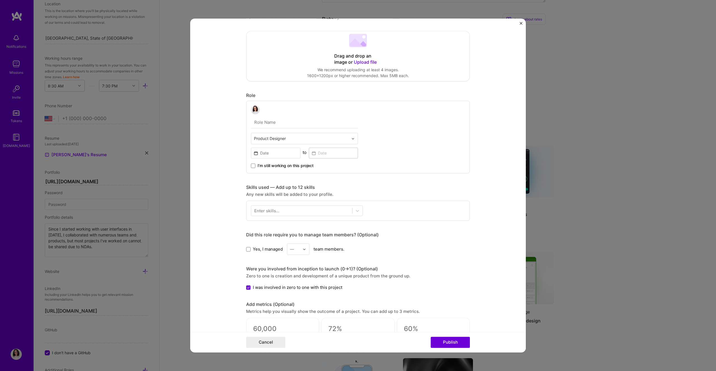
scroll to position [73, 0]
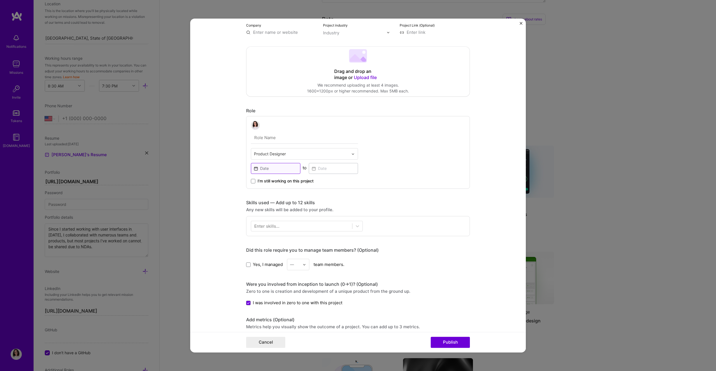
click at [270, 169] on input at bounding box center [275, 168] width 49 height 11
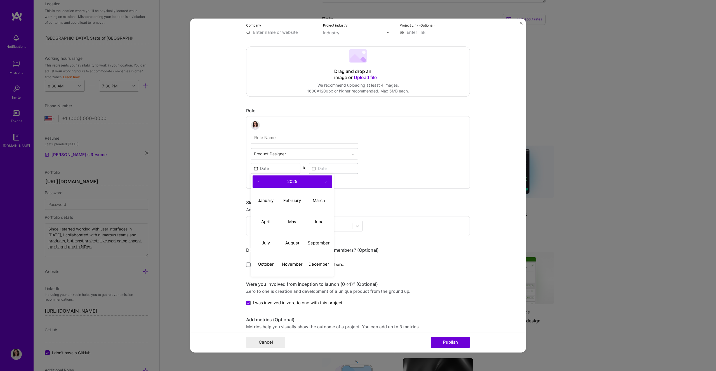
click at [254, 179] on button "‹" at bounding box center [258, 182] width 12 height 12
click at [268, 266] on abbr "October" at bounding box center [266, 264] width 16 height 5
type input "[DATE]"
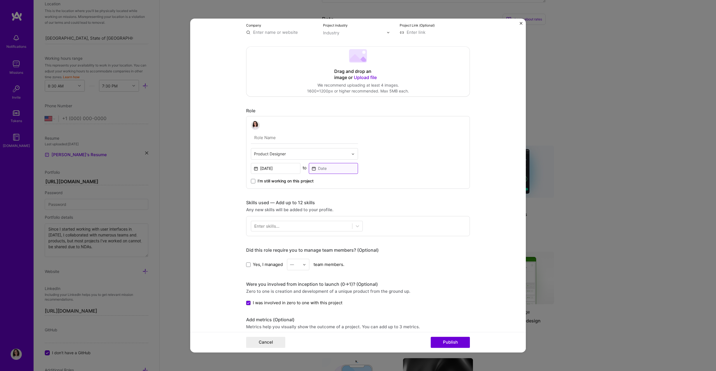
click at [326, 169] on input at bounding box center [333, 168] width 49 height 11
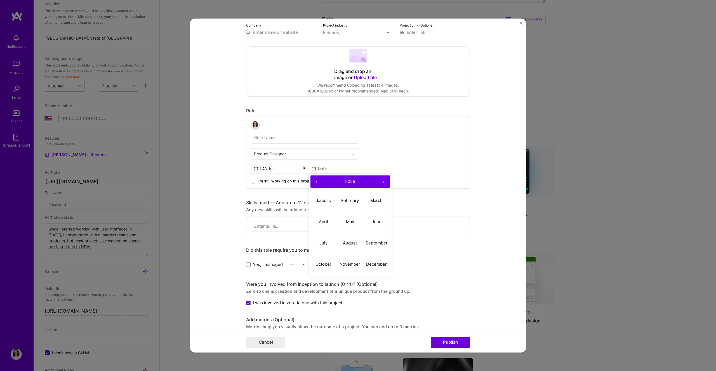
click at [315, 179] on button "‹" at bounding box center [316, 182] width 12 height 12
click at [379, 268] on button "December" at bounding box center [376, 264] width 27 height 21
type input "[DATE]"
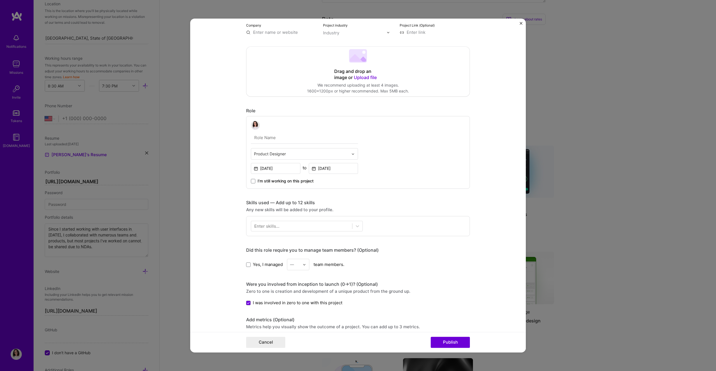
click at [278, 143] on input "text" at bounding box center [304, 138] width 107 height 12
type input "Product Designer"
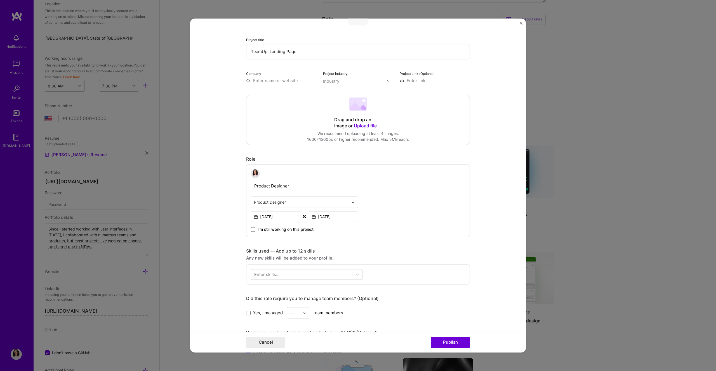
scroll to position [24, 0]
click at [349, 127] on div "Drag and drop an image or Upload file" at bounding box center [358, 123] width 48 height 12
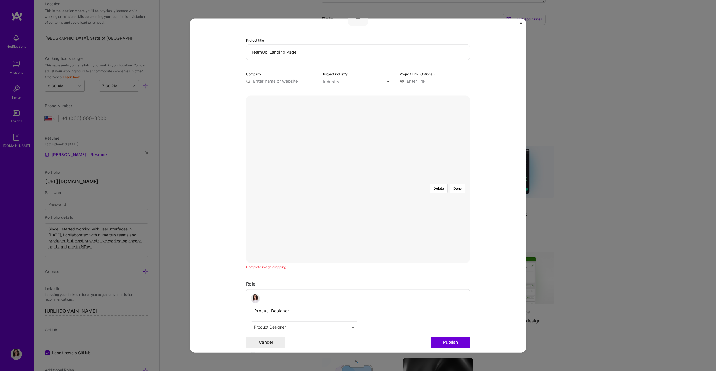
click at [430, 179] on div at bounding box center [458, 254] width 201 height 151
click at [419, 189] on div at bounding box center [458, 264] width 201 height 151
click at [432, 187] on div at bounding box center [458, 262] width 201 height 151
click at [456, 184] on button "Done" at bounding box center [458, 189] width 16 height 10
click at [289, 84] on div "Project title TeamUp: Landing Page Company Project industry Industry Project Li…" at bounding box center [358, 375] width 224 height 739
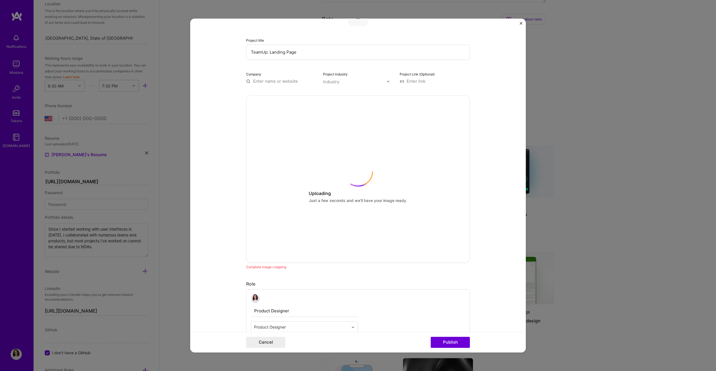
click at [288, 81] on input "text" at bounding box center [281, 81] width 70 height 6
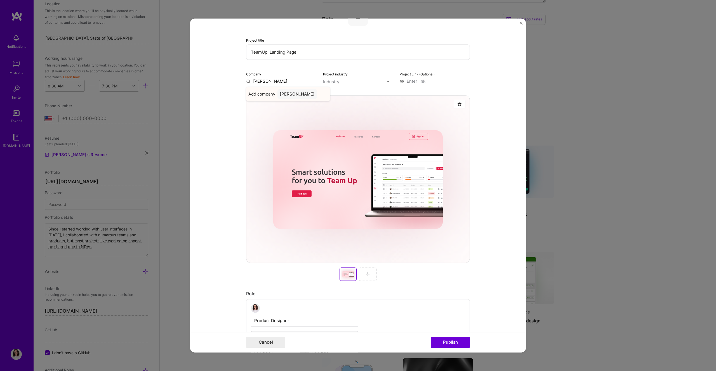
type input "[PERSON_NAME]"
click at [287, 93] on div "[PERSON_NAME]" at bounding box center [296, 94] width 39 height 10
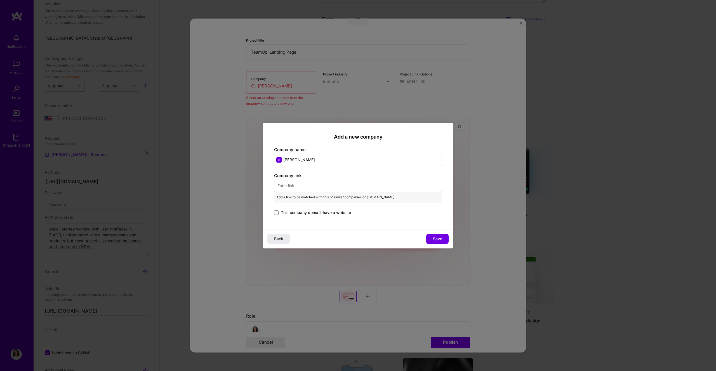
click at [359, 184] on input "text" at bounding box center [358, 186] width 168 height 12
paste input "[URL][DOMAIN_NAME]"
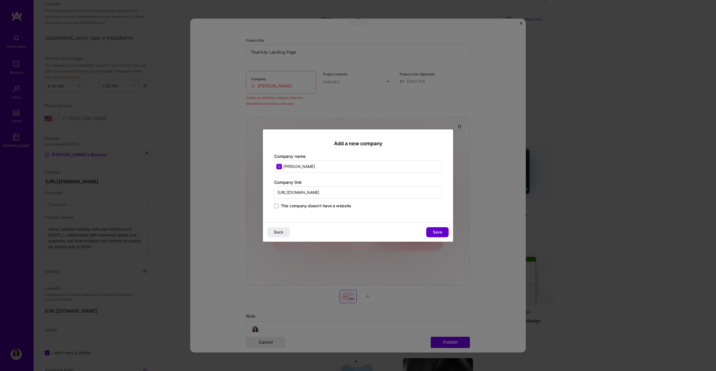
type input "[URL][DOMAIN_NAME]"
click at [440, 232] on span "Save" at bounding box center [437, 233] width 9 height 6
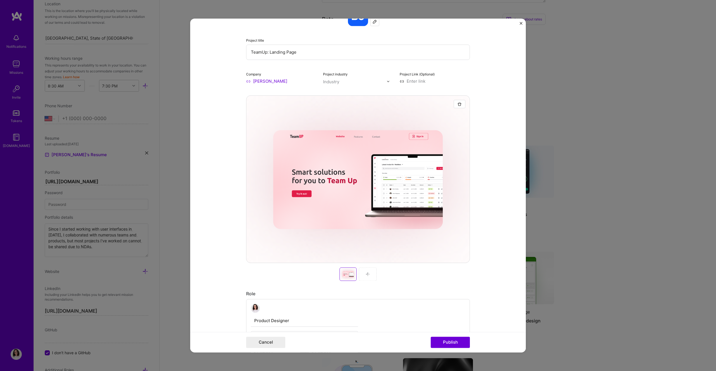
click at [422, 81] on input at bounding box center [435, 81] width 70 height 6
paste input "[URL][DOMAIN_NAME]"
type input "[URL][DOMAIN_NAME]"
click at [332, 84] on div "Industry" at bounding box center [331, 82] width 16 height 6
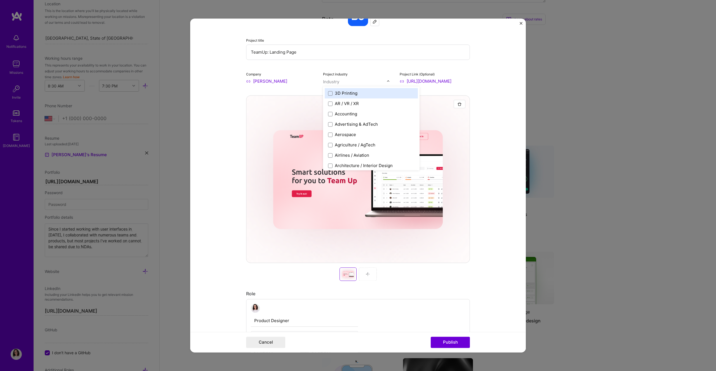
scroll to position [0, 0]
type input "spor"
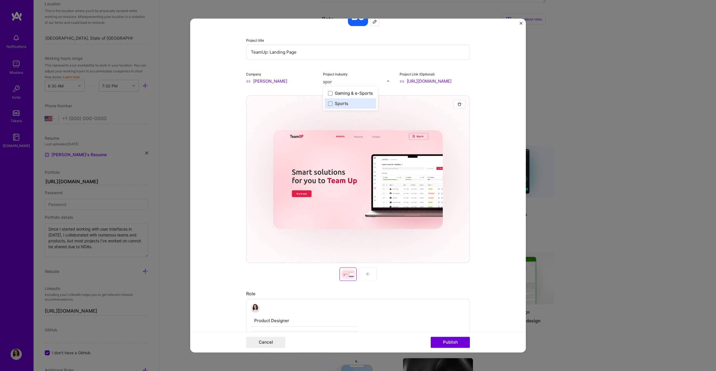
click at [346, 102] on div "Sports" at bounding box center [341, 104] width 13 height 6
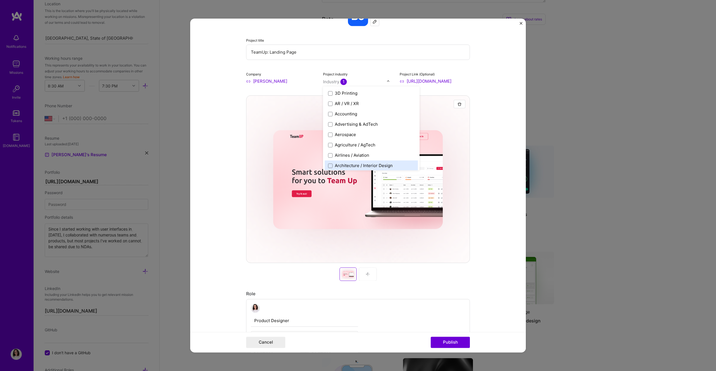
click at [487, 201] on form "Project title TeamUp: Landing Page Company [PERSON_NAME] Project industry optio…" at bounding box center [358, 185] width 336 height 334
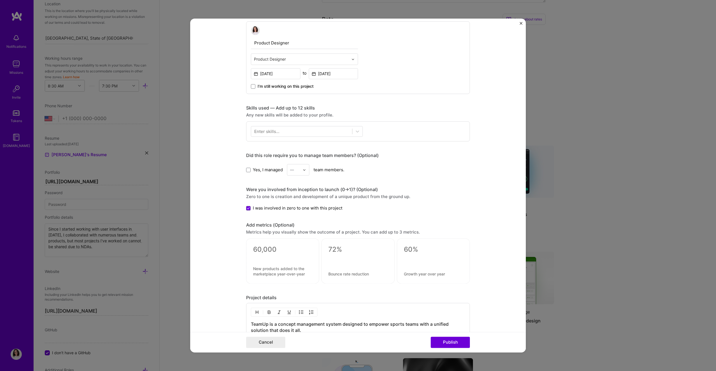
scroll to position [298, 0]
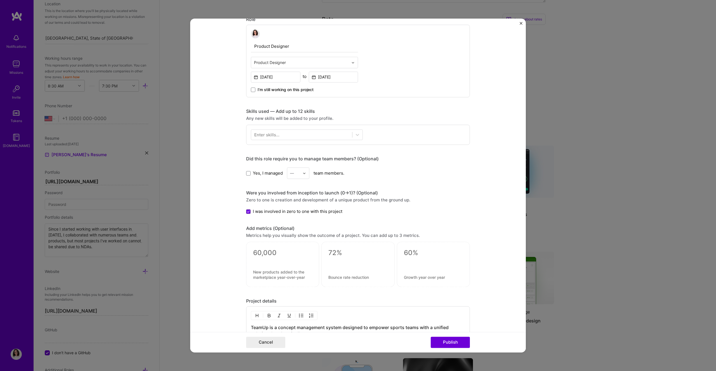
click at [261, 136] on div "Enter skills..." at bounding box center [266, 135] width 25 height 6
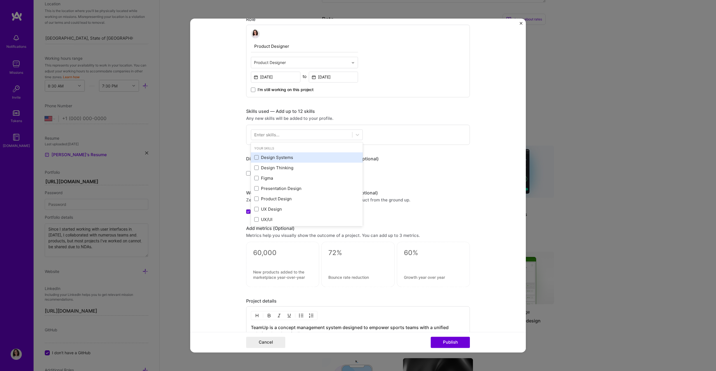
click at [279, 158] on div "Design Systems" at bounding box center [306, 158] width 105 height 6
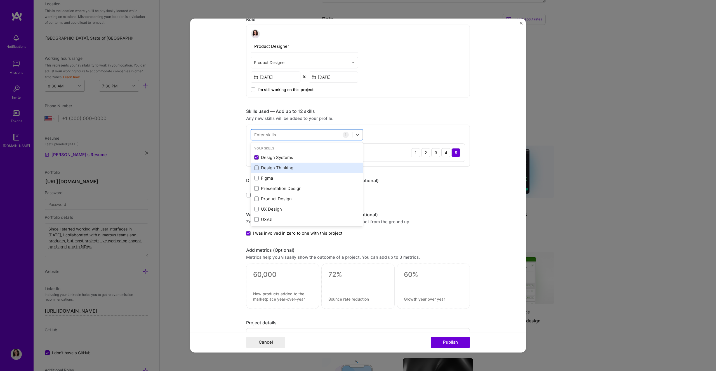
click at [279, 166] on div "Design Thinking" at bounding box center [306, 168] width 105 height 6
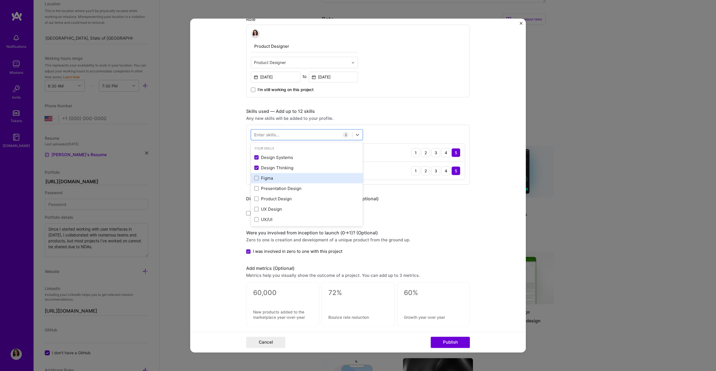
click at [274, 174] on div "Figma" at bounding box center [307, 178] width 112 height 10
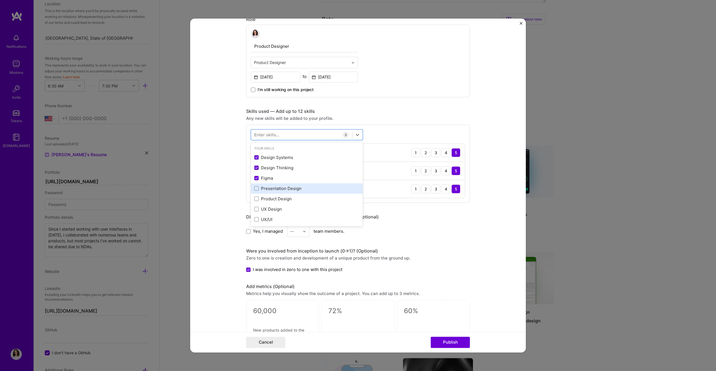
click at [277, 192] on div "Presentation Design" at bounding box center [307, 188] width 112 height 10
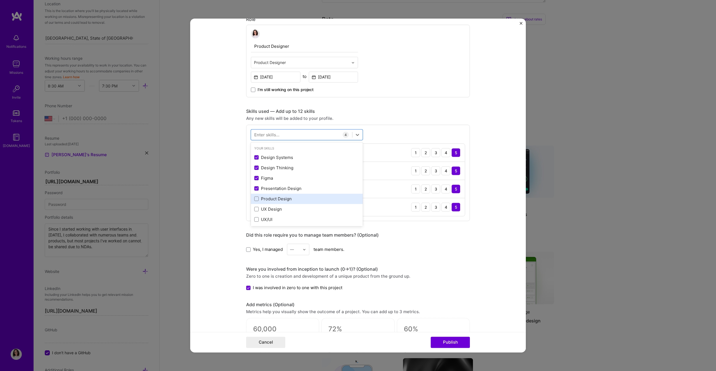
click at [274, 200] on div "Product Design" at bounding box center [306, 199] width 105 height 6
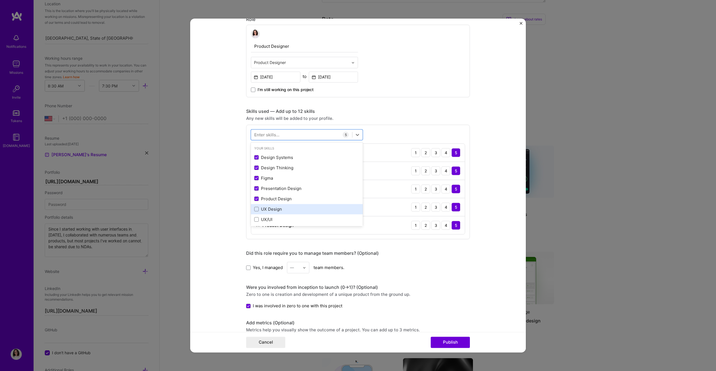
click at [271, 207] on div "UX Design" at bounding box center [306, 209] width 105 height 6
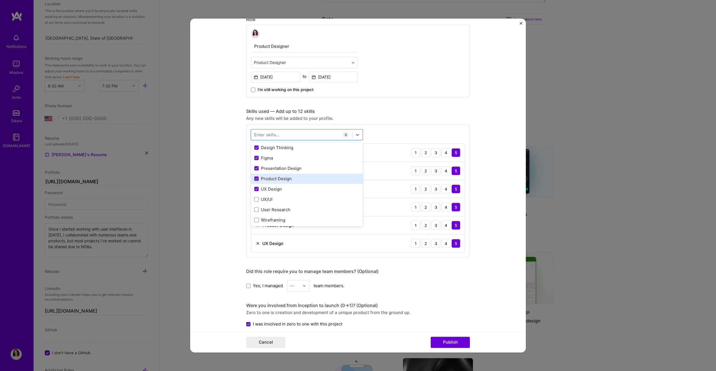
scroll to position [41, 0]
click at [284, 179] on div "UX/UI" at bounding box center [306, 179] width 105 height 6
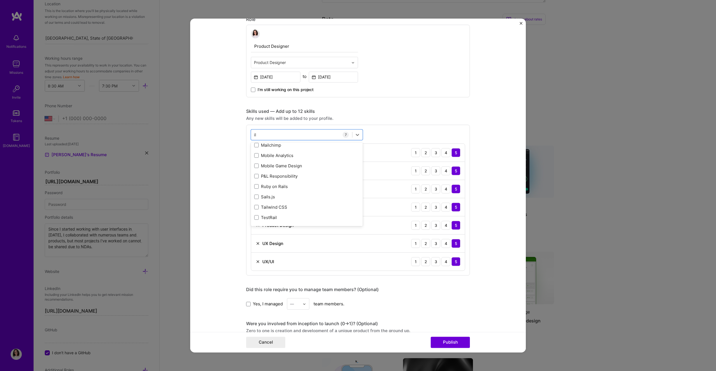
scroll to position [0, 0]
type input "illus"
click at [470, 211] on form "Project title TeamUp: Landing Page Company [PERSON_NAME] Project industry Indus…" at bounding box center [358, 185] width 336 height 334
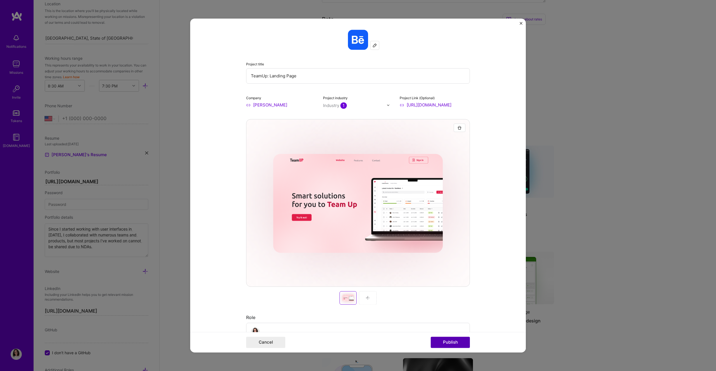
click at [449, 340] on button "Publish" at bounding box center [450, 342] width 39 height 11
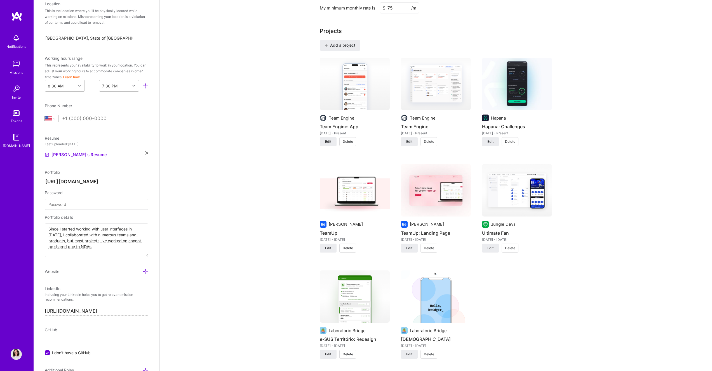
scroll to position [395, 0]
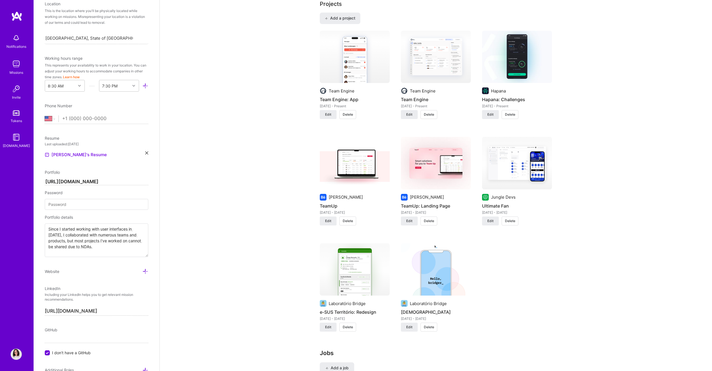
click at [590, 229] on div "About me What you write here will be shared with companies. Enter at least 100 …" at bounding box center [436, 240] width 552 height 1227
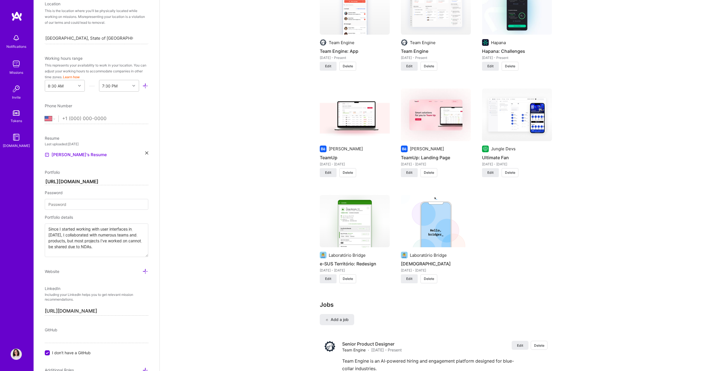
scroll to position [443, 0]
click at [365, 114] on img at bounding box center [355, 115] width 70 height 53
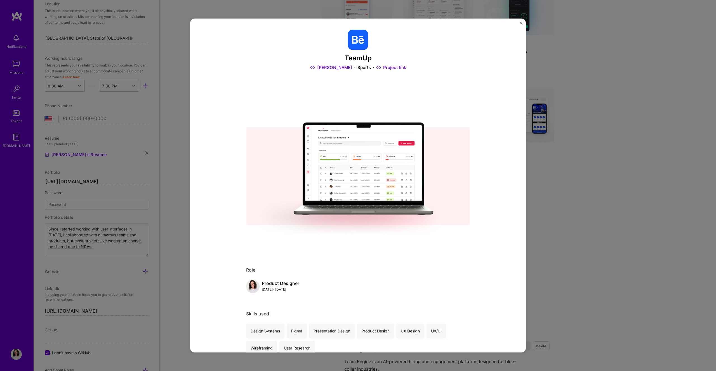
click at [578, 219] on div "TeamUp [PERSON_NAME] Sports Project link Role Product Designer [DATE] - [DATE] …" at bounding box center [358, 185] width 716 height 371
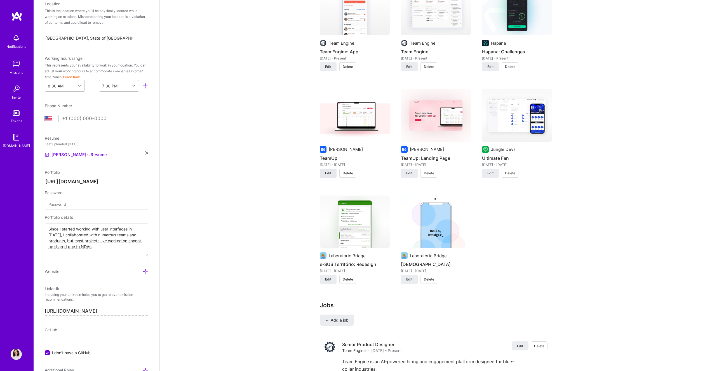
click at [326, 172] on span "Edit" at bounding box center [328, 173] width 6 height 5
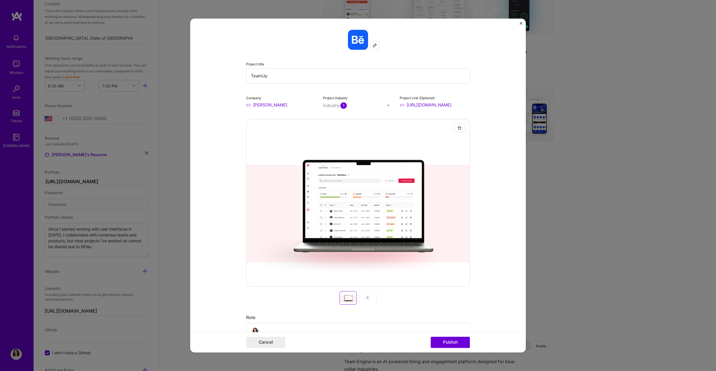
click at [431, 161] on div at bounding box center [358, 203] width 224 height 168
click at [615, 252] on div "Project title TeamUp Company [PERSON_NAME] Project industry Industry 1 Project …" at bounding box center [358, 185] width 716 height 371
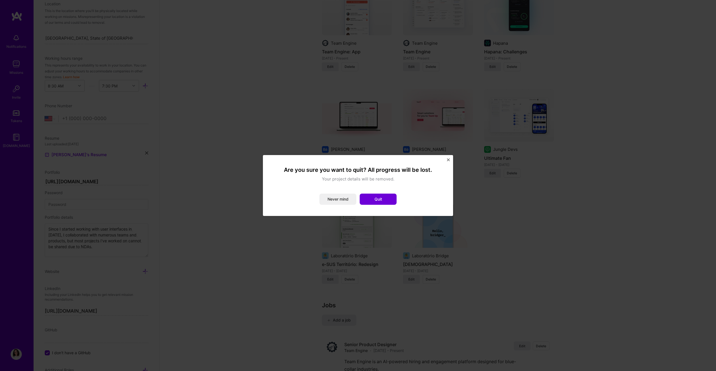
click at [615, 252] on div "Are you sure you want to quit? All progress will be lost. Your project details …" at bounding box center [358, 185] width 716 height 371
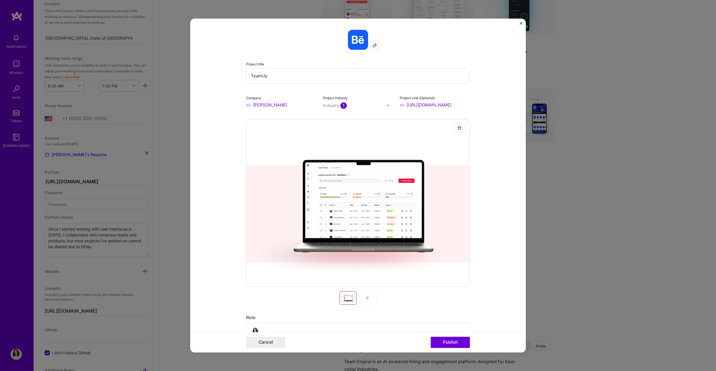
click at [521, 22] on img "Close" at bounding box center [520, 23] width 3 height 3
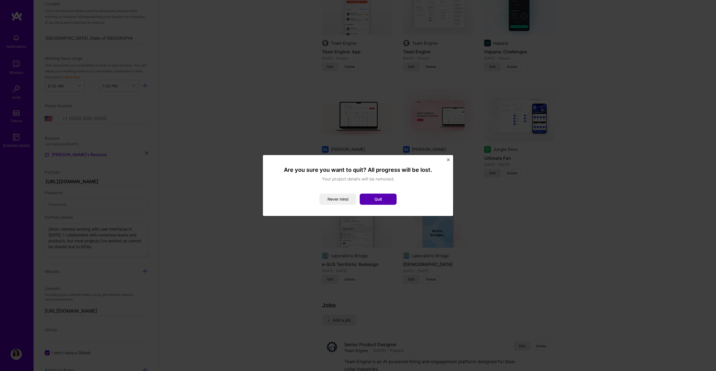
click at [381, 199] on button "Quit" at bounding box center [378, 199] width 37 height 11
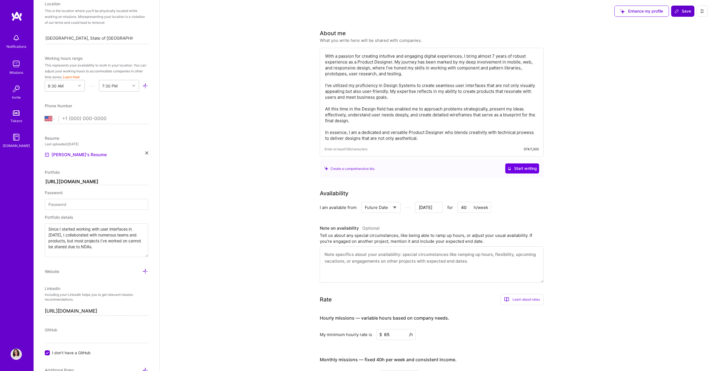
click at [678, 12] on icon at bounding box center [676, 11] width 4 height 4
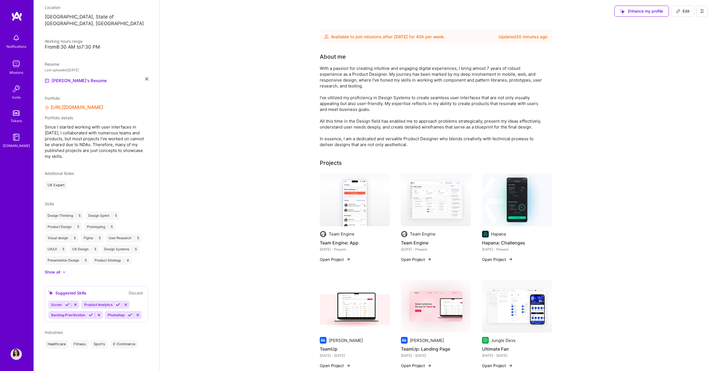
click at [131, 290] on button "Discard" at bounding box center [136, 293] width 18 height 6
click at [686, 13] on span "Edit" at bounding box center [683, 11] width 14 height 6
select select "US"
select select "Future Date"
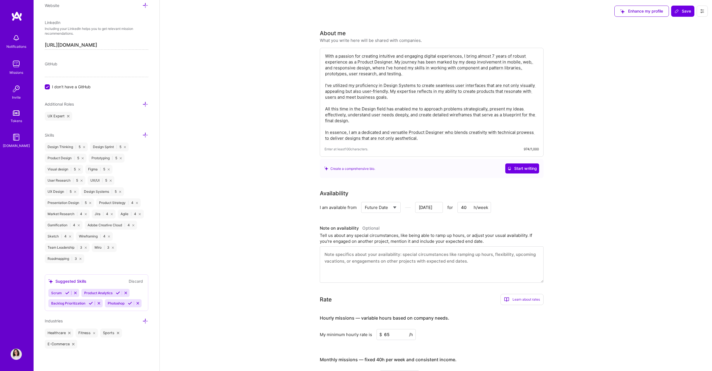
scroll to position [391, 0]
click at [142, 320] on icon at bounding box center [145, 321] width 6 height 6
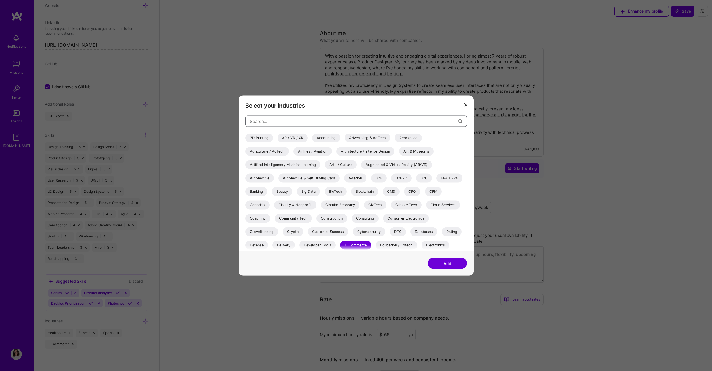
click at [266, 122] on input "modal" at bounding box center [354, 121] width 208 height 14
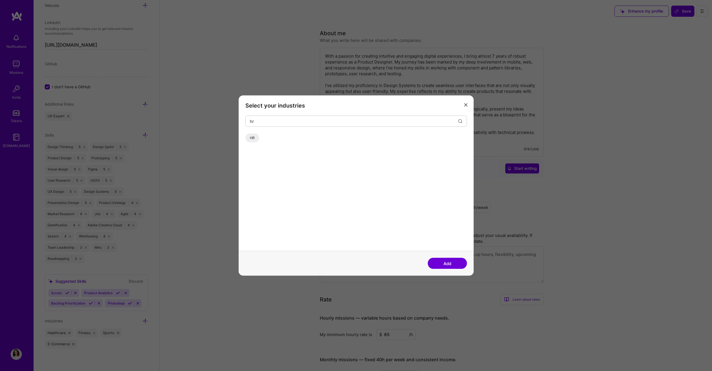
click at [258, 138] on div "HR" at bounding box center [252, 138] width 14 height 9
drag, startPoint x: 263, startPoint y: 122, endPoint x: 248, endPoint y: 121, distance: 15.1
click at [248, 121] on div "hr" at bounding box center [355, 121] width 221 height 11
type input "recrui"
click at [259, 134] on div "Recruitment" at bounding box center [259, 138] width 29 height 9
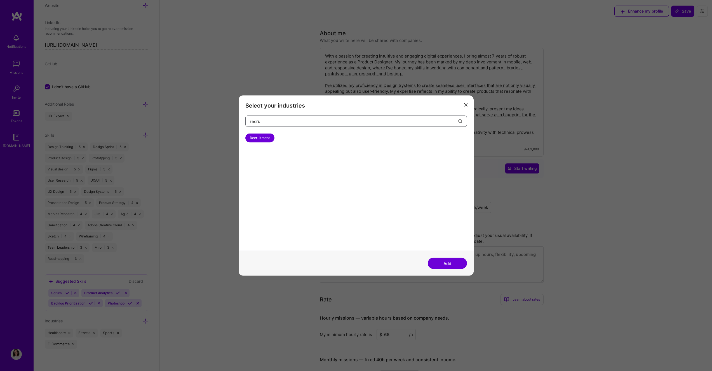
drag, startPoint x: 262, startPoint y: 121, endPoint x: 247, endPoint y: 121, distance: 15.1
click at [247, 121] on div "recrui" at bounding box center [355, 121] width 221 height 11
type input "soci"
click at [249, 135] on div "Social" at bounding box center [254, 138] width 19 height 9
drag, startPoint x: 260, startPoint y: 122, endPoint x: 249, endPoint y: 121, distance: 11.8
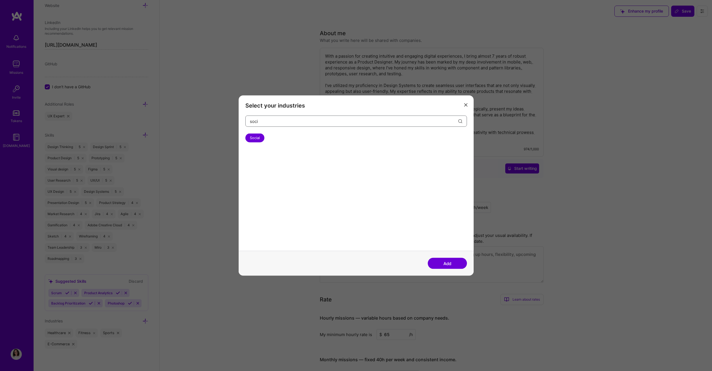
click at [249, 121] on div "soci" at bounding box center [355, 121] width 221 height 11
type input "even"
click at [249, 136] on div "Events" at bounding box center [255, 138] width 20 height 9
click at [441, 264] on button "Add" at bounding box center [447, 263] width 39 height 11
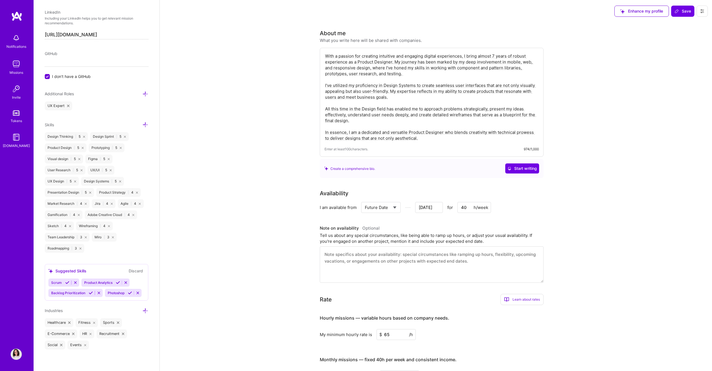
scroll to position [393, 0]
click at [678, 10] on icon at bounding box center [676, 11] width 4 height 4
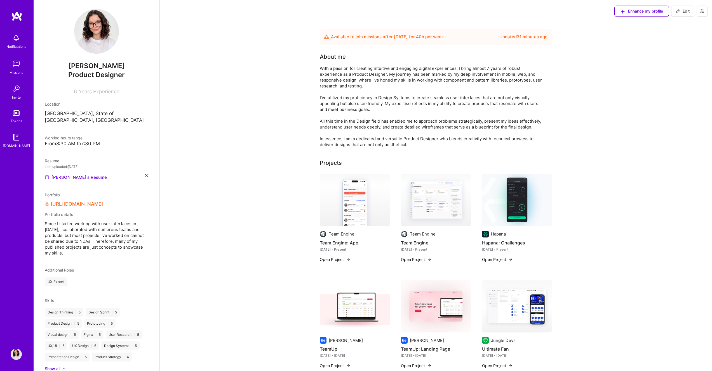
scroll to position [0, 0]
click at [19, 133] on img at bounding box center [16, 137] width 11 height 11
